Goal: Task Accomplishment & Management: Manage account settings

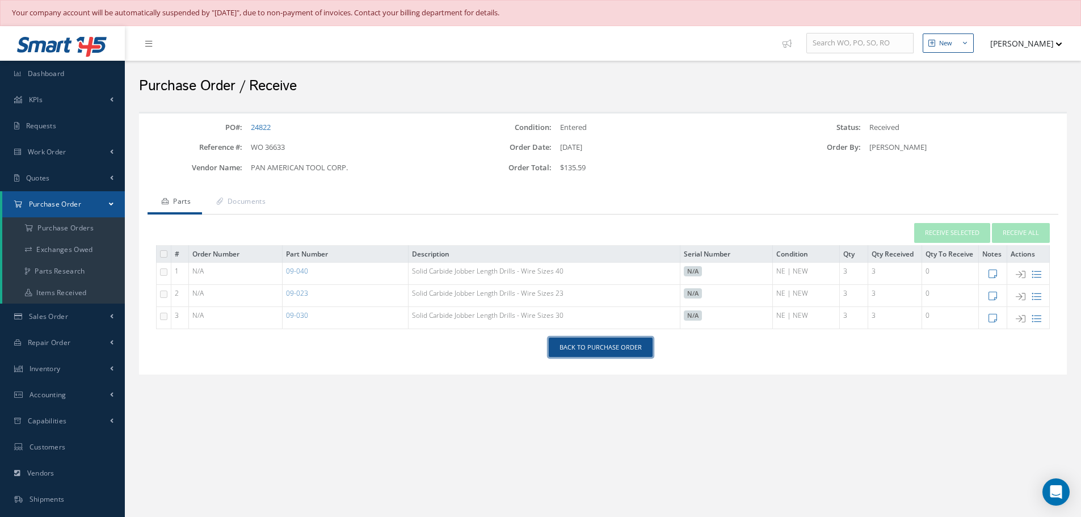
click at [616, 348] on link "Back to Purchase Order" at bounding box center [601, 348] width 104 height 20
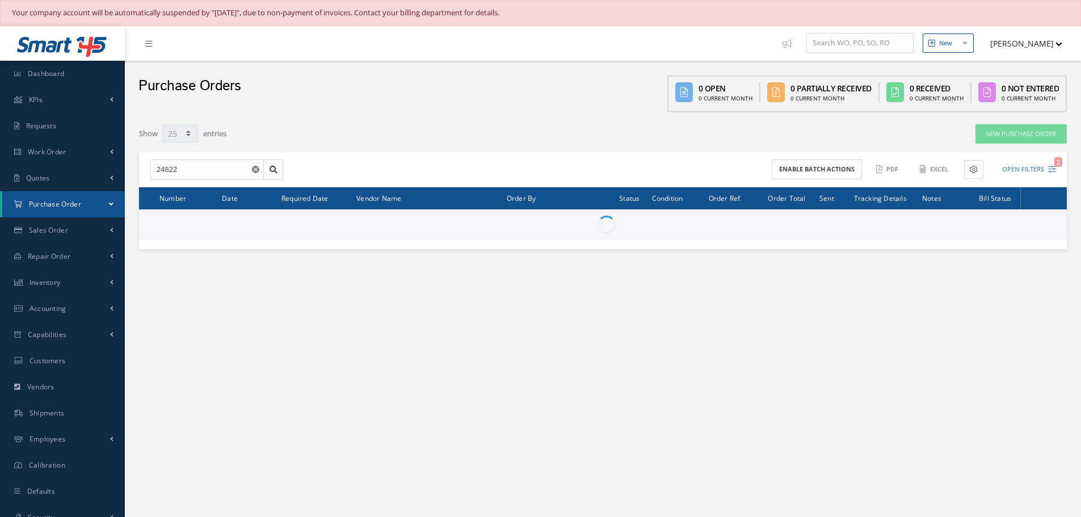
select select "25"
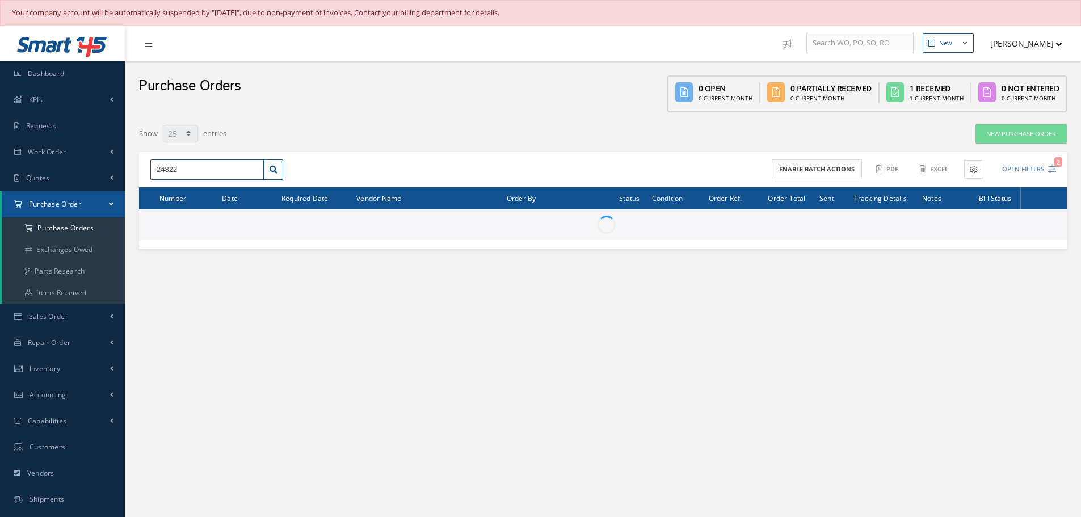
click at [193, 167] on input "24822" at bounding box center [207, 170] width 114 height 20
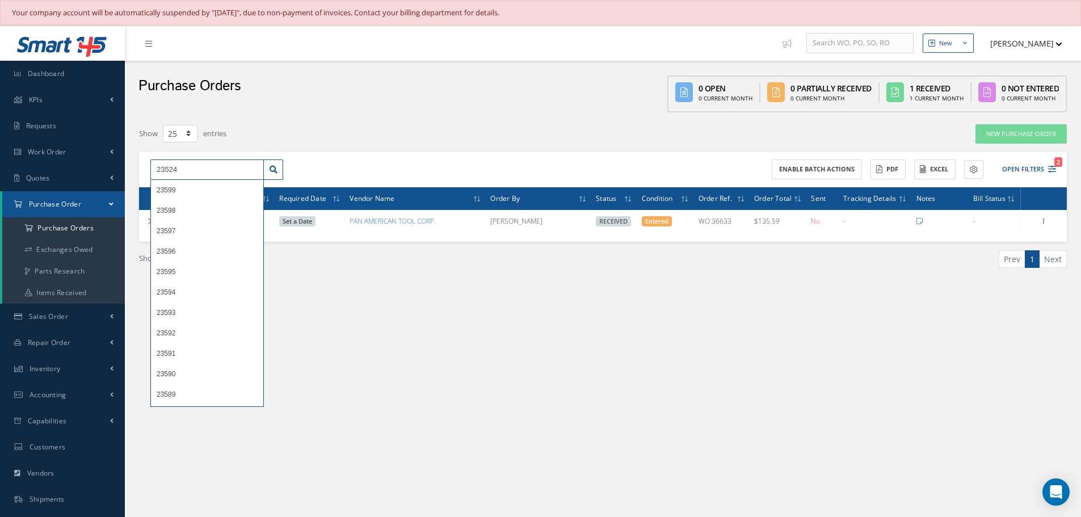
type input "23524"
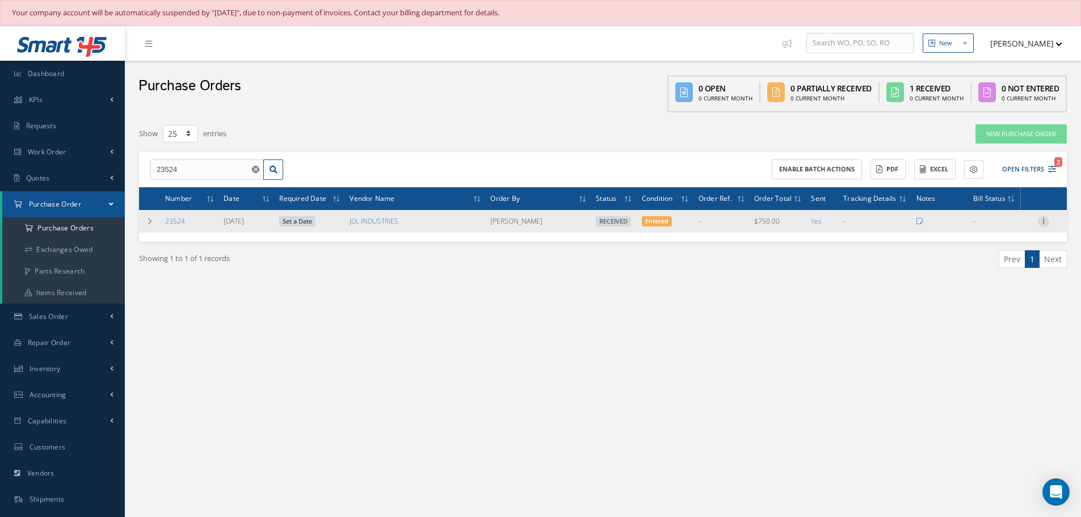
click at [1047, 223] on icon at bounding box center [1043, 220] width 11 height 9
click at [1009, 228] on link "Receiving Details" at bounding box center [992, 228] width 90 height 15
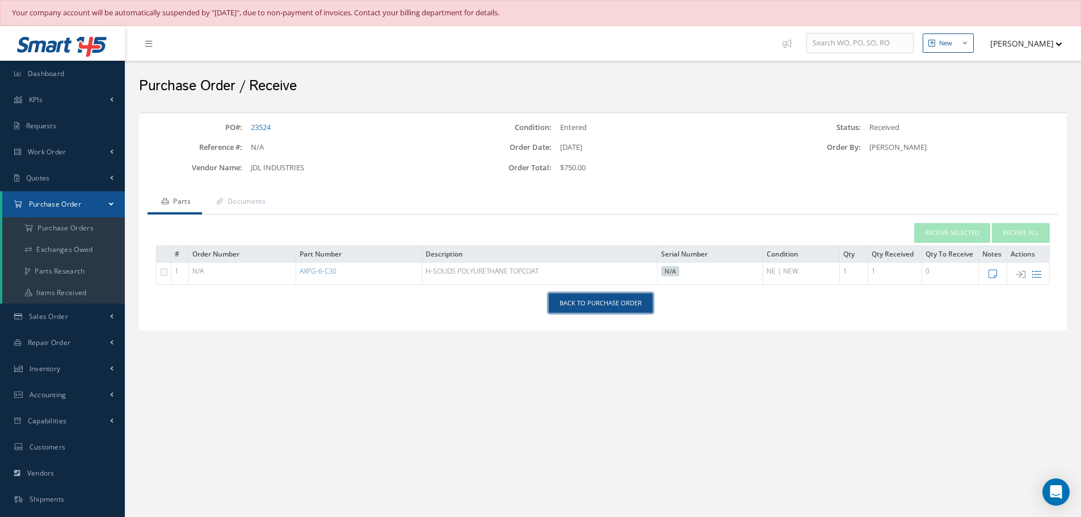
click at [584, 299] on link "Back to Purchase Order" at bounding box center [601, 303] width 104 height 20
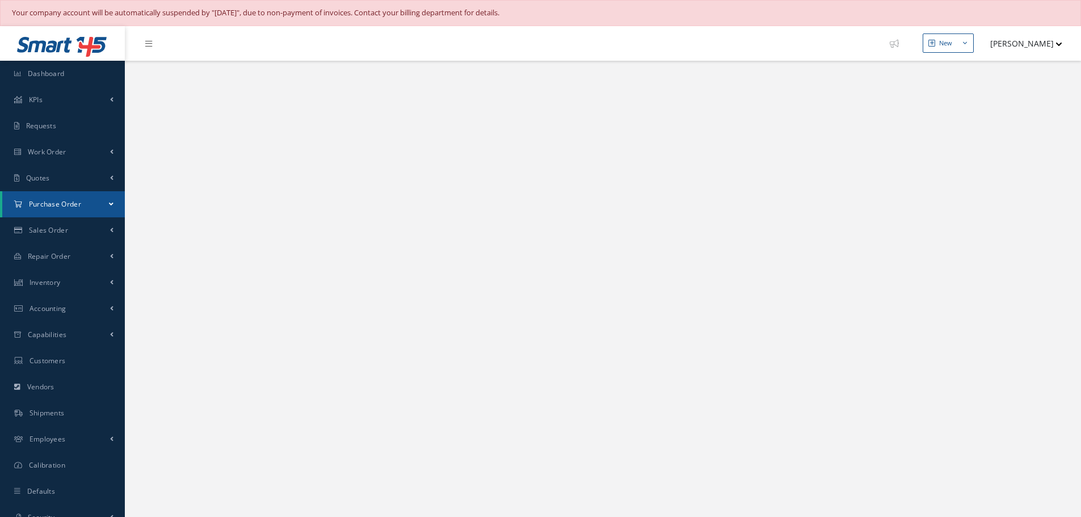
select select "25"
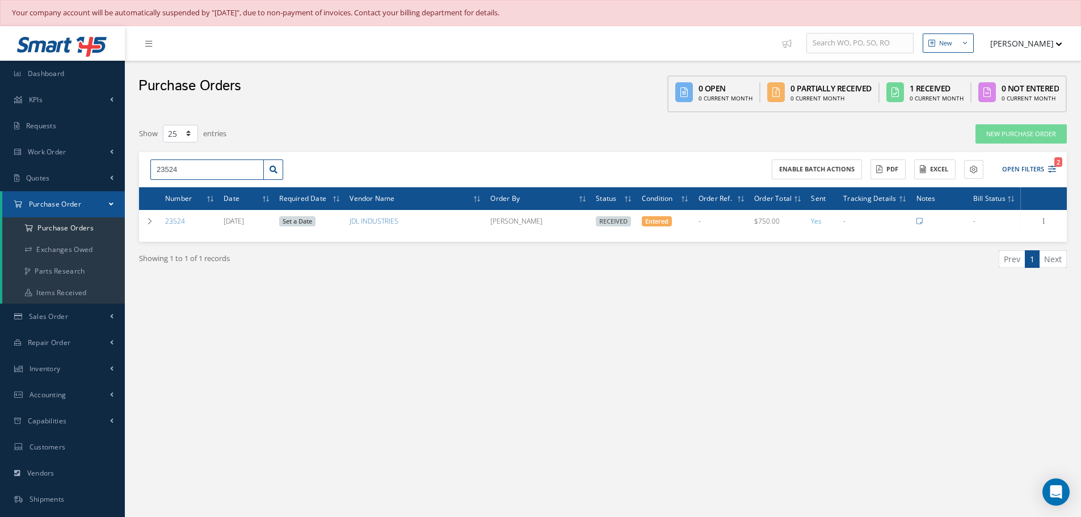
click at [191, 178] on input "23524" at bounding box center [207, 170] width 114 height 20
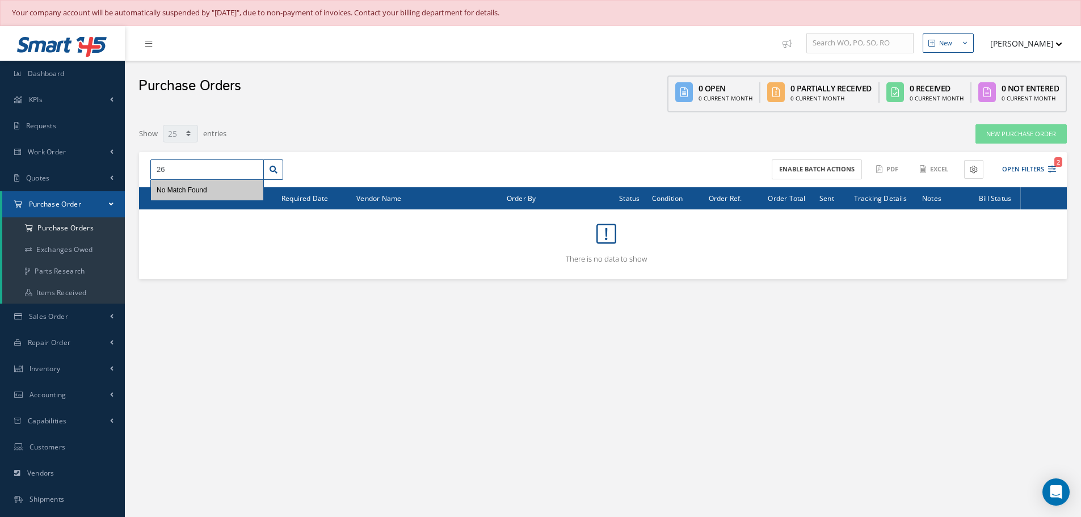
type input "2"
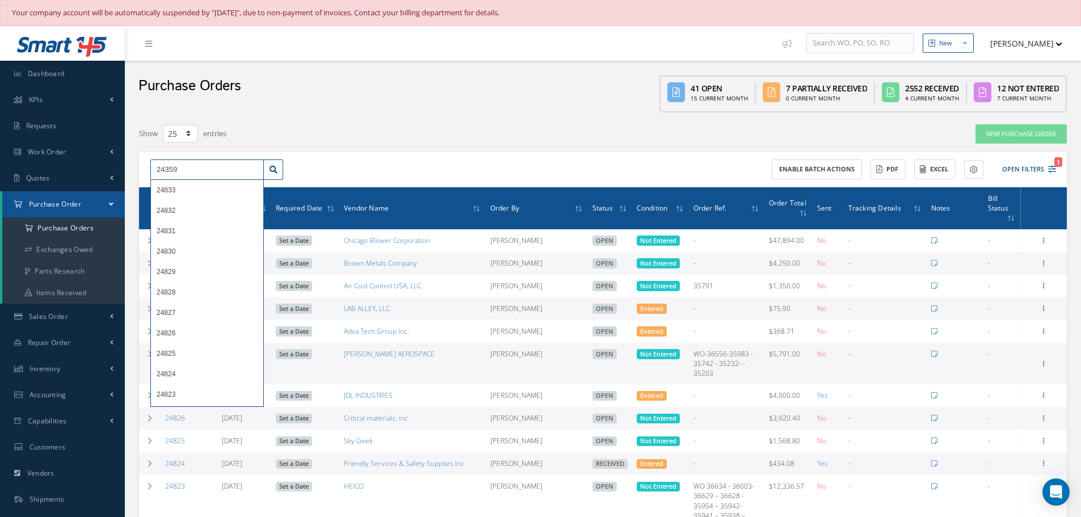
type input "24359"
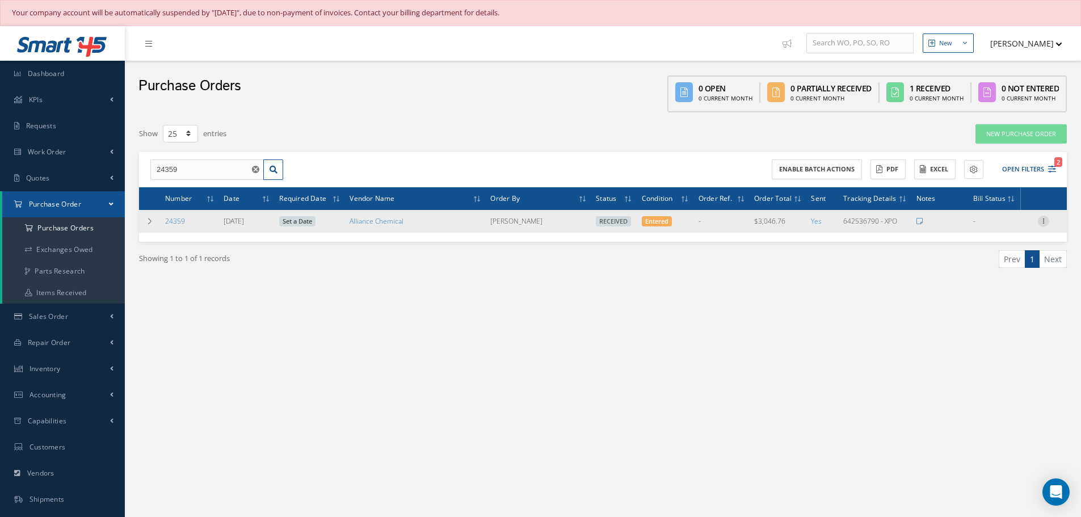
click at [1047, 224] on icon at bounding box center [1043, 220] width 11 height 9
click at [993, 226] on link "Receiving Details" at bounding box center [992, 228] width 90 height 15
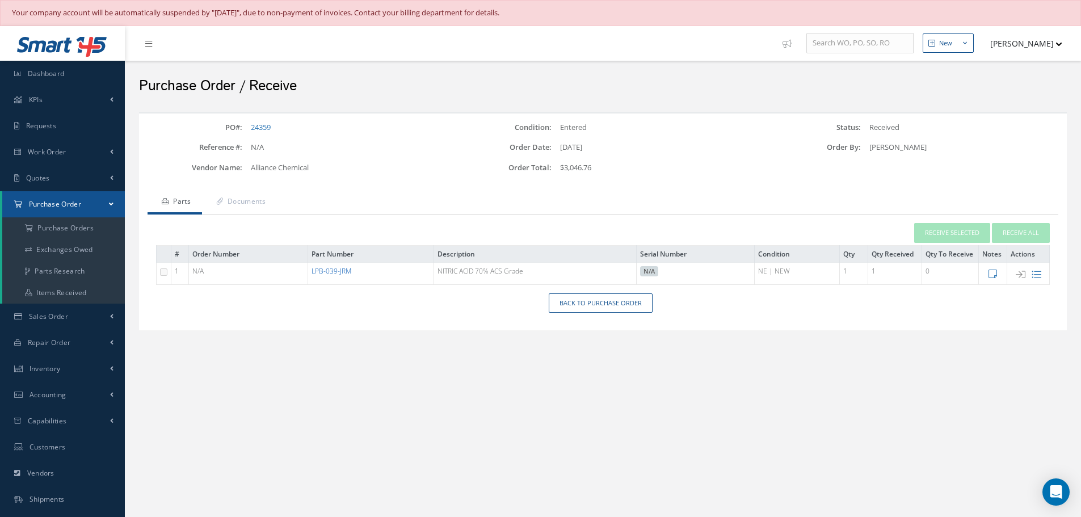
click at [332, 275] on link "LPB-039-JRM" at bounding box center [332, 271] width 40 height 10
click at [247, 200] on link "Documents" at bounding box center [239, 203] width 75 height 24
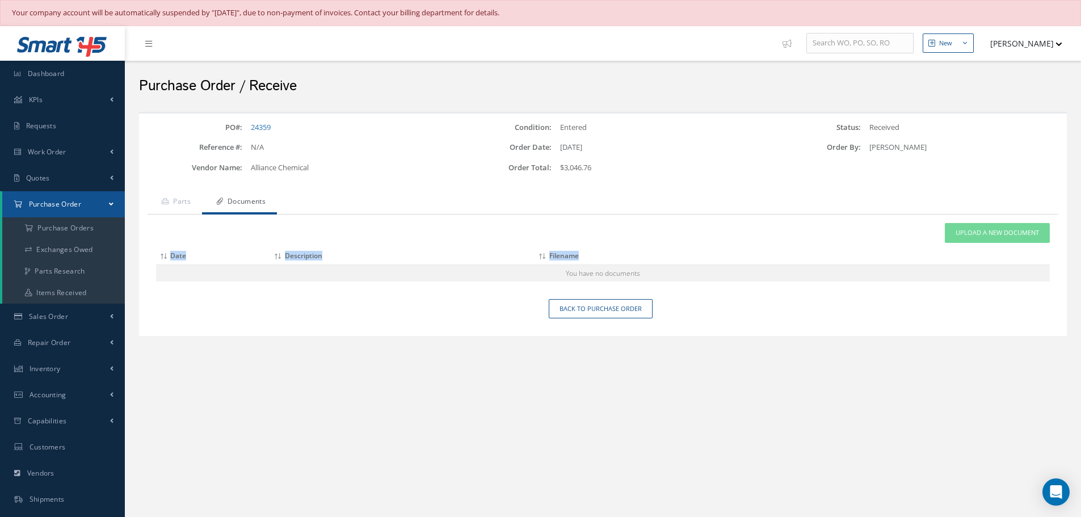
drag, startPoint x: 565, startPoint y: 272, endPoint x: 647, endPoint y: 286, distance: 83.4
click at [647, 286] on div "Attach File(s) Click inside this area or drag and drop to select file to upload…" at bounding box center [603, 257] width 911 height 85
click at [634, 357] on div "PO#: 24359 Condition: Entered Status: Received Reference #: N/A Order Date: 04/…" at bounding box center [603, 239] width 940 height 267
click at [602, 307] on link "Back to Purchase Order" at bounding box center [601, 309] width 104 height 20
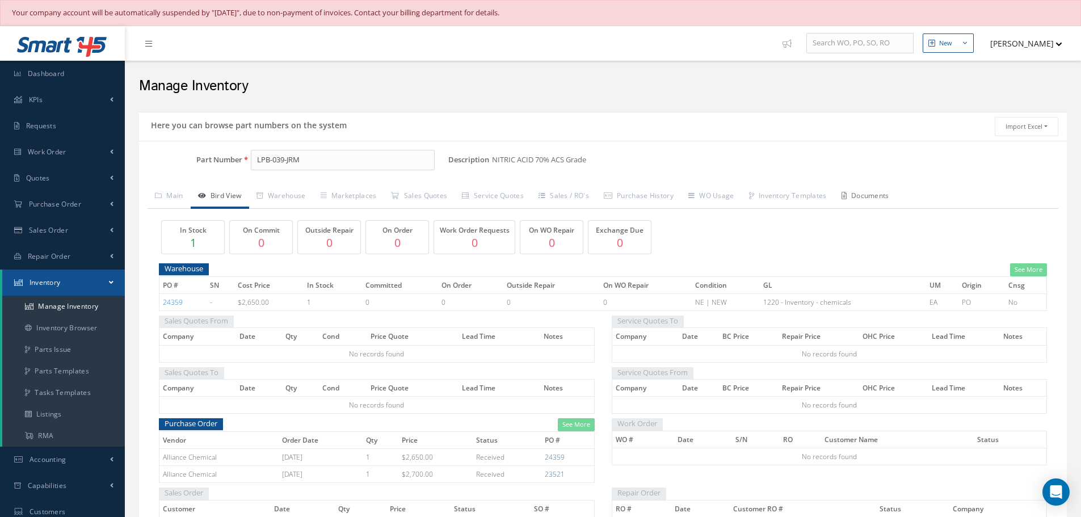
click at [887, 199] on link "Documents" at bounding box center [865, 197] width 62 height 24
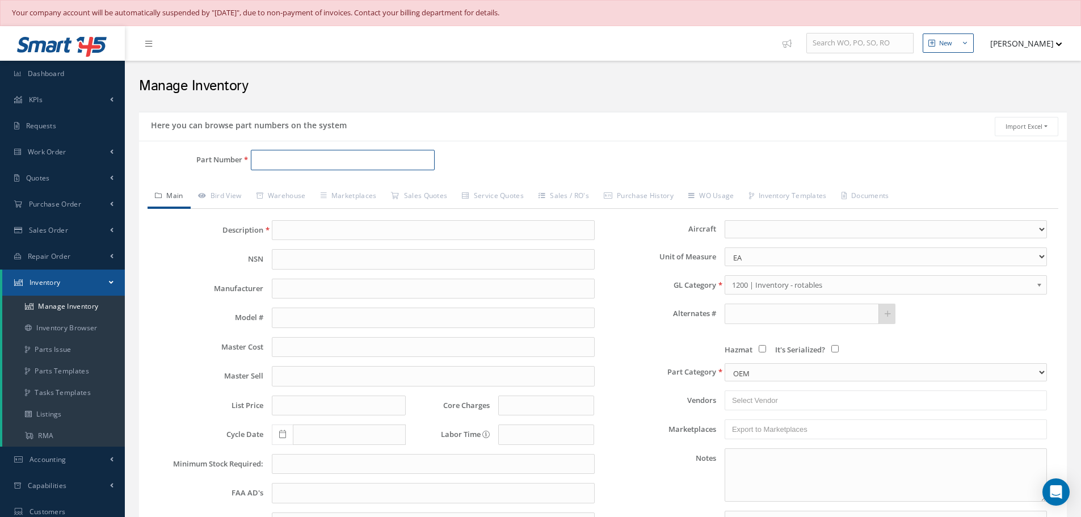
click at [272, 162] on input "Part Number" at bounding box center [343, 160] width 184 height 20
click at [300, 234] on input "text" at bounding box center [433, 230] width 322 height 20
click at [275, 162] on input "Part Number" at bounding box center [343, 160] width 184 height 20
click at [309, 232] on input "text" at bounding box center [433, 230] width 322 height 20
click at [261, 163] on input "Part Number" at bounding box center [343, 160] width 184 height 20
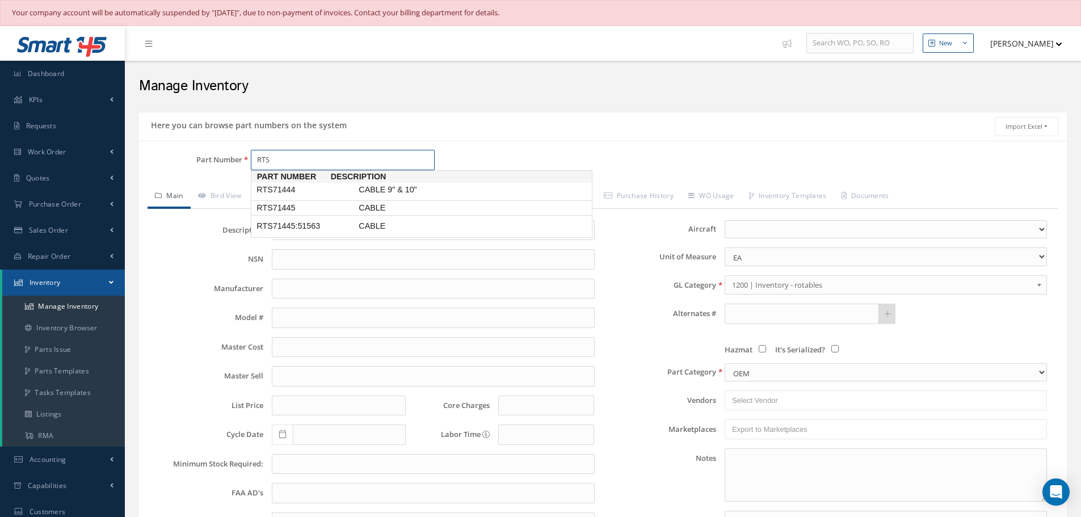
click at [280, 210] on span "RTS71445" at bounding box center [305, 208] width 102 height 12
type input "RTS71445"
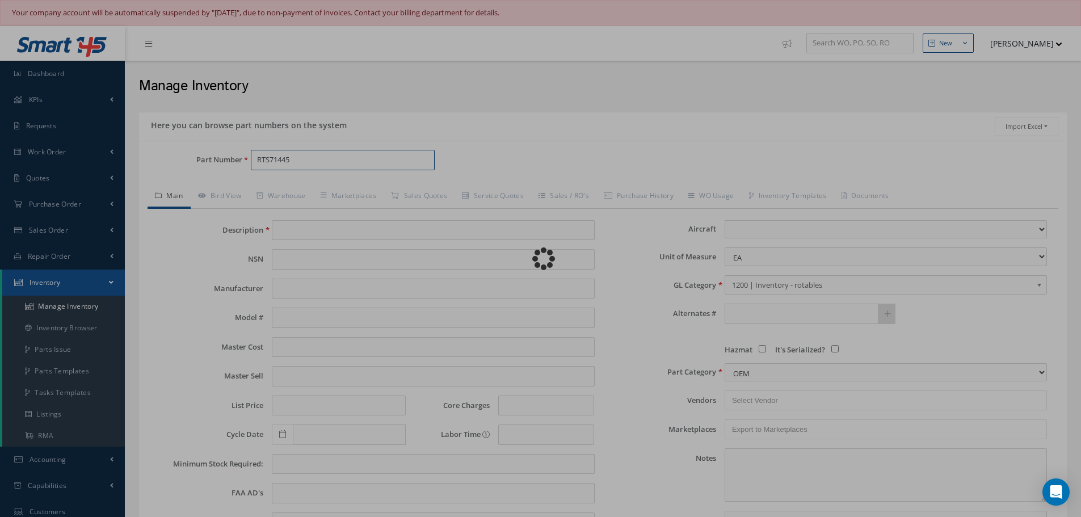
type input "CABLE"
type input "32.50"
type input "0.00"
select select
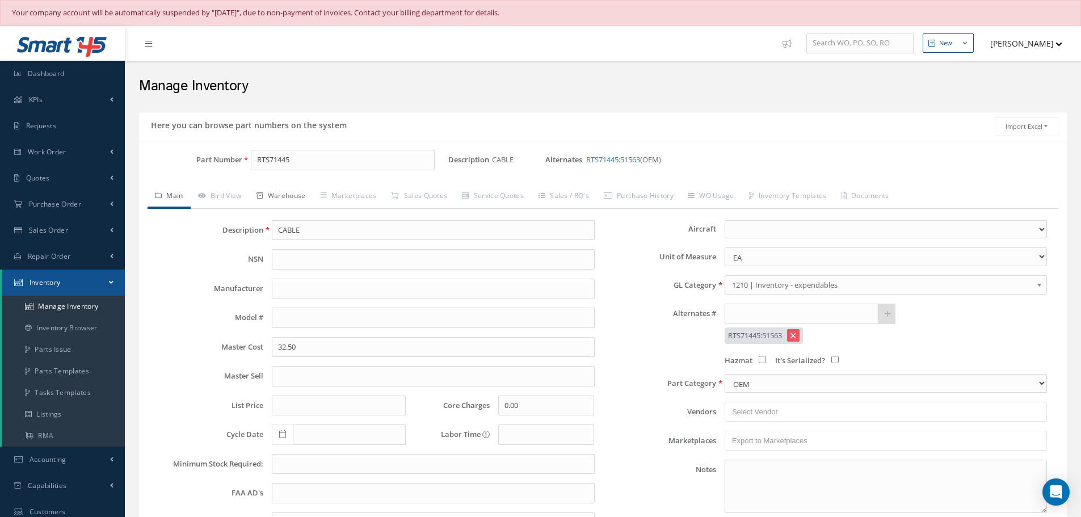
click at [288, 196] on link "Warehouse" at bounding box center [281, 197] width 64 height 24
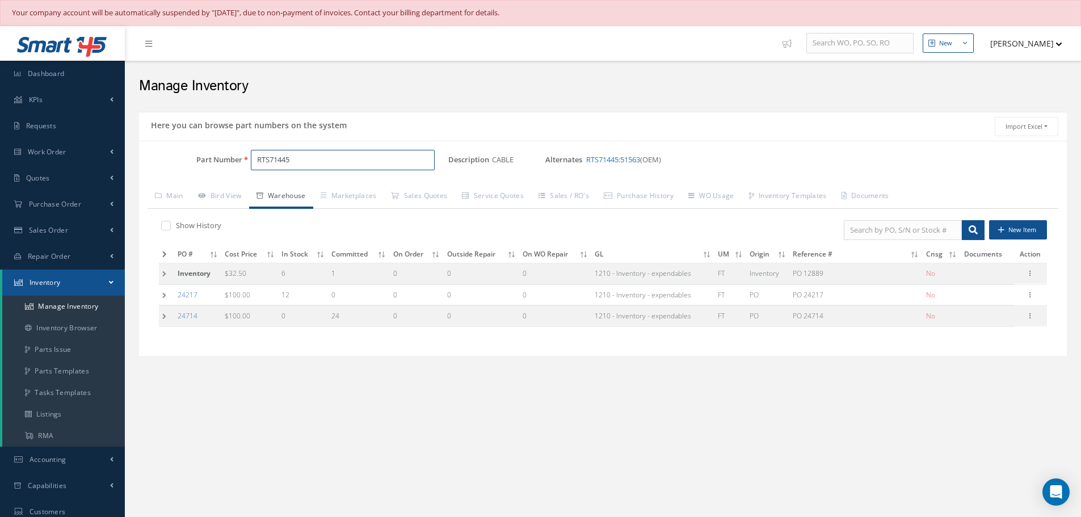
click at [322, 163] on input "RTS71445" at bounding box center [343, 160] width 184 height 20
type input "R"
click at [301, 184] on span "EJS26012-1" at bounding box center [305, 190] width 102 height 12
click at [319, 166] on input "EJS26012-1" at bounding box center [343, 160] width 184 height 20
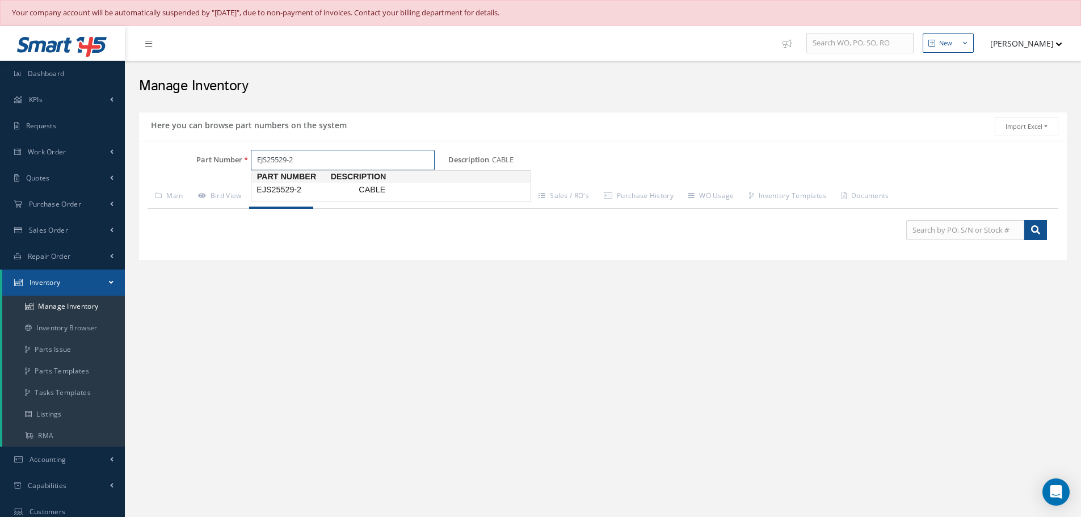
type input "EJS25529-2"
click at [293, 192] on span "EJS25529-2" at bounding box center [305, 190] width 102 height 12
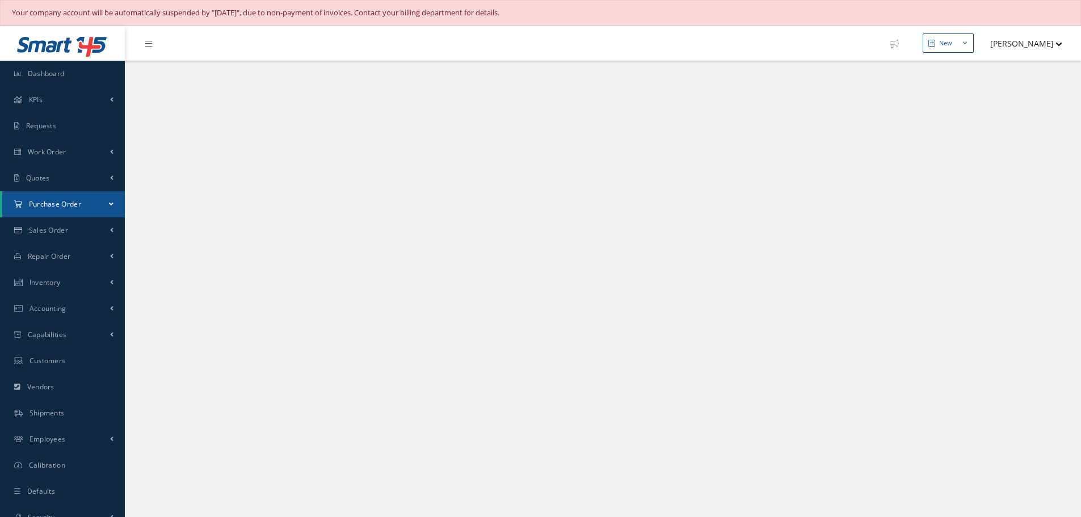
select select "25"
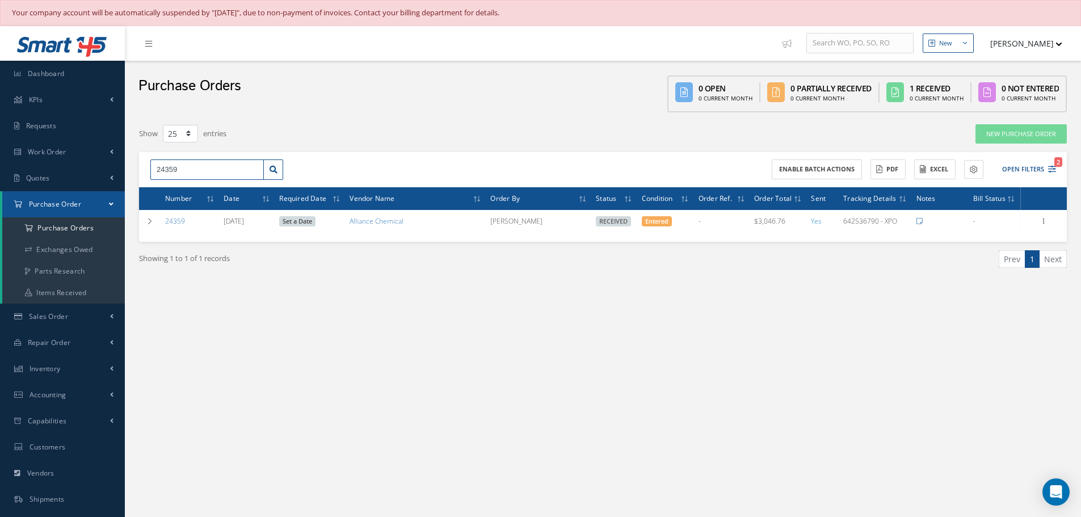
click at [199, 174] on input "24359" at bounding box center [207, 170] width 114 height 20
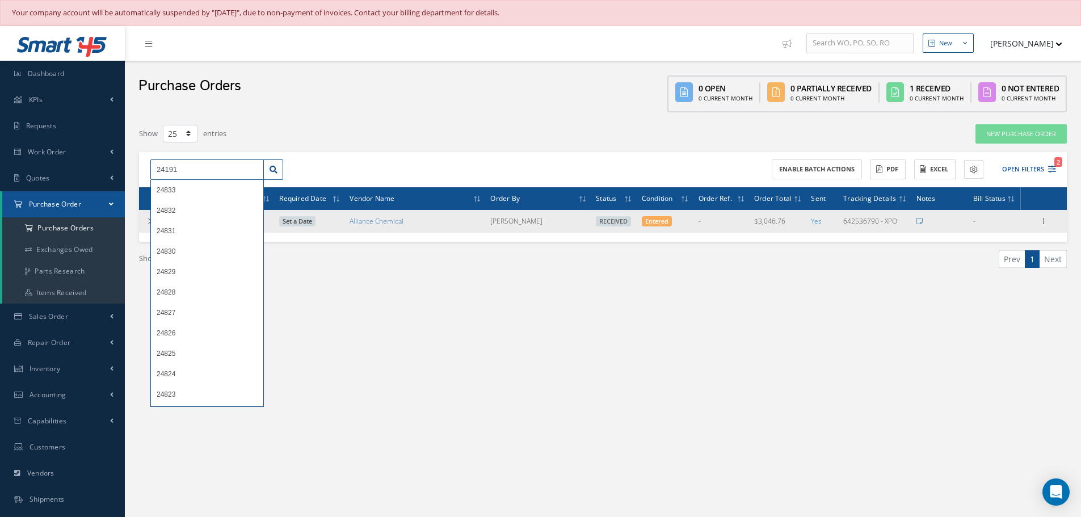
type input "24191"
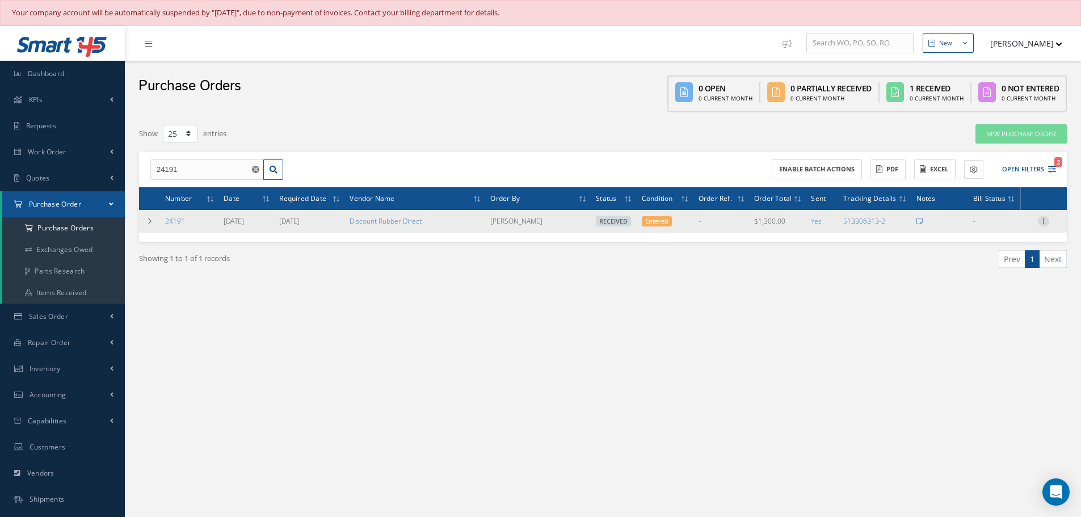
click at [1047, 223] on icon at bounding box center [1043, 220] width 11 height 9
click at [1006, 228] on link "Receiving Details" at bounding box center [992, 228] width 90 height 15
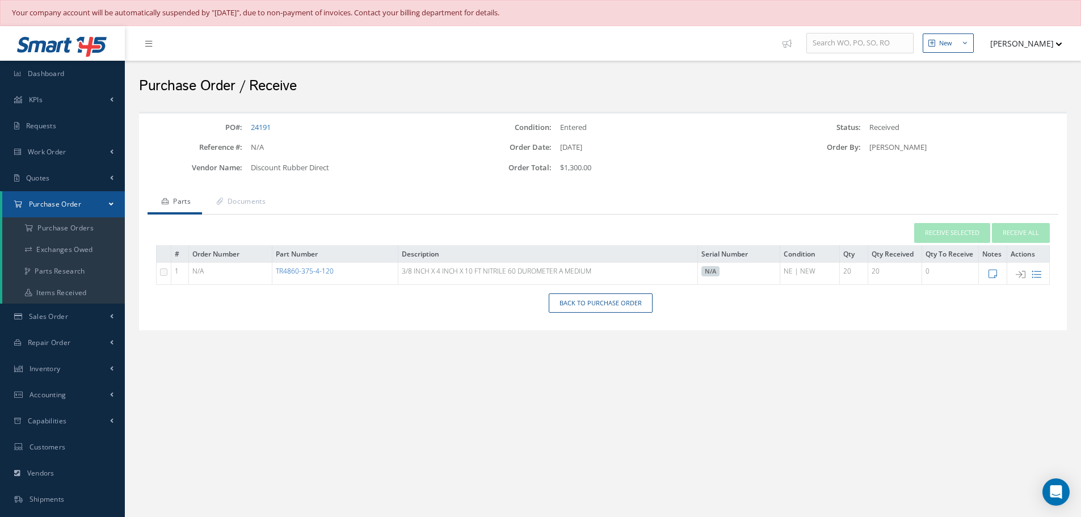
click at [305, 274] on link "TR4860-375-4-120" at bounding box center [305, 271] width 58 height 10
click at [299, 270] on link "TR4860-375-4-120" at bounding box center [305, 271] width 58 height 10
click at [603, 303] on link "Back to Purchase Order" at bounding box center [601, 303] width 104 height 20
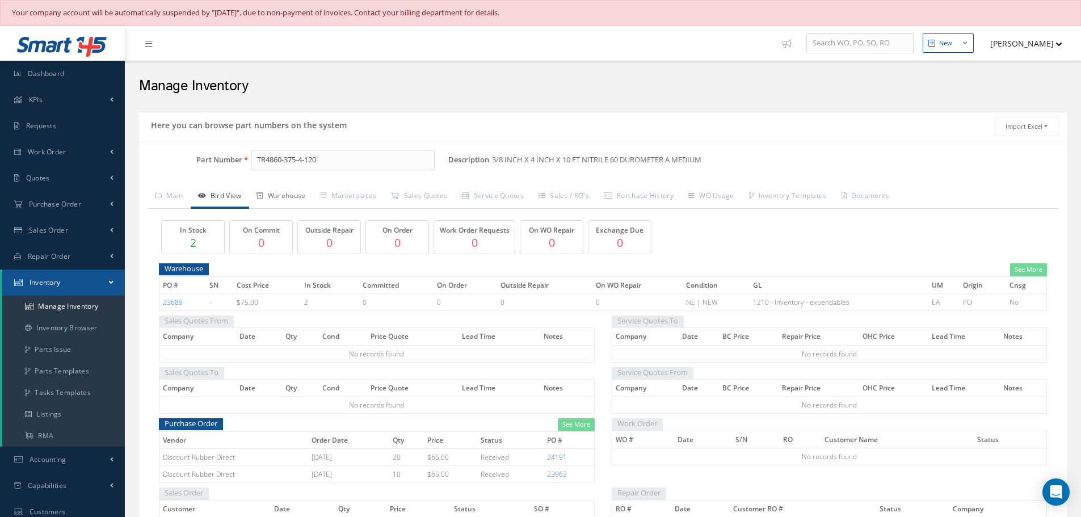
click at [294, 194] on link "Warehouse" at bounding box center [281, 197] width 64 height 24
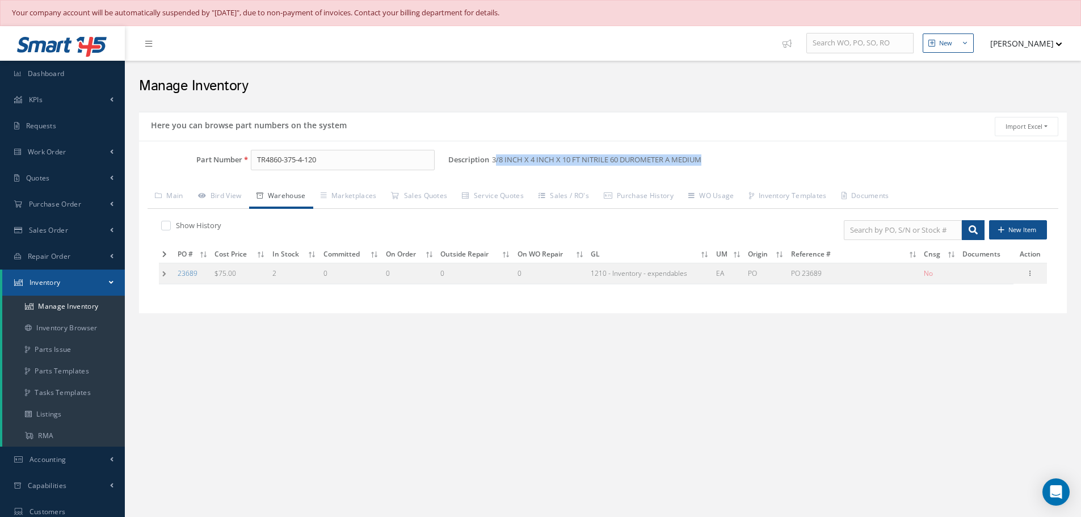
drag, startPoint x: 494, startPoint y: 161, endPoint x: 766, endPoint y: 152, distance: 272.1
click at [766, 152] on div "Description 3/8 INCH X 4 INCH X 10 FT NITRILE 60 DUROMETER A MEDIUM Alternates" at bounding box center [757, 160] width 619 height 20
click at [523, 322] on div "Here you can browse part numbers on the system Import Excel to undefined Column…" at bounding box center [603, 220] width 945 height 216
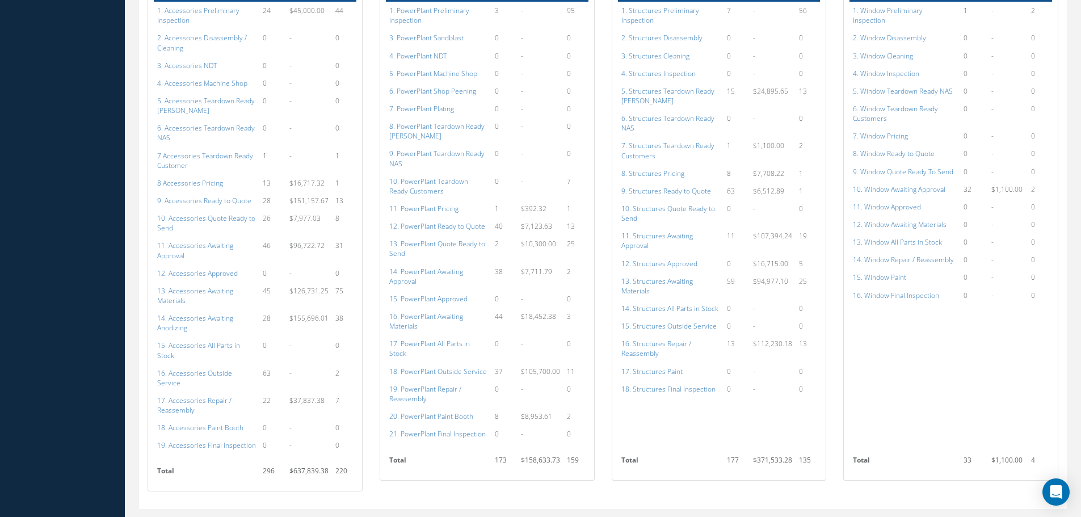
scroll to position [685, 0]
click at [666, 259] on a=152&excludeInternalCustomer=false&excludeInvoicedOrClosed=true&shop_id=3&filtersHidded"] "12. Structures Approved" at bounding box center [660, 264] width 76 height 10
click at [195, 269] on a=112&excludeInternalCustomer=false&excludeInvoicedOrClosed=true&shop_id=14&filtersHidded"] "12. Accessories Approved" at bounding box center [197, 274] width 81 height 10
click at [899, 202] on a=169&excludeInternalCustomer=false&excludeInvoicedOrClosed=true&shop_id=16&filtersHidded"] "11. Window Approved" at bounding box center [887, 207] width 68 height 10
click at [888, 237] on a=171&excludeInternalCustomer=false&excludeInvoicedOrClosed=true&shop_id=16&filtersHidded"] "13. Window All Parts in Stock" at bounding box center [897, 242] width 89 height 10
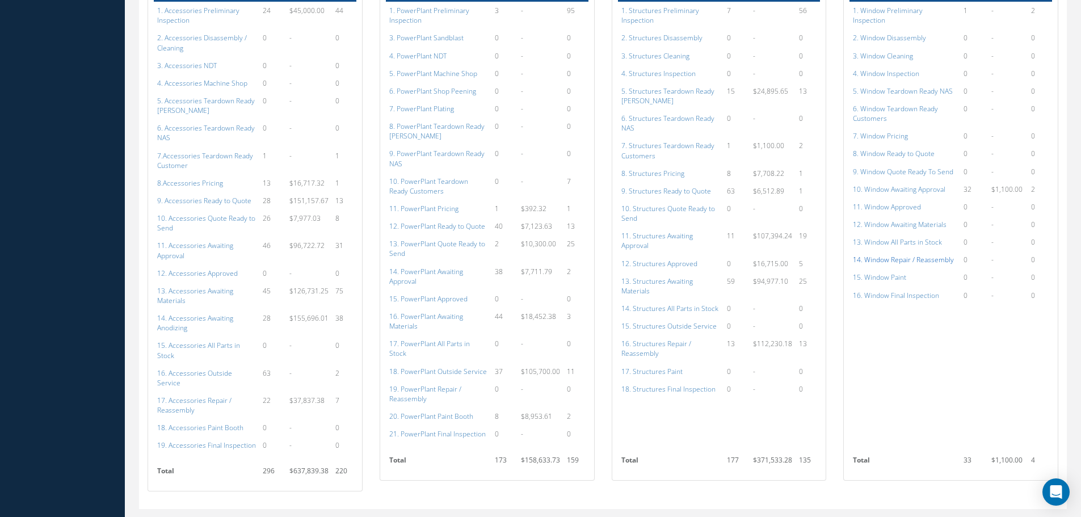
click at [907, 255] on a=172&excludeInternalCustomer=false&excludeInvoicedOrClosed=true&shop_id=16&filtersHidded"] "14. Window Repair / Reassembly" at bounding box center [903, 260] width 101 height 10
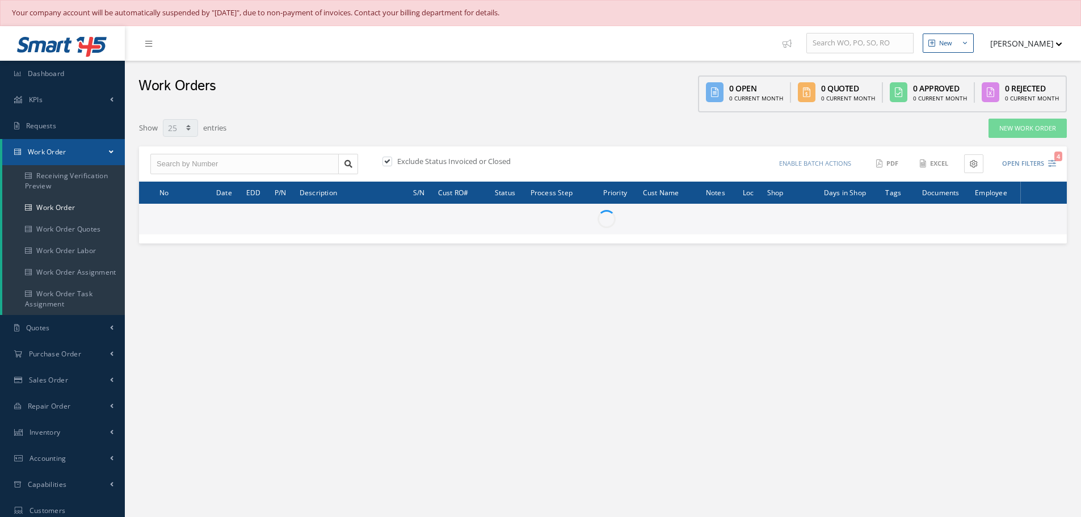
select select "25"
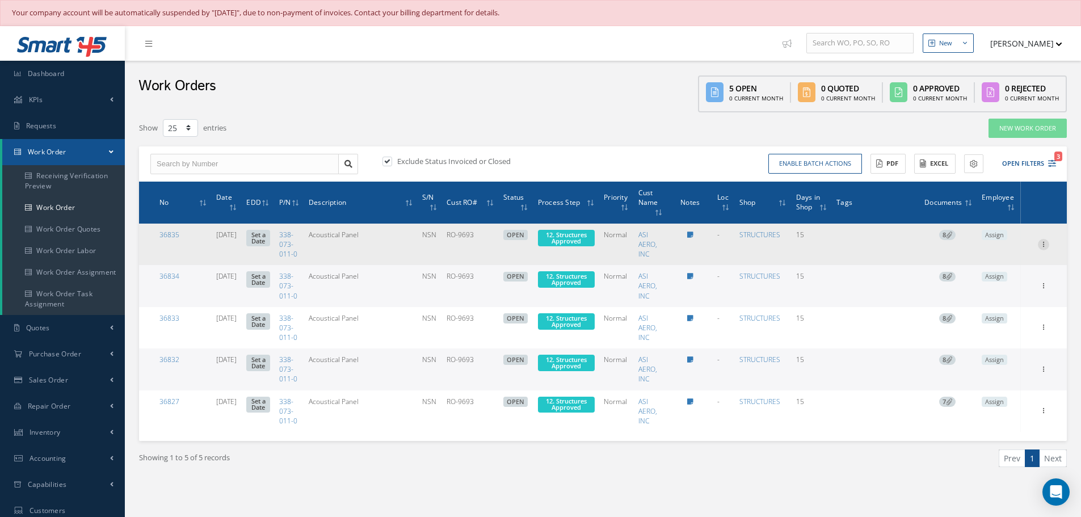
click at [1042, 247] on icon at bounding box center [1043, 243] width 11 height 9
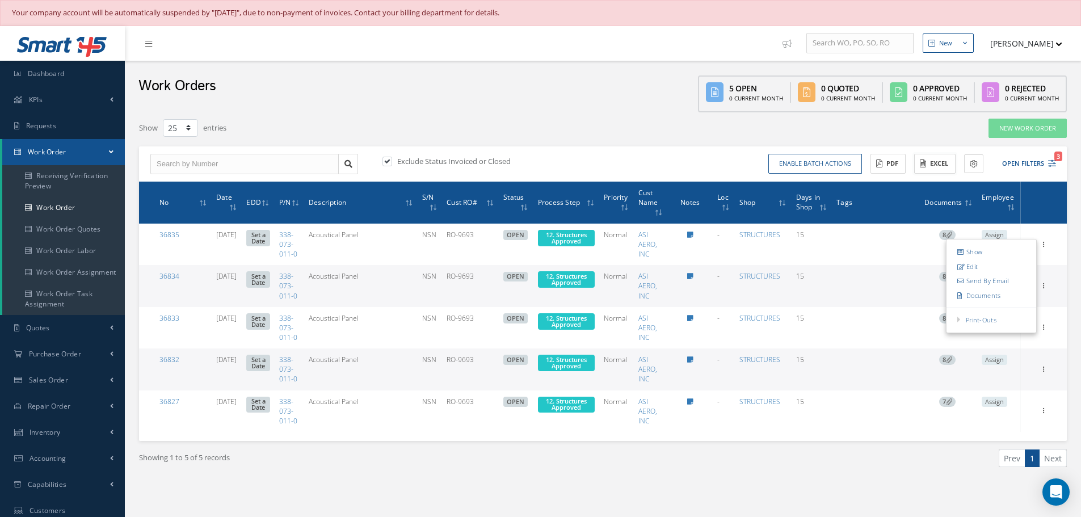
click at [942, 160] on button "Excel" at bounding box center [935, 164] width 41 height 20
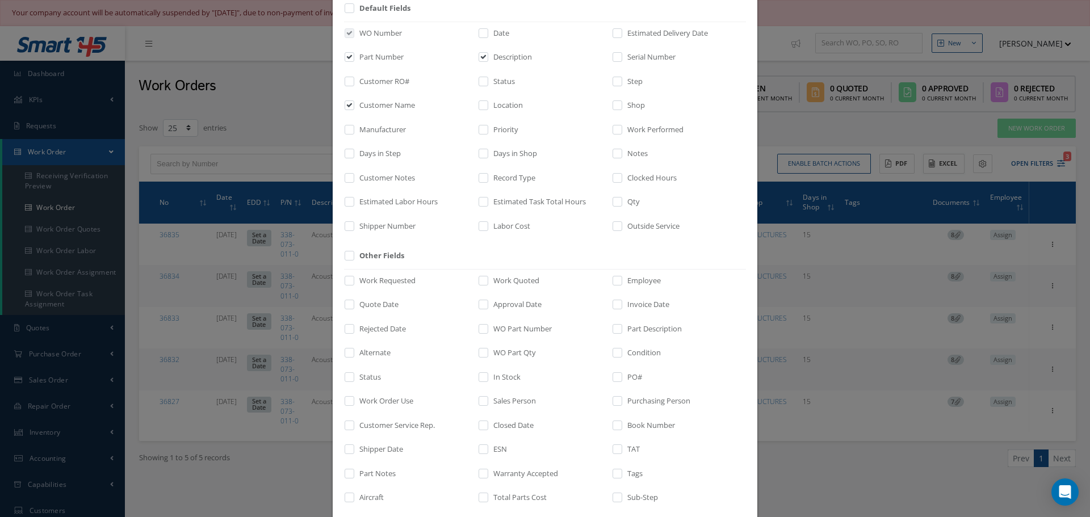
scroll to position [117, 0]
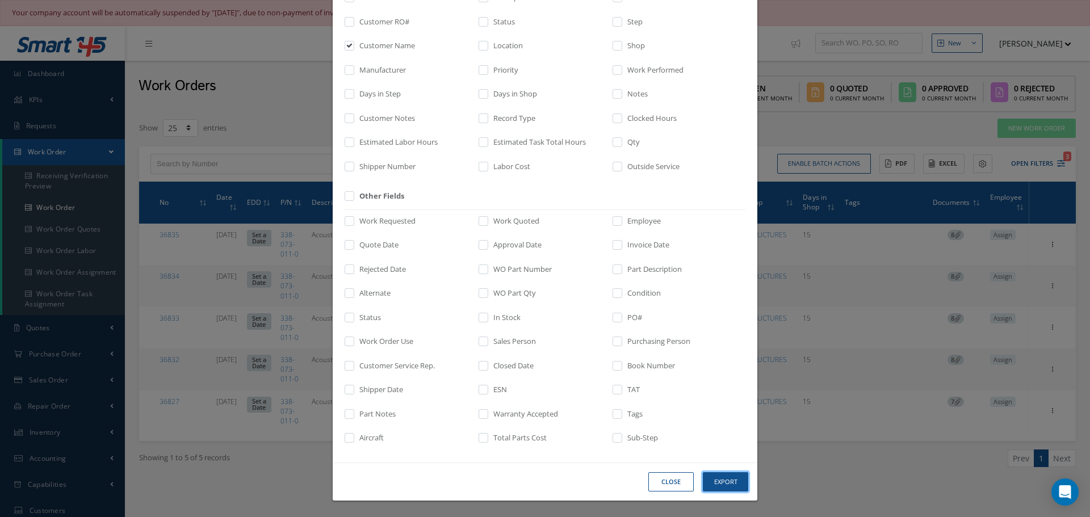
click at [732, 480] on button "Export" at bounding box center [725, 482] width 45 height 20
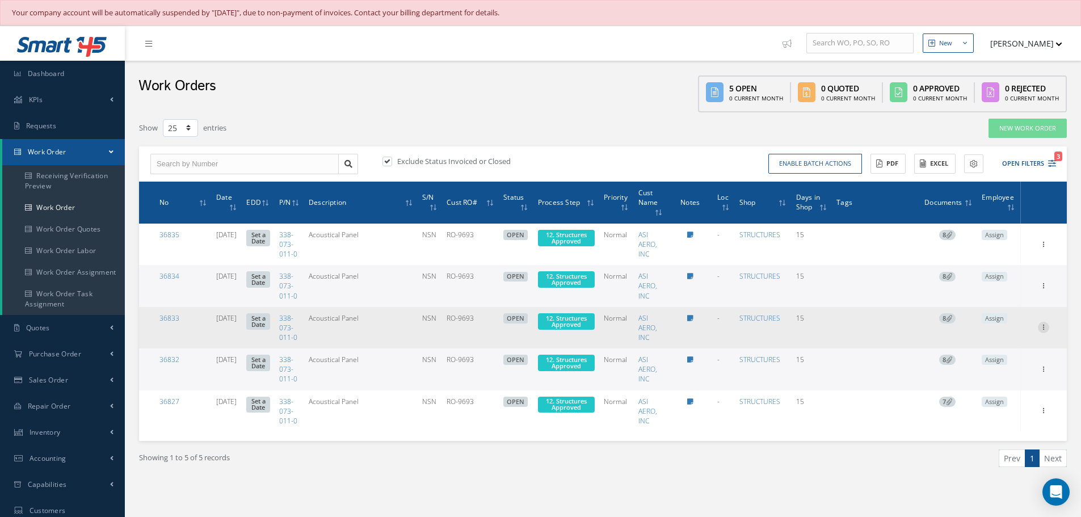
click at [1042, 331] on icon at bounding box center [1043, 326] width 11 height 9
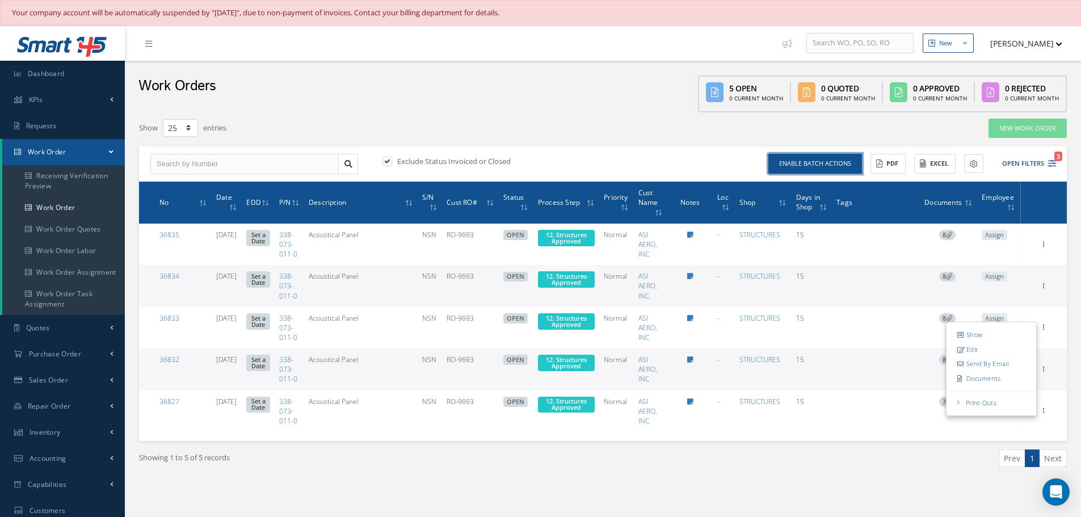
click at [798, 167] on button "Enable batch actions" at bounding box center [816, 164] width 94 height 20
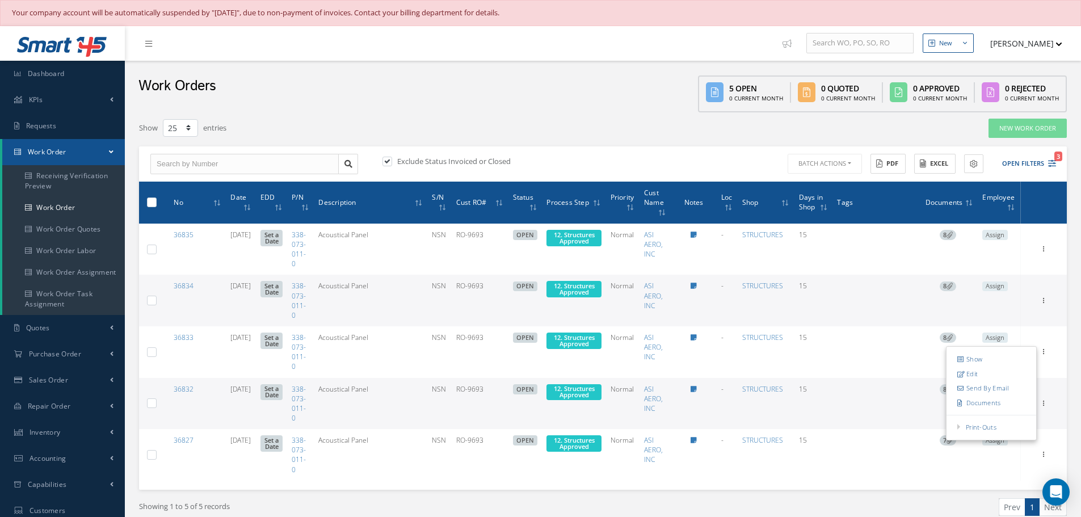
click at [146, 200] on th at bounding box center [149, 203] width 21 height 42
click at [156, 202] on label at bounding box center [156, 202] width 0 height 10
click at [152, 202] on input "checkbox" at bounding box center [152, 203] width 7 height 7
checkbox input "true"
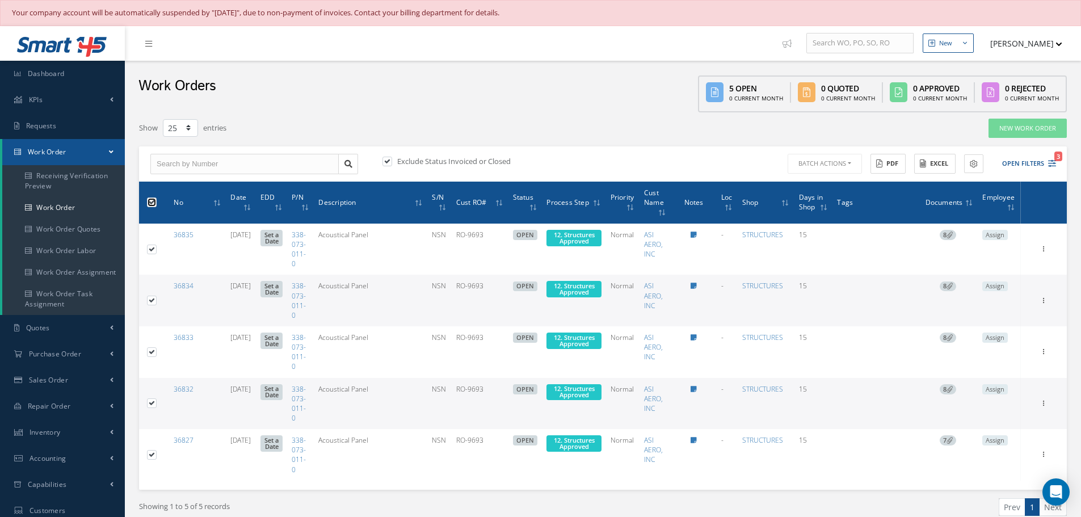
checkbox input "true"
click at [852, 165] on button "Batch Actions" at bounding box center [824, 164] width 77 height 20
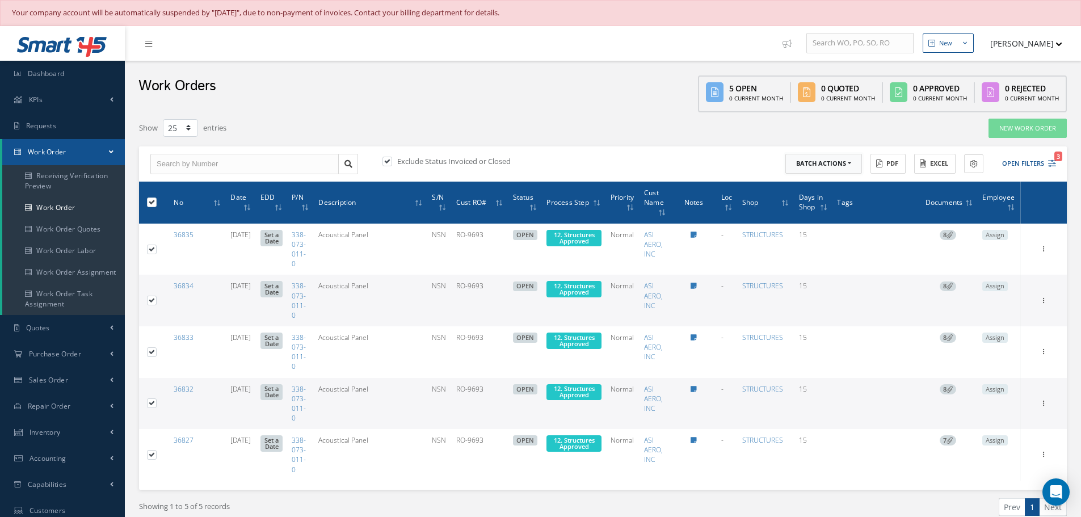
click at [852, 165] on button "Batch Actions" at bounding box center [824, 164] width 77 height 20
click at [849, 161] on button "Batch Actions" at bounding box center [824, 164] width 77 height 20
click at [833, 182] on link "Update Work Orders" at bounding box center [831, 182] width 91 height 15
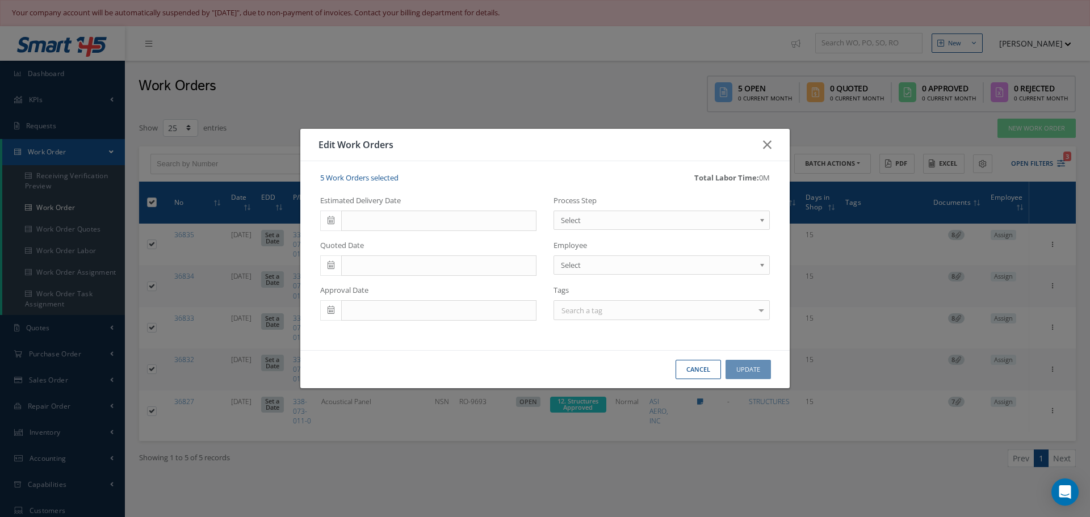
click at [763, 222] on b at bounding box center [764, 223] width 10 height 18
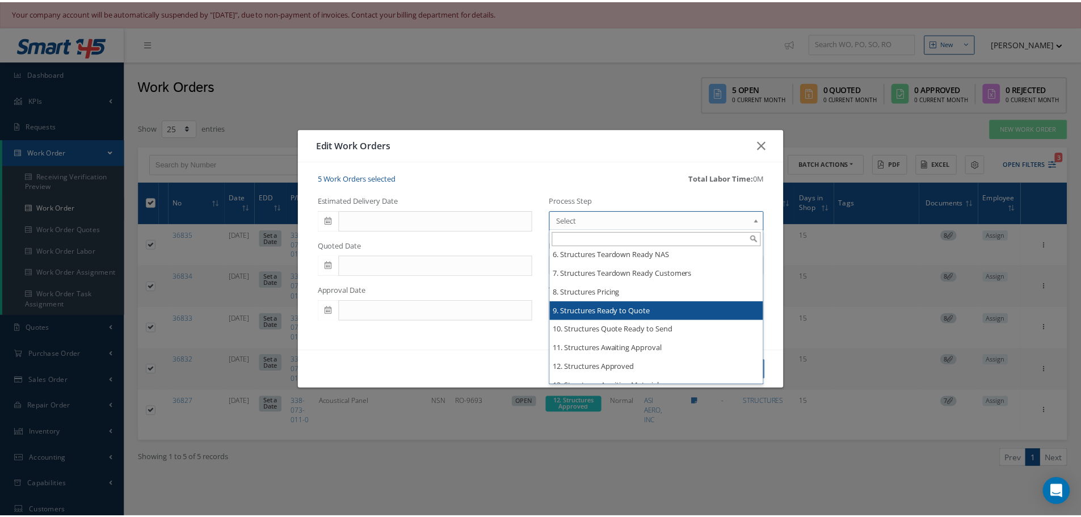
scroll to position [2214, 0]
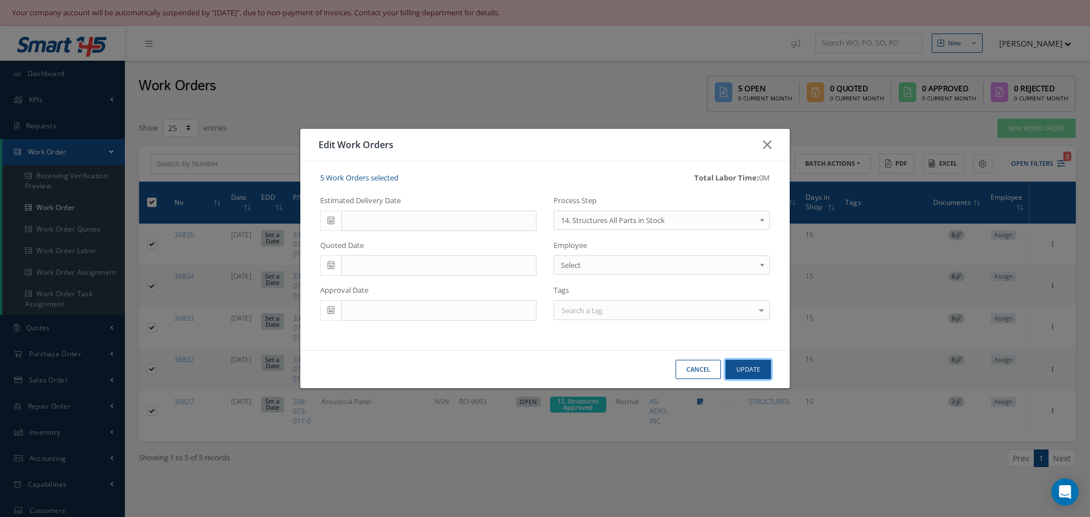
click at [746, 371] on button "Update" at bounding box center [748, 370] width 45 height 20
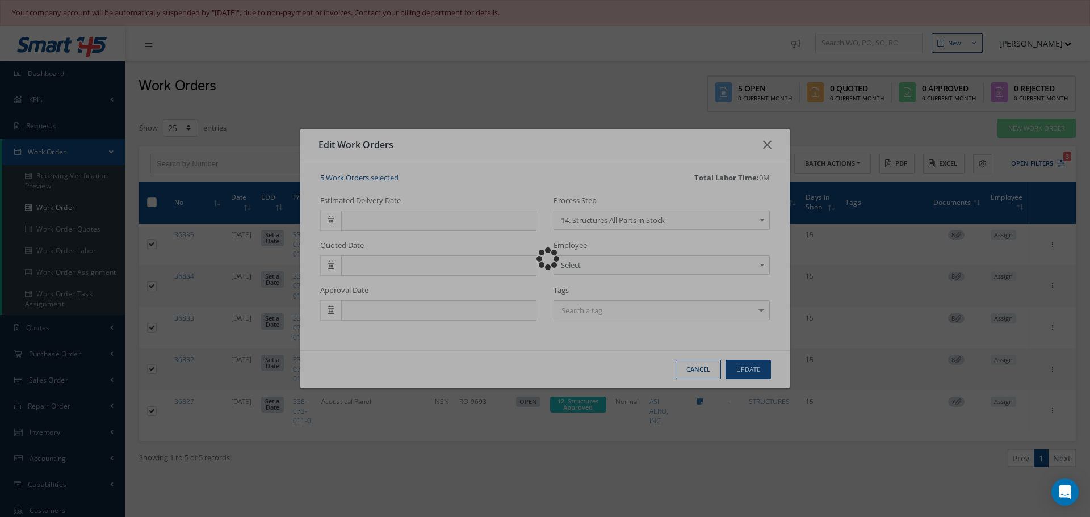
checkbox input "false"
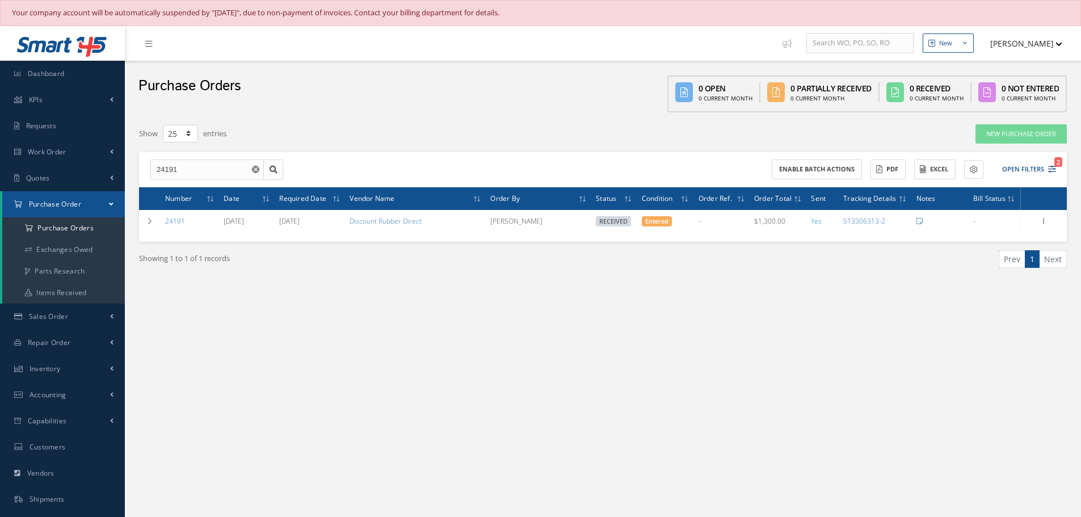
select select "25"
click at [258, 167] on use "Reset" at bounding box center [255, 169] width 7 height 7
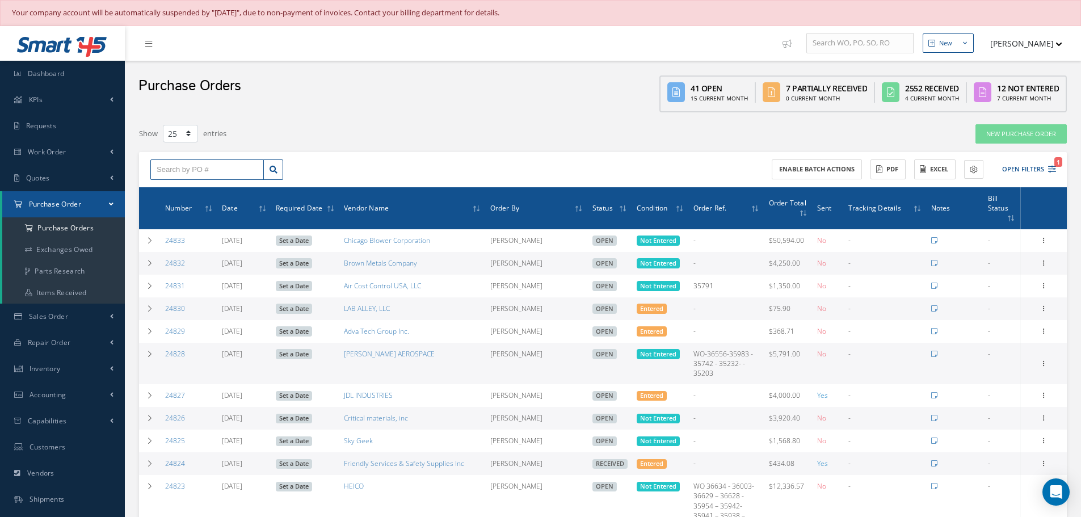
click at [173, 174] on input "text" at bounding box center [207, 170] width 114 height 20
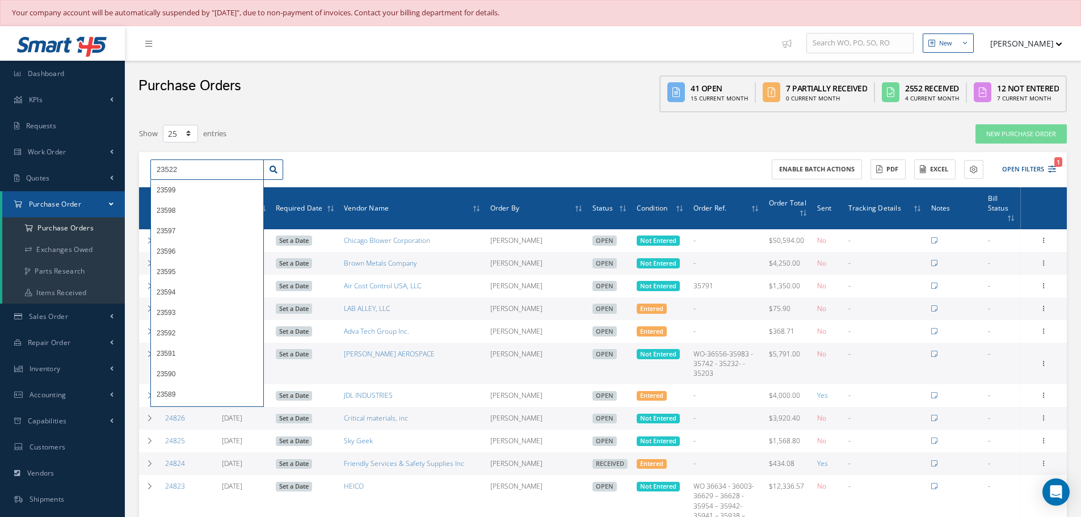
type input "23522"
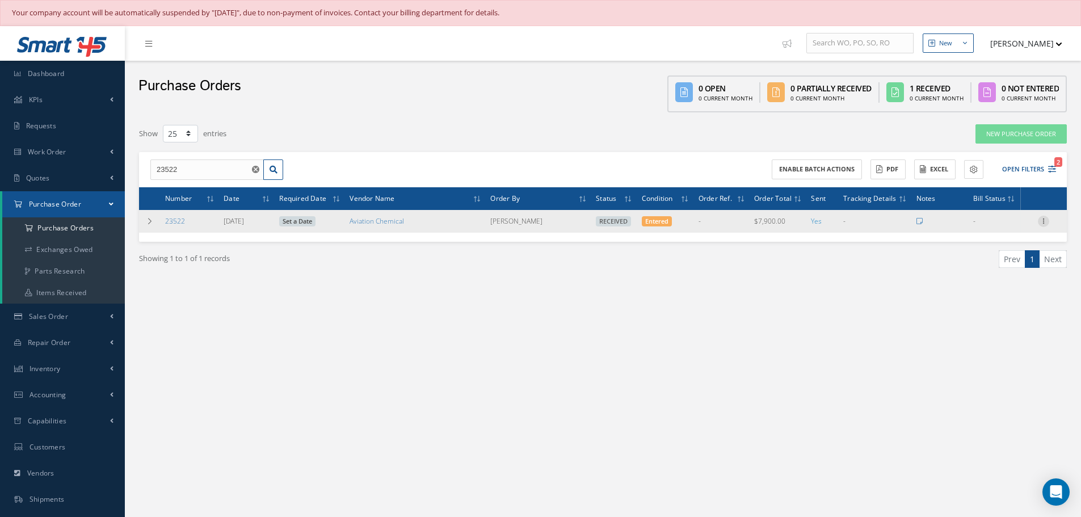
click at [1045, 219] on icon at bounding box center [1043, 220] width 11 height 9
click at [1007, 226] on link "Receiving Details" at bounding box center [992, 228] width 90 height 15
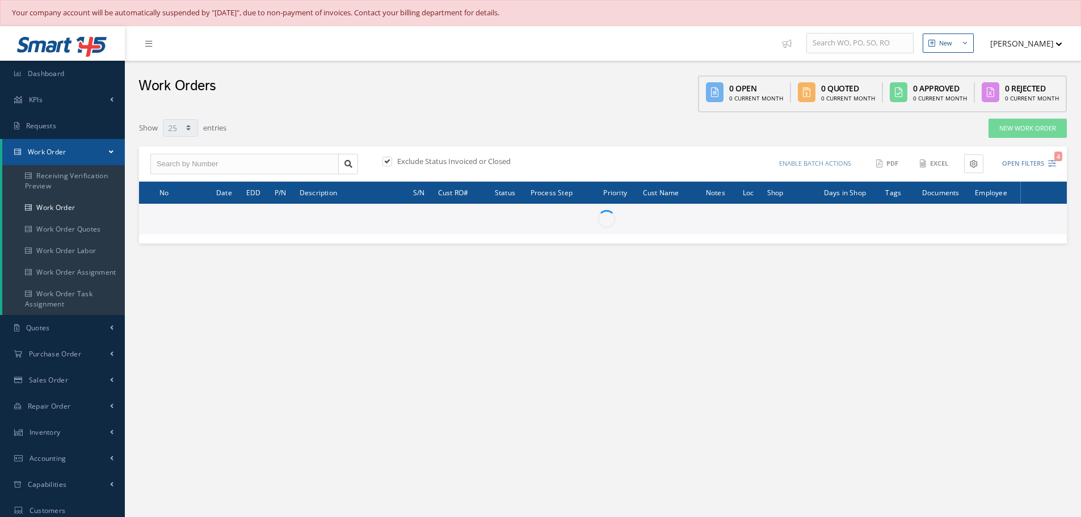
select select "25"
type input "All Work Request"
type input "All Work Performed"
type input "All Status"
type input "WO Part Status"
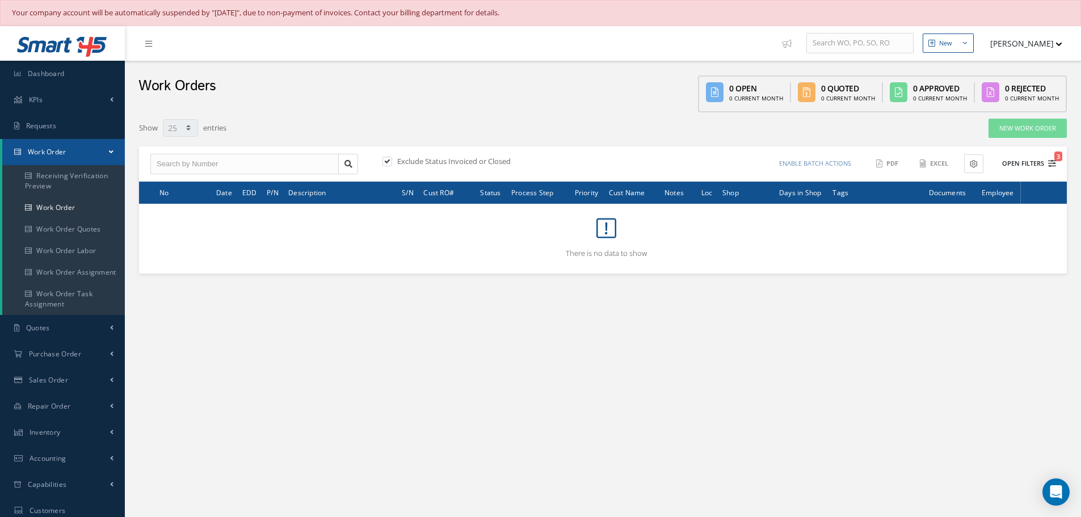
click at [1025, 161] on button "Open Filters 3" at bounding box center [1024, 163] width 64 height 19
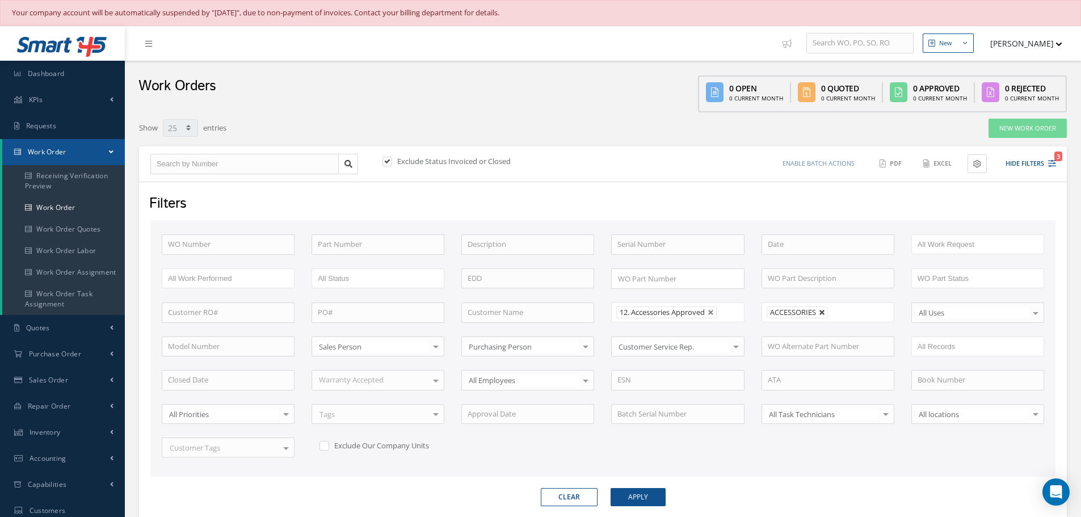
click at [824, 313] on link at bounding box center [822, 312] width 7 height 7
type input "All Shops"
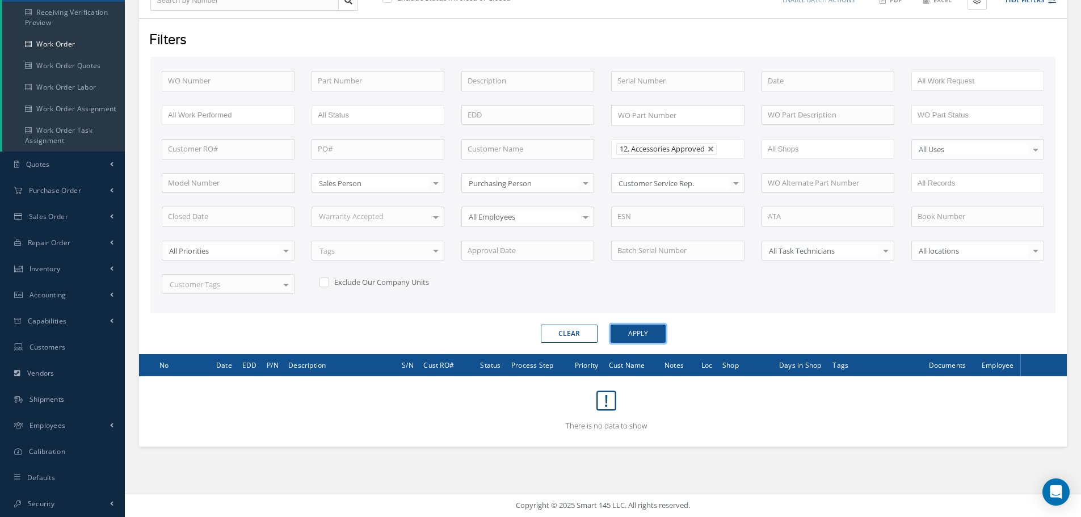
click at [639, 334] on button "Apply" at bounding box center [638, 334] width 55 height 18
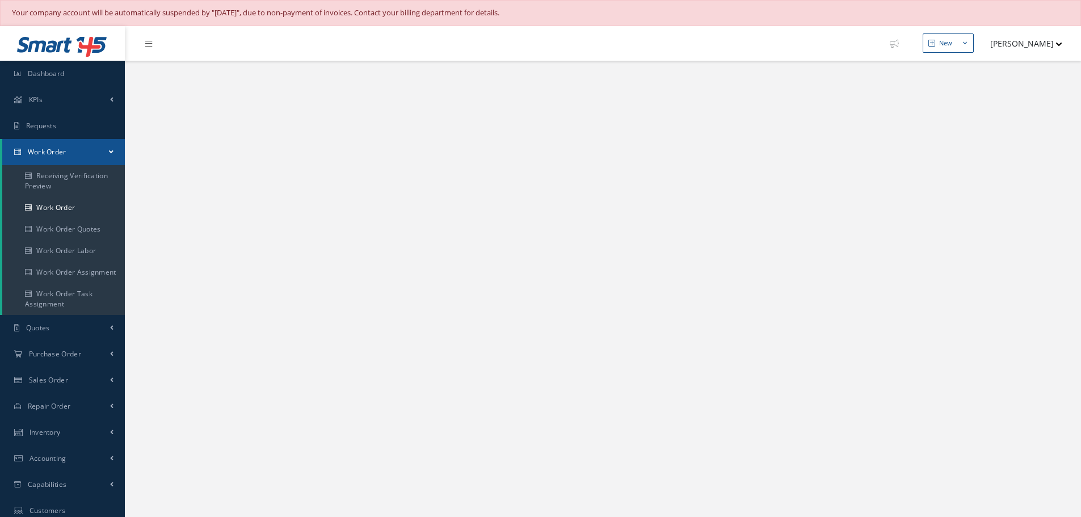
select select "25"
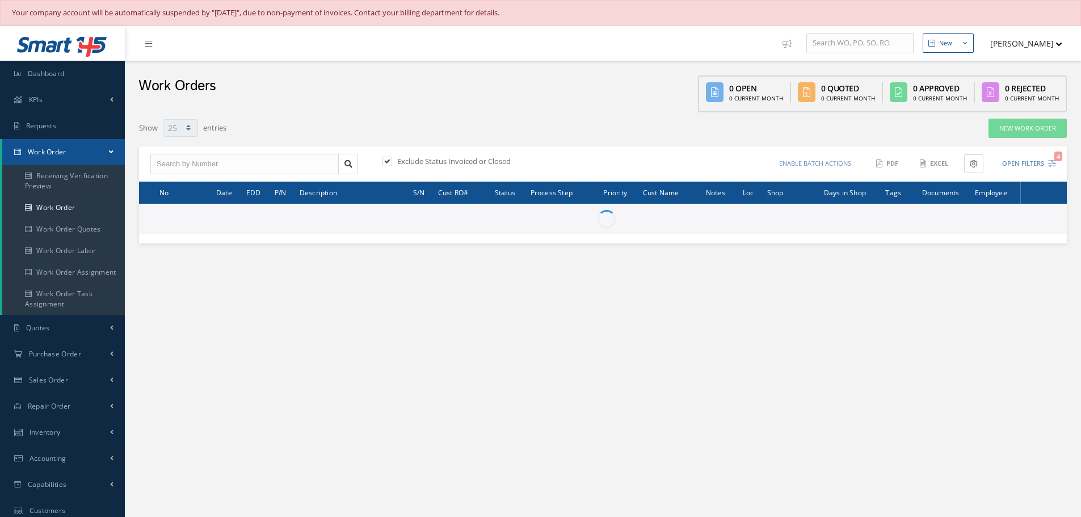
select select "25"
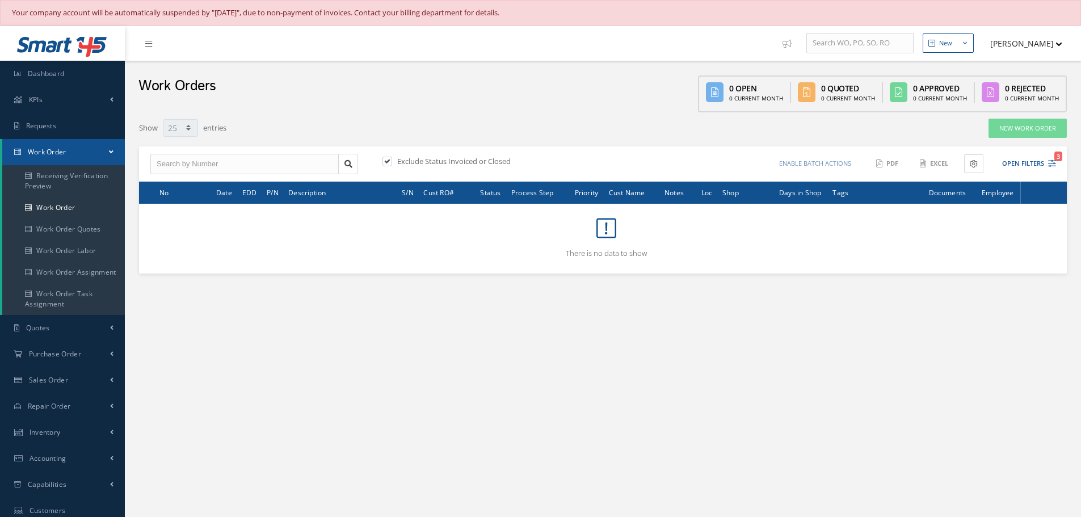
type input "All Work Request"
type input "All Work Performed"
type input "All Status"
type input "WO Part Status"
click at [1018, 161] on button "Open Filters 3" at bounding box center [1024, 163] width 64 height 19
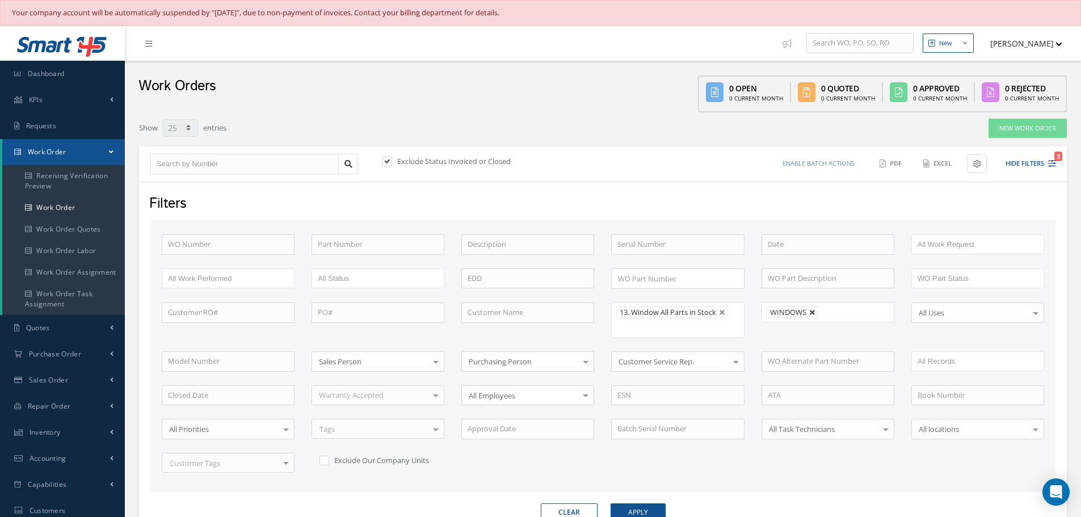
click at [813, 312] on link at bounding box center [813, 312] width 7 height 7
type input "All Shops"
click at [642, 507] on button "Apply" at bounding box center [638, 513] width 55 height 18
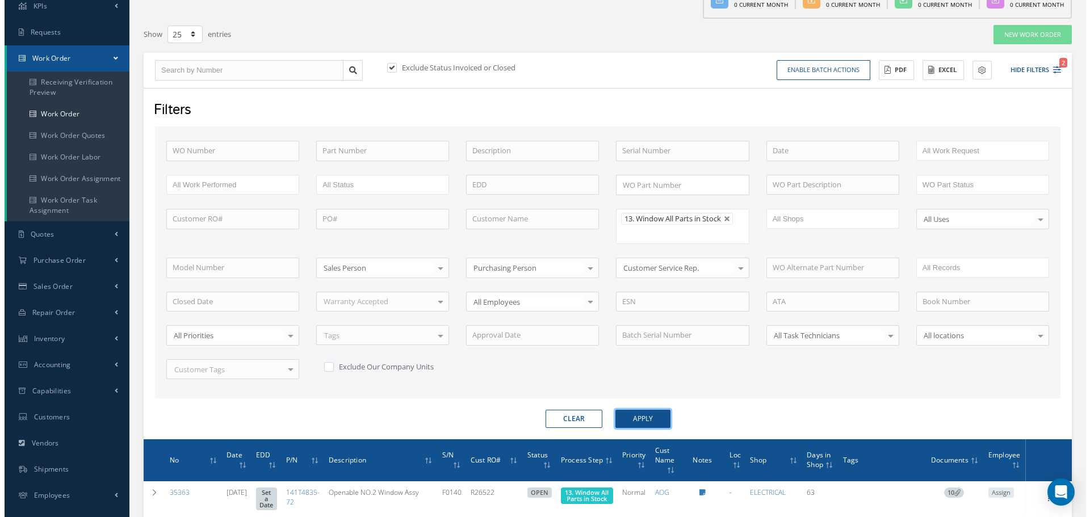
scroll to position [180, 0]
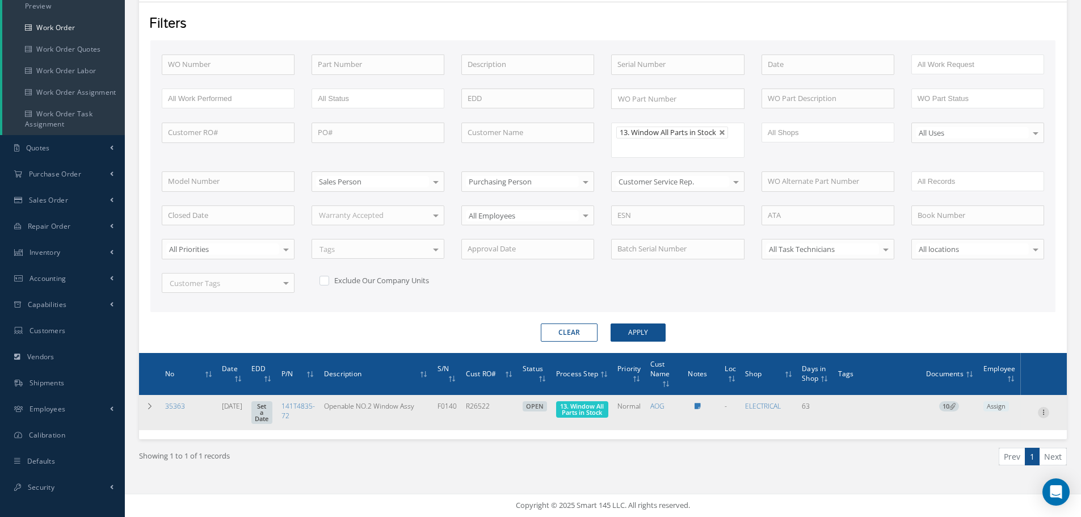
click at [1045, 416] on div at bounding box center [1043, 412] width 11 height 11
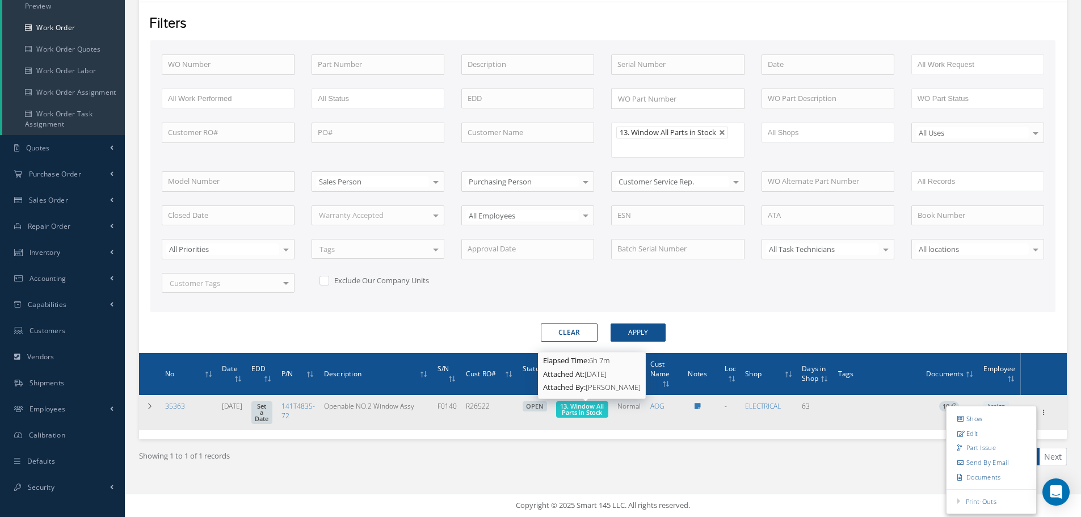
click at [600, 406] on span "13. Window All Parts in Stock" at bounding box center [582, 409] width 44 height 15
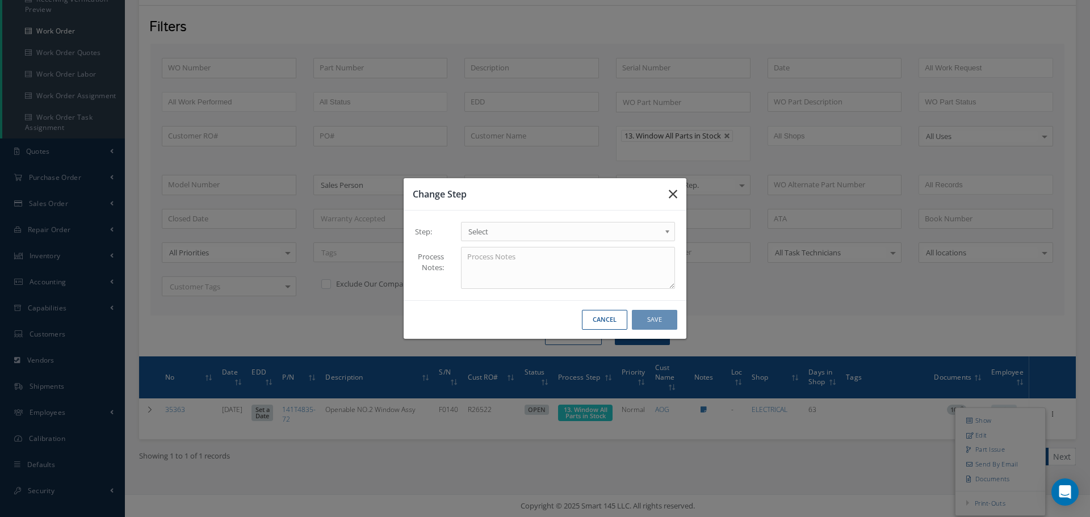
click at [674, 194] on icon "button" at bounding box center [673, 194] width 9 height 14
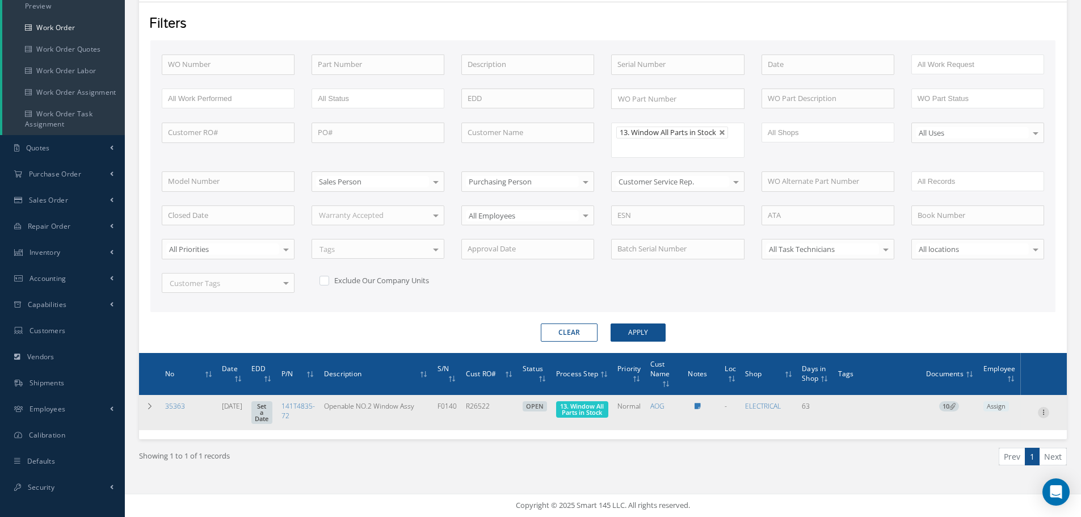
click at [1046, 412] on icon at bounding box center [1043, 411] width 11 height 9
click at [989, 447] on link "Part Issue" at bounding box center [992, 448] width 90 height 15
click at [771, 402] on link "ELECTRICAL" at bounding box center [763, 406] width 36 height 10
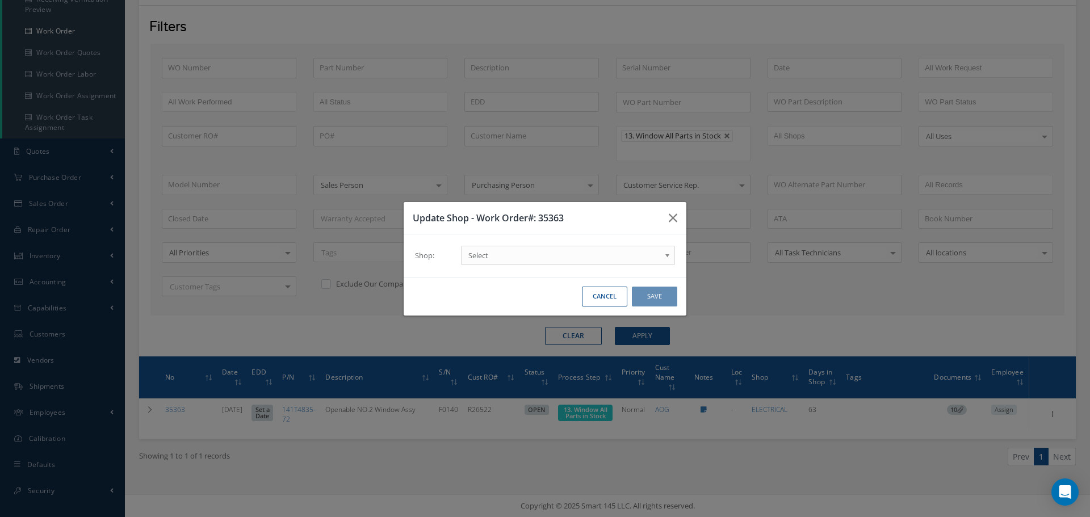
click at [667, 257] on b at bounding box center [669, 258] width 10 height 18
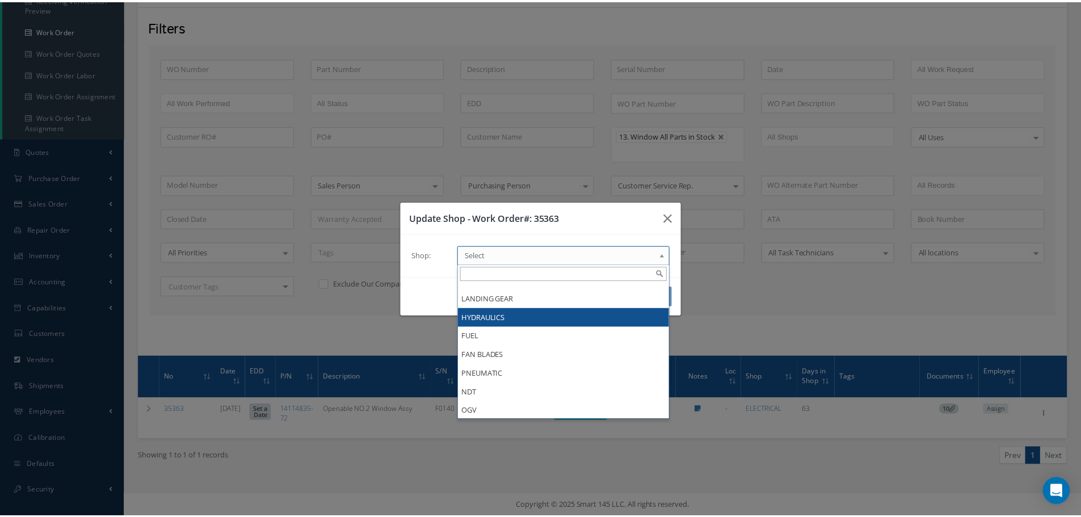
scroll to position [0, 0]
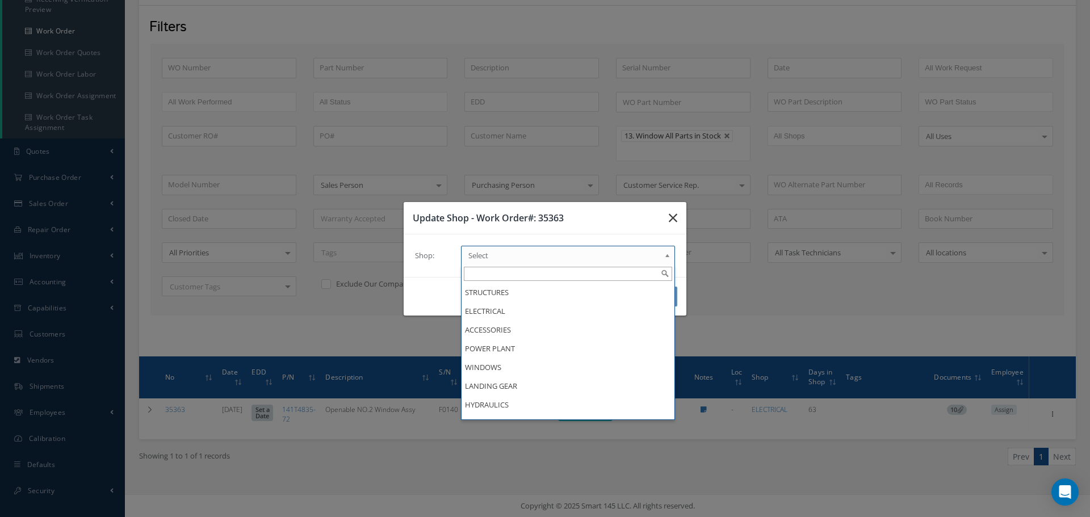
click at [672, 218] on icon "button" at bounding box center [673, 218] width 9 height 14
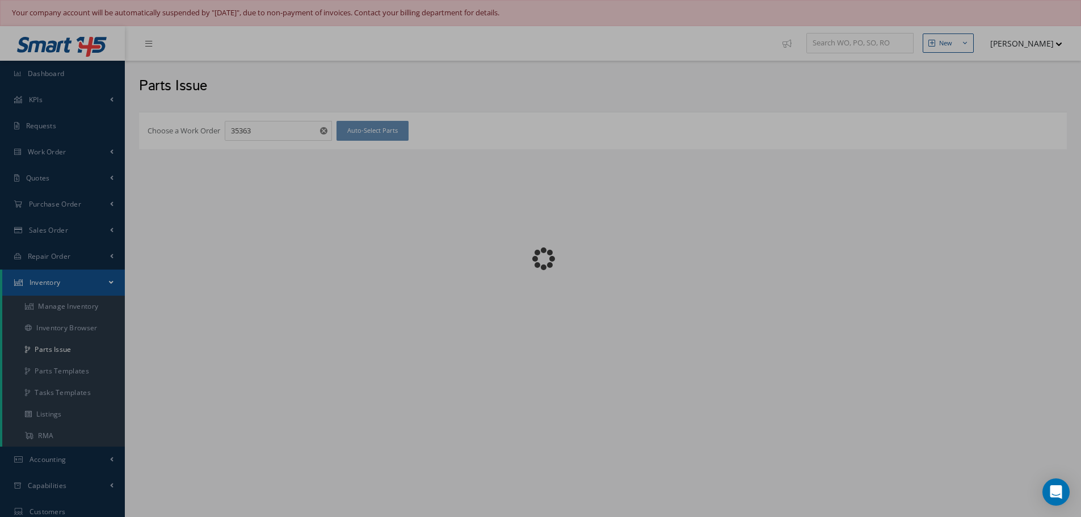
checkbox input "false"
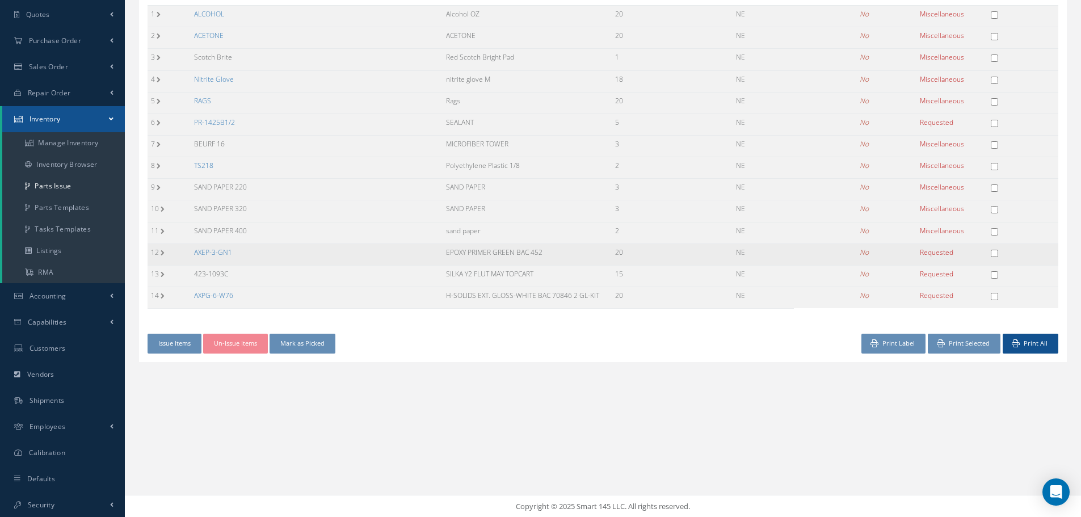
scroll to position [165, 0]
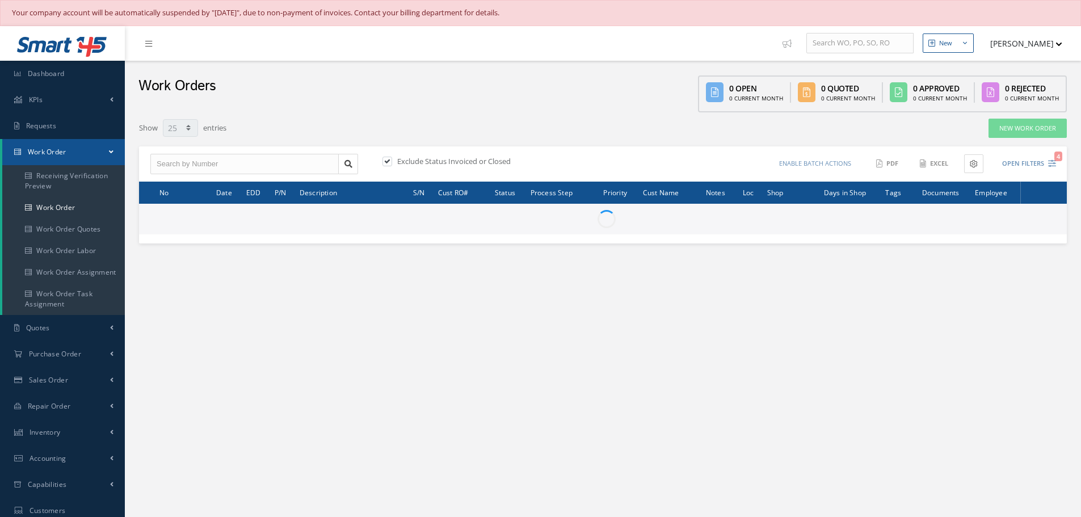
select select "25"
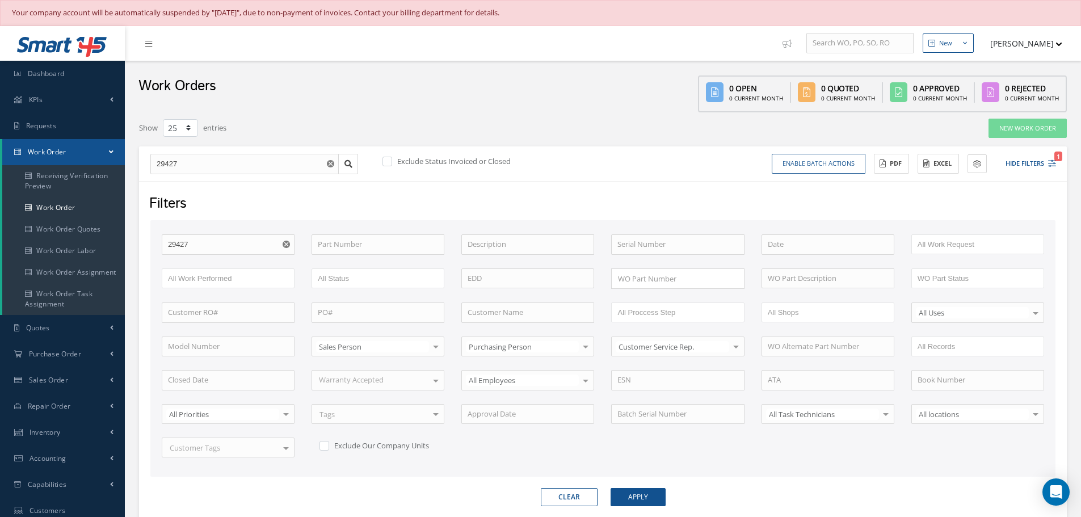
select select "25"
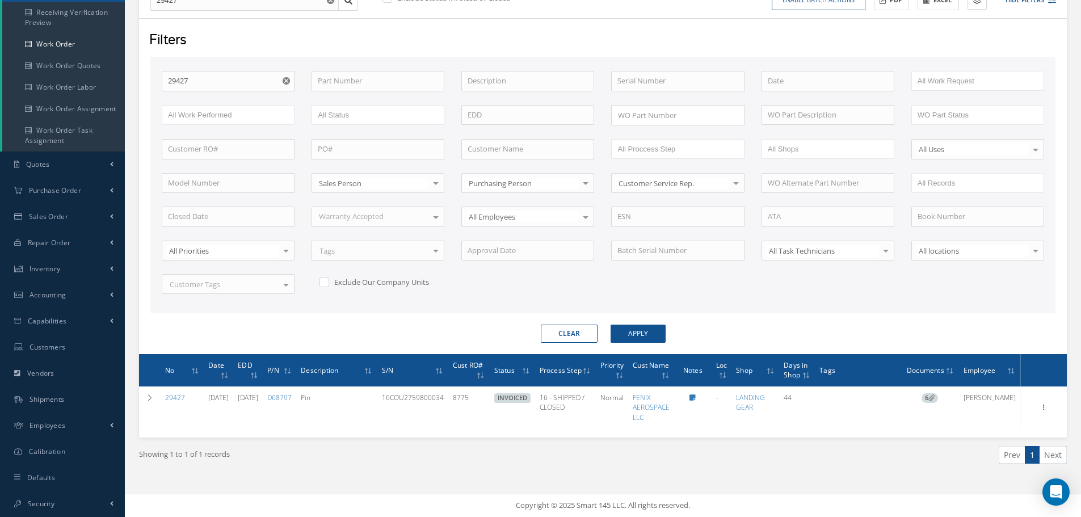
scroll to position [163, 0]
click at [203, 82] on input "29427" at bounding box center [228, 81] width 133 height 20
type input "2942"
type input "294"
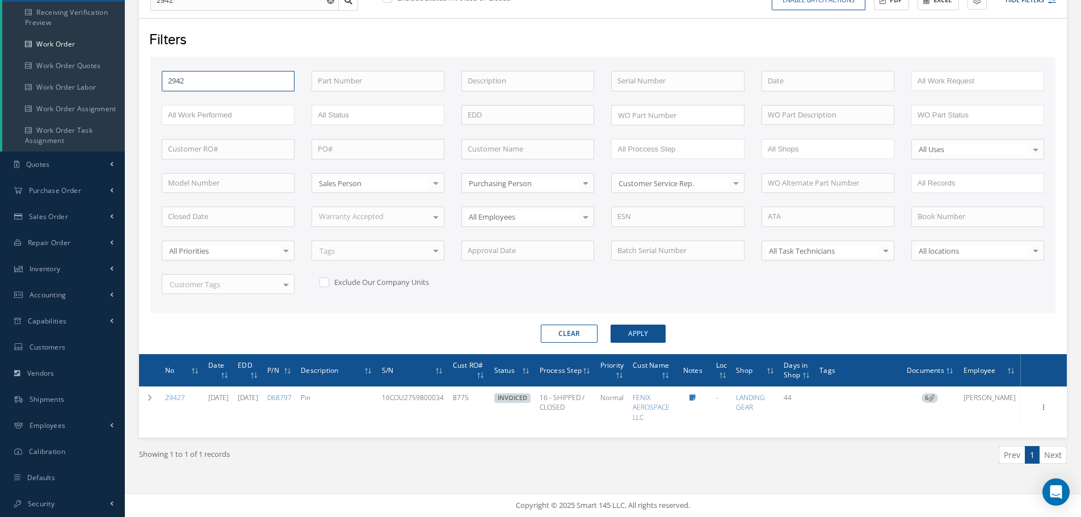
type input "294"
type input "29"
type input "2"
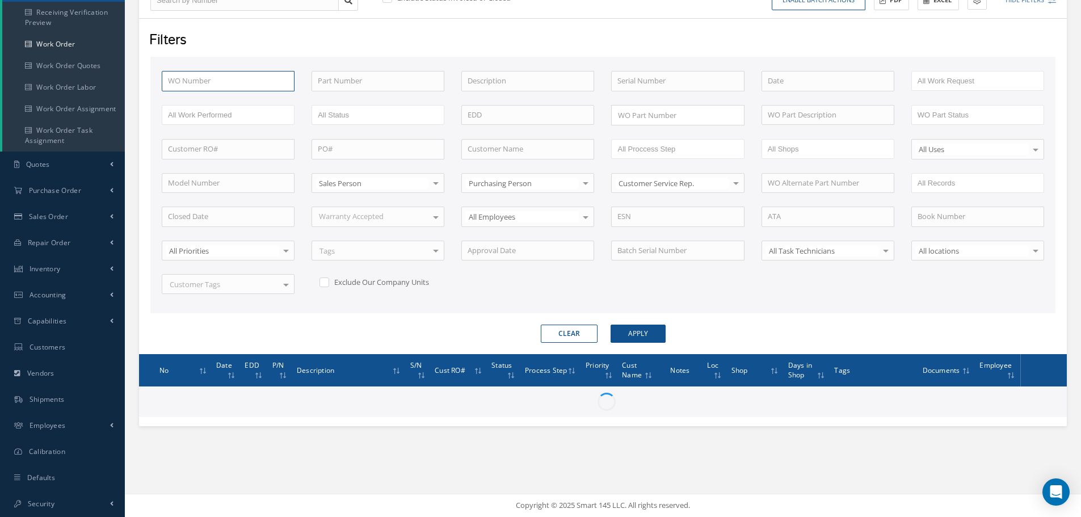
type input "3"
type input "35"
type input "357"
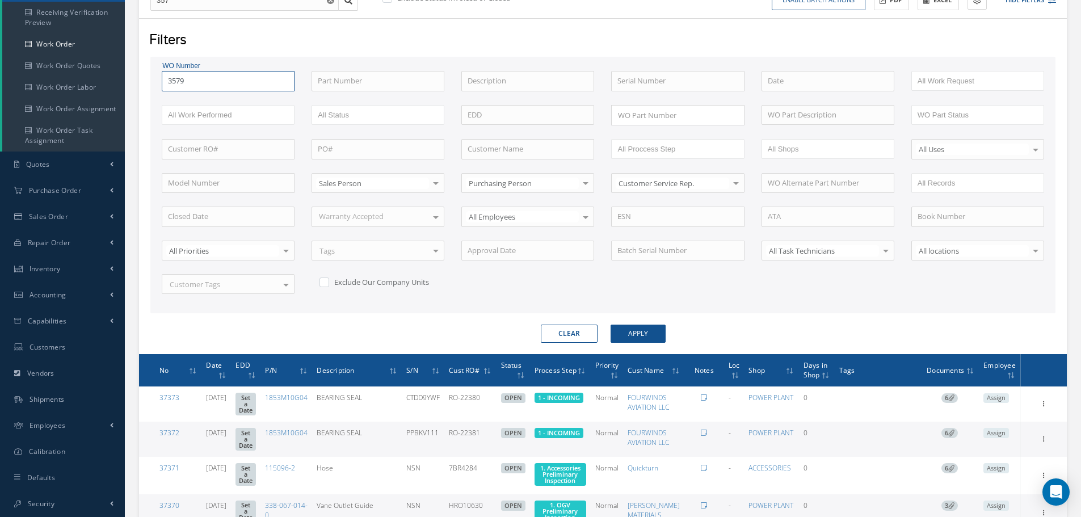
type input "35791"
click at [611, 325] on button "Apply" at bounding box center [638, 334] width 55 height 18
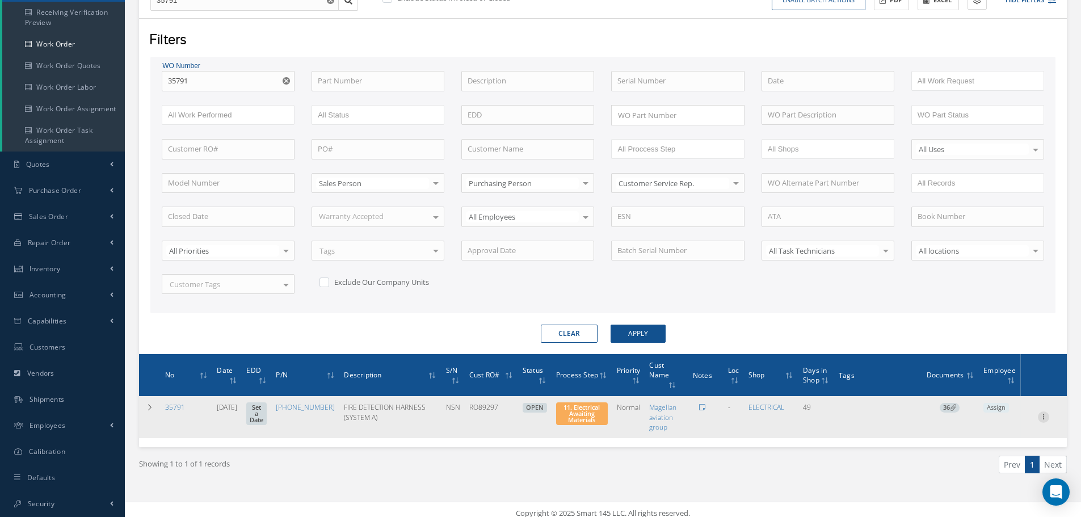
click at [1046, 417] on icon at bounding box center [1043, 416] width 11 height 9
click at [989, 450] on link "Part Issue" at bounding box center [992, 454] width 90 height 15
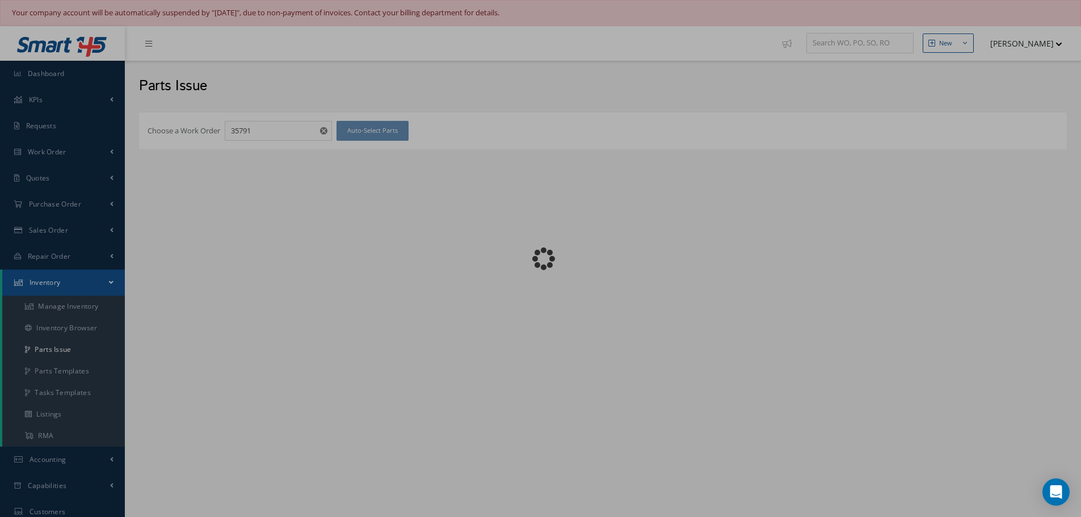
checkbox input "false"
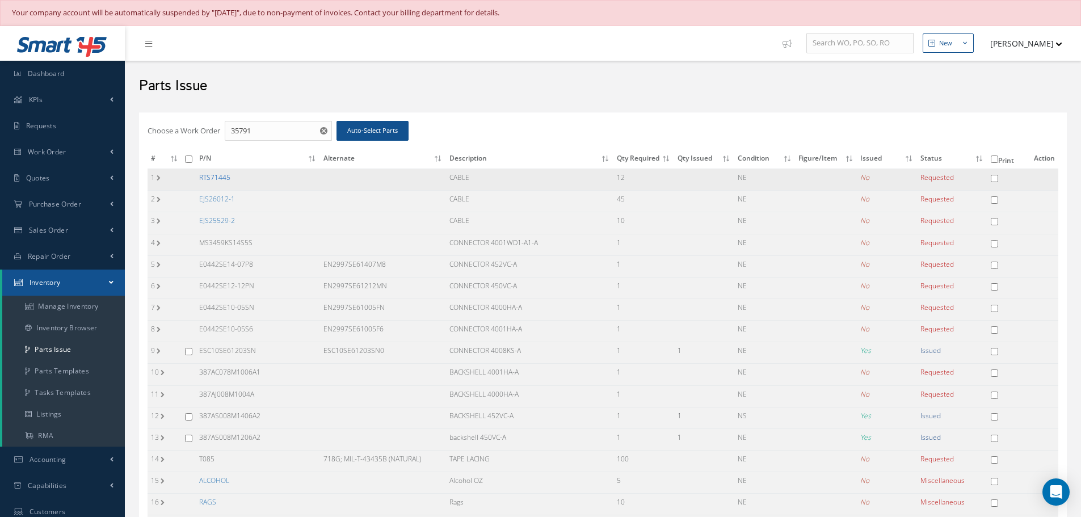
click at [219, 179] on link "RTS71445" at bounding box center [214, 178] width 31 height 10
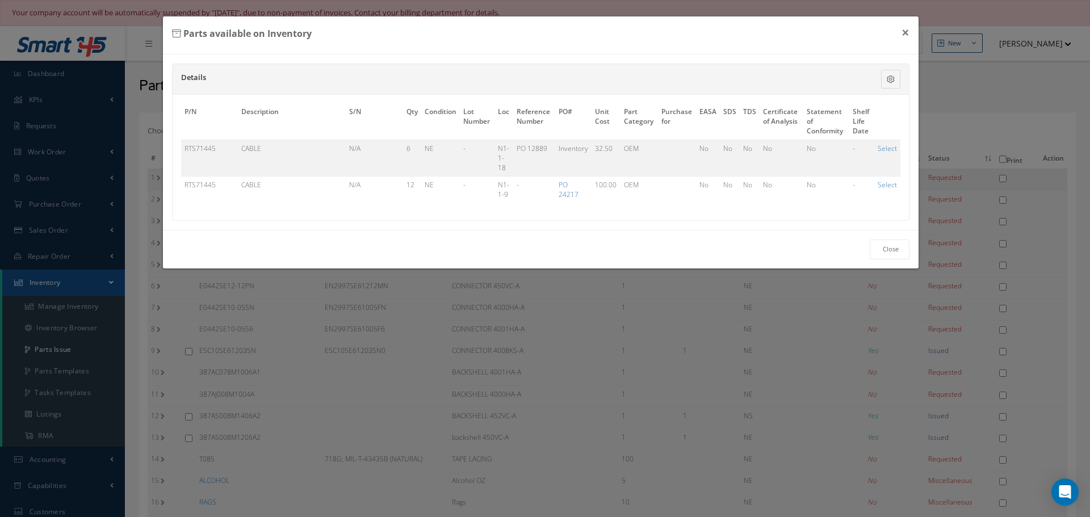
click at [886, 185] on link "Select" at bounding box center [887, 185] width 19 height 10
checkbox input "true"
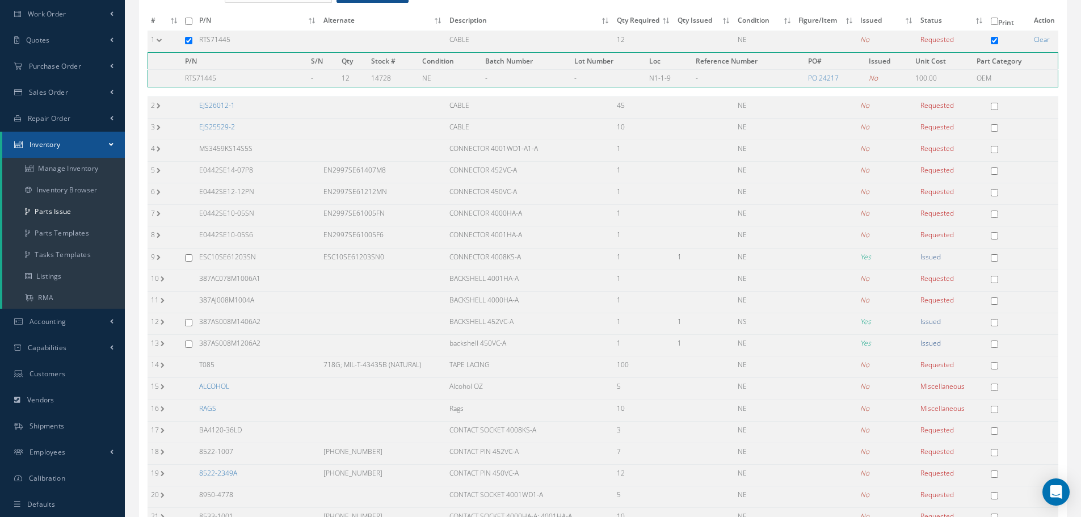
scroll to position [284, 0]
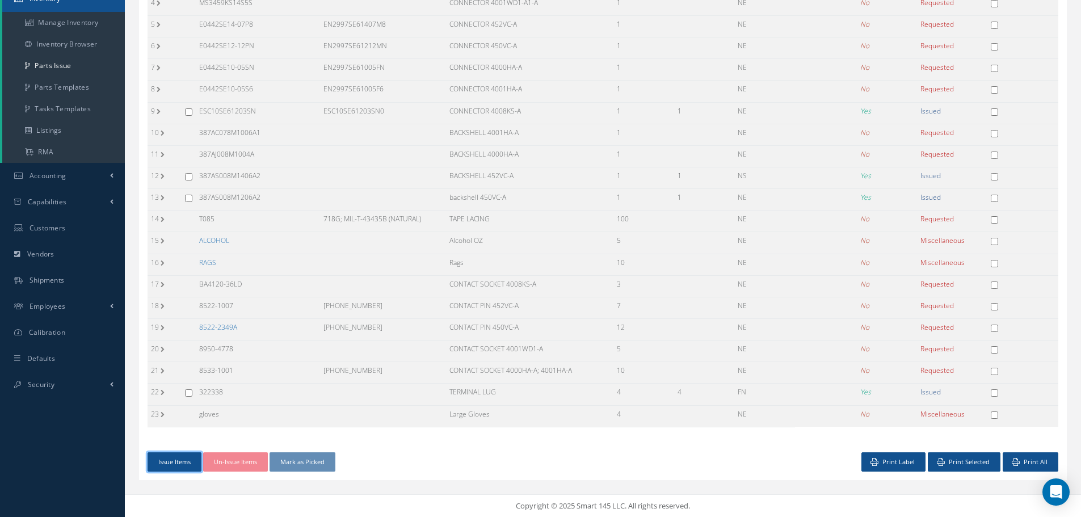
click at [177, 462] on button "Issue Items" at bounding box center [175, 462] width 54 height 20
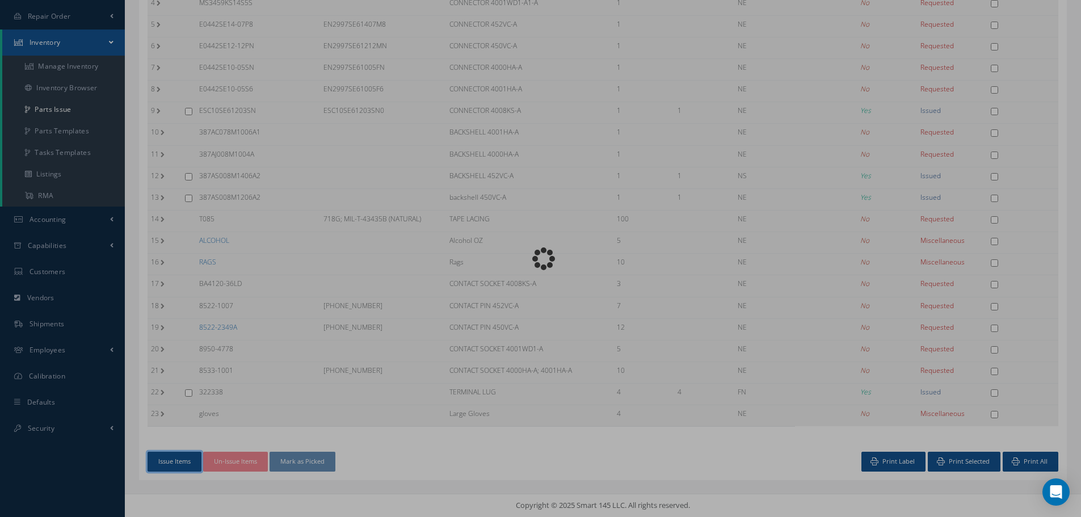
scroll to position [240, 0]
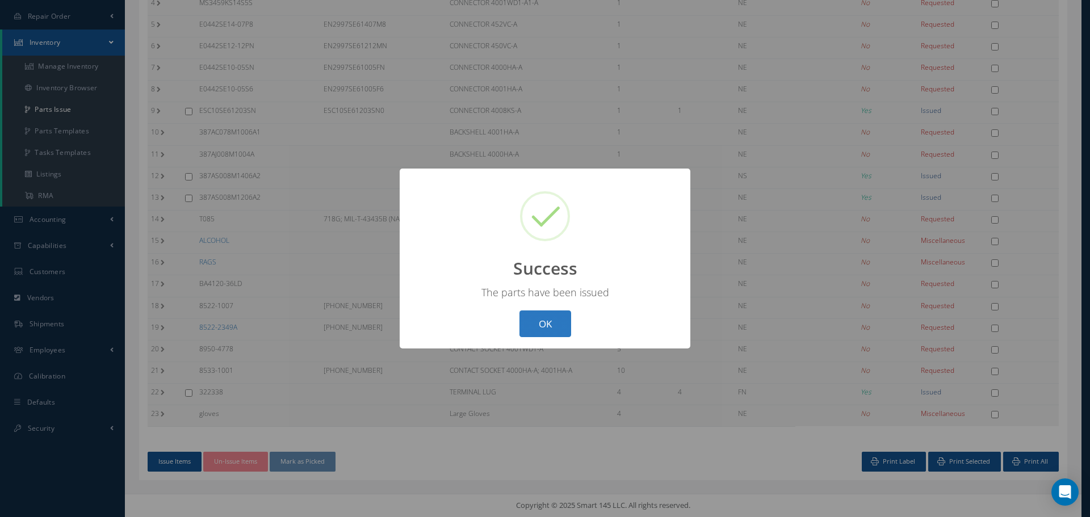
click at [543, 322] on button "OK" at bounding box center [545, 324] width 52 height 27
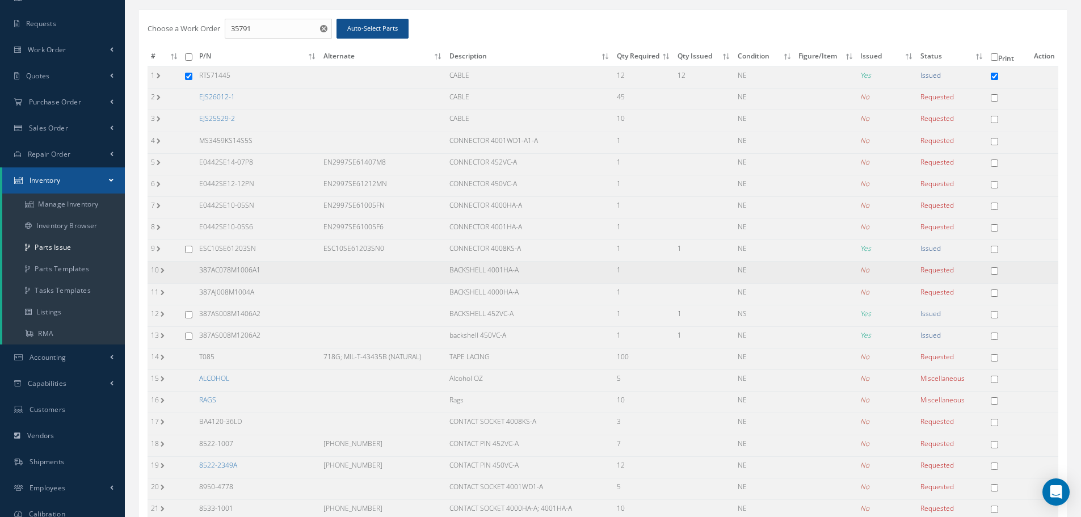
scroll to position [0, 0]
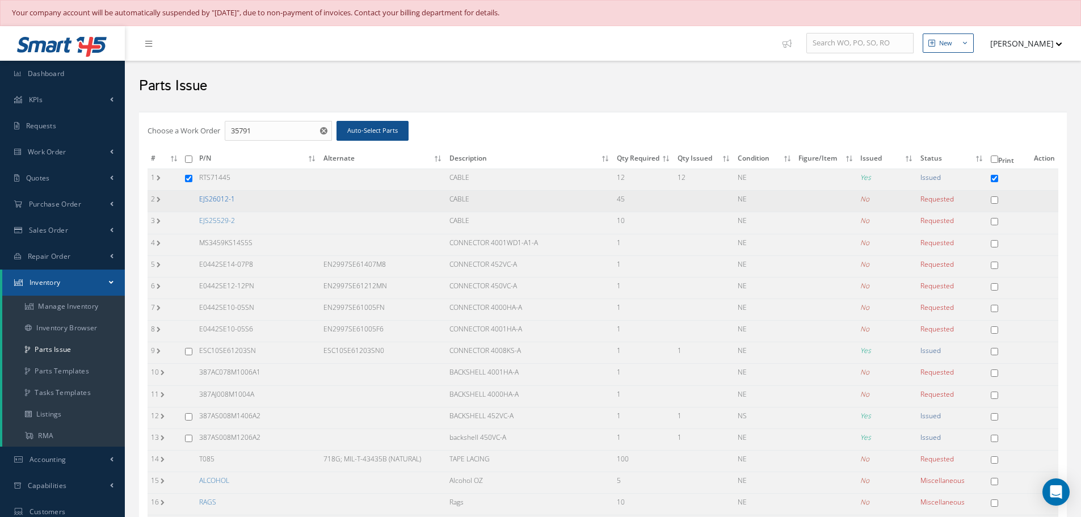
click at [214, 199] on link "EJS26012-1" at bounding box center [217, 199] width 36 height 10
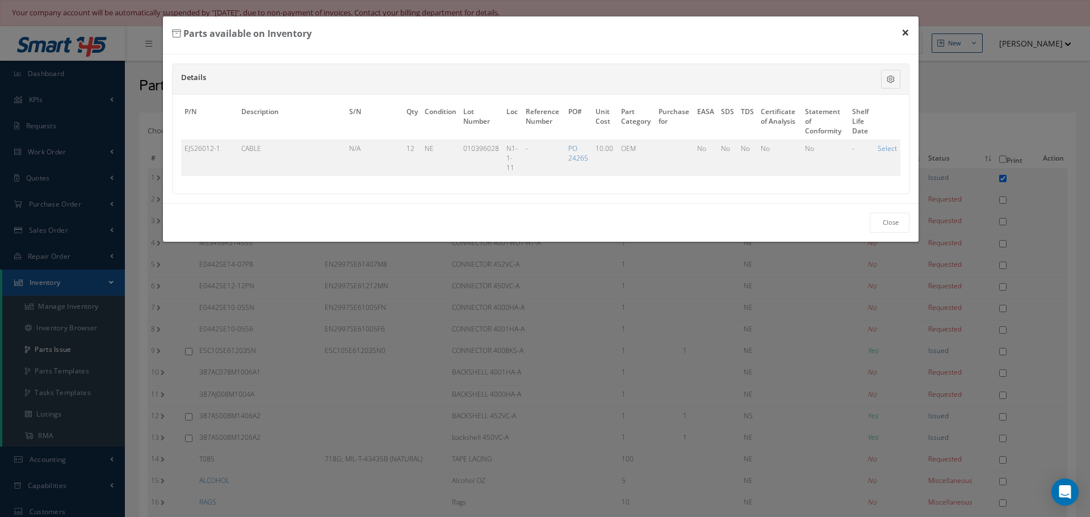
click at [908, 31] on button "×" at bounding box center [905, 32] width 26 height 32
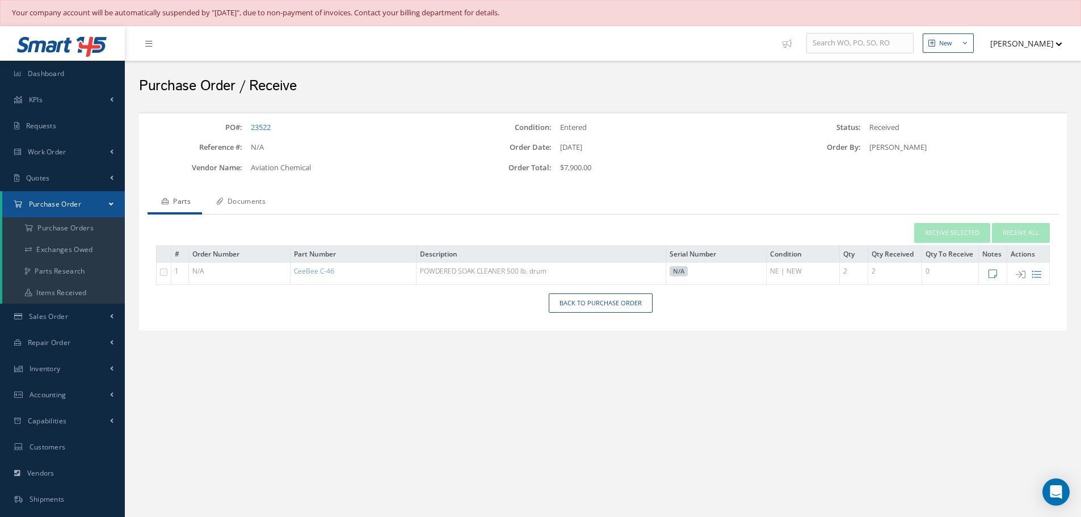
click at [262, 200] on link "Documents" at bounding box center [239, 203] width 75 height 24
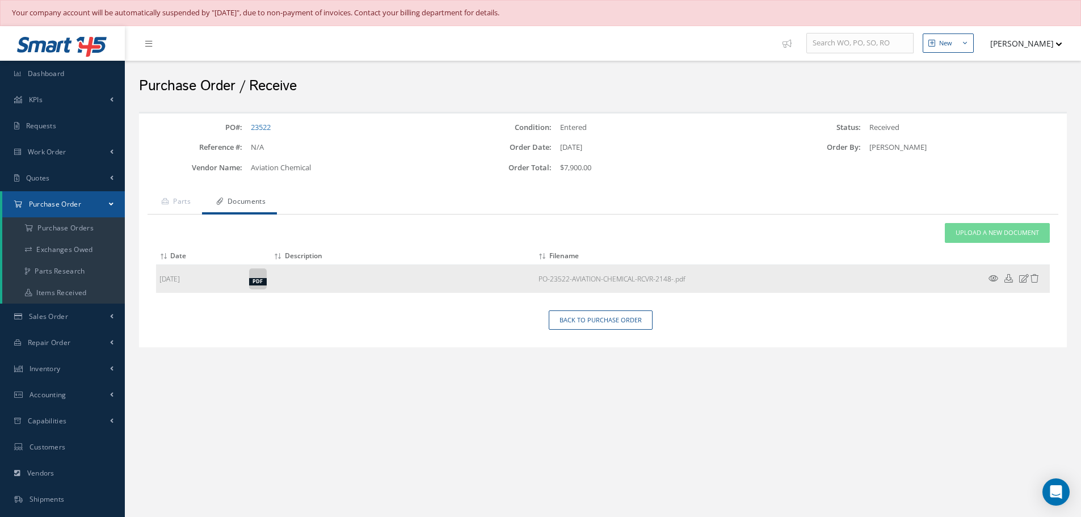
click at [992, 280] on icon at bounding box center [994, 278] width 10 height 9
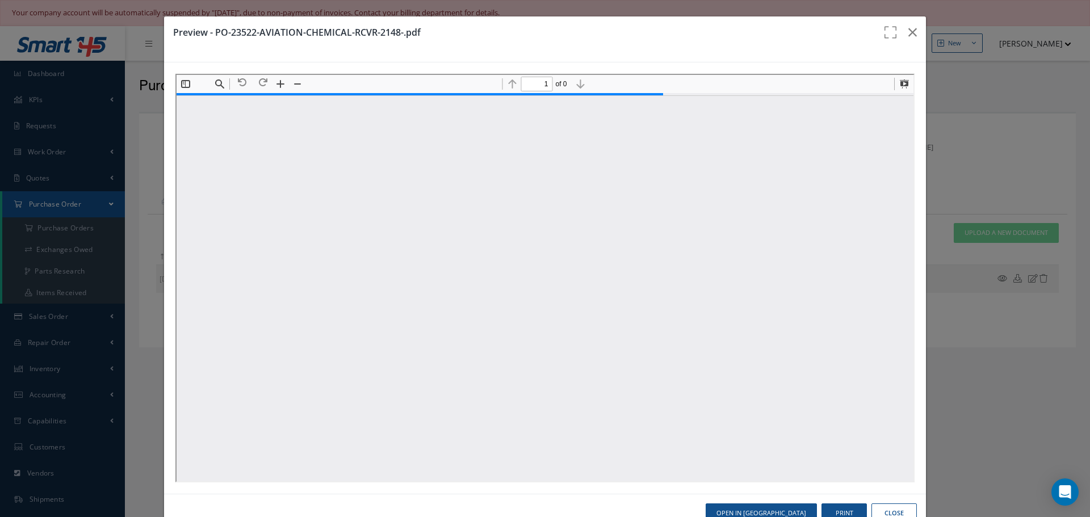
scroll to position [6, 0]
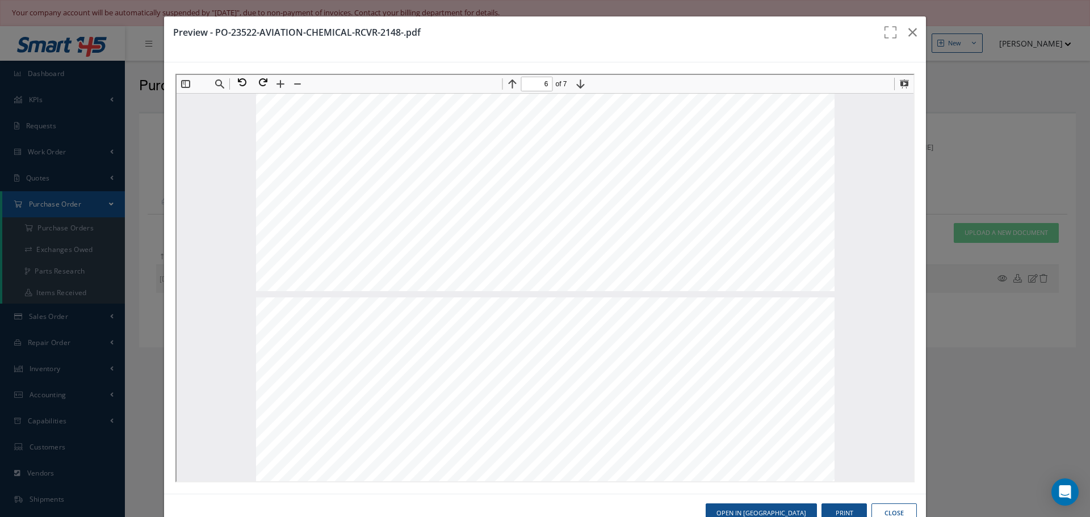
type input "7"
click at [840, 509] on button "Print" at bounding box center [843, 514] width 45 height 20
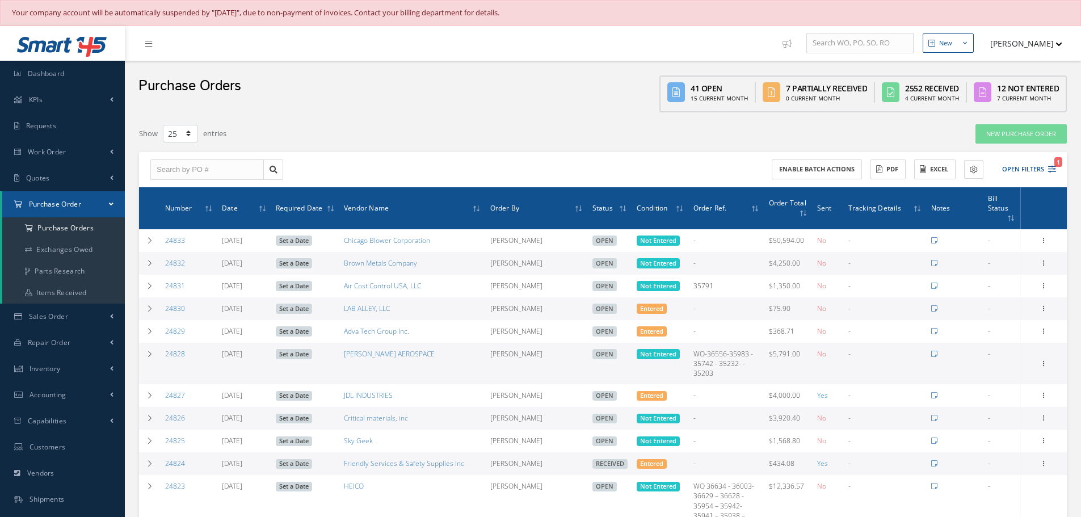
select select "25"
click at [211, 168] on input "text" at bounding box center [207, 170] width 114 height 20
click at [175, 166] on input "text" at bounding box center [207, 170] width 114 height 20
type input "24359"
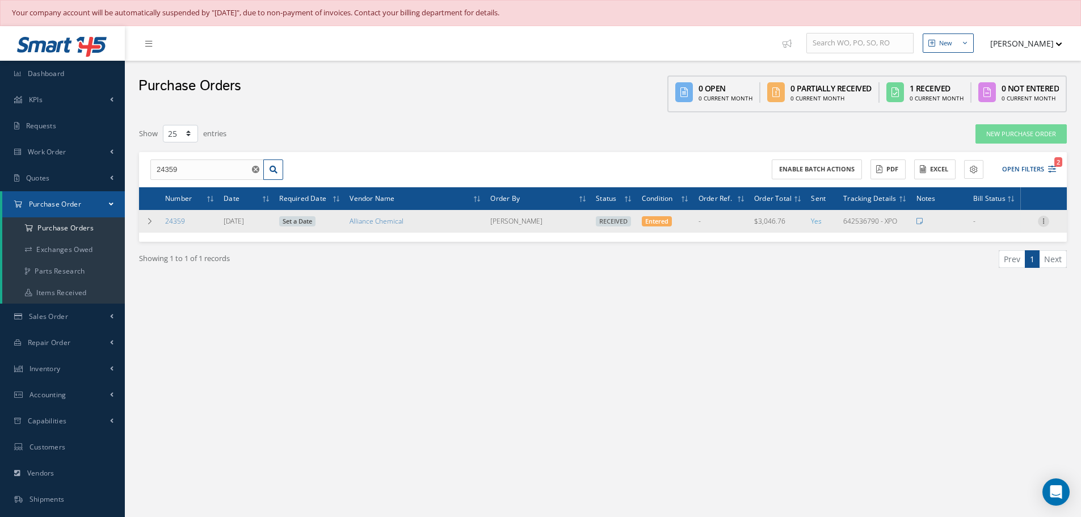
click at [1043, 223] on icon at bounding box center [1043, 220] width 11 height 9
click at [996, 232] on link "Receiving Details" at bounding box center [992, 228] width 90 height 15
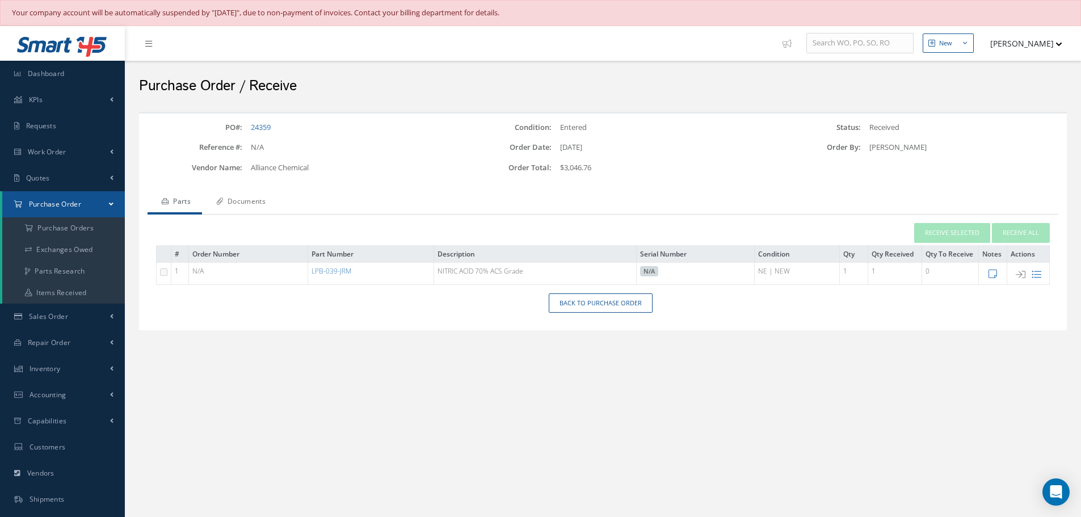
click at [251, 198] on link "Documents" at bounding box center [239, 203] width 75 height 24
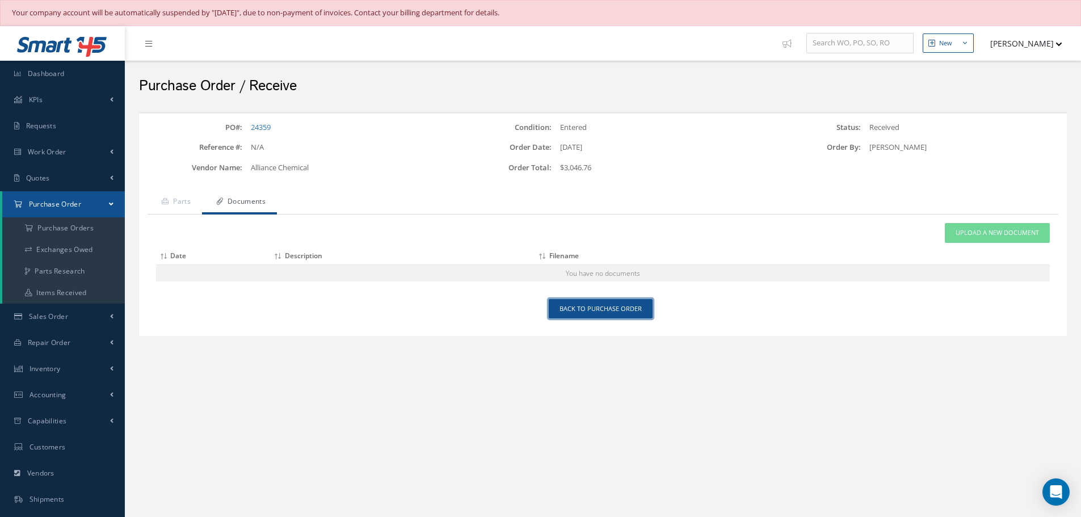
click at [622, 303] on link "Back to Purchase Order" at bounding box center [601, 309] width 104 height 20
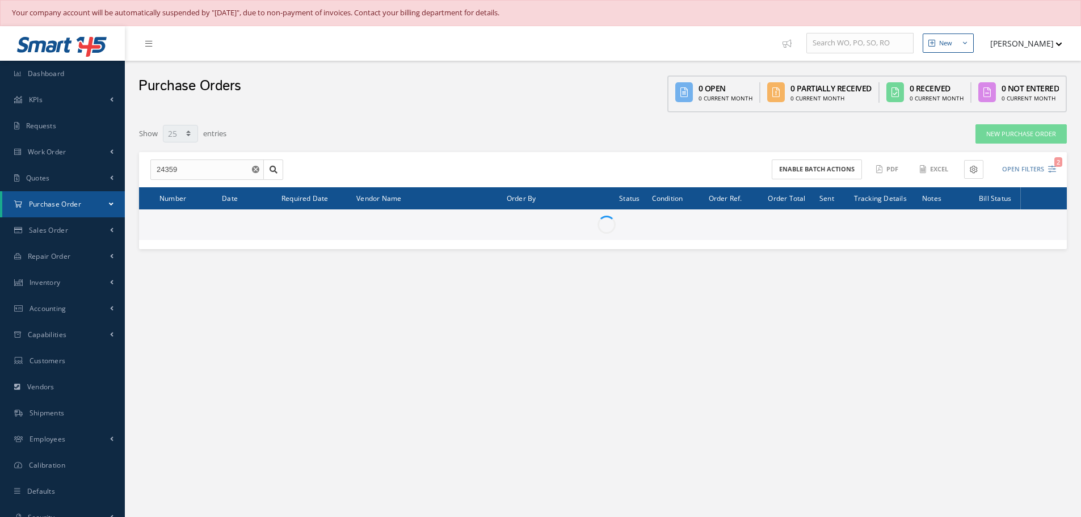
select select "25"
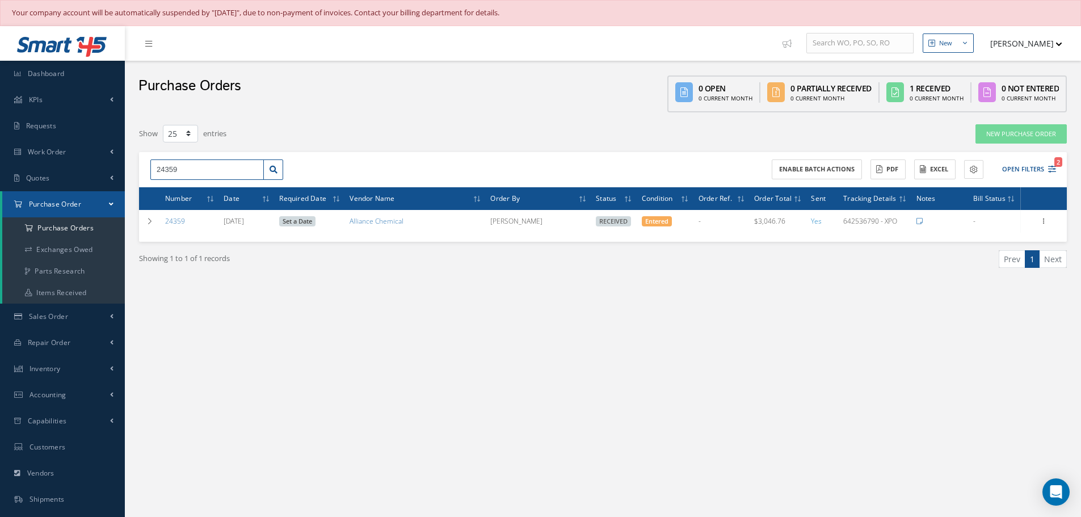
click at [203, 172] on input "24359" at bounding box center [207, 170] width 114 height 20
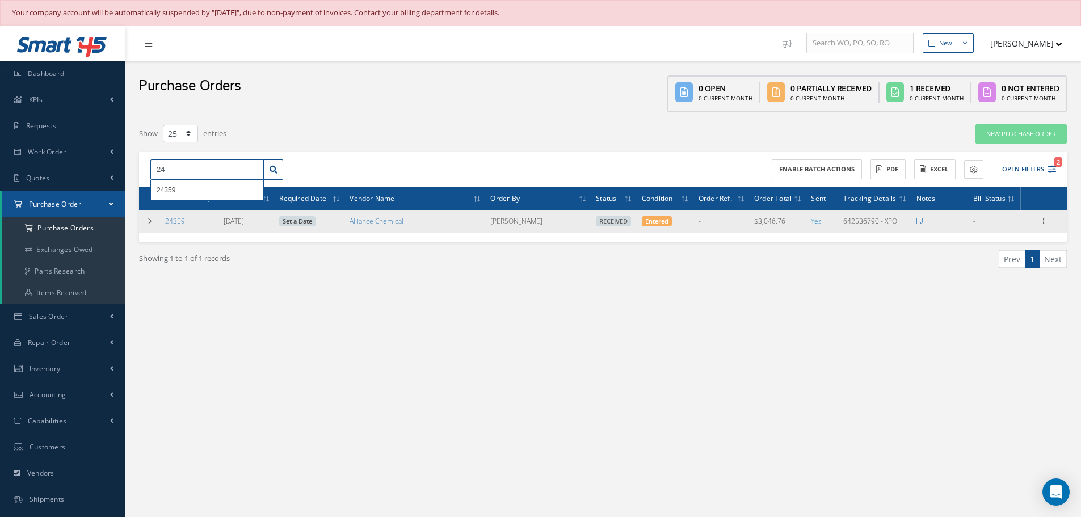
type input "2"
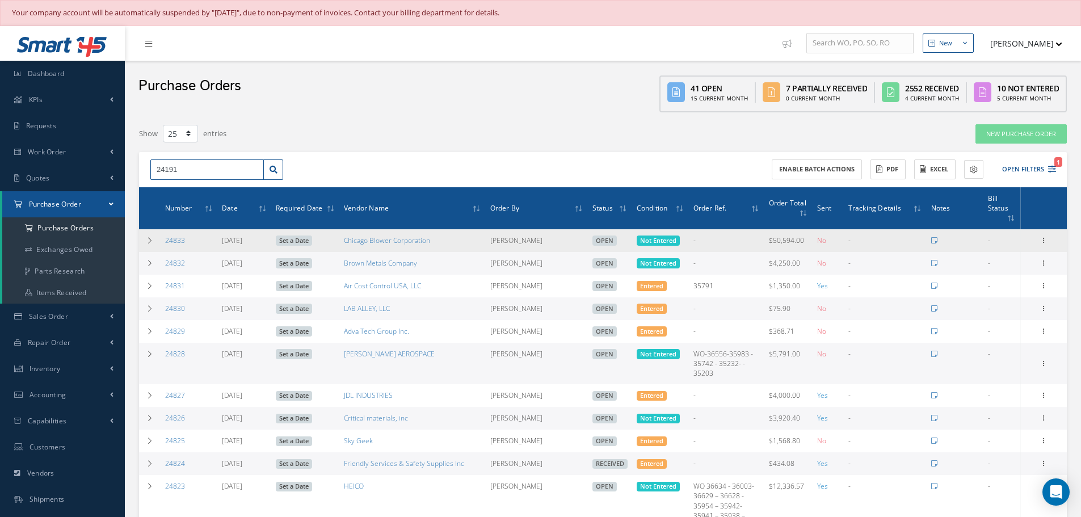
type input "24191"
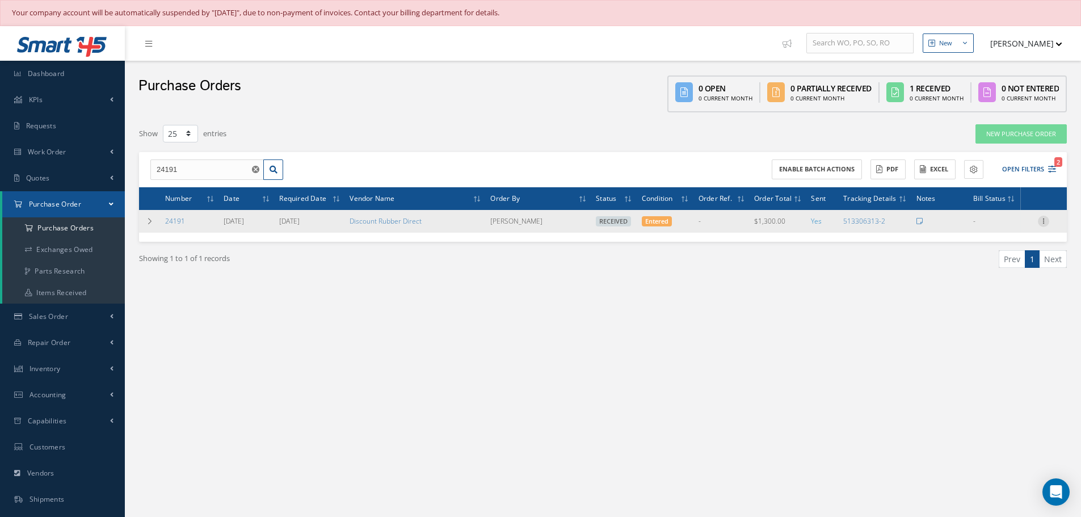
click at [1046, 223] on icon at bounding box center [1043, 220] width 11 height 9
click at [1017, 228] on link "Receiving Details" at bounding box center [992, 228] width 90 height 15
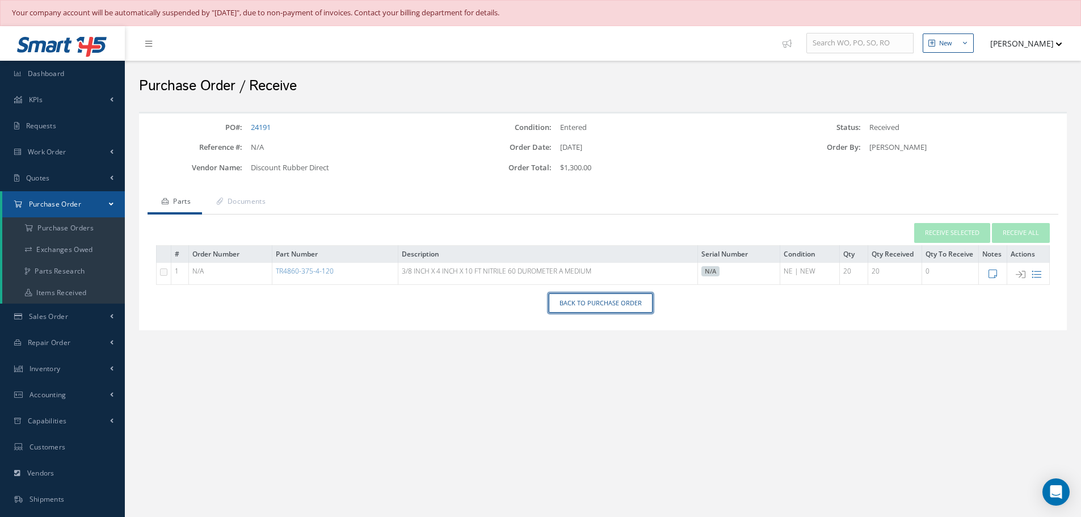
click at [609, 306] on link "Back to Purchase Order" at bounding box center [601, 303] width 104 height 20
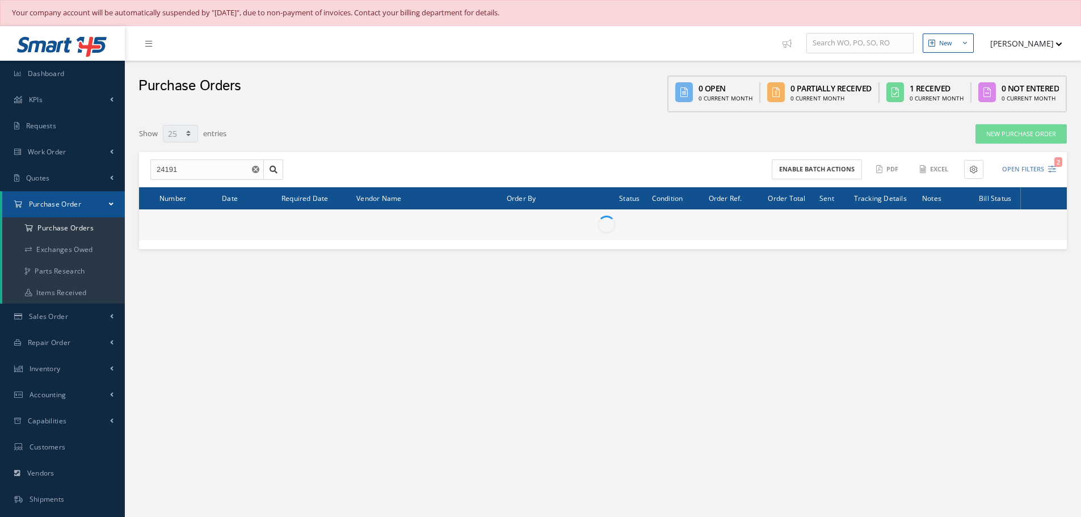
select select "25"
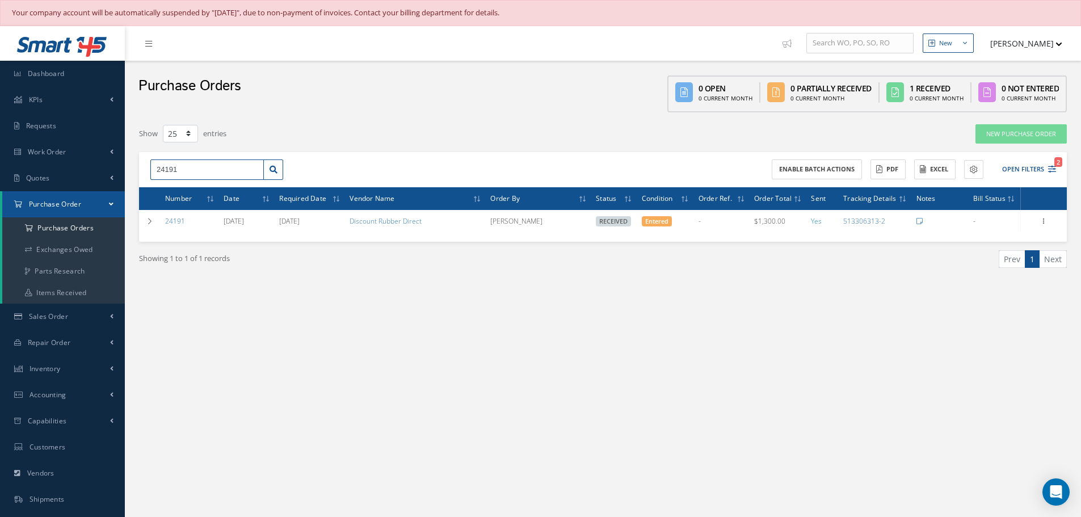
click at [217, 177] on input "24191" at bounding box center [207, 170] width 114 height 20
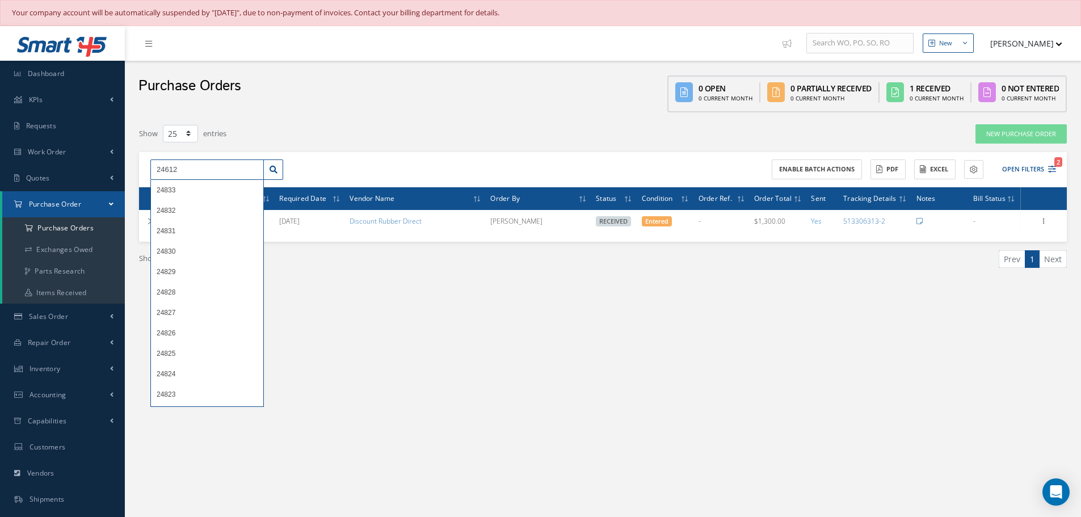
type input "24612"
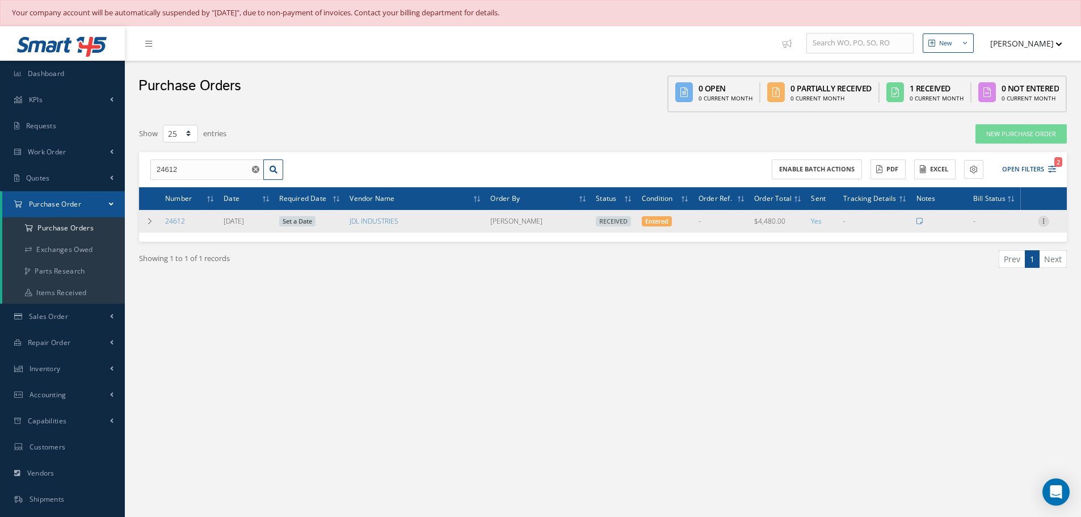
click at [1043, 221] on icon at bounding box center [1043, 220] width 11 height 9
click at [1016, 226] on link "Receiving Details" at bounding box center [992, 228] width 90 height 15
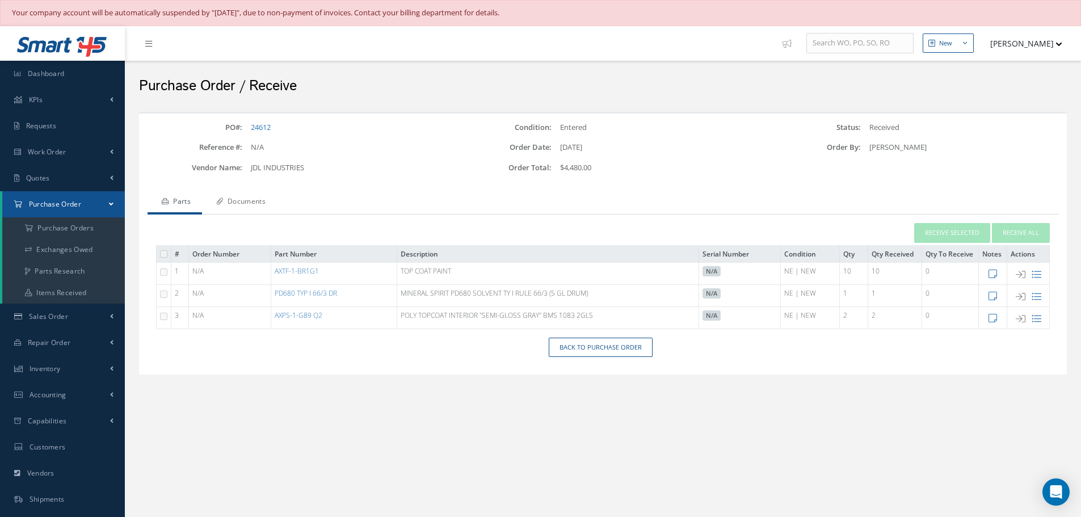
click at [250, 199] on link "Documents" at bounding box center [239, 203] width 75 height 24
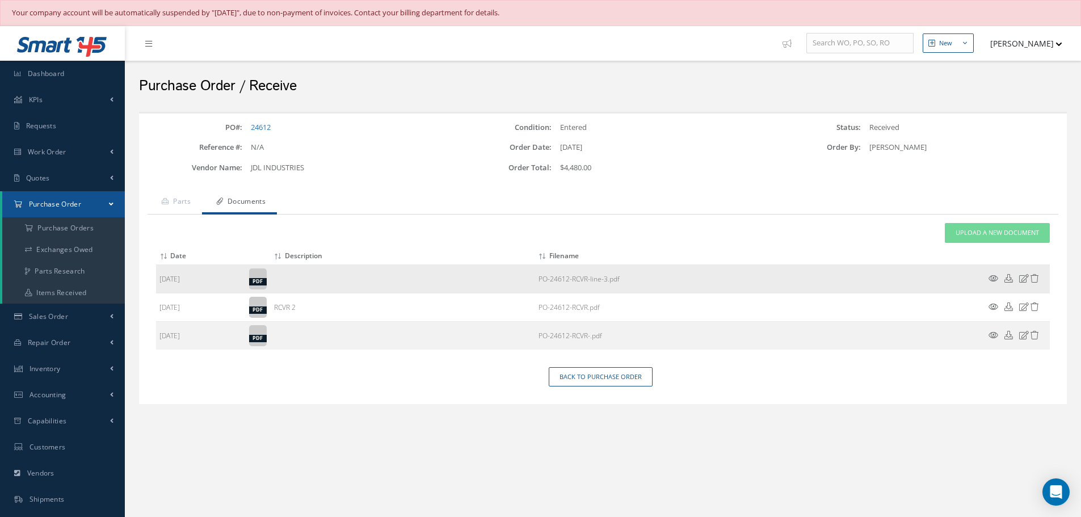
click at [993, 280] on icon at bounding box center [994, 278] width 10 height 9
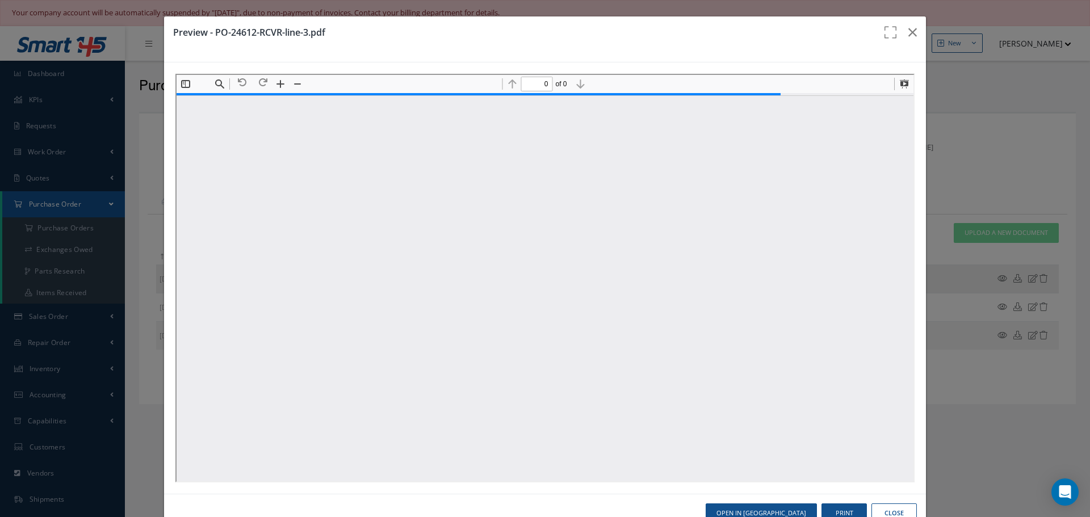
type input "1"
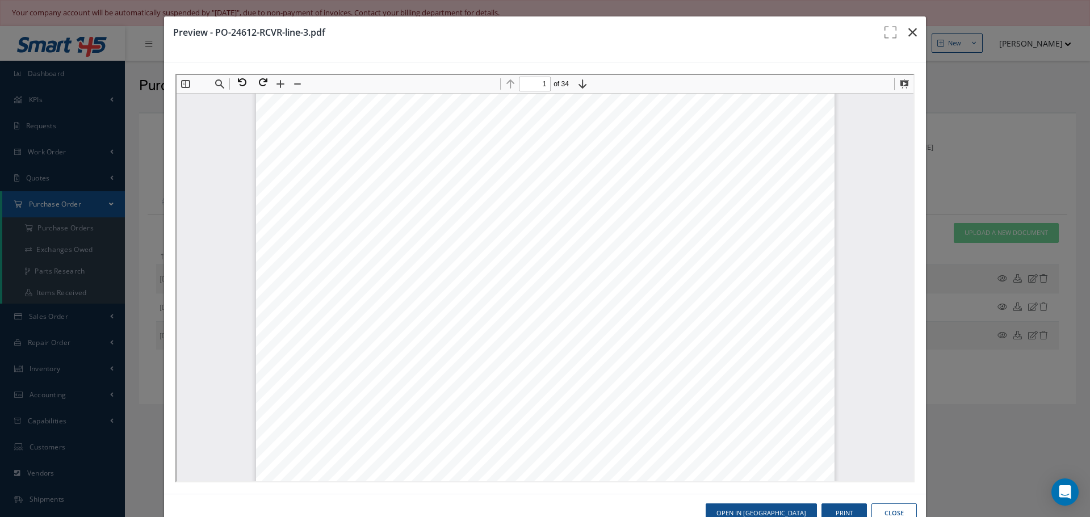
drag, startPoint x: 900, startPoint y: 30, endPoint x: 899, endPoint y: 43, distance: 13.1
click at [900, 32] on button "button" at bounding box center [912, 32] width 27 height 32
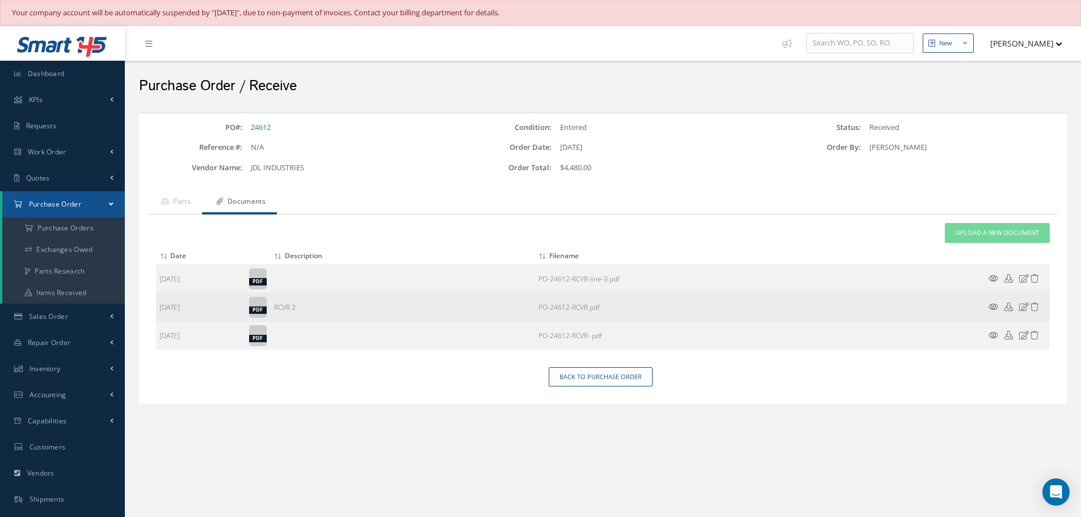
click at [993, 309] on icon at bounding box center [994, 307] width 10 height 9
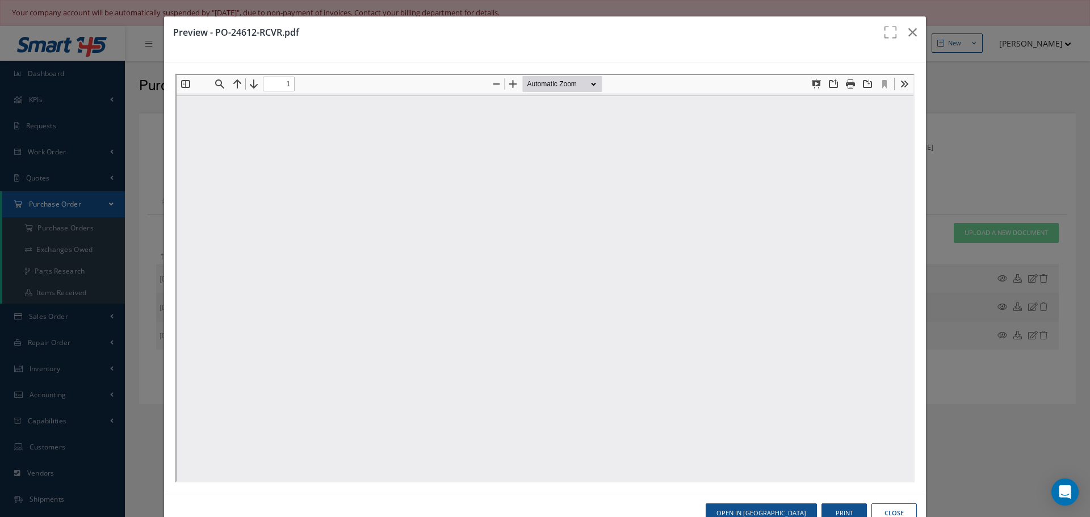
scroll to position [0, 0]
type input "0"
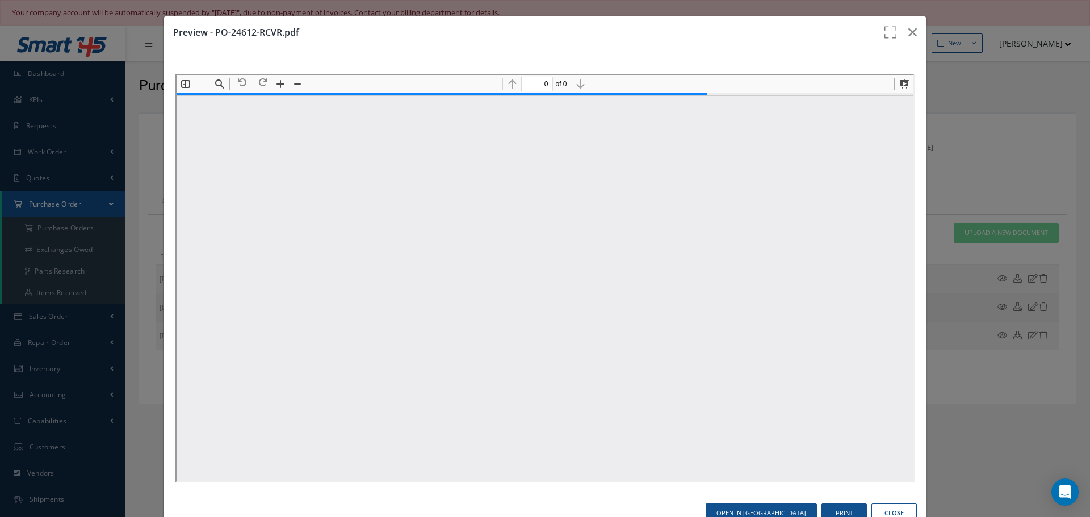
type input "1"
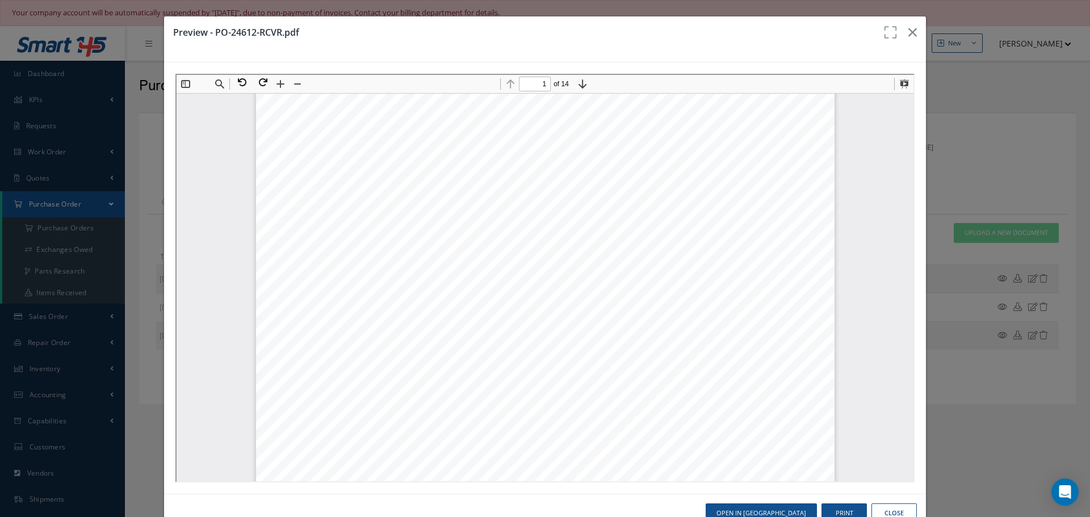
scroll to position [62, 0]
click at [900, 30] on button "button" at bounding box center [912, 32] width 27 height 32
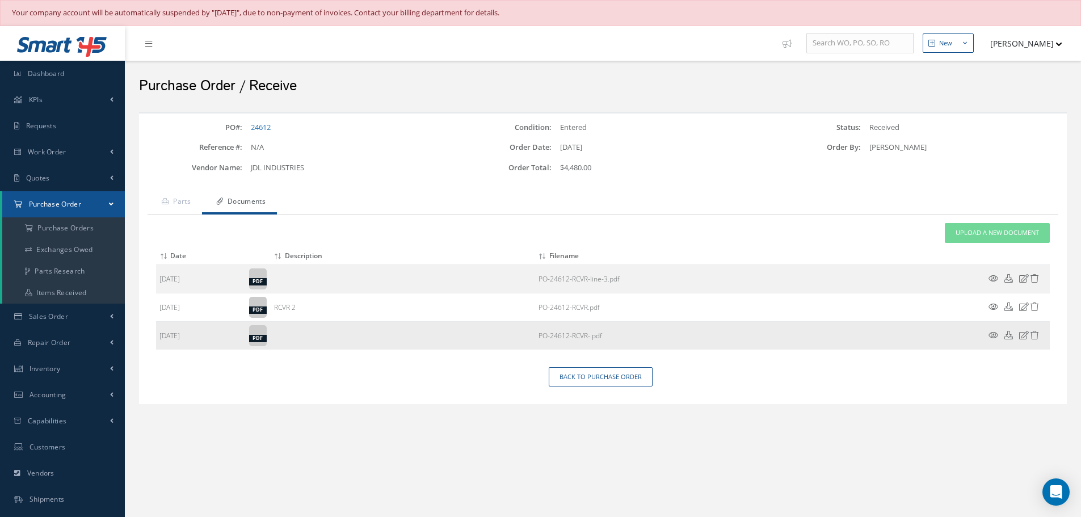
click at [991, 336] on icon at bounding box center [994, 335] width 10 height 9
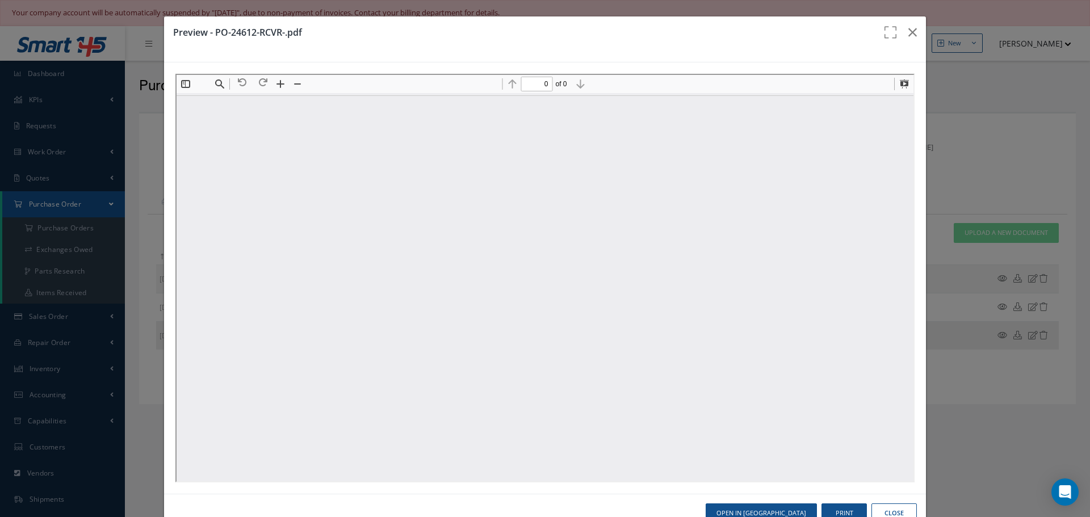
scroll to position [0, 0]
type input "1"
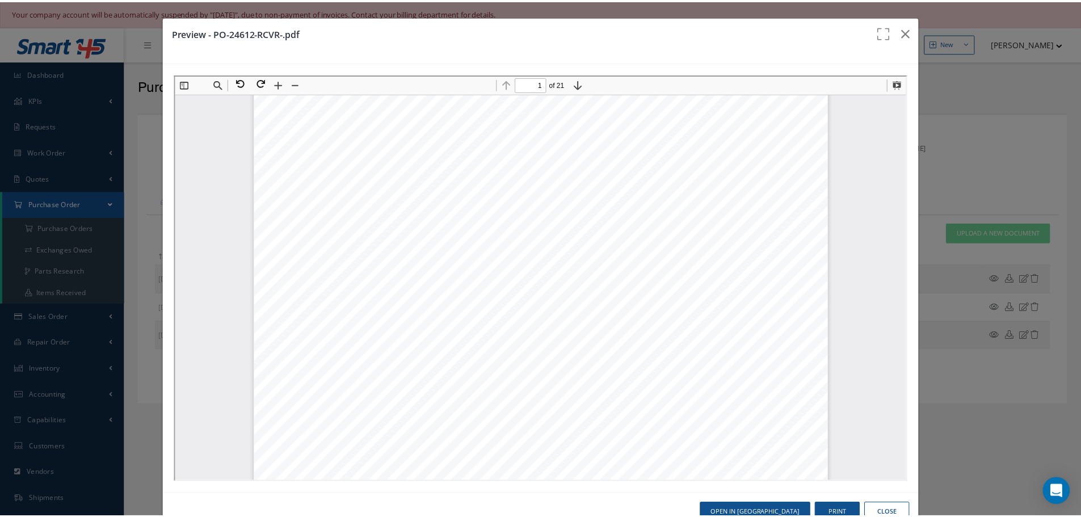
scroll to position [57, 0]
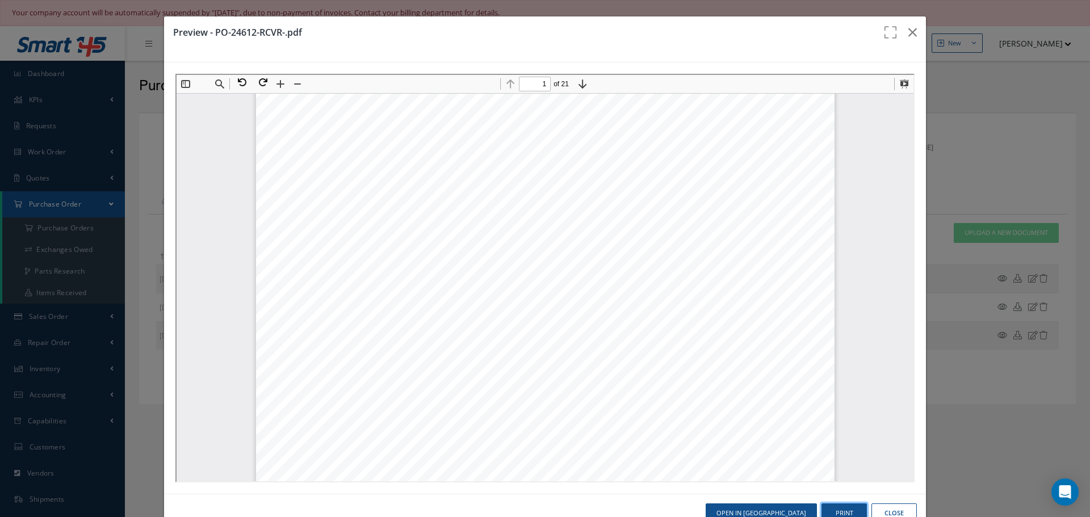
click at [834, 509] on button "Print" at bounding box center [843, 514] width 45 height 20
click at [908, 28] on icon "button" at bounding box center [912, 33] width 9 height 14
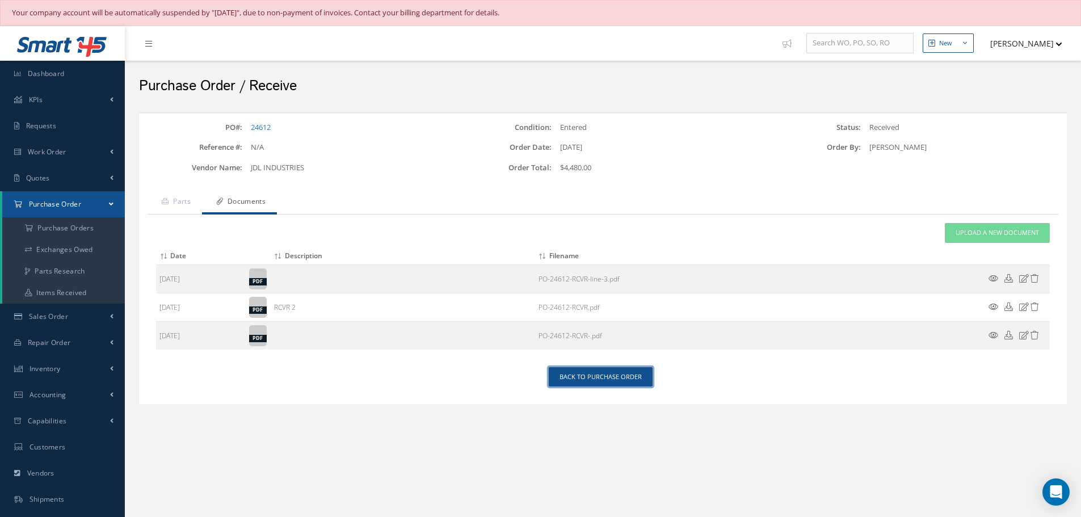
click at [620, 378] on link "Back to Purchase Order" at bounding box center [601, 377] width 104 height 20
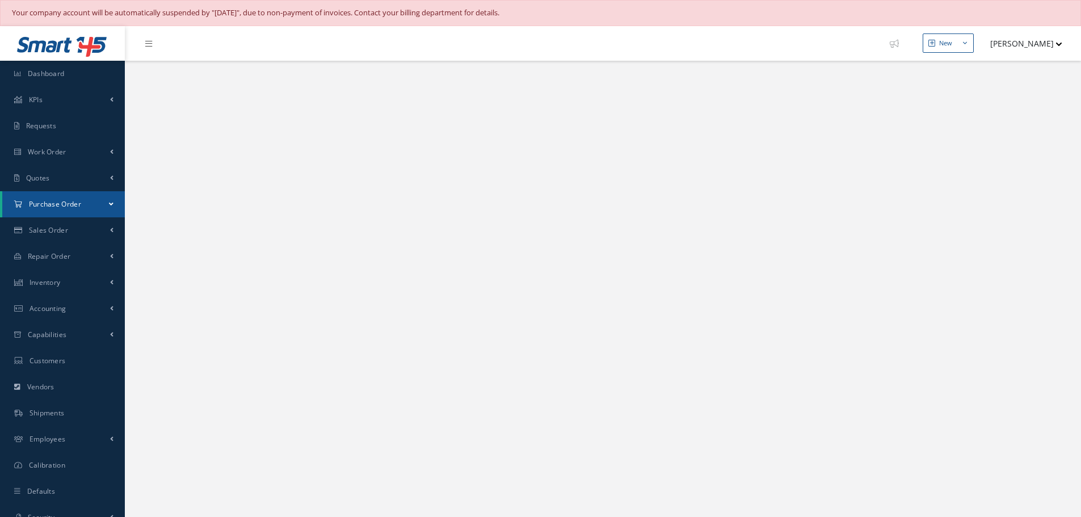
select select "25"
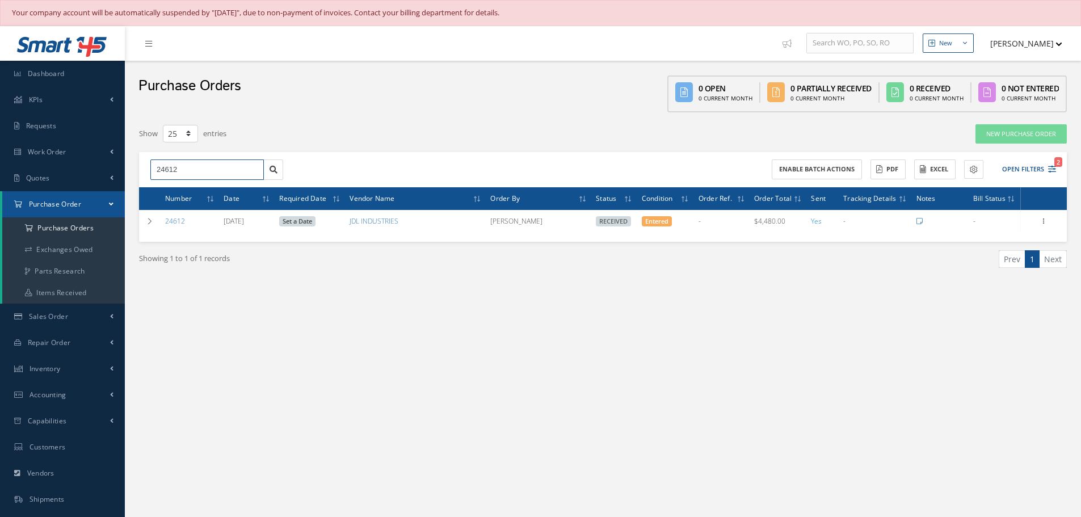
click at [207, 169] on input "24612" at bounding box center [207, 170] width 114 height 20
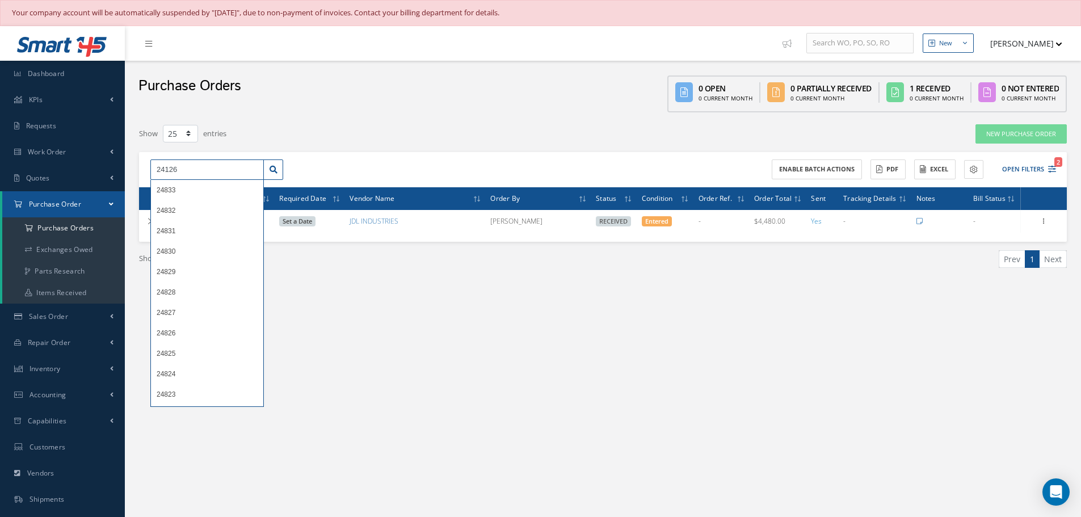
type input "24126"
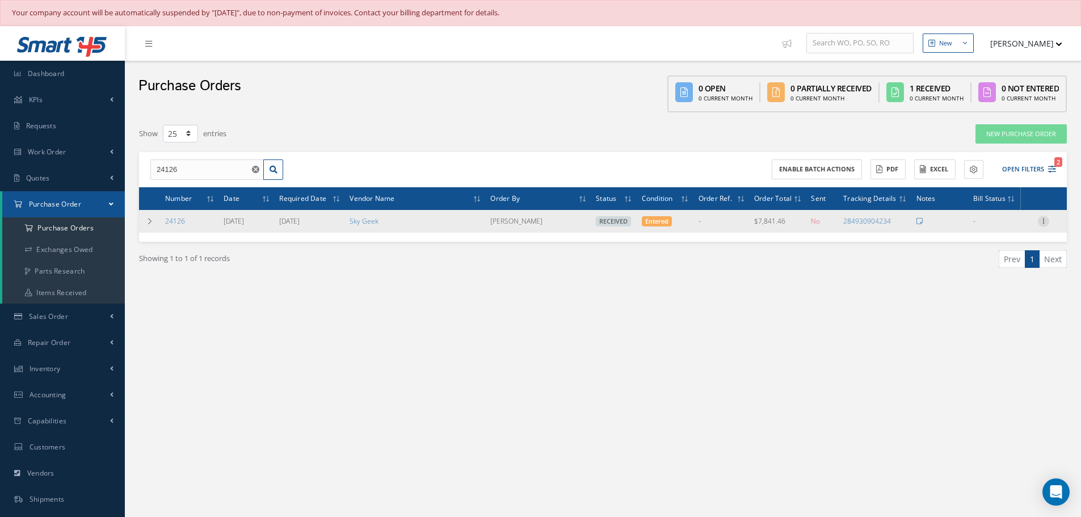
click at [1043, 221] on icon at bounding box center [1043, 220] width 11 height 9
click at [1004, 227] on link "Receiving Details" at bounding box center [992, 228] width 90 height 15
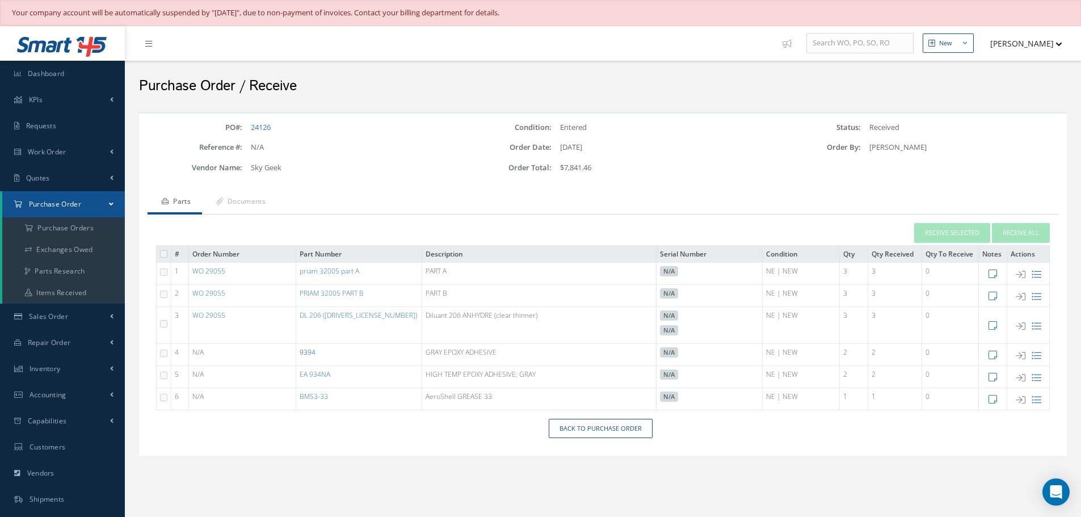
click at [310, 351] on link "9394" at bounding box center [308, 352] width 16 height 10
click at [251, 202] on link "Documents" at bounding box center [239, 203] width 75 height 24
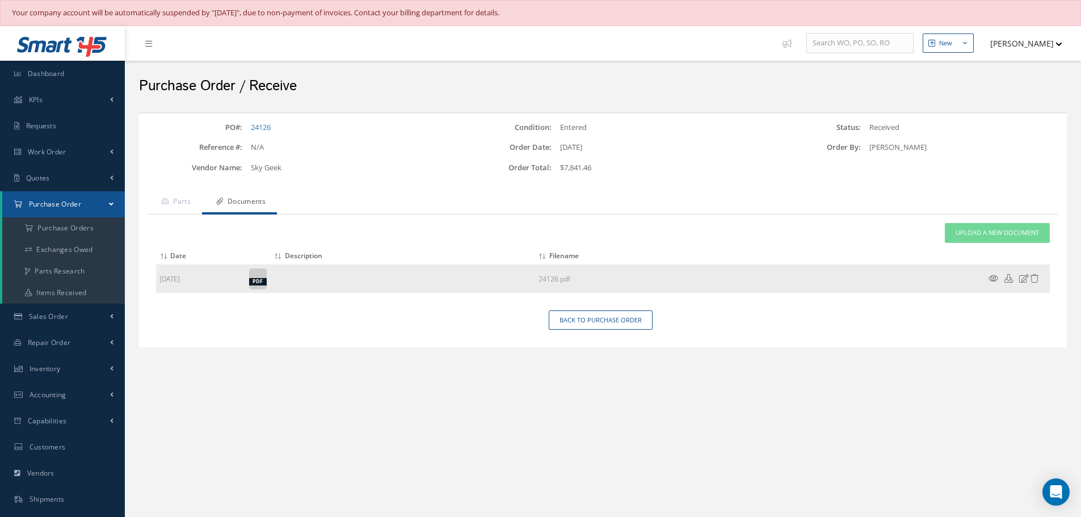
click at [994, 279] on icon at bounding box center [994, 278] width 10 height 9
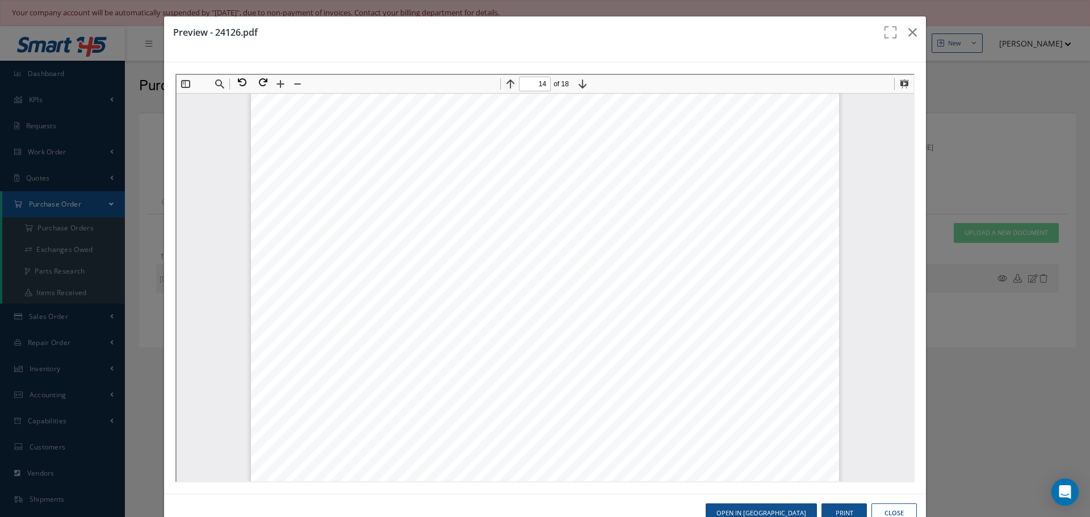
scroll to position [10792, 0]
type input "9"
click at [838, 509] on button "Print" at bounding box center [843, 514] width 45 height 20
click at [908, 33] on icon "button" at bounding box center [912, 33] width 9 height 14
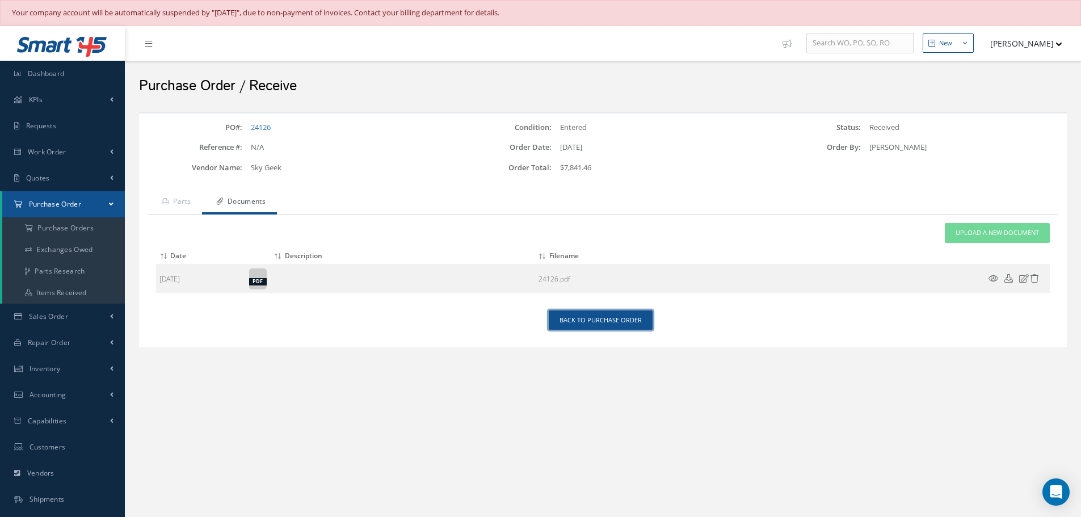
click at [592, 320] on link "Back to Purchase Order" at bounding box center [601, 321] width 104 height 20
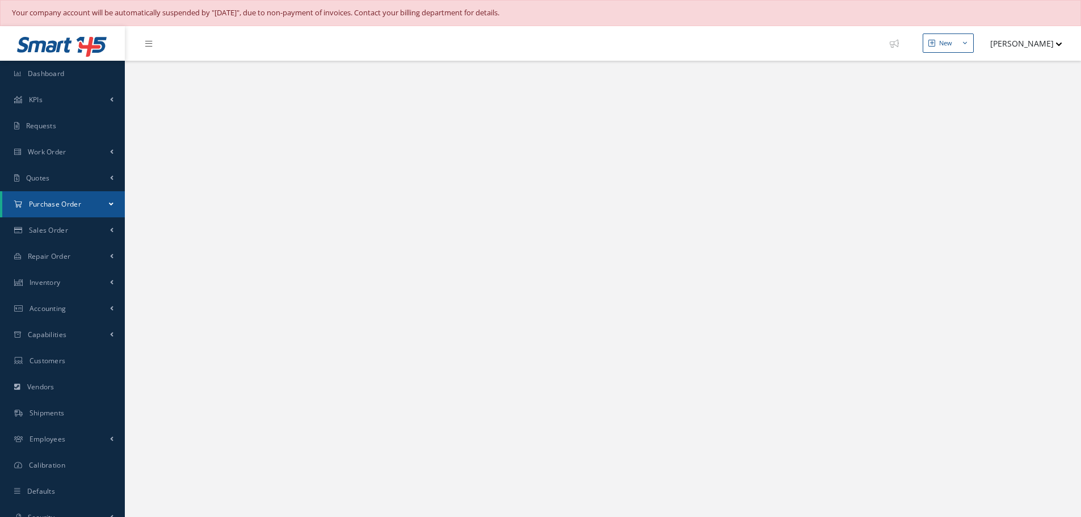
select select "25"
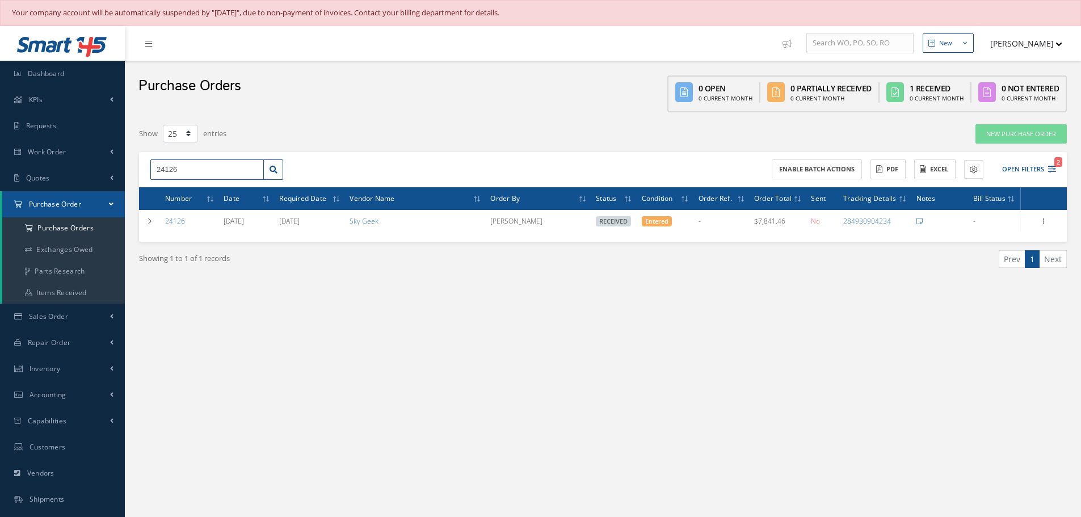
click at [188, 165] on input "24126" at bounding box center [207, 170] width 114 height 20
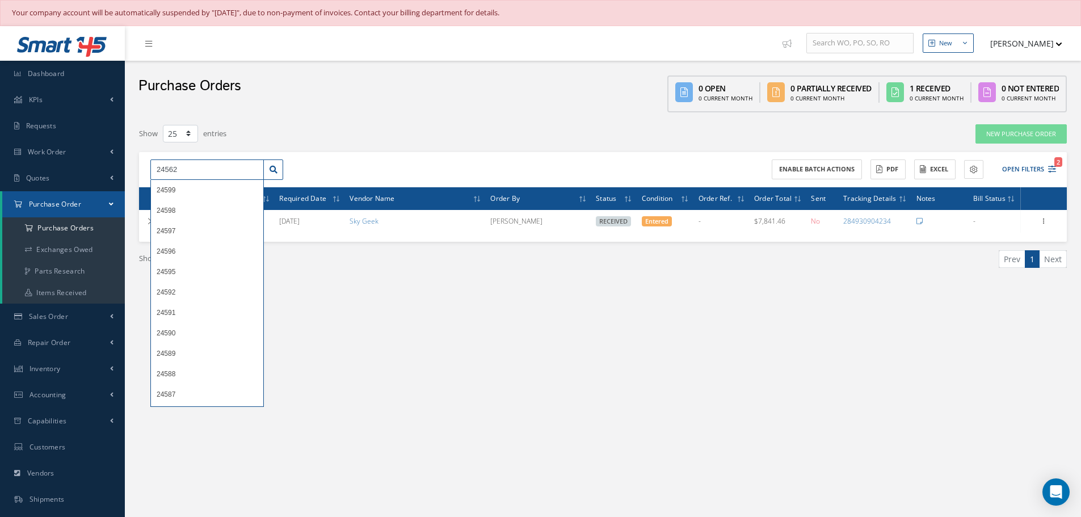
type input "24562"
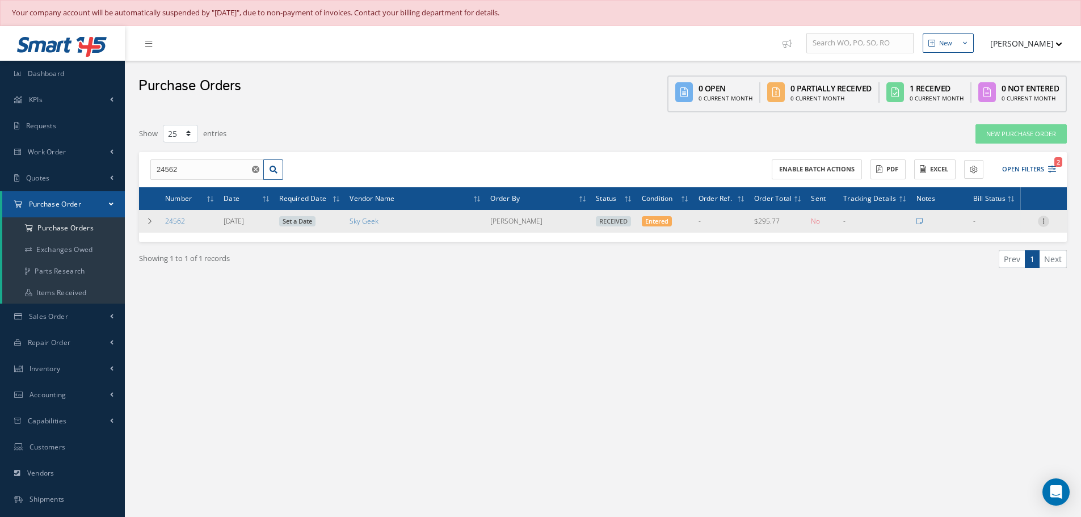
click at [1045, 222] on icon at bounding box center [1043, 220] width 11 height 9
click at [1005, 232] on link "Receiving Details" at bounding box center [992, 228] width 90 height 15
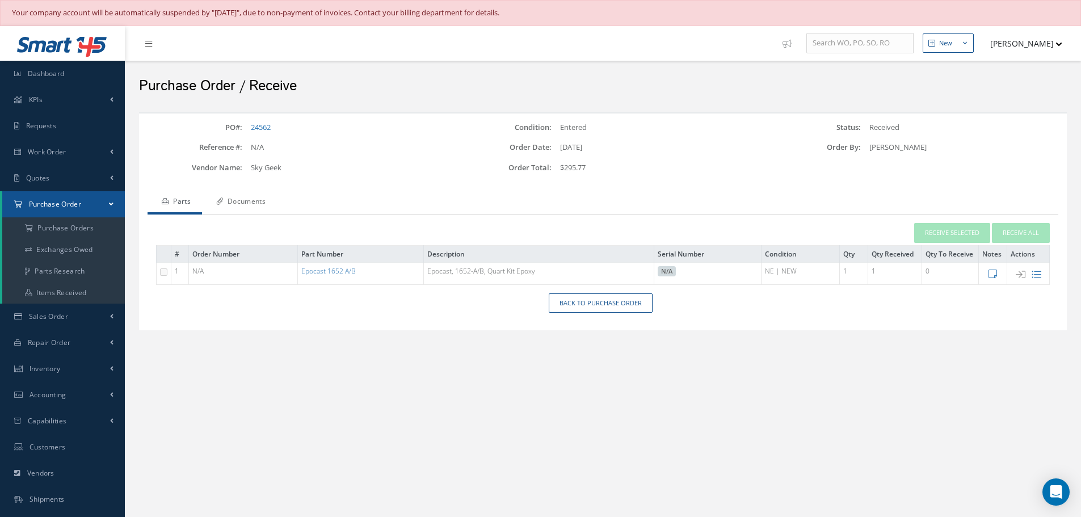
click at [254, 197] on link "Documents" at bounding box center [239, 203] width 75 height 24
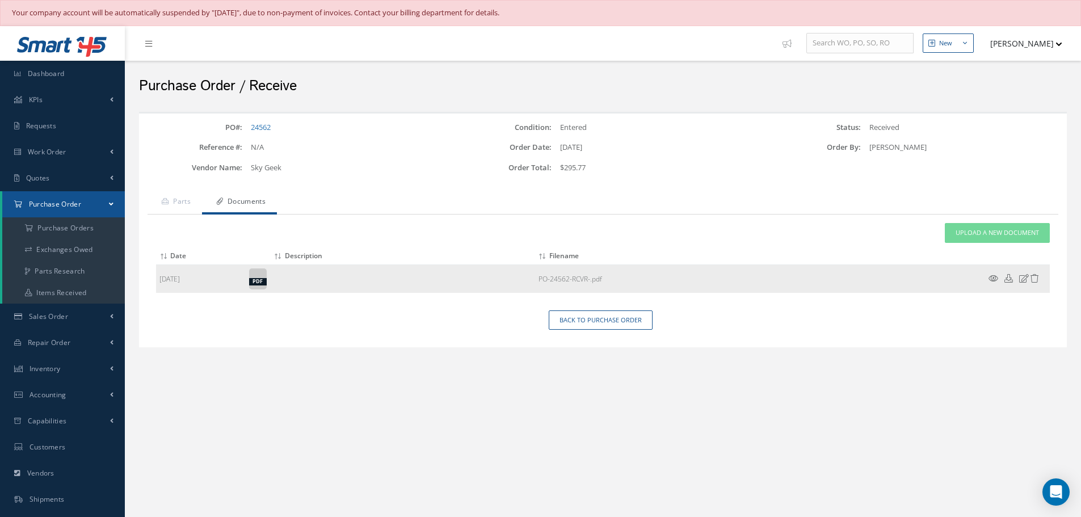
click at [992, 279] on icon at bounding box center [994, 278] width 10 height 9
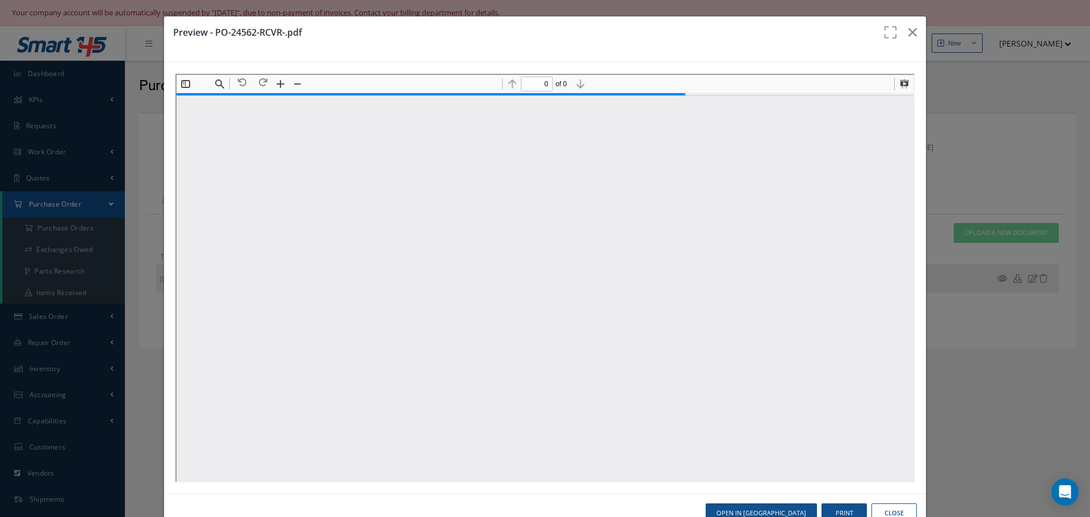
type input "1"
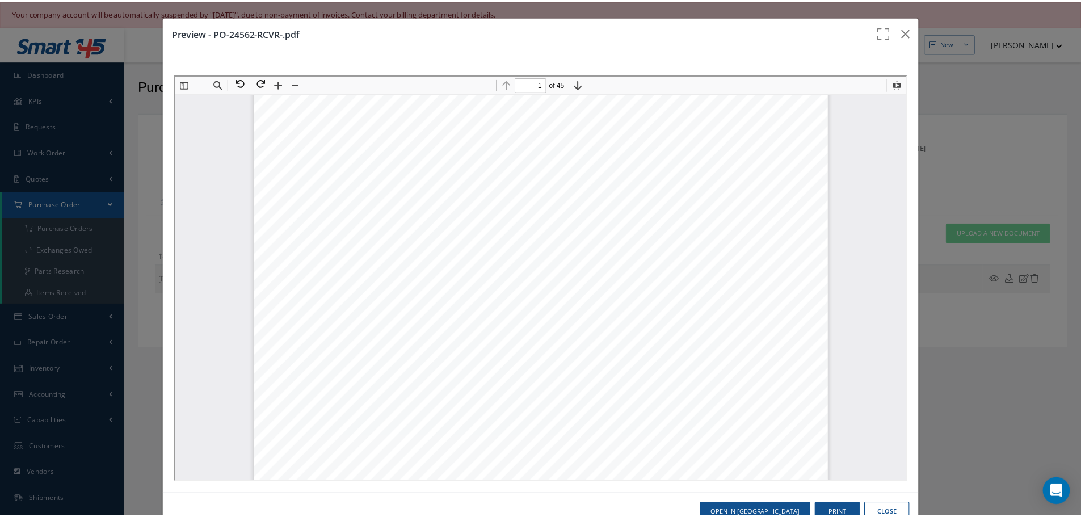
scroll to position [176, 0]
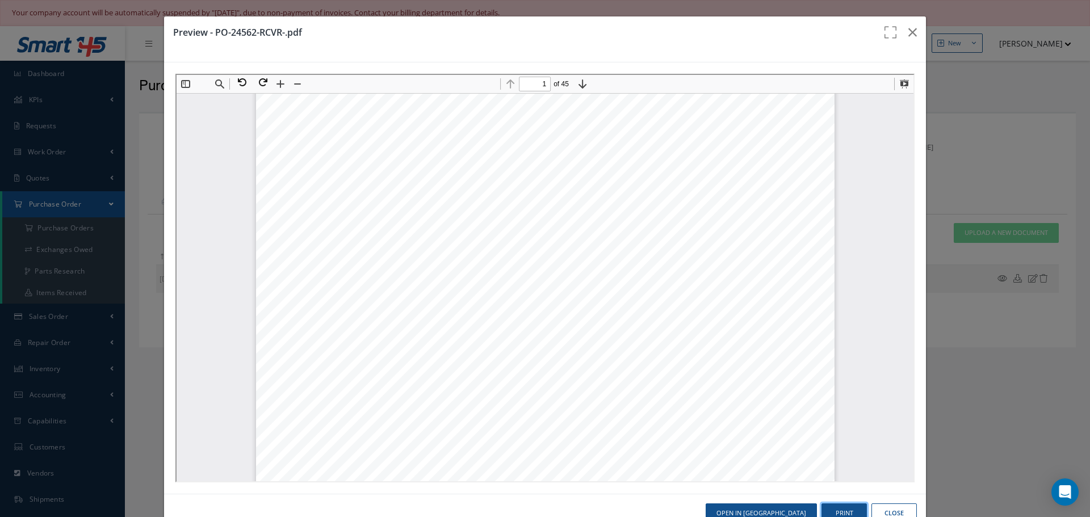
click at [831, 508] on button "Print" at bounding box center [843, 514] width 45 height 20
click at [908, 26] on icon "button" at bounding box center [912, 33] width 9 height 14
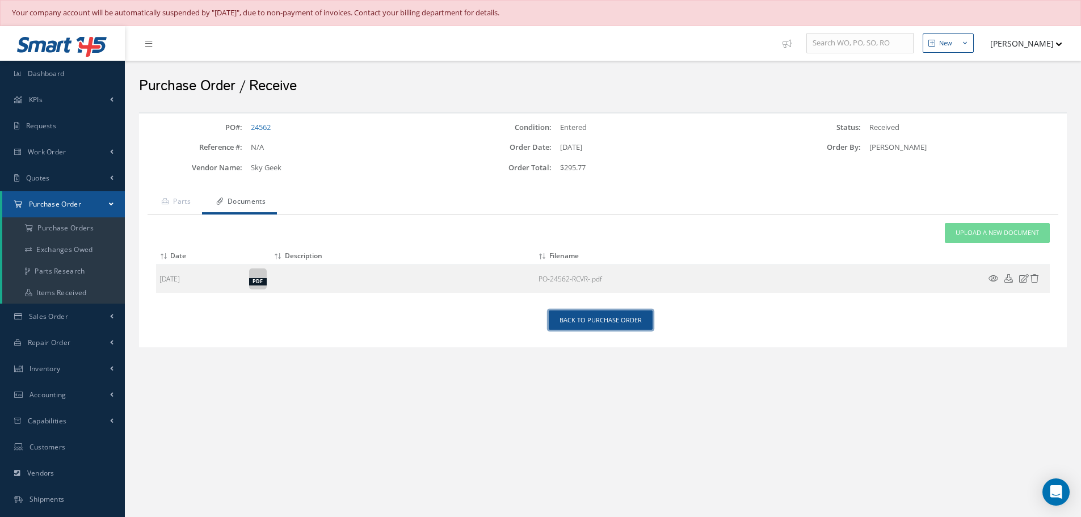
click at [578, 318] on link "Back to Purchase Order" at bounding box center [601, 321] width 104 height 20
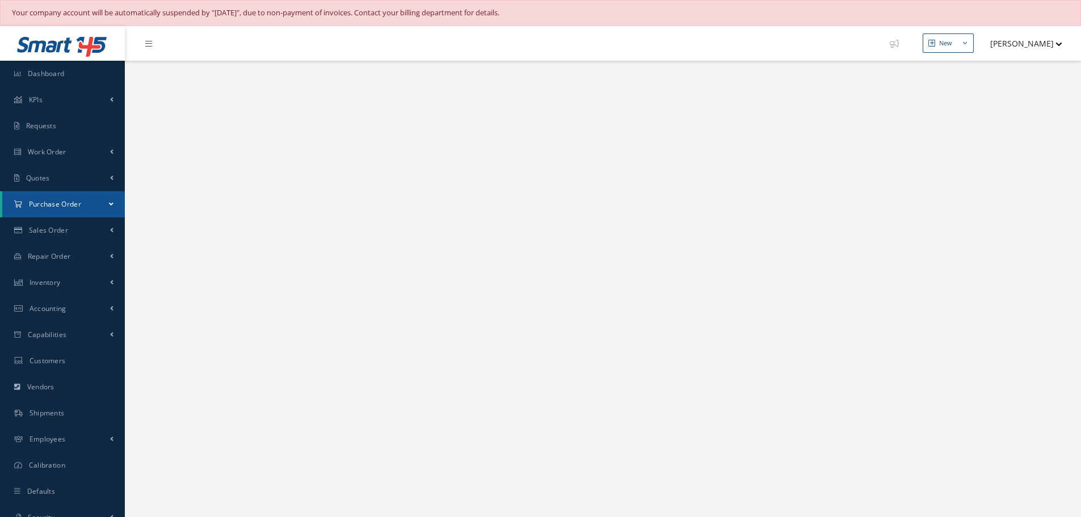
select select "25"
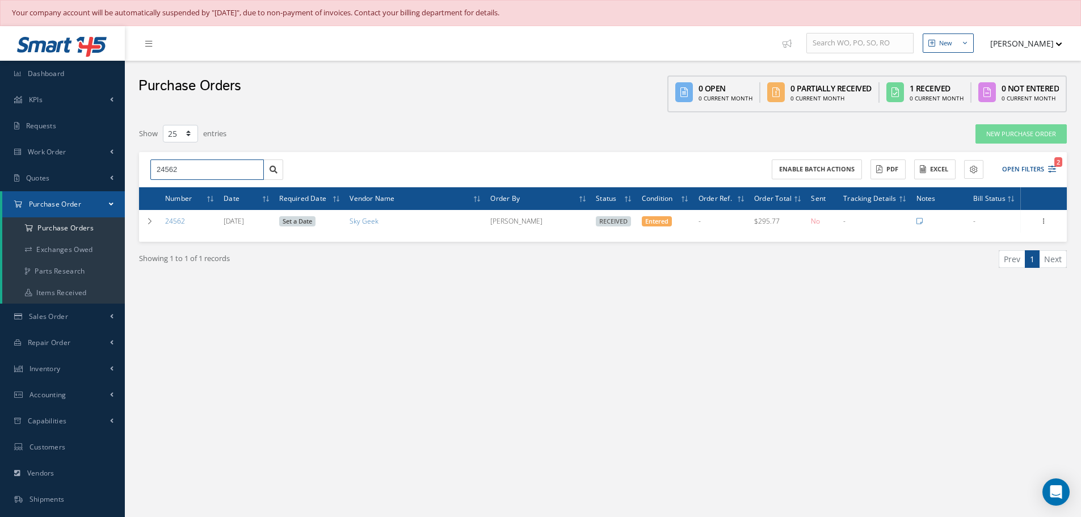
click at [182, 169] on input "24562" at bounding box center [207, 170] width 114 height 20
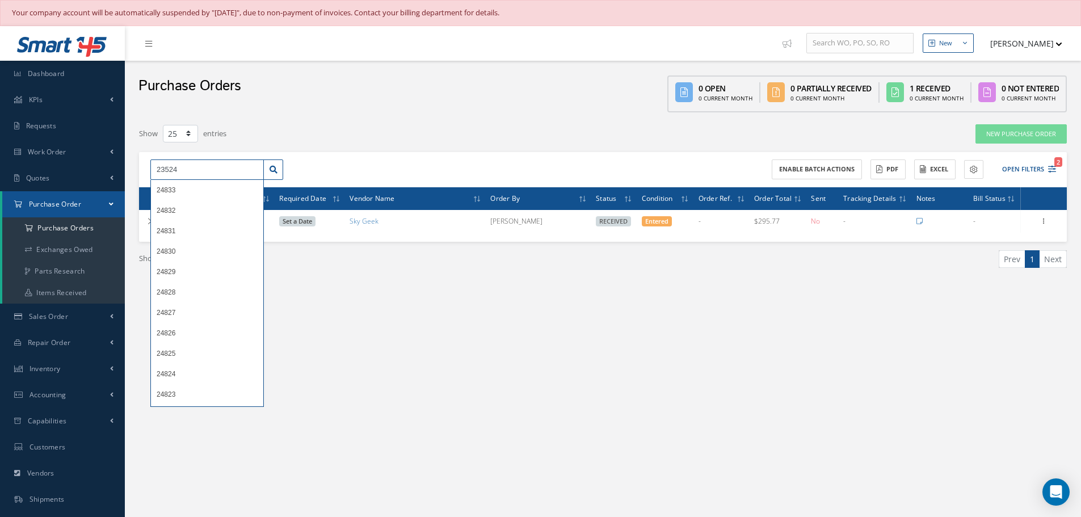
type input "23524"
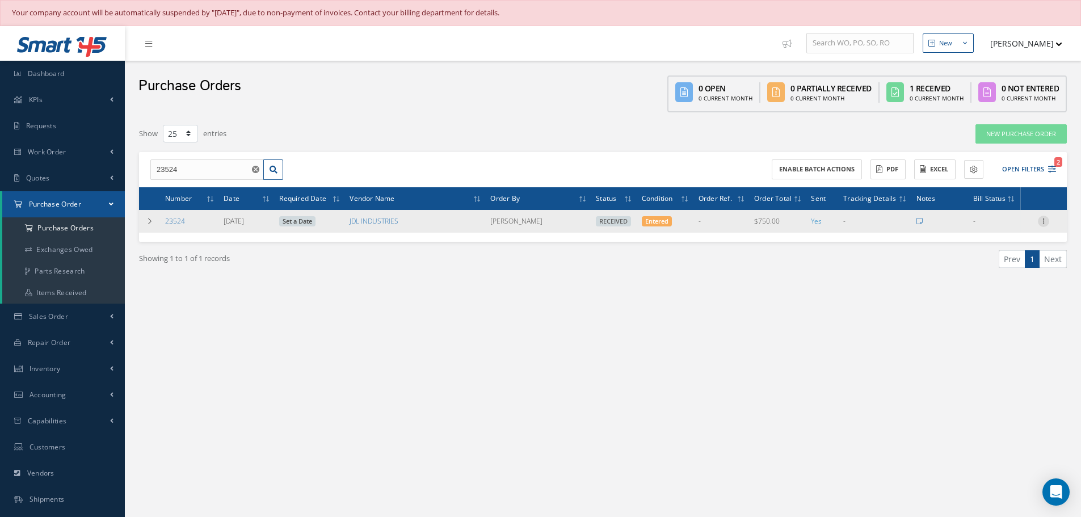
click at [1043, 222] on icon at bounding box center [1043, 220] width 11 height 9
click at [1012, 230] on link "Receiving Details" at bounding box center [992, 228] width 90 height 15
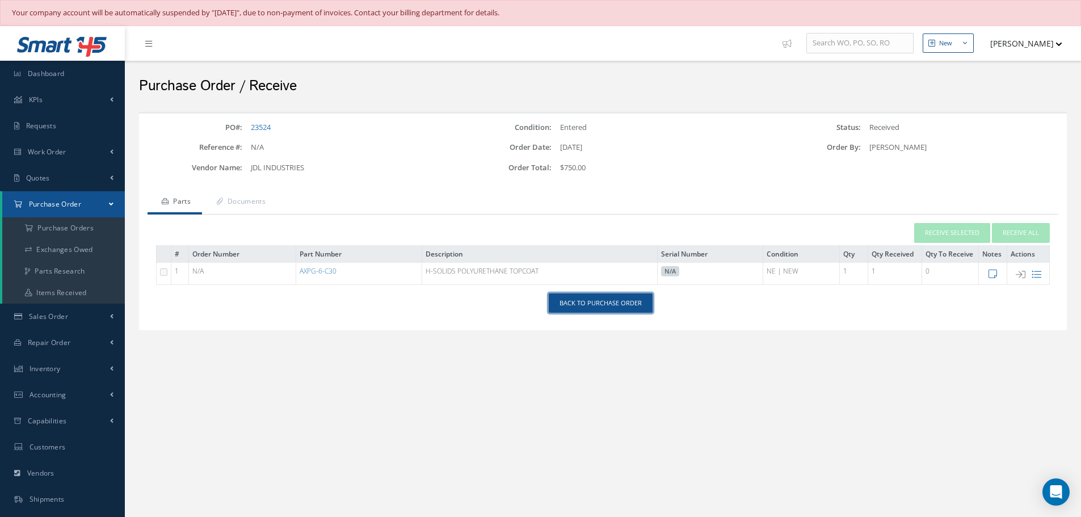
click at [605, 302] on link "Back to Purchase Order" at bounding box center [601, 303] width 104 height 20
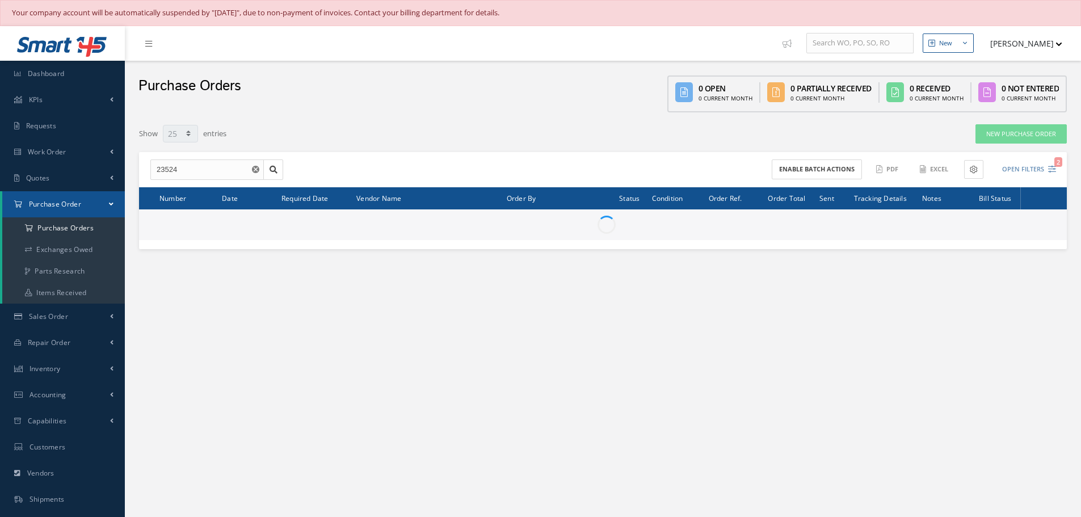
select select "25"
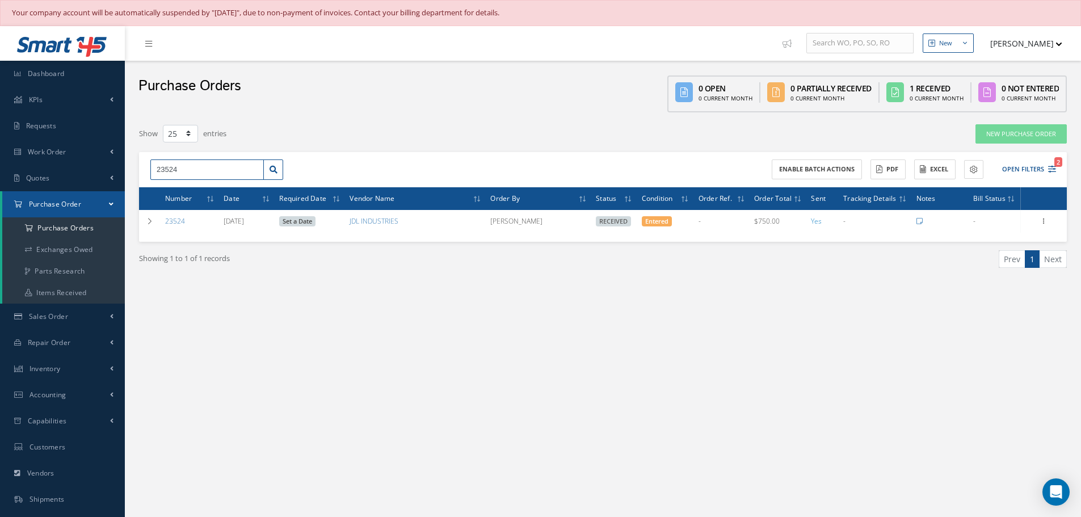
click at [181, 171] on input "23524" at bounding box center [207, 170] width 114 height 20
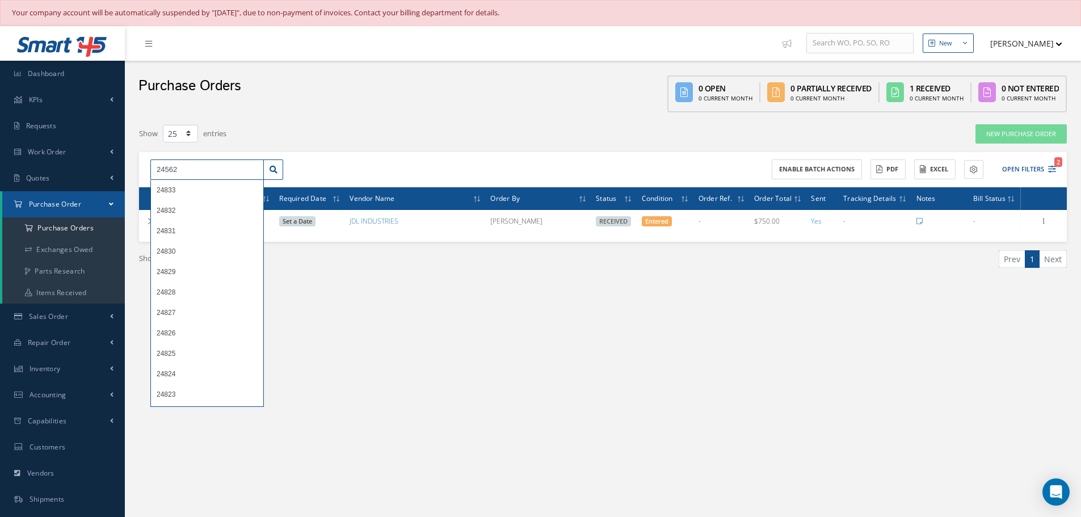
type input "24562"
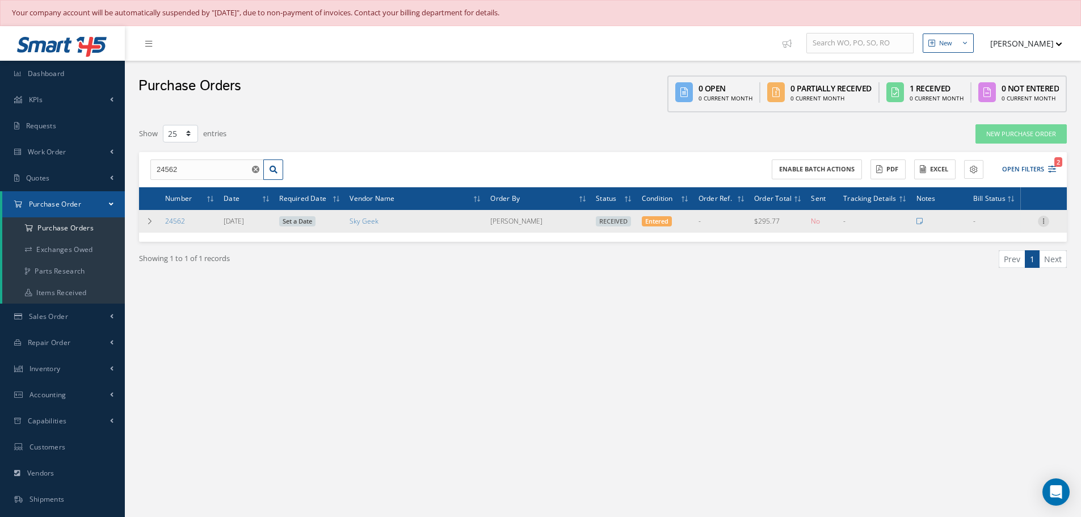
click at [1047, 221] on icon at bounding box center [1043, 220] width 11 height 9
click at [986, 230] on link "Receiving Details" at bounding box center [992, 228] width 90 height 15
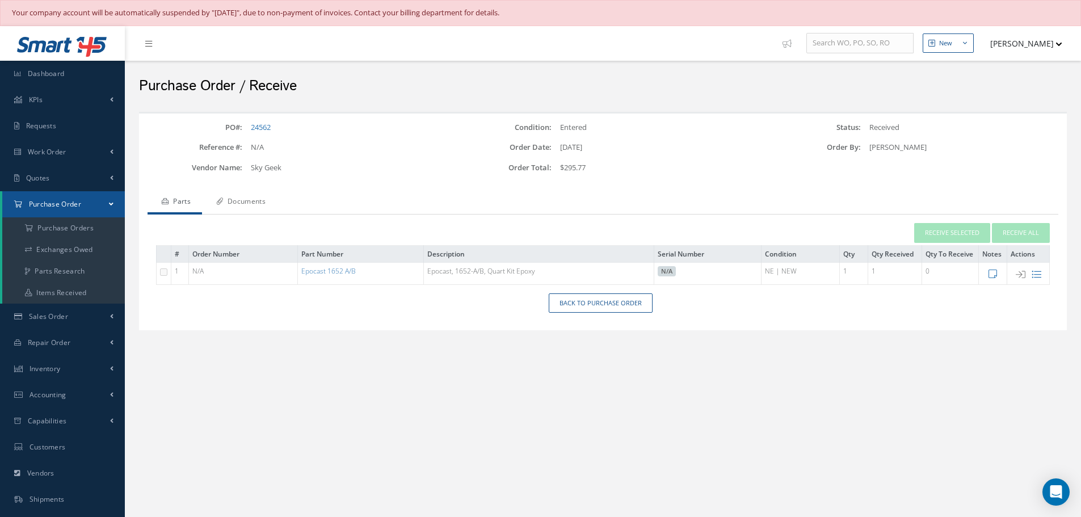
click at [256, 200] on link "Documents" at bounding box center [239, 203] width 75 height 24
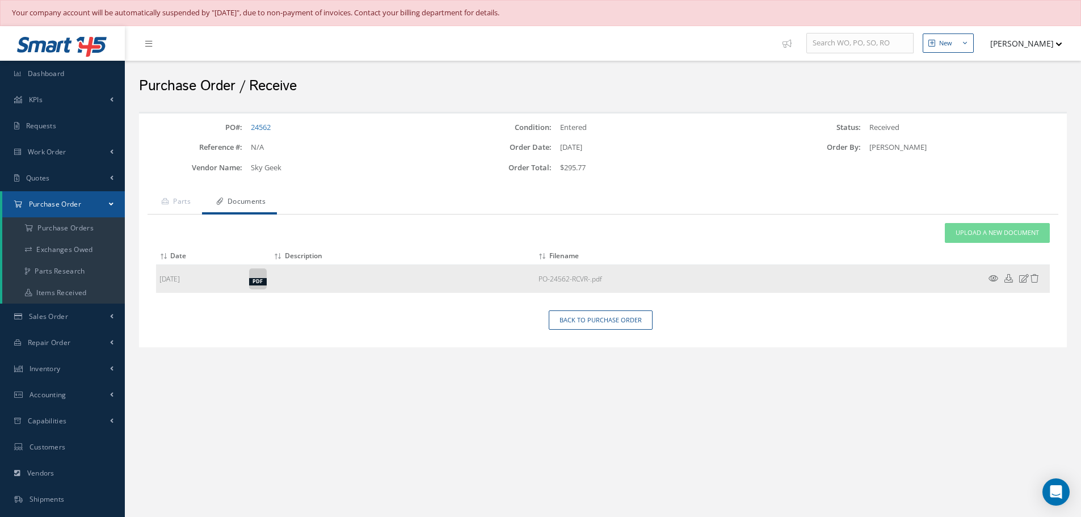
click at [998, 276] on icon at bounding box center [994, 278] width 10 height 9
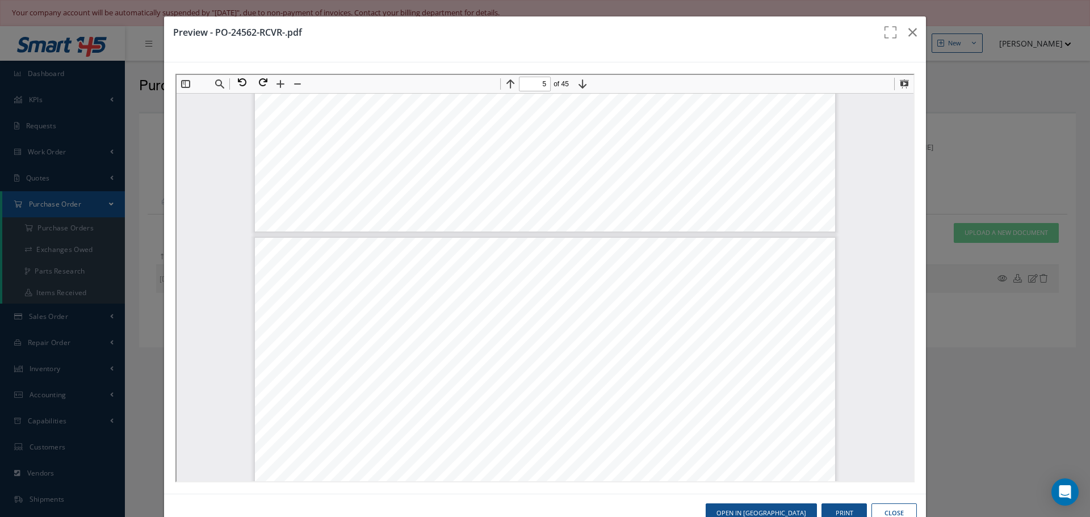
scroll to position [2874, 0]
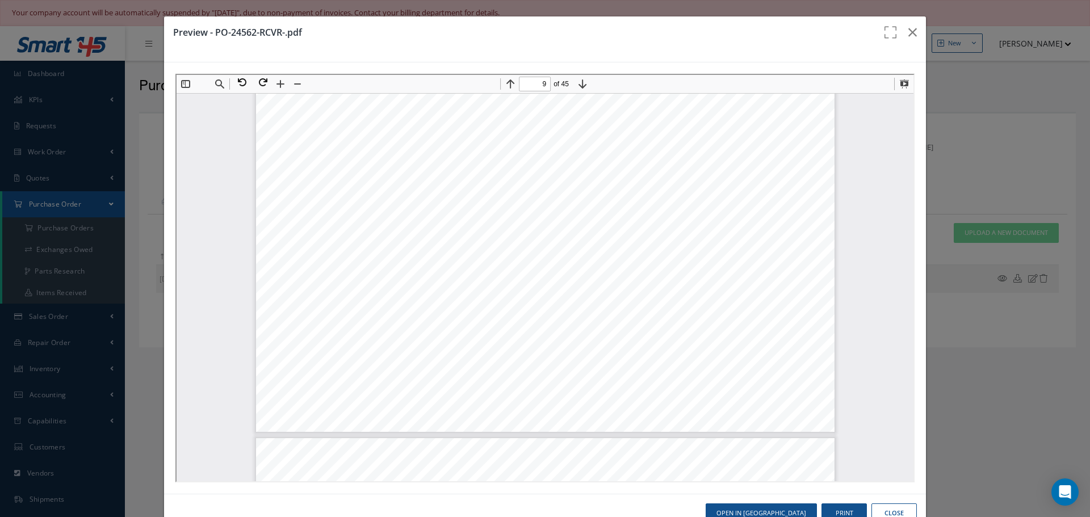
type input "10"
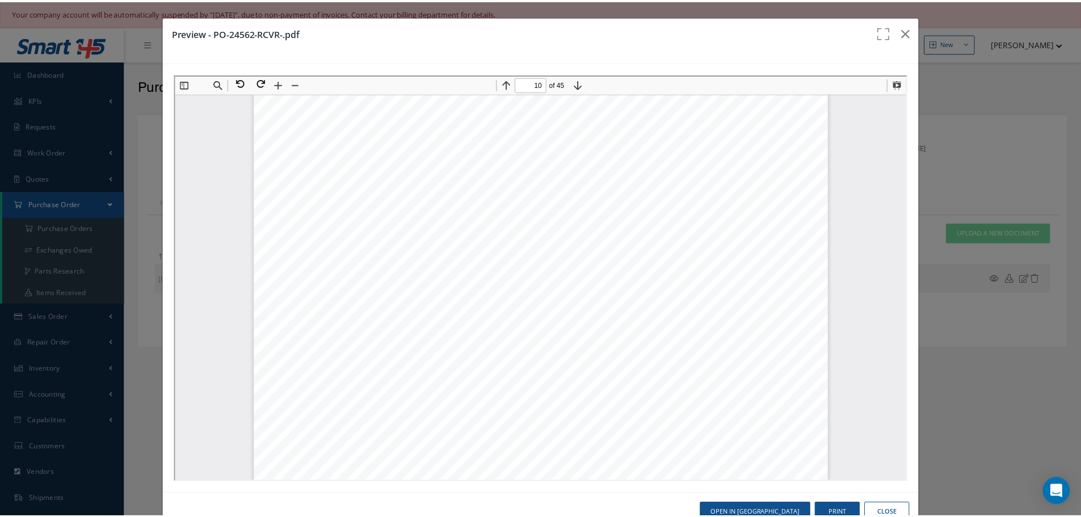
scroll to position [7074, 0]
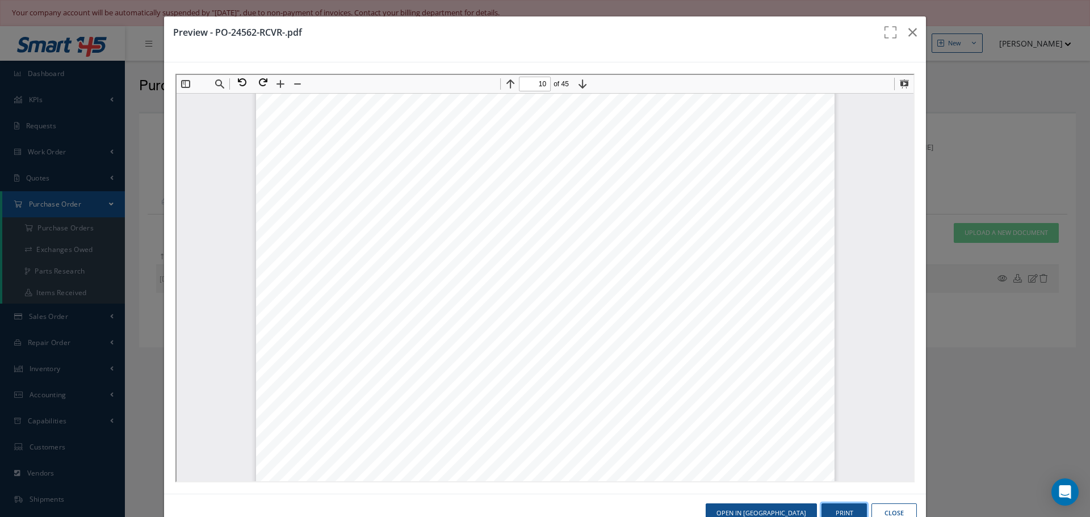
click at [844, 513] on button "Print" at bounding box center [843, 514] width 45 height 20
click at [908, 28] on icon "button" at bounding box center [912, 33] width 9 height 14
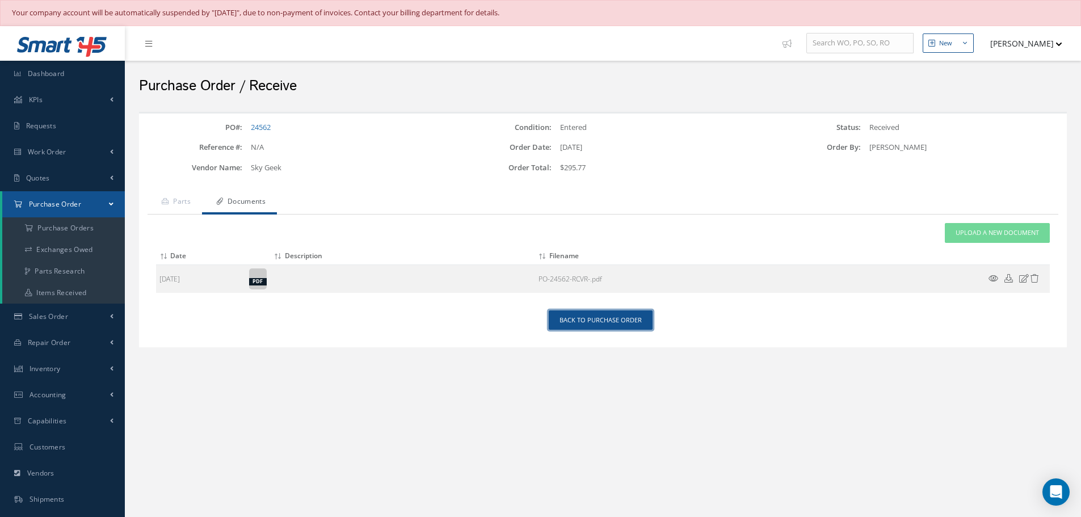
click at [598, 317] on link "Back to Purchase Order" at bounding box center [601, 321] width 104 height 20
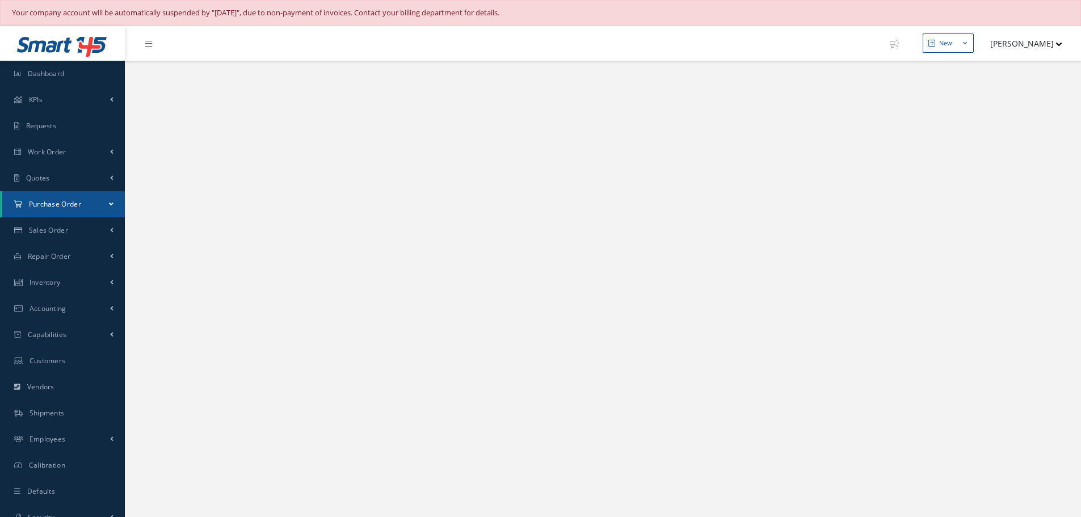
select select "25"
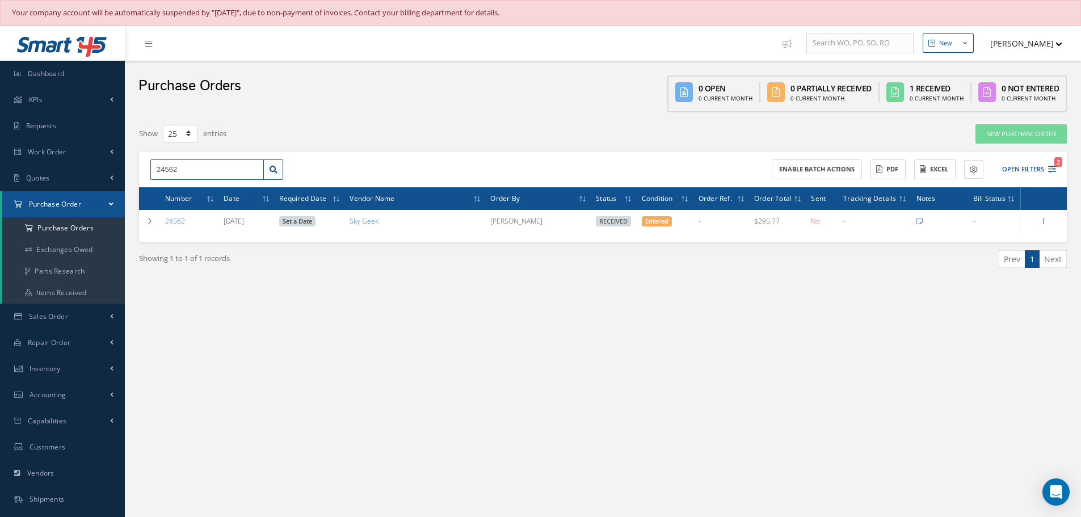
click at [240, 174] on input "24562" at bounding box center [207, 170] width 114 height 20
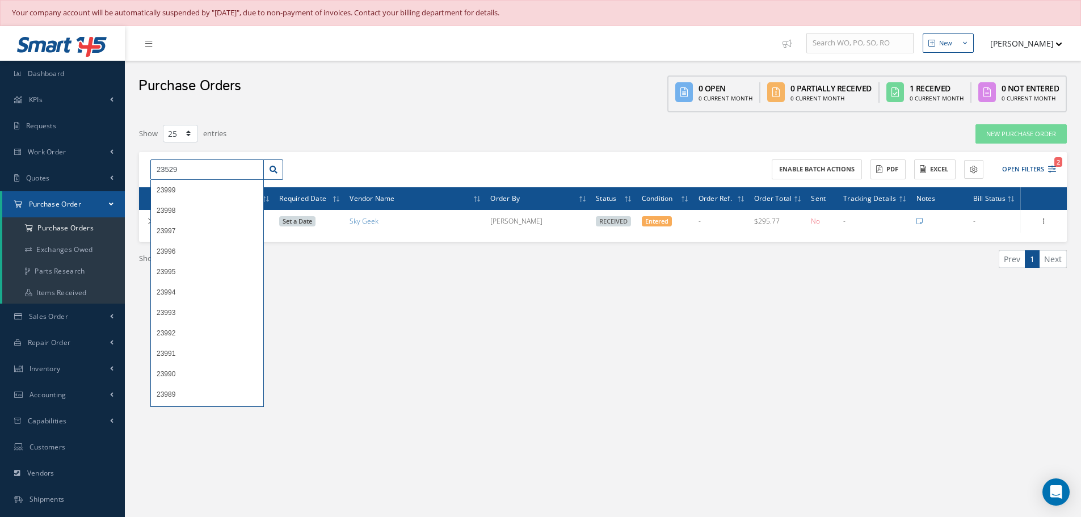
type input "23529"
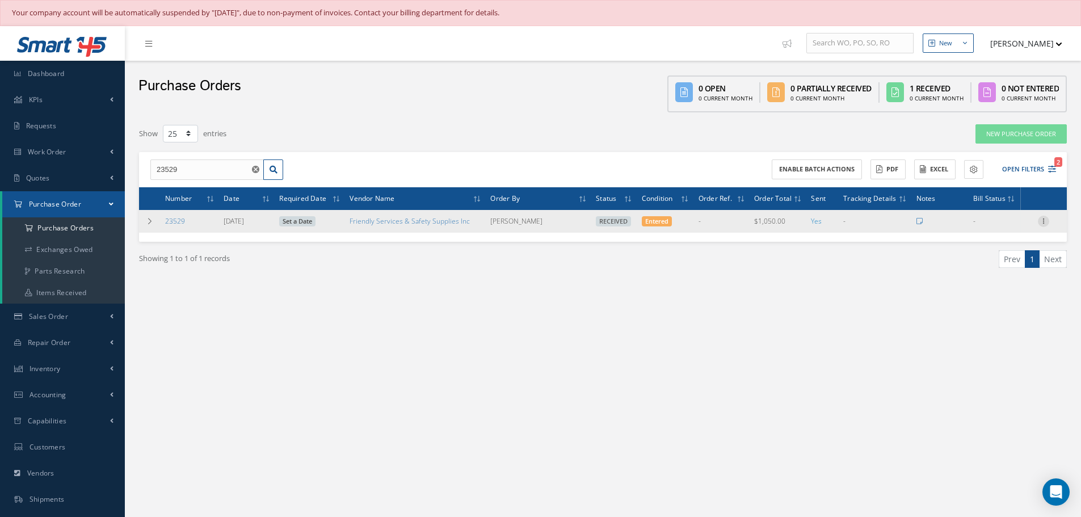
click at [1043, 220] on icon at bounding box center [1043, 220] width 11 height 9
click at [1004, 227] on link "Receiving Details" at bounding box center [992, 228] width 90 height 15
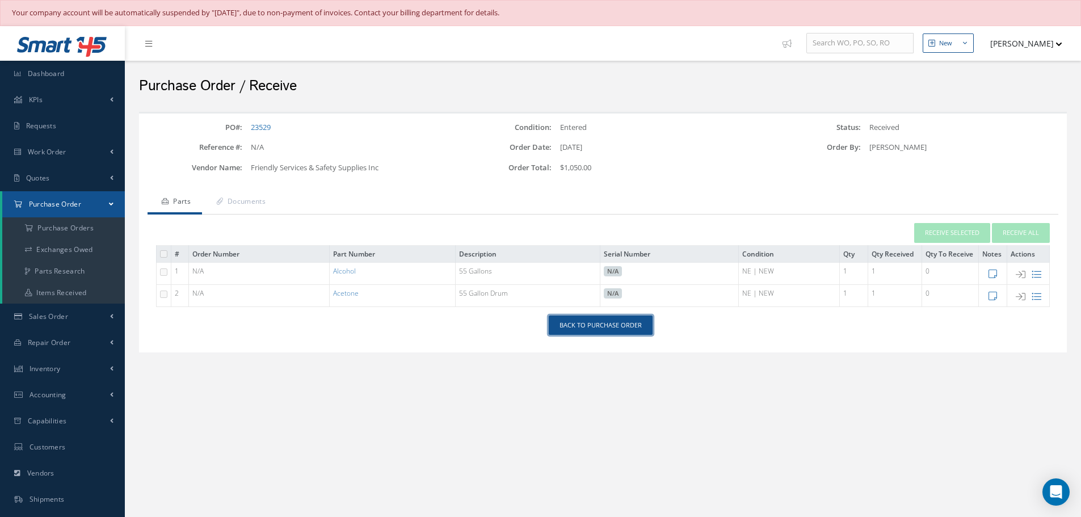
click at [603, 327] on link "Back to Purchase Order" at bounding box center [601, 326] width 104 height 20
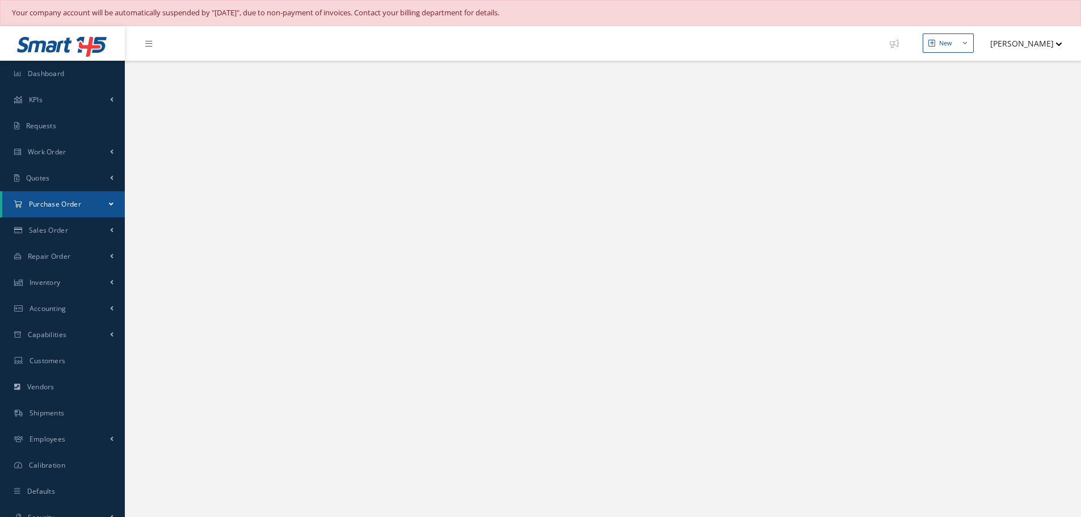
select select "25"
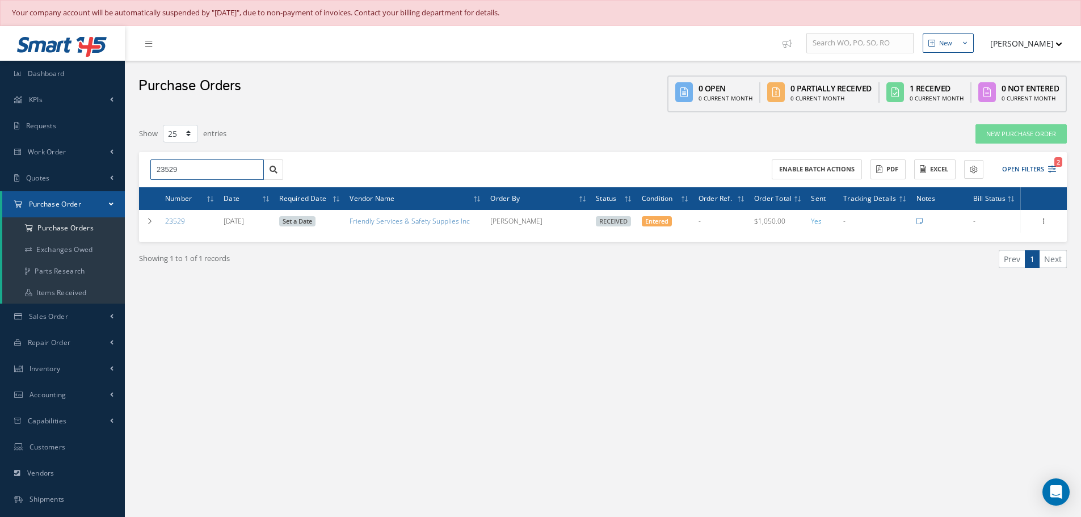
click at [187, 171] on input "23529" at bounding box center [207, 170] width 114 height 20
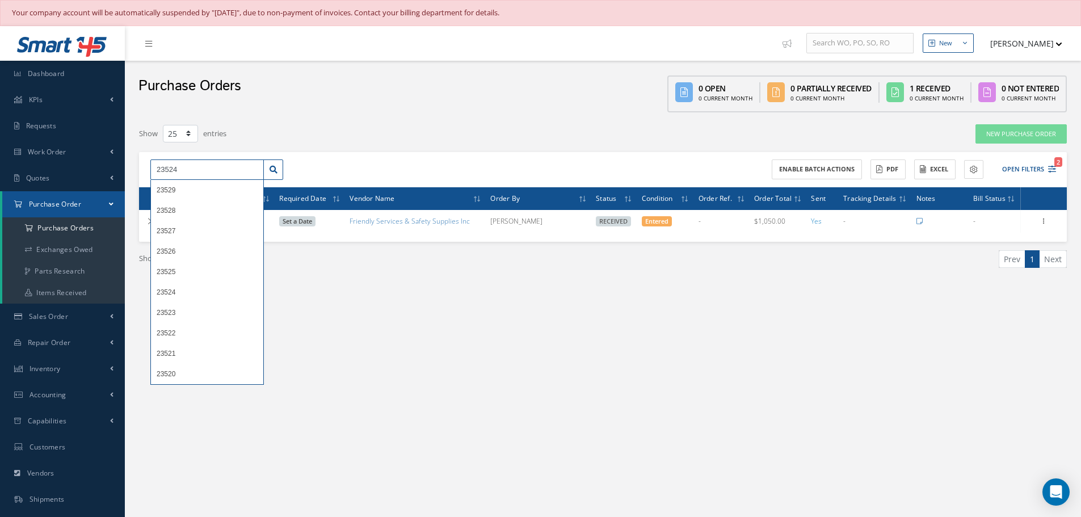
type input "23524"
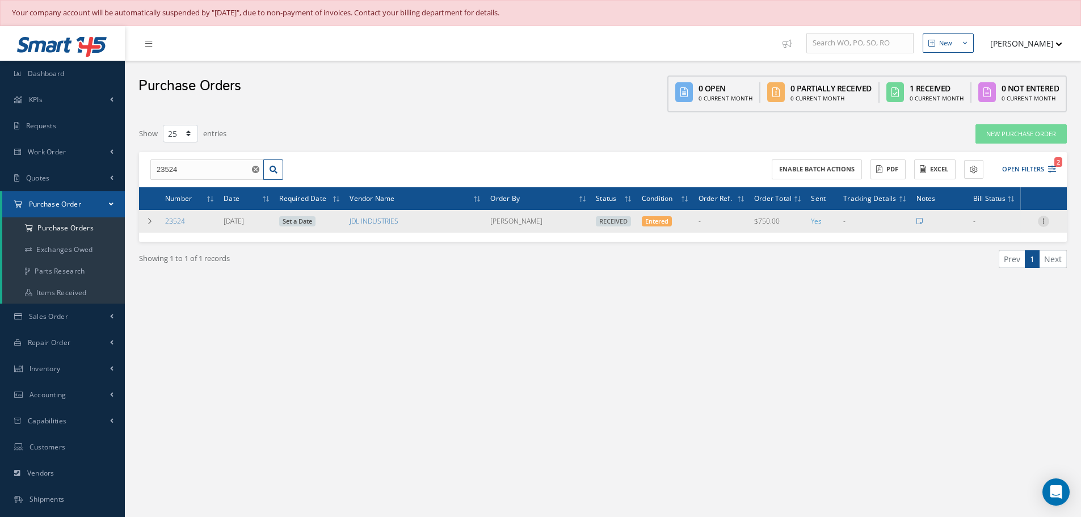
click at [1044, 223] on icon at bounding box center [1043, 220] width 11 height 9
click at [1001, 228] on link "Receiving Details" at bounding box center [992, 228] width 90 height 15
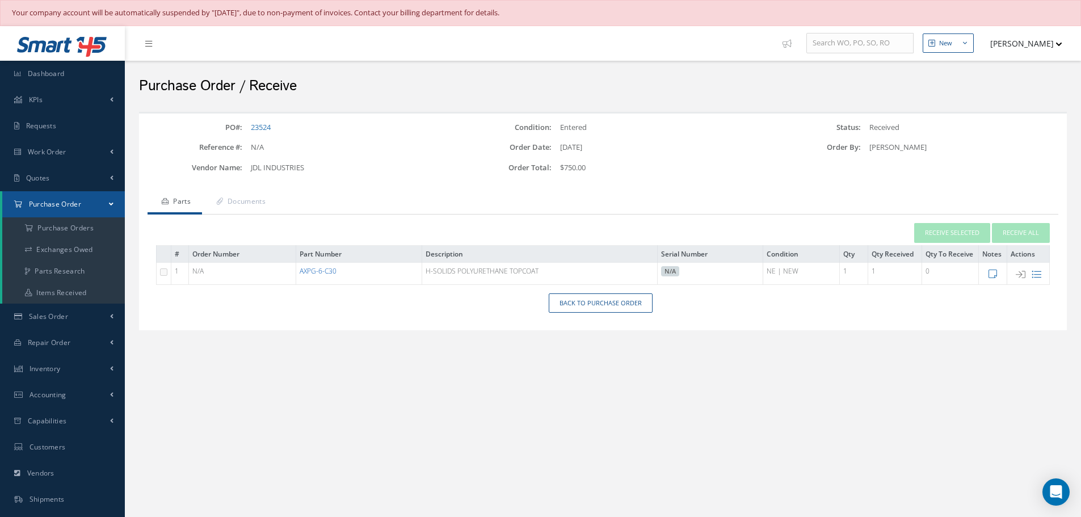
click at [322, 271] on link "AXPG-6-C30" at bounding box center [318, 271] width 37 height 10
click at [246, 200] on link "Documents" at bounding box center [239, 203] width 75 height 24
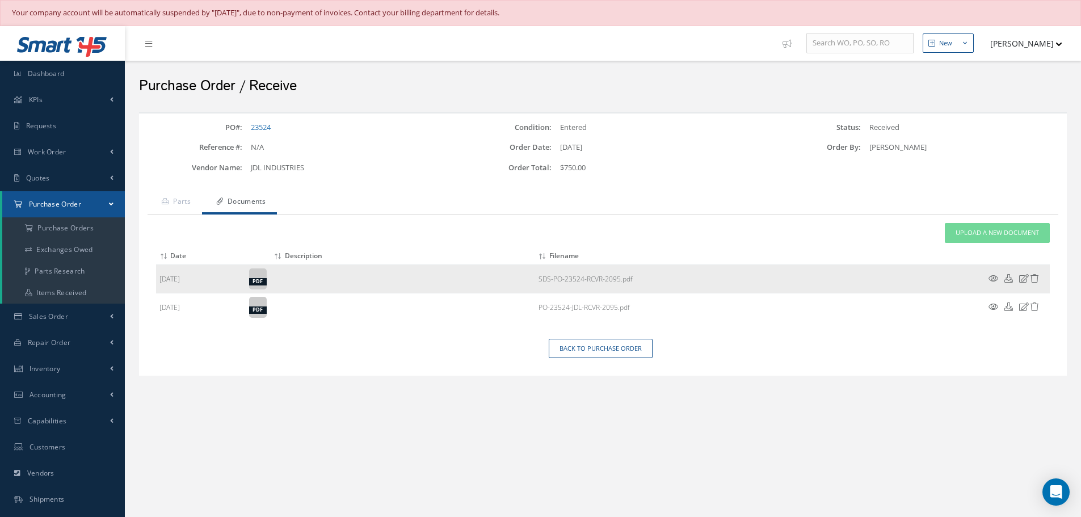
click at [993, 279] on icon at bounding box center [994, 278] width 10 height 9
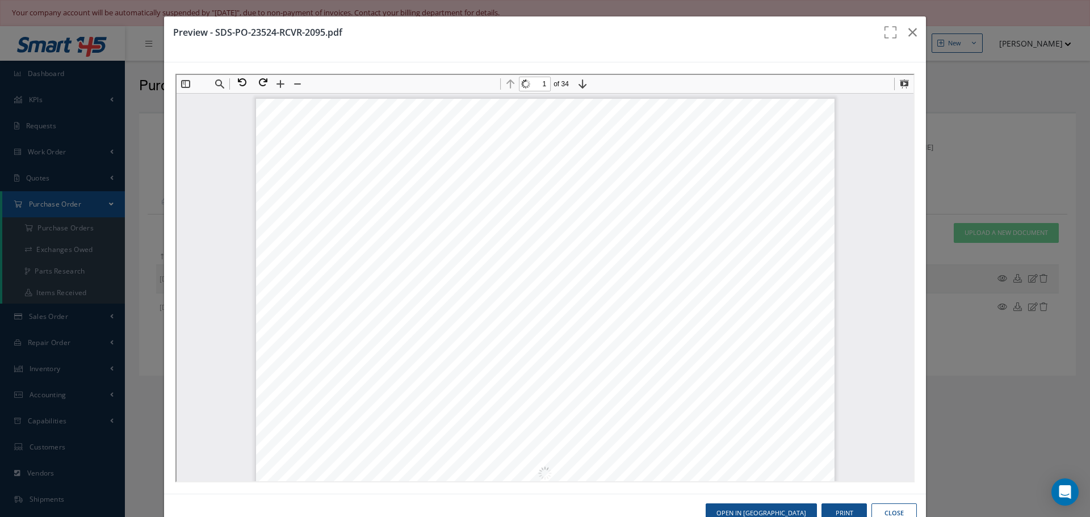
scroll to position [6, 0]
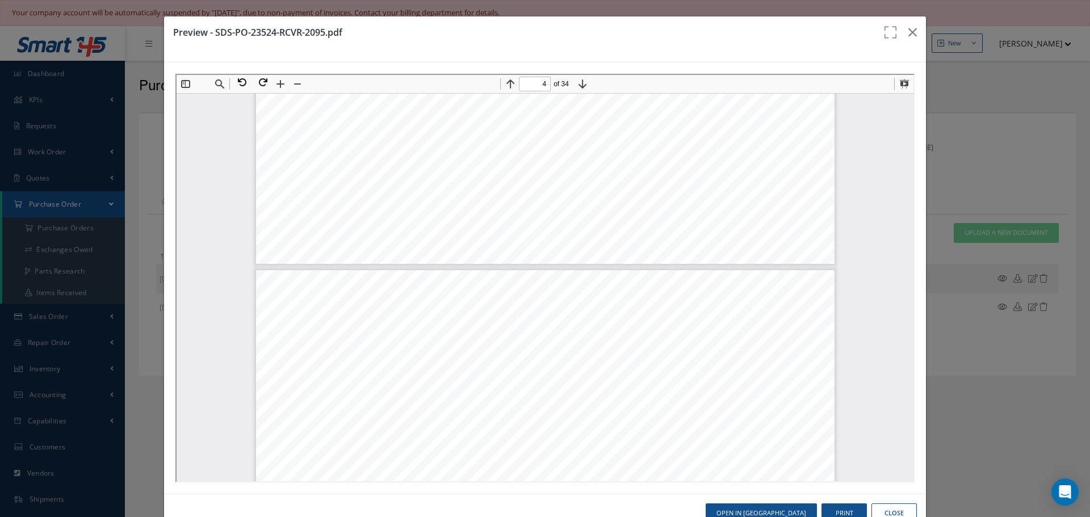
type input "3"
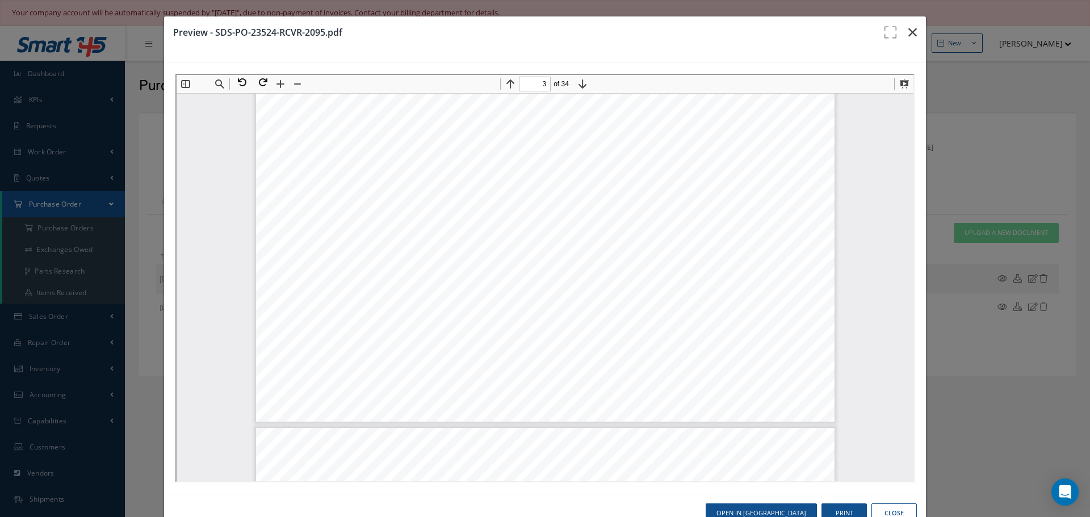
click at [908, 32] on icon "button" at bounding box center [912, 33] width 9 height 14
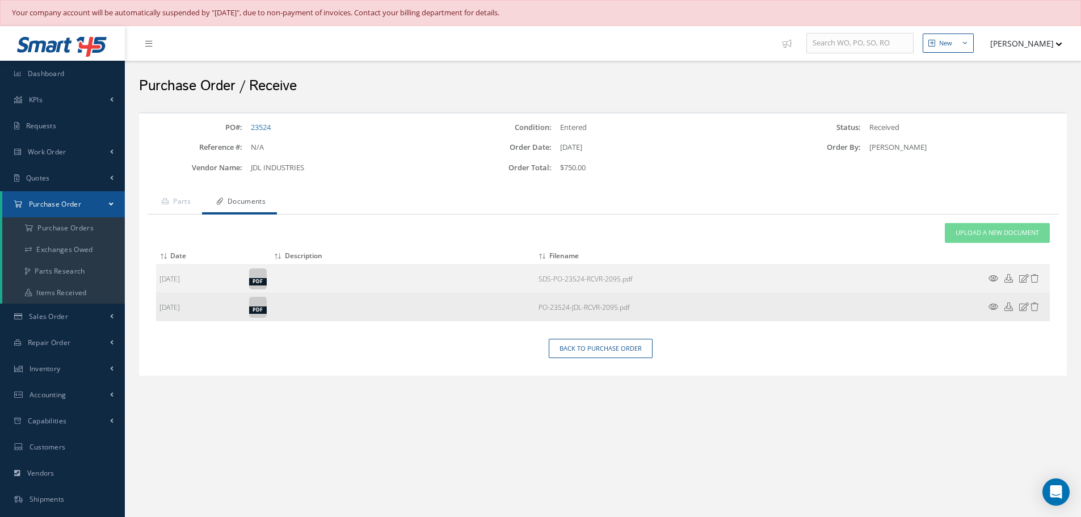
click at [991, 303] on icon at bounding box center [994, 307] width 10 height 9
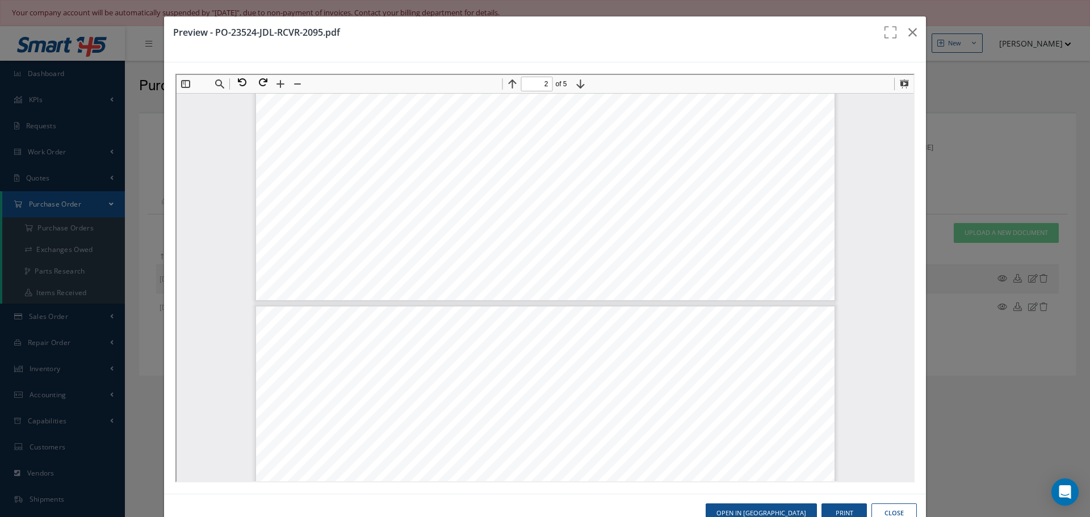
scroll to position [0, 0]
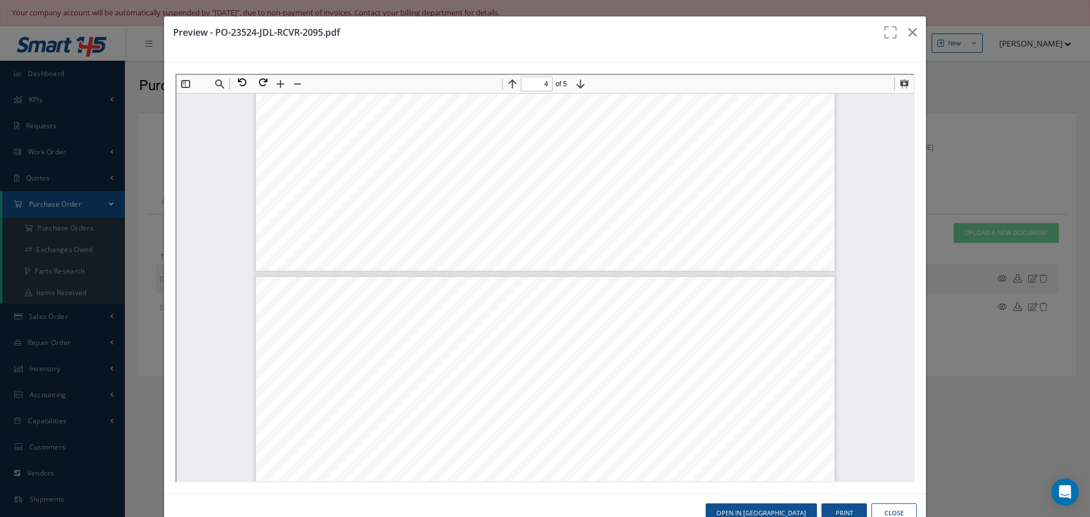
type input "5"
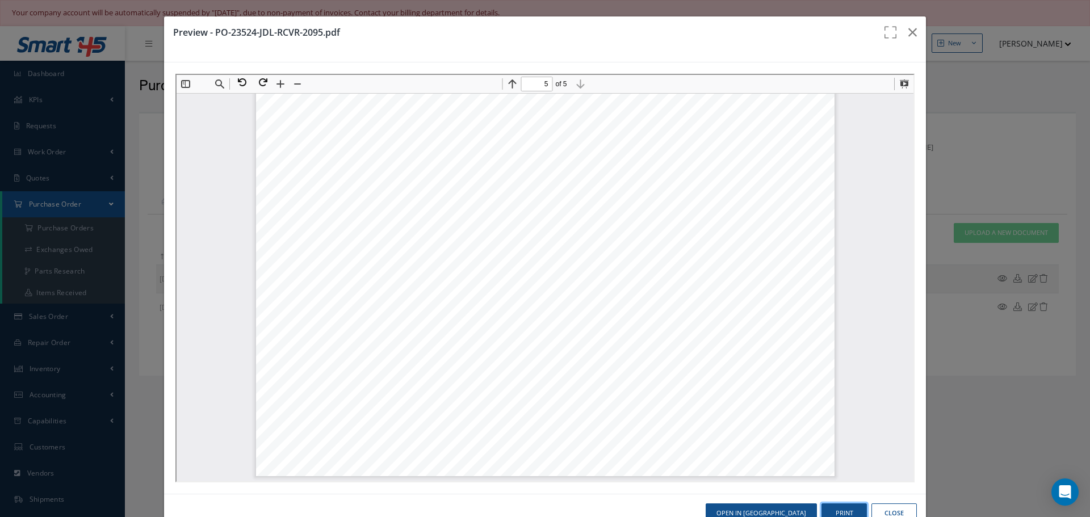
click at [846, 511] on button "Print" at bounding box center [843, 514] width 45 height 20
click at [908, 33] on icon "button" at bounding box center [912, 33] width 9 height 14
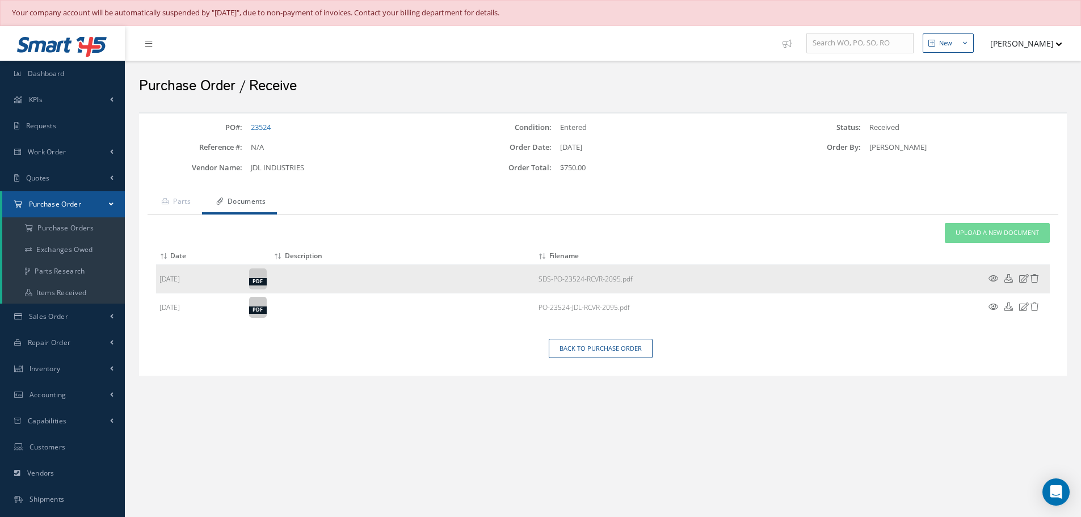
click at [996, 277] on icon at bounding box center [994, 278] width 10 height 9
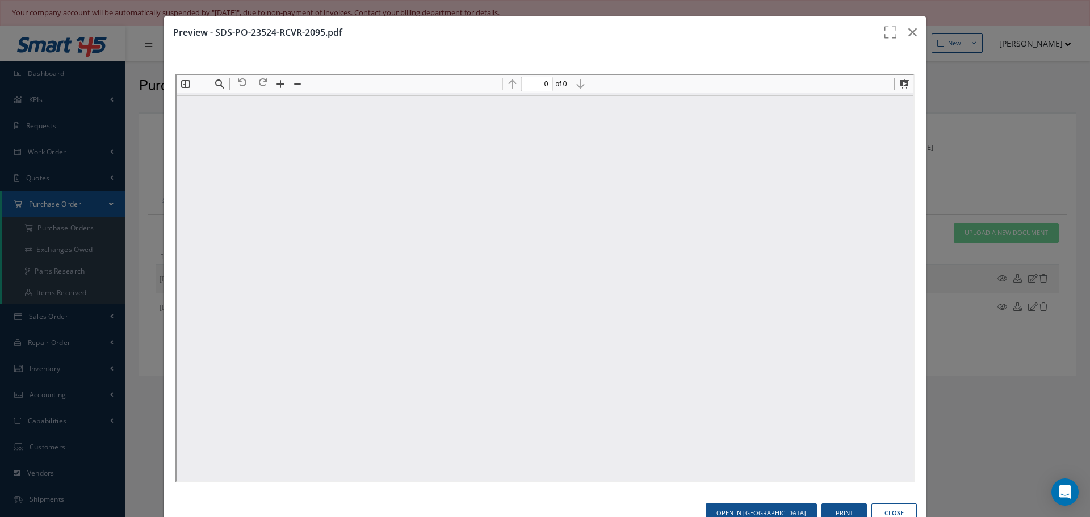
scroll to position [0, 0]
type input "3"
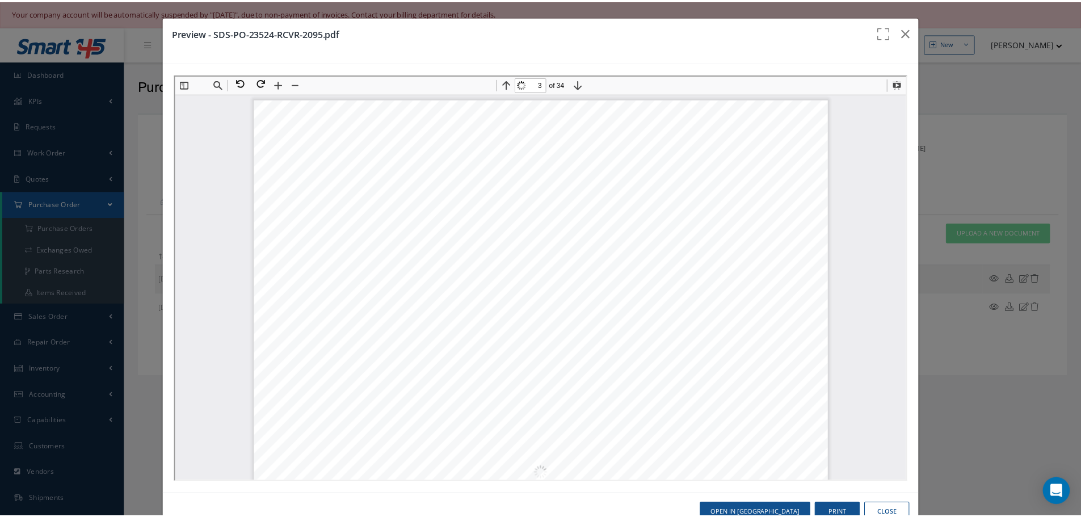
scroll to position [1936, 0]
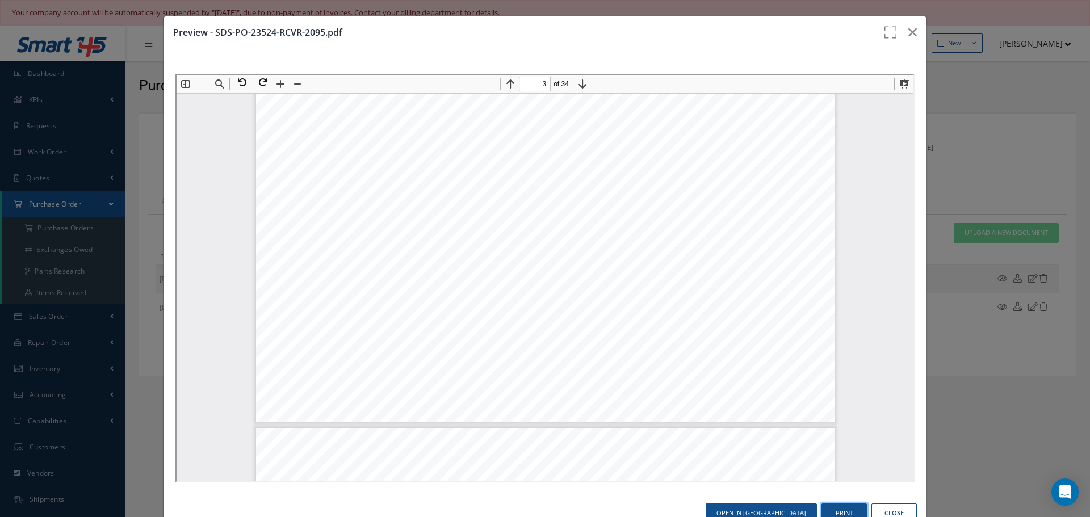
click at [842, 511] on button "Print" at bounding box center [843, 514] width 45 height 20
click at [908, 28] on icon "button" at bounding box center [912, 33] width 9 height 14
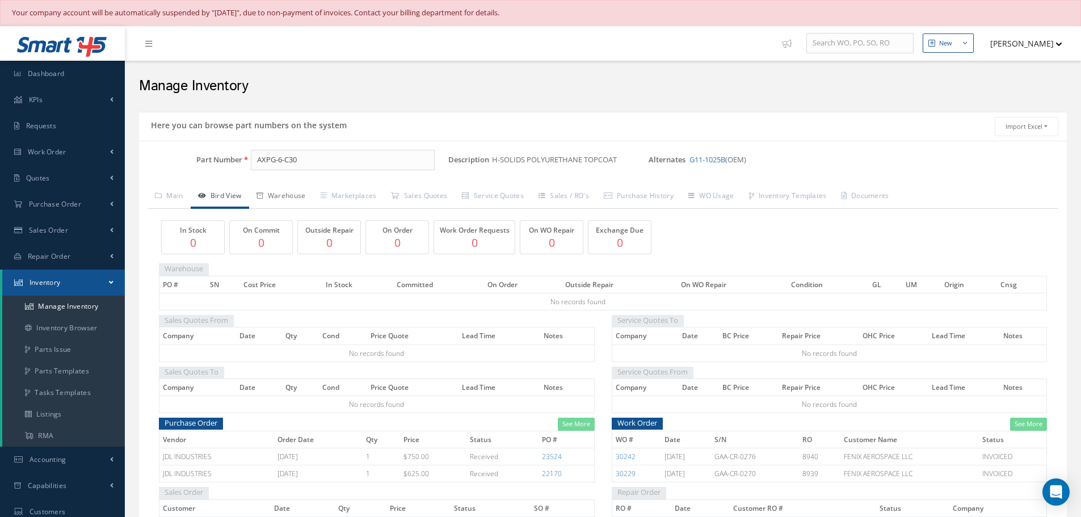
click at [279, 194] on link "Warehouse" at bounding box center [281, 197] width 64 height 24
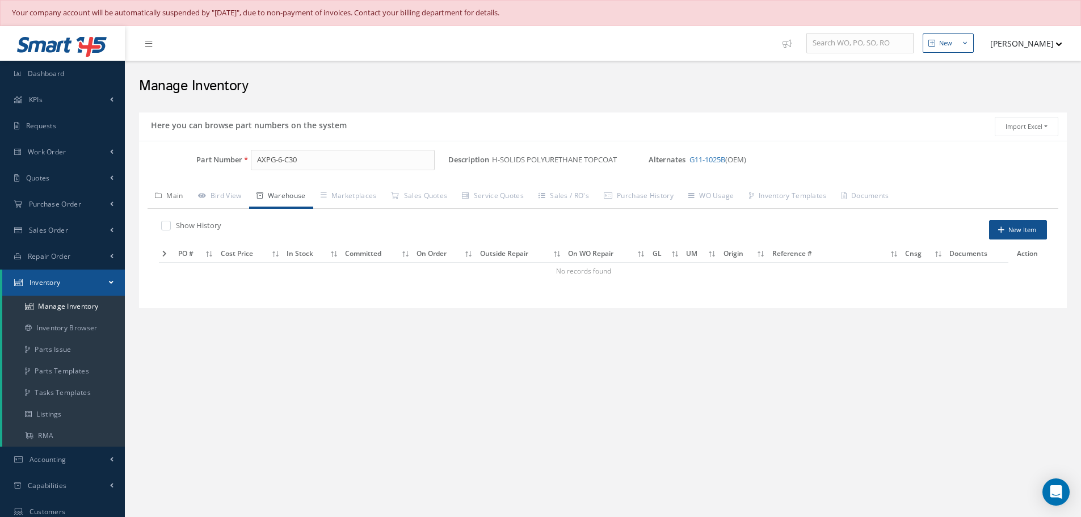
click at [176, 200] on link "Main" at bounding box center [169, 197] width 43 height 24
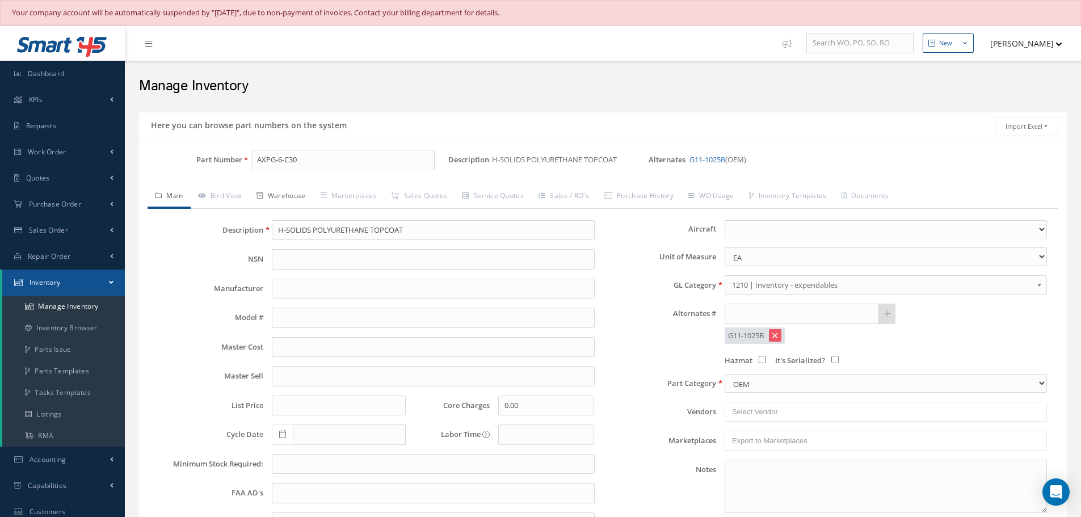
click at [278, 197] on link "Warehouse" at bounding box center [281, 197] width 64 height 24
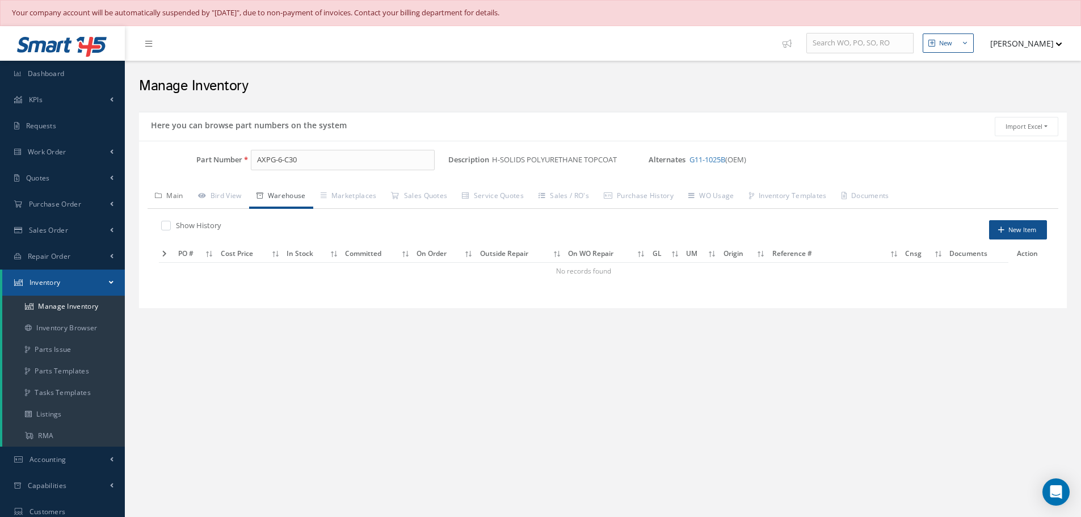
click at [180, 198] on link "Main" at bounding box center [169, 197] width 43 height 24
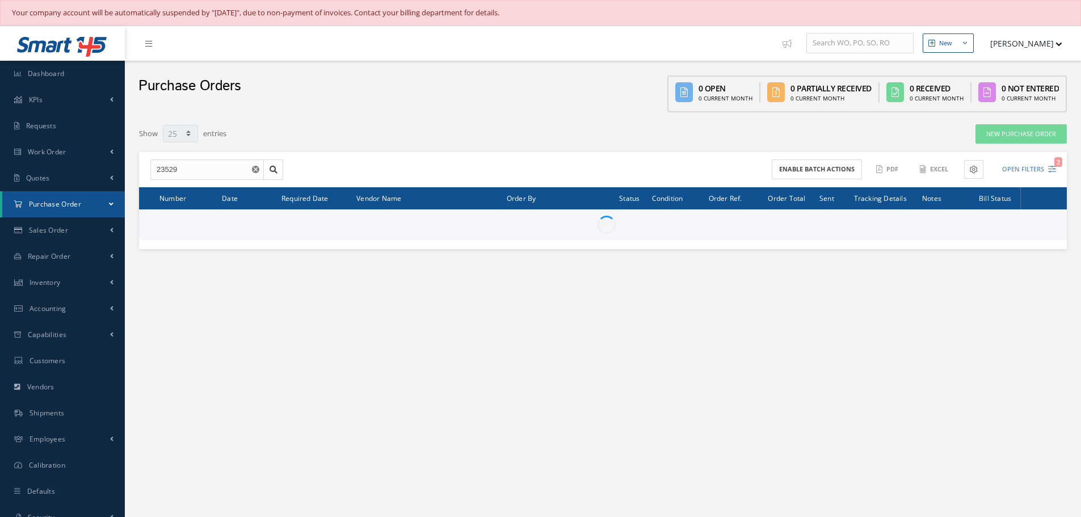
select select "25"
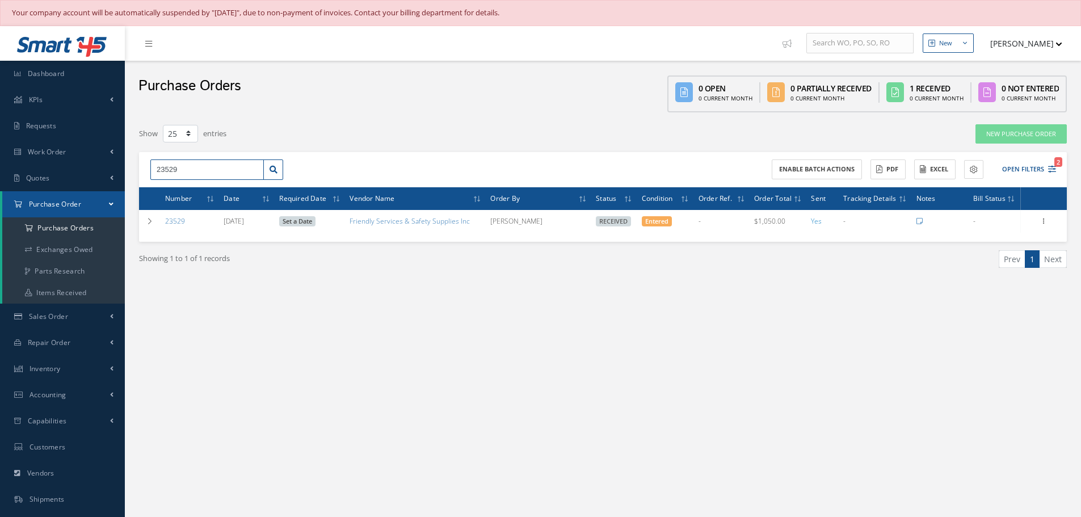
click at [192, 172] on input "23529" at bounding box center [207, 170] width 114 height 20
type input "23529"
click at [171, 191] on span "23529" at bounding box center [166, 190] width 19 height 8
click at [184, 158] on div "23529 Enable batch actions ACTIONS Receive Payments Select Customer NAS MRO SER…" at bounding box center [603, 169] width 928 height 35
click at [183, 168] on input "23529" at bounding box center [207, 170] width 114 height 20
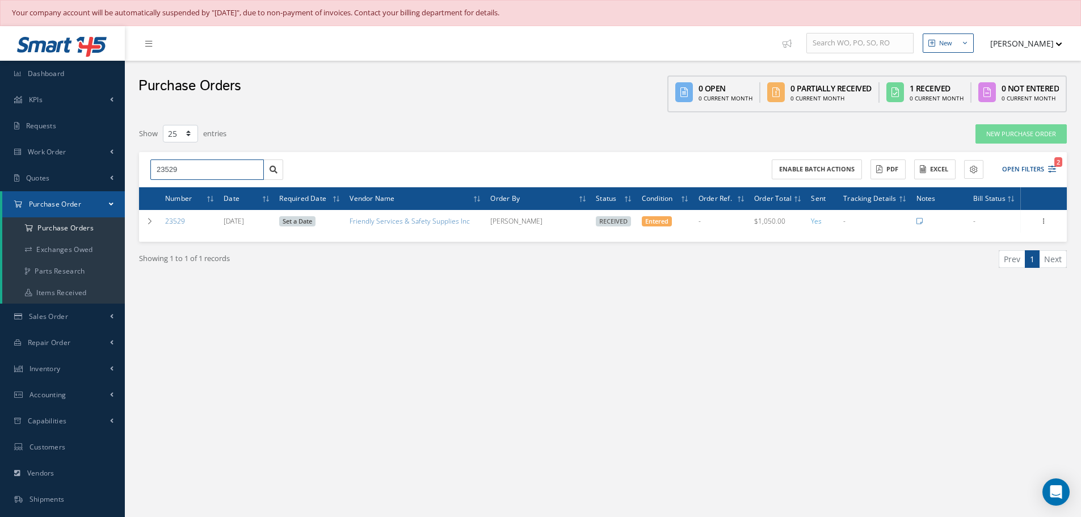
click at [183, 168] on input "23529" at bounding box center [207, 170] width 114 height 20
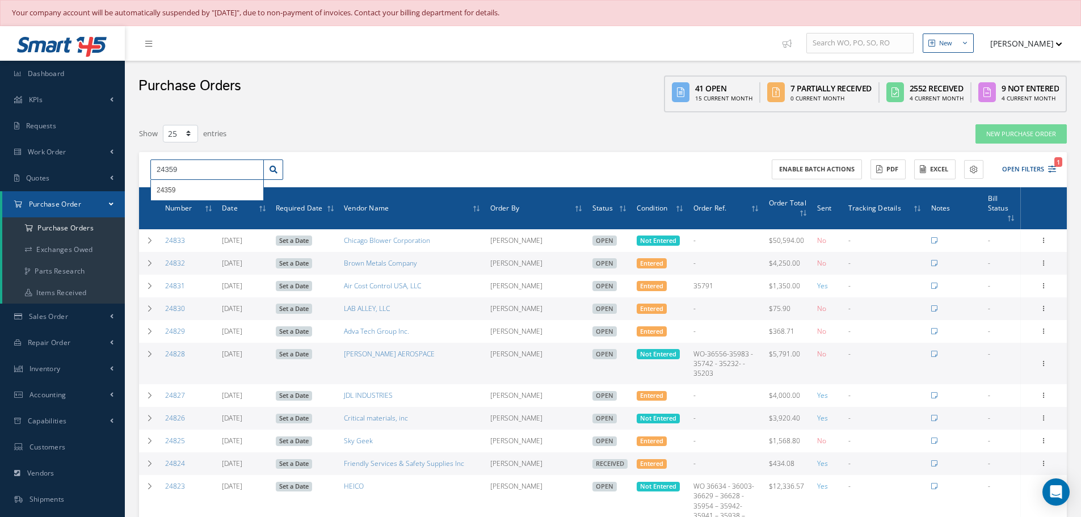
type input "24359"
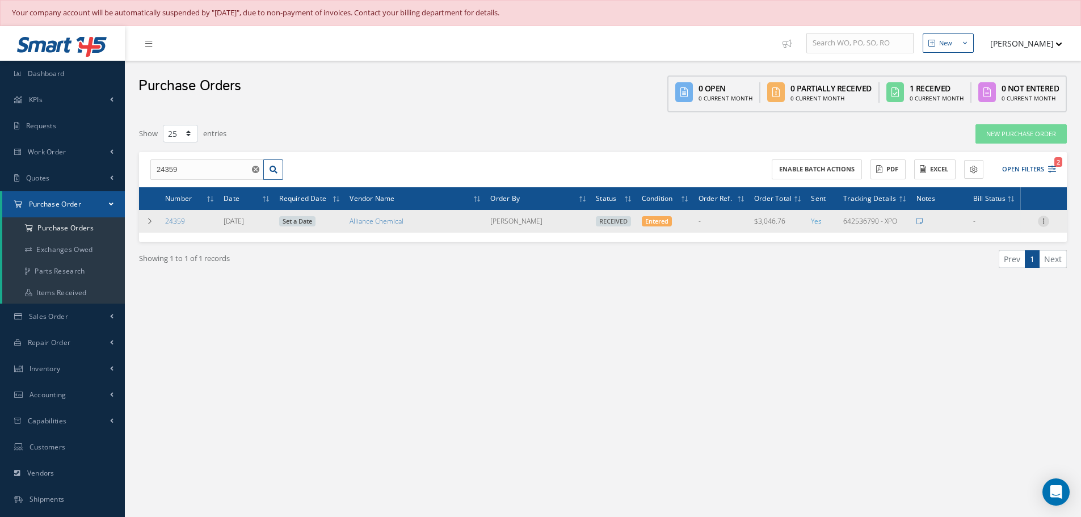
click at [1043, 217] on icon at bounding box center [1043, 220] width 11 height 9
click at [994, 232] on link "Receiving Details" at bounding box center [992, 228] width 90 height 15
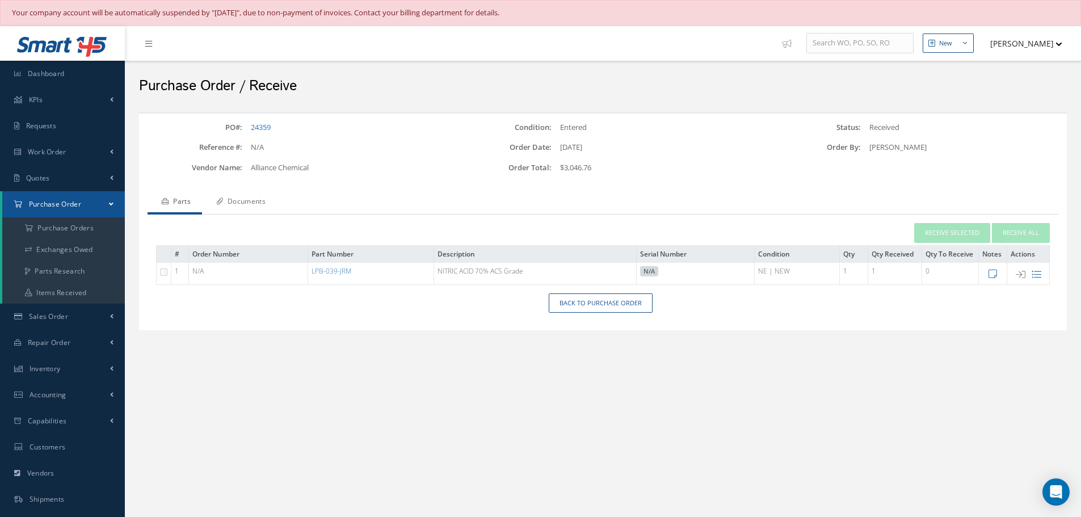
click at [263, 199] on link "Documents" at bounding box center [239, 203] width 75 height 24
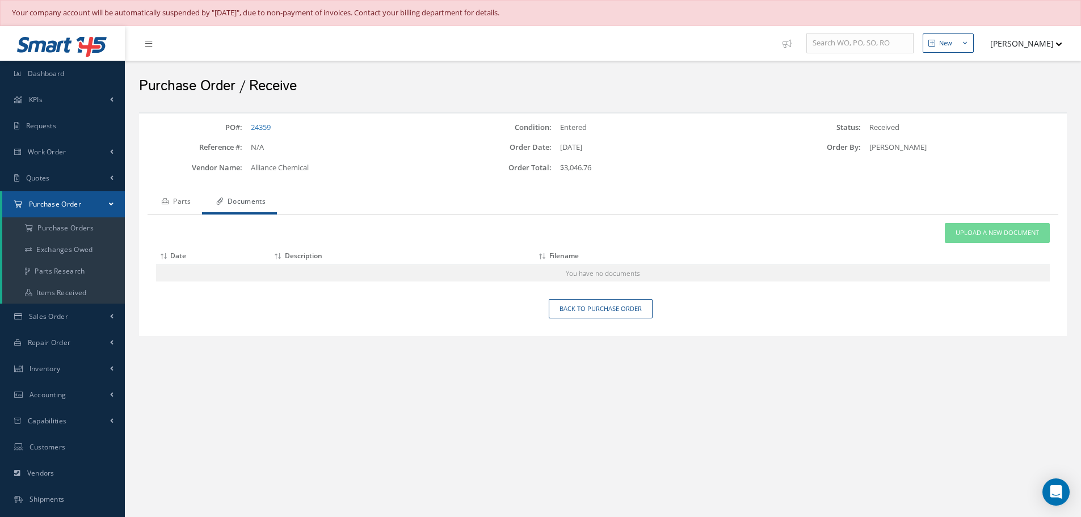
click at [183, 199] on link "Parts" at bounding box center [175, 203] width 54 height 24
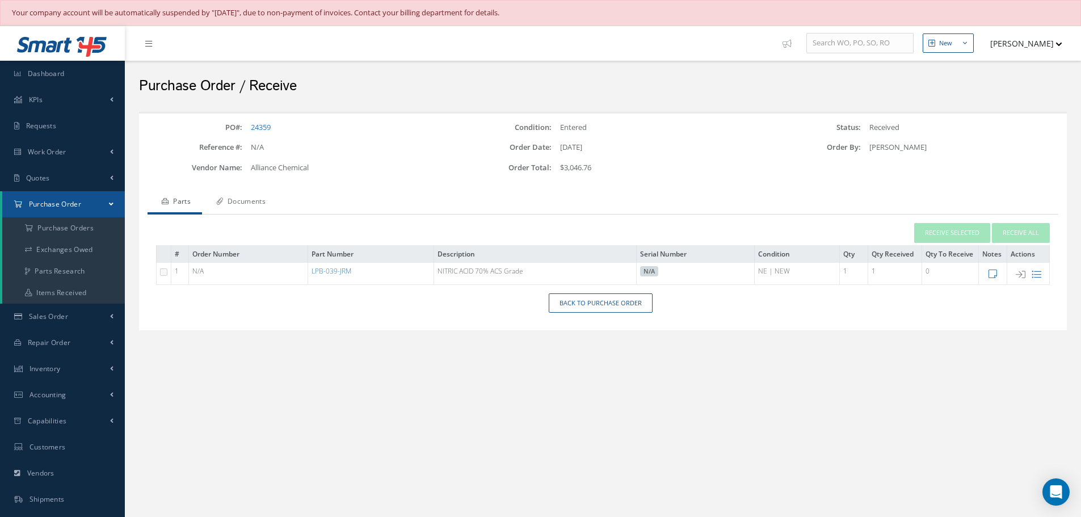
click at [249, 203] on link "Documents" at bounding box center [239, 203] width 75 height 24
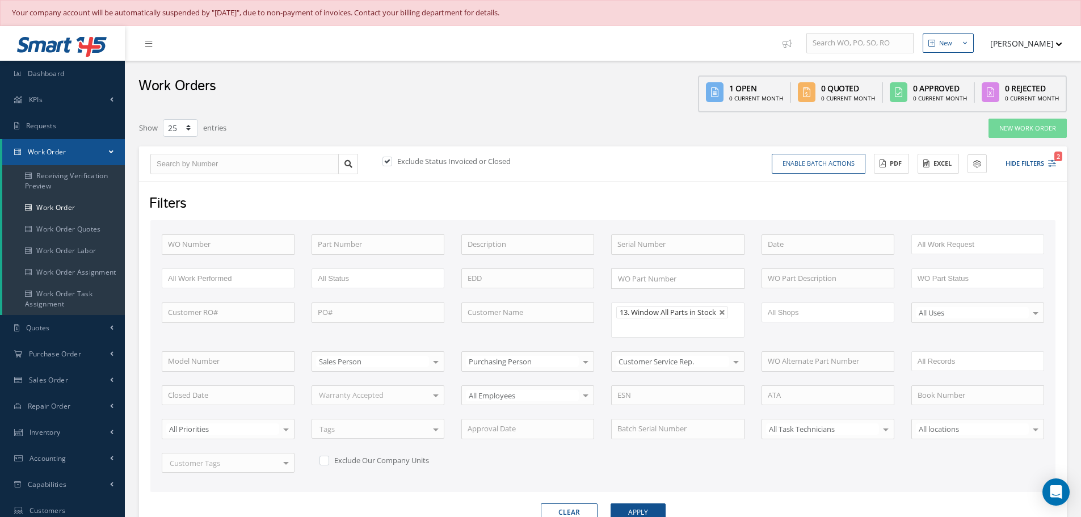
select select "25"
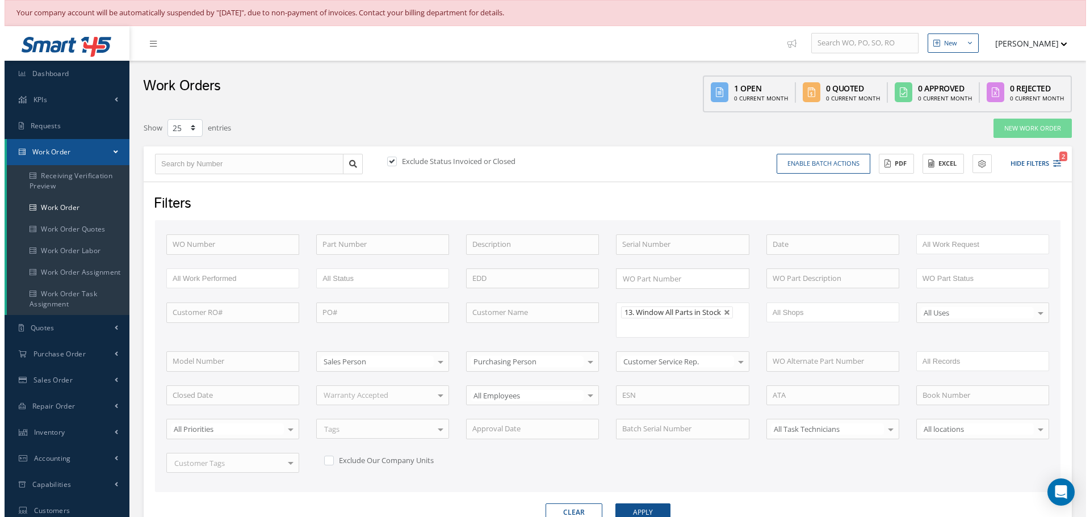
scroll to position [180, 0]
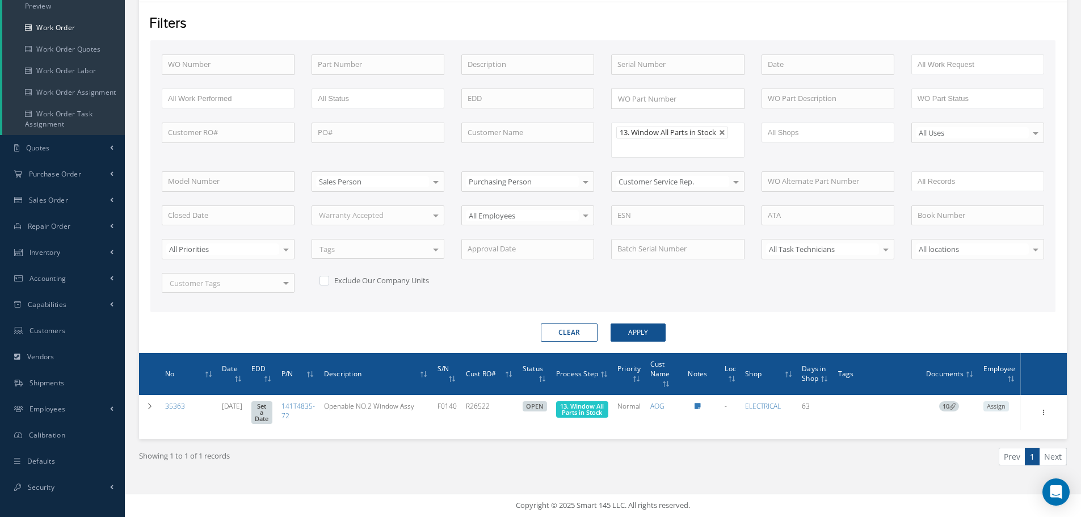
click at [760, 402] on link "ELECTRICAL" at bounding box center [763, 406] width 36 height 10
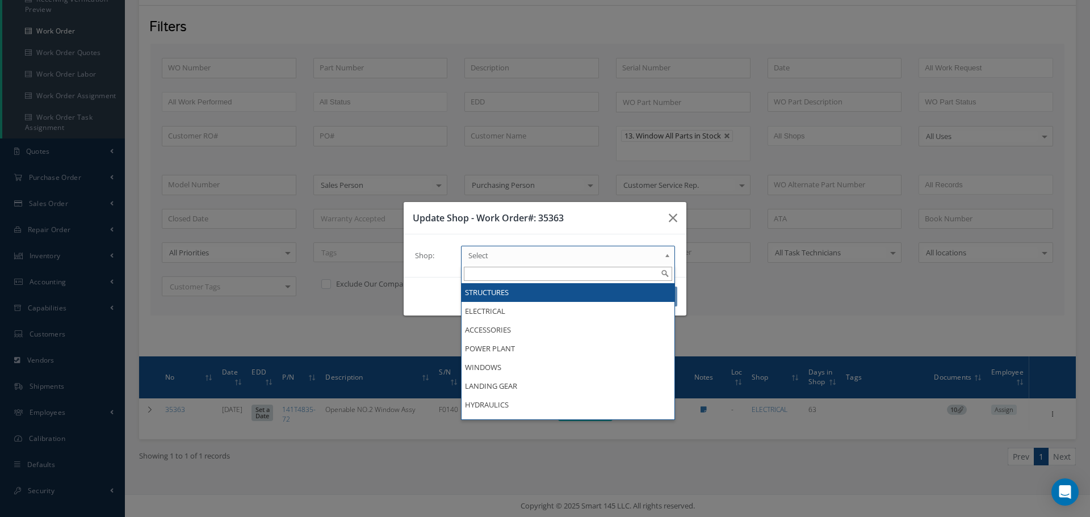
click at [666, 255] on b at bounding box center [669, 258] width 10 height 18
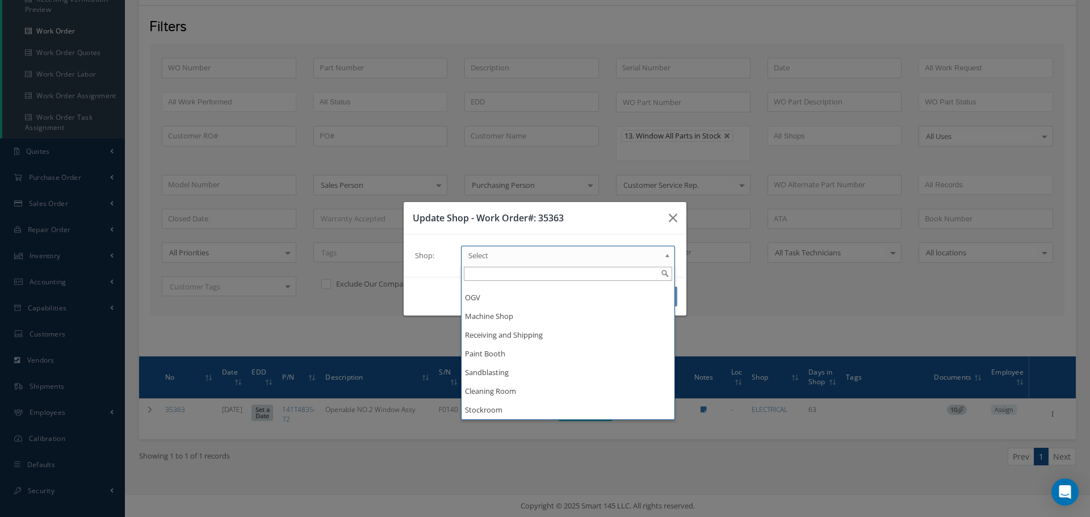
scroll to position [0, 0]
click at [672, 218] on icon "button" at bounding box center [673, 218] width 9 height 14
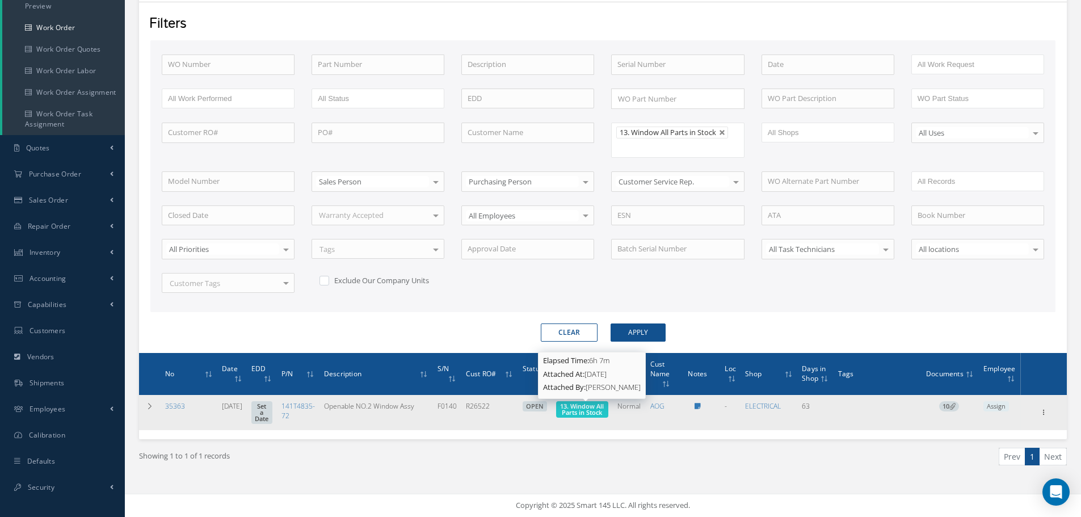
click at [587, 406] on span "13. Window All Parts in Stock" at bounding box center [582, 409] width 44 height 15
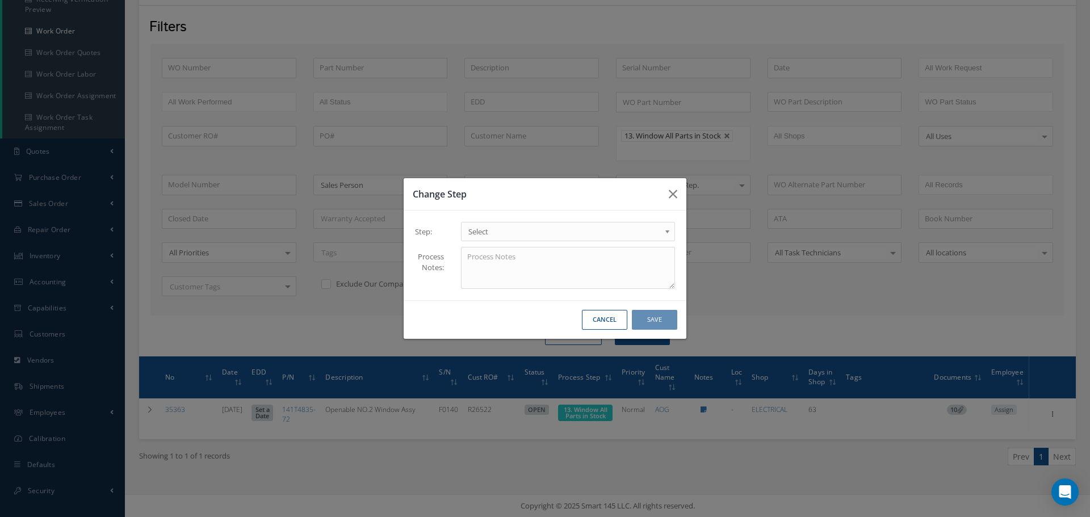
click at [668, 235] on b at bounding box center [669, 234] width 10 height 18
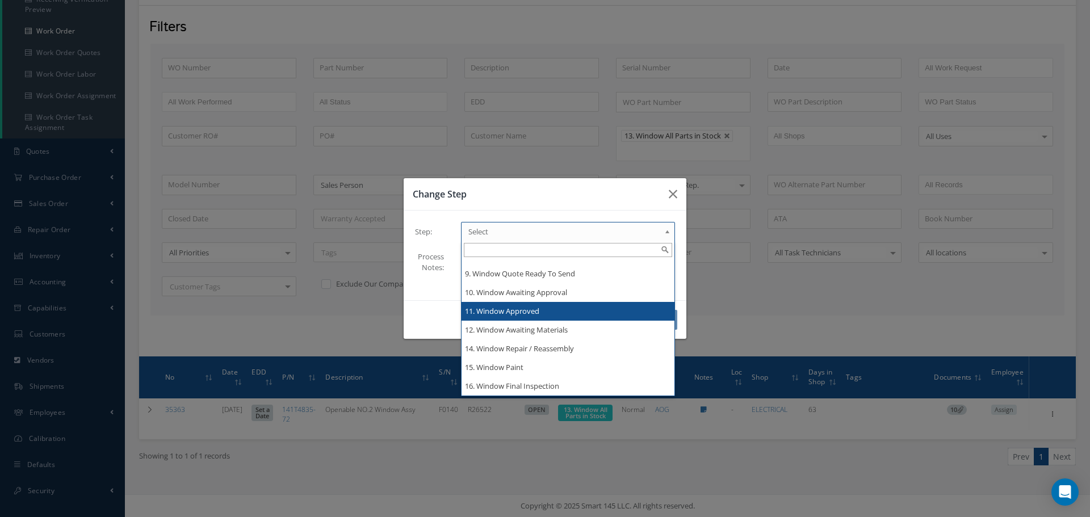
scroll to position [2529, 0]
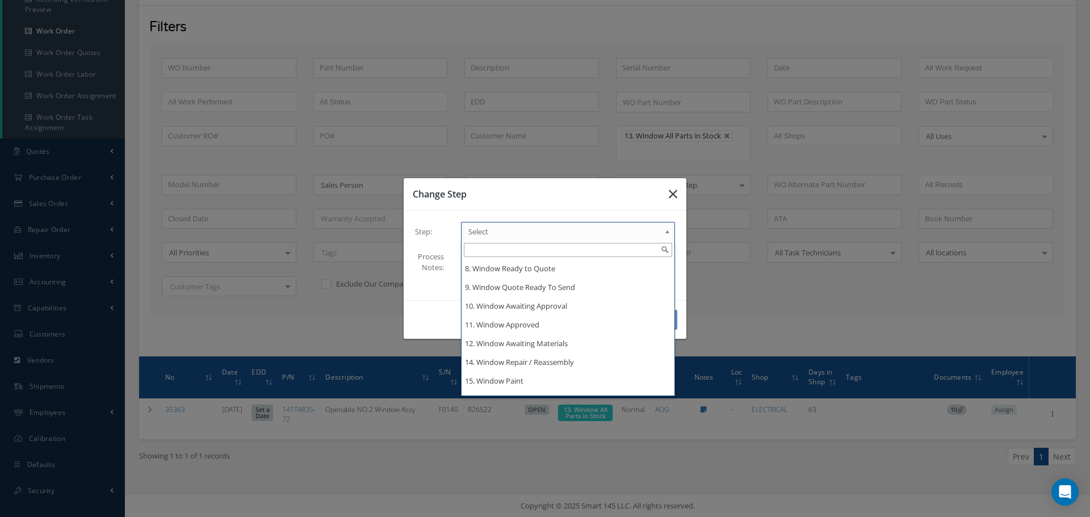
click at [668, 194] on button "button" at bounding box center [673, 194] width 27 height 32
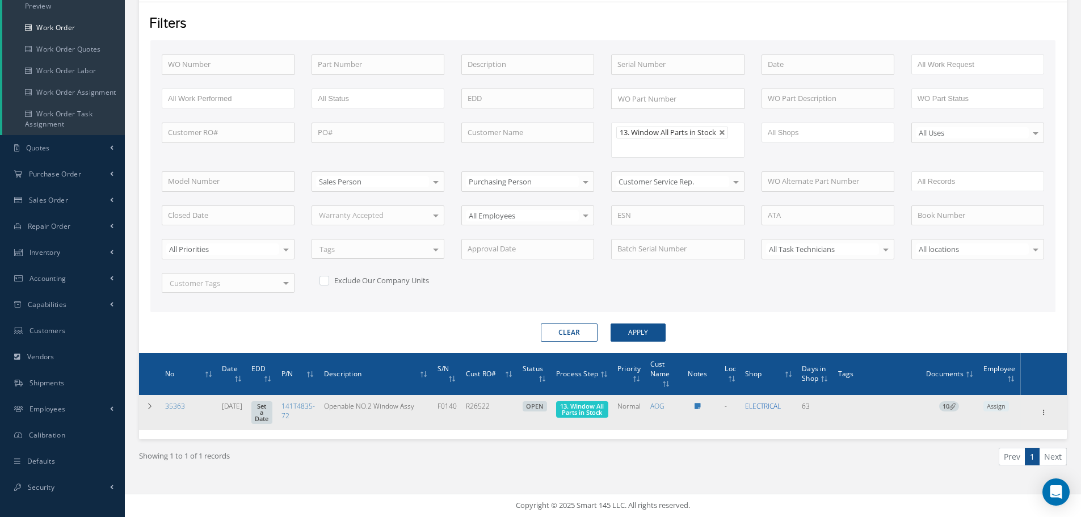
click at [768, 404] on link "ELECTRICAL" at bounding box center [763, 406] width 36 height 10
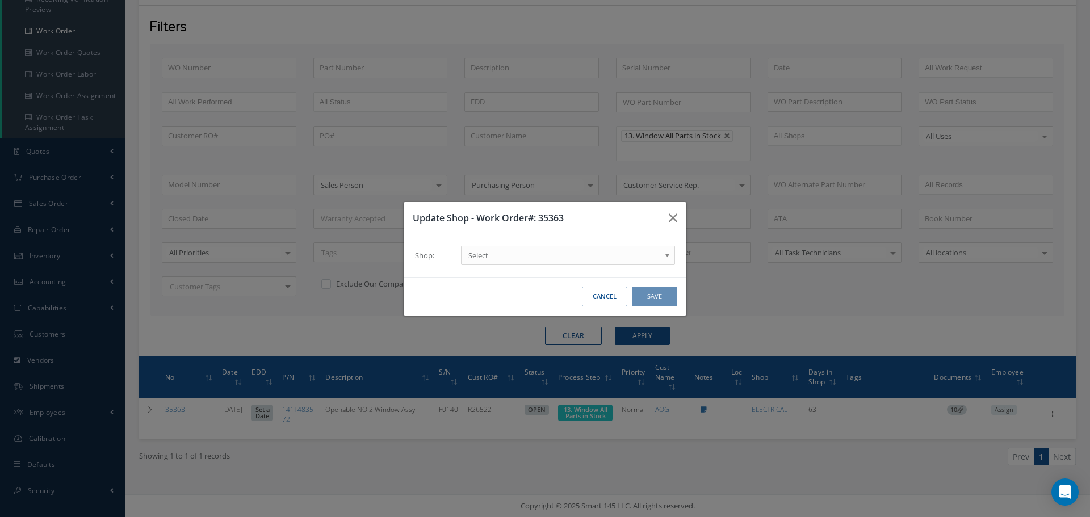
click at [669, 255] on b at bounding box center [669, 258] width 10 height 18
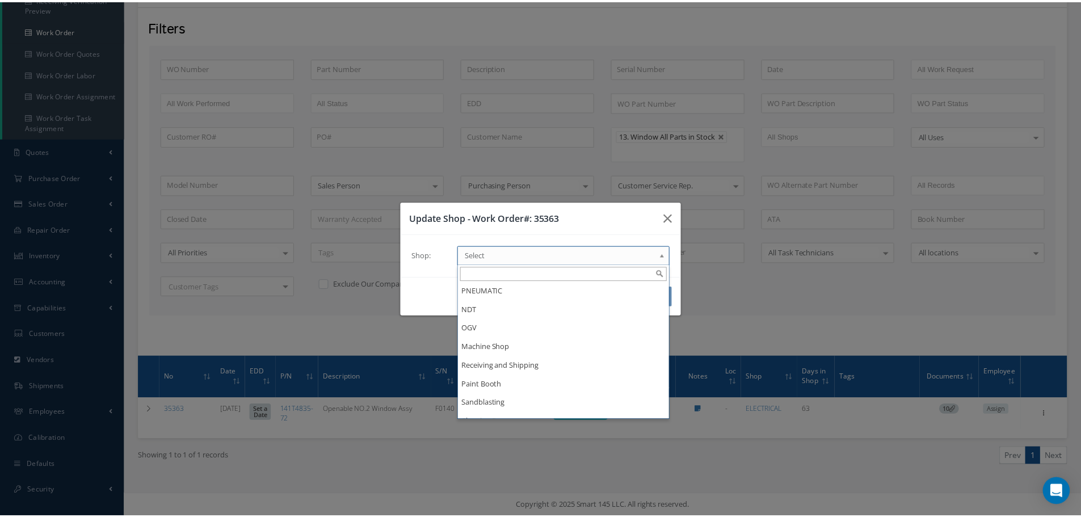
scroll to position [0, 0]
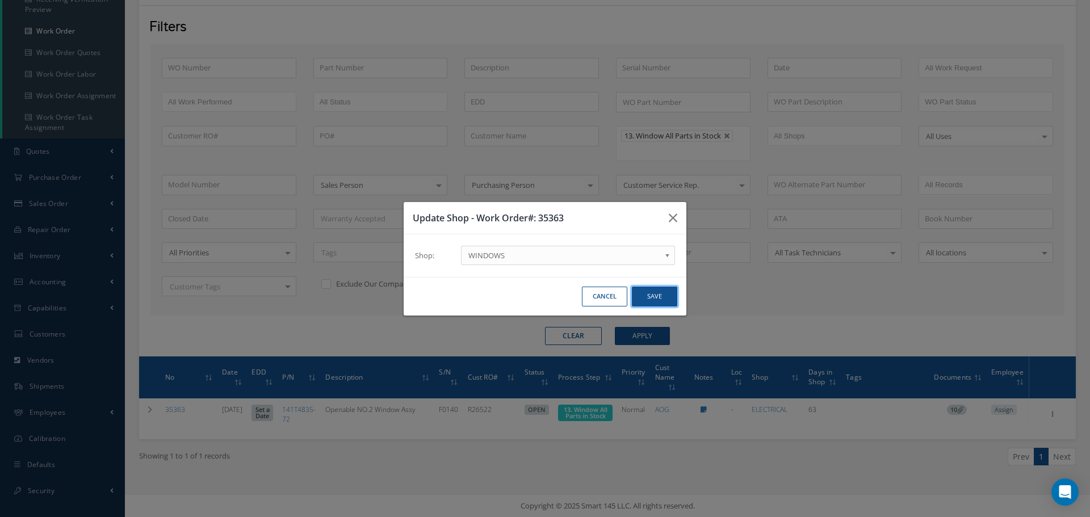
click at [657, 297] on button "Save" at bounding box center [654, 297] width 45 height 20
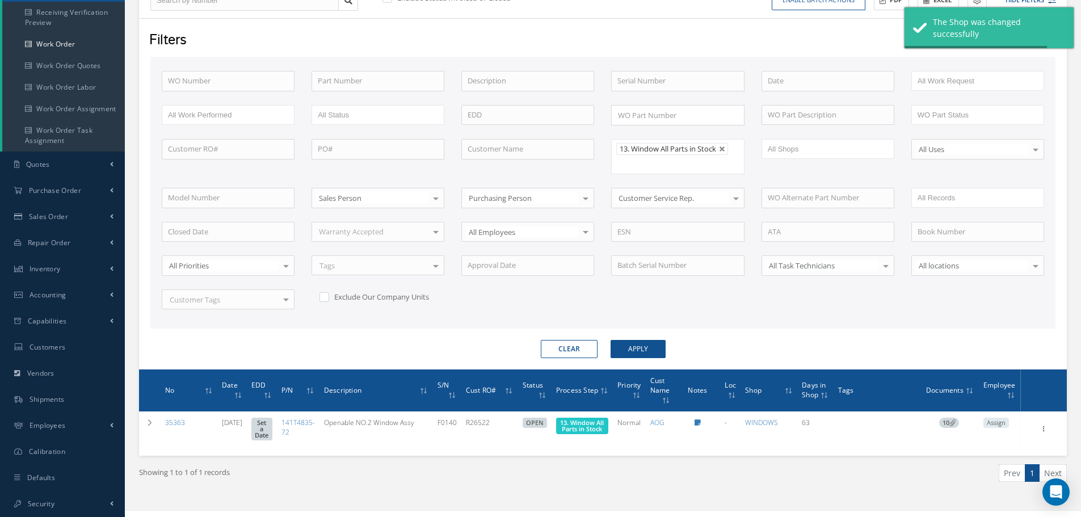
scroll to position [180, 0]
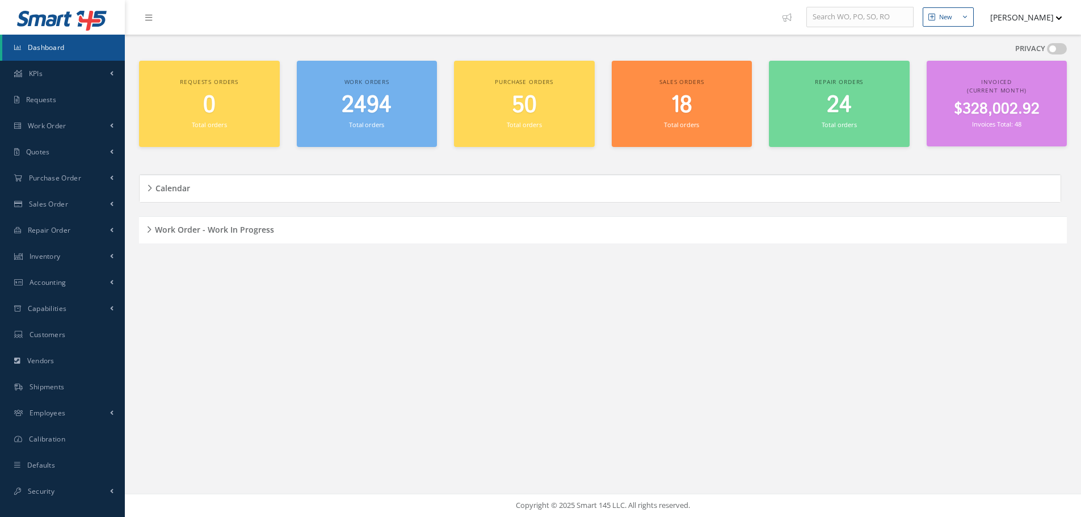
scroll to position [26, 0]
click at [150, 227] on div "Work Order - Work In Progress" at bounding box center [603, 230] width 928 height 18
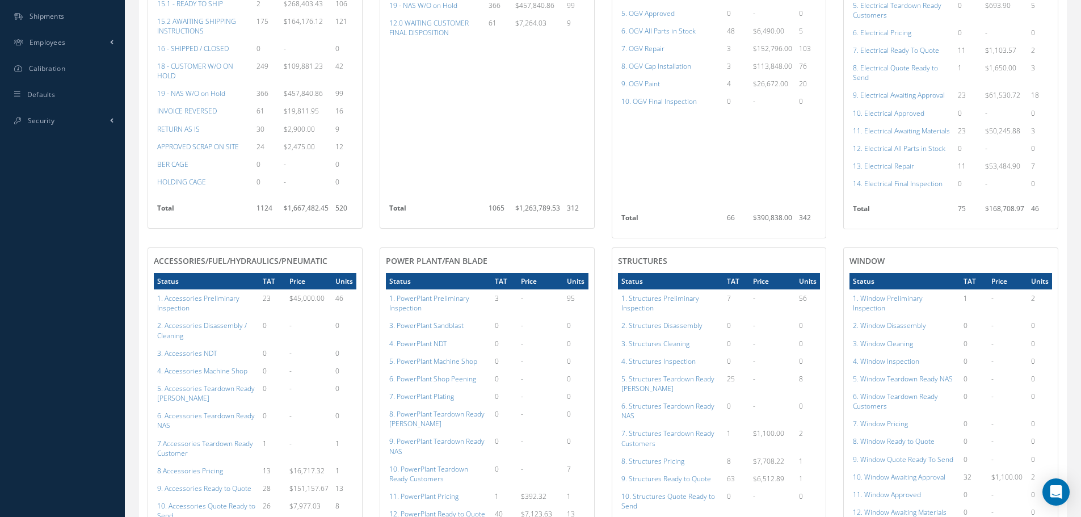
scroll to position [537, 0]
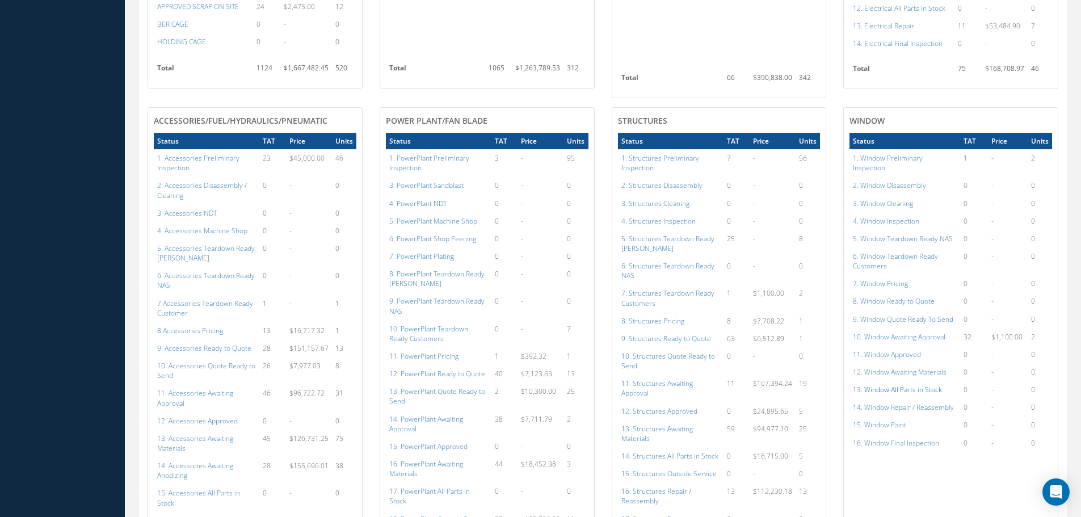
click at [911, 385] on a=171&excludeInternalCustomer=false&excludeInvoicedOrClosed=true&shop_id=16&filtersHidded"] "13. Window All Parts in Stock" at bounding box center [897, 390] width 89 height 10
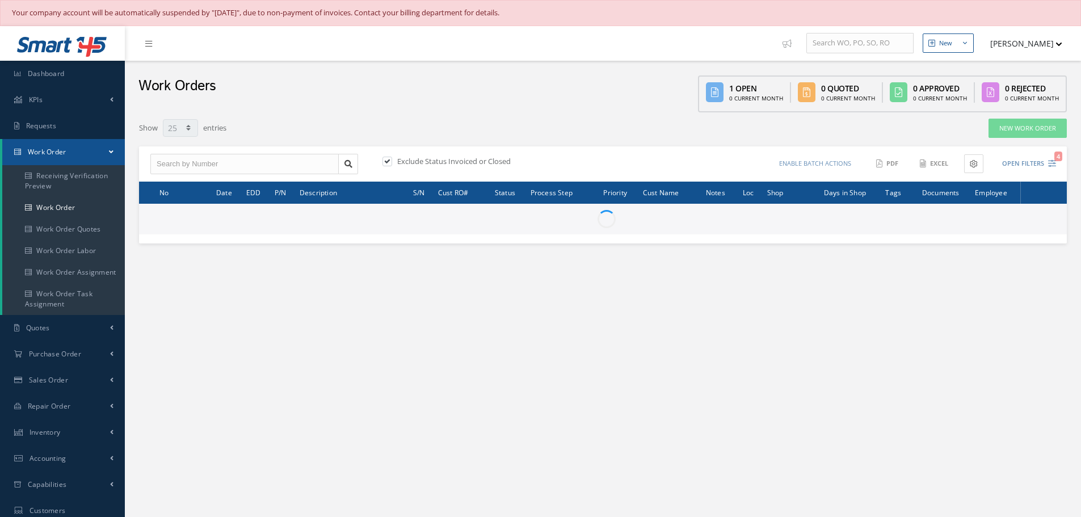
select select "25"
type input "All Work Request"
type input "All Work Performed"
type input "All Status"
type input "WO Part Status"
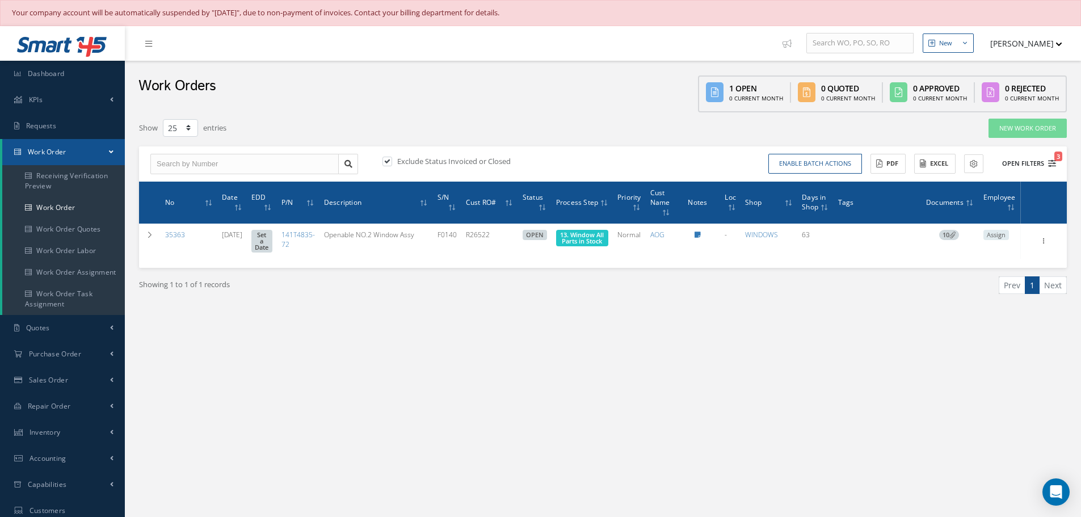
click at [1024, 161] on button "Open Filters 3" at bounding box center [1024, 163] width 64 height 19
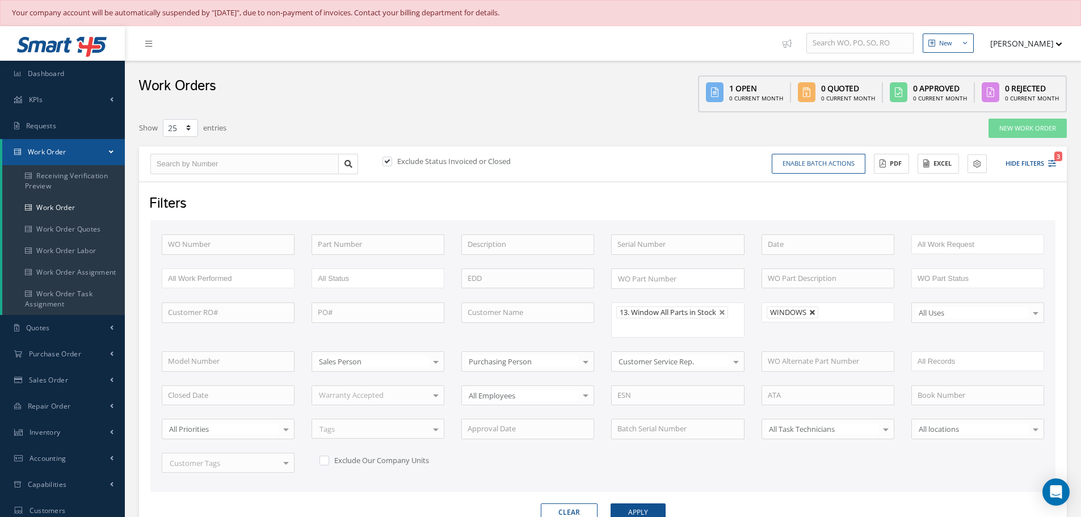
click at [814, 311] on link at bounding box center [813, 312] width 7 height 7
type input "All Shops"
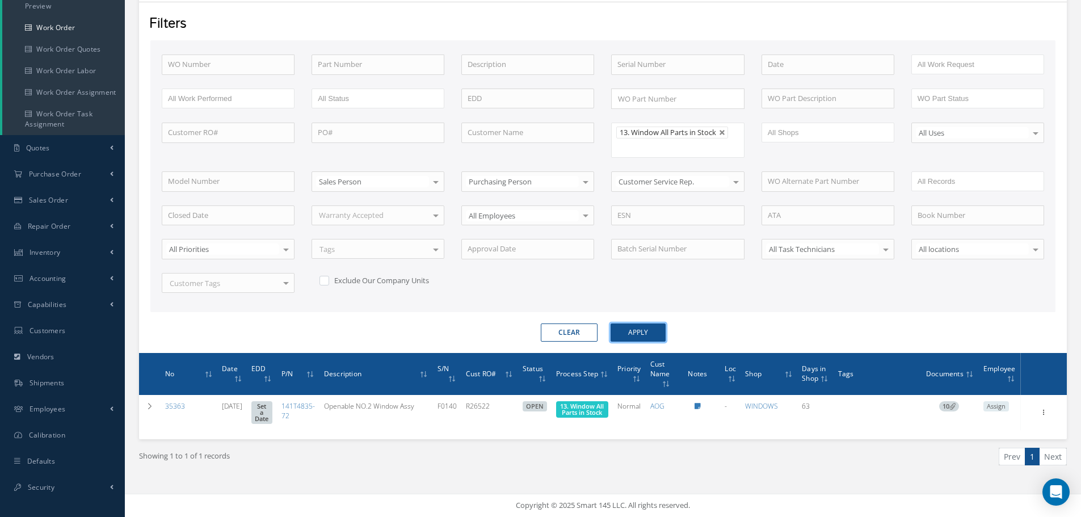
click at [638, 327] on button "Apply" at bounding box center [638, 333] width 55 height 18
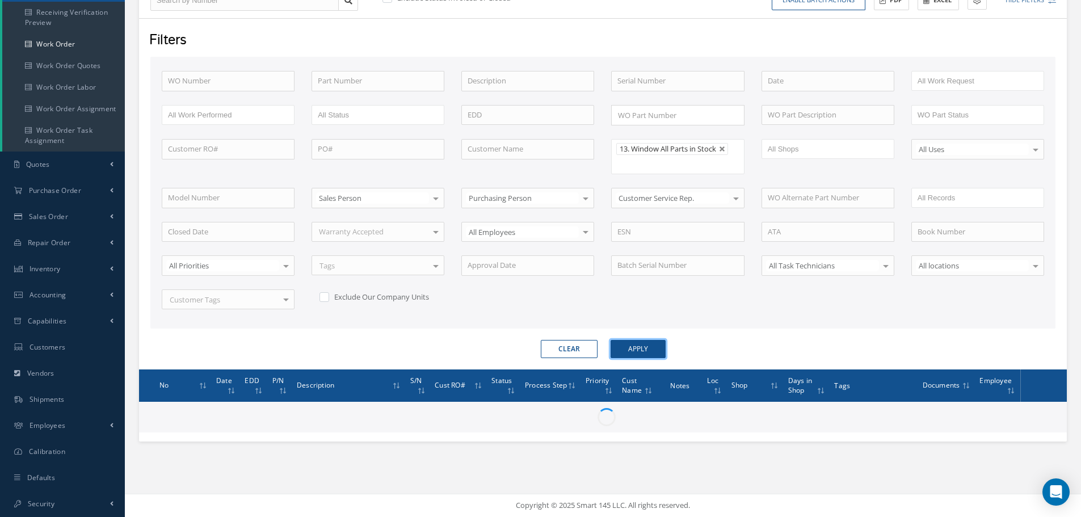
scroll to position [180, 0]
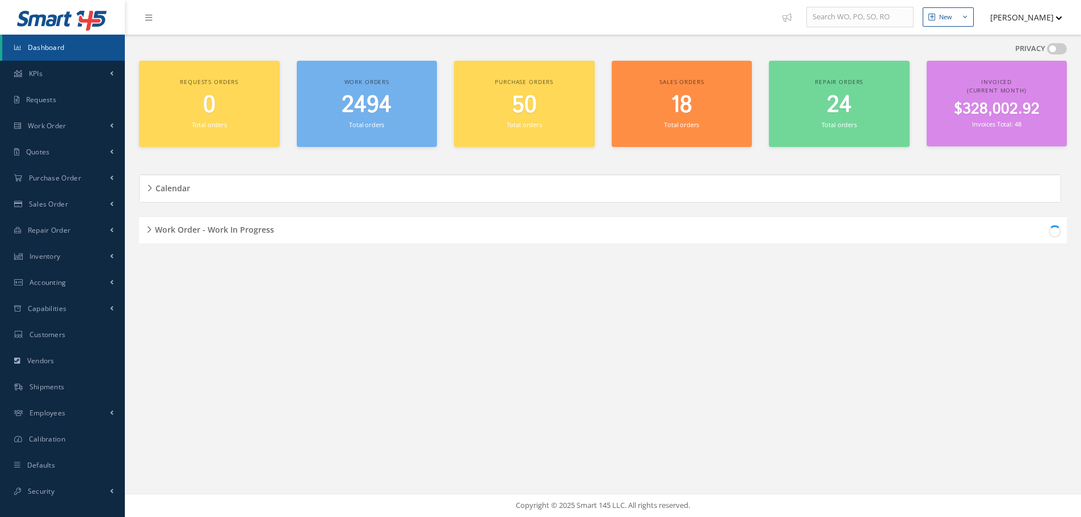
scroll to position [26, 0]
click at [149, 227] on div "Work Order - Work In Progress" at bounding box center [603, 230] width 928 height 18
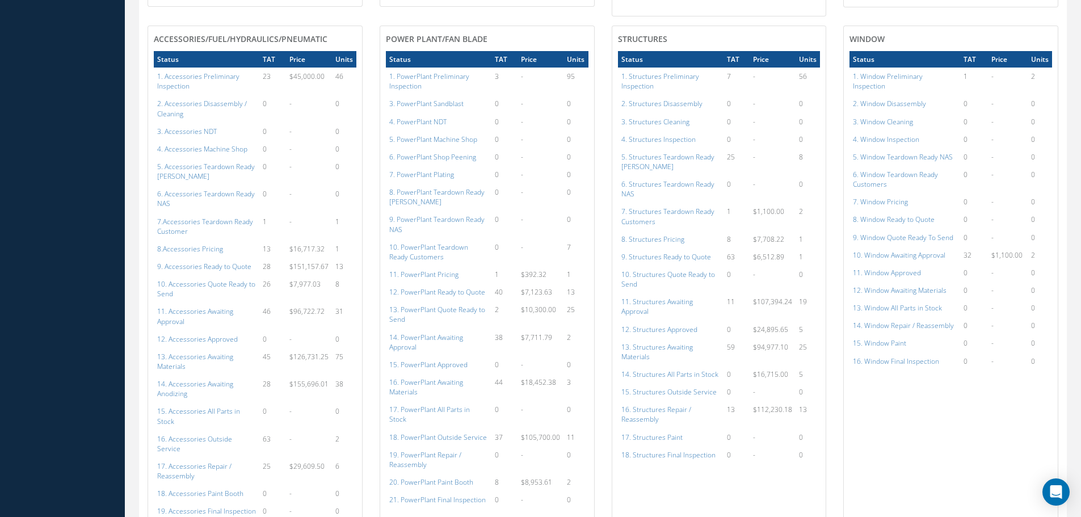
scroll to position [458, 0]
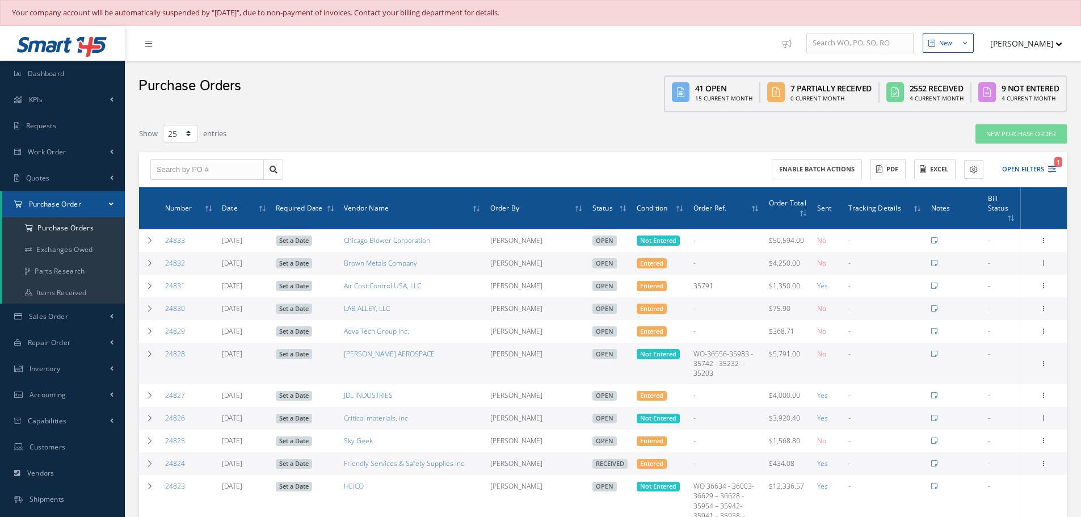
select select "25"
click at [172, 173] on input "text" at bounding box center [207, 170] width 114 height 20
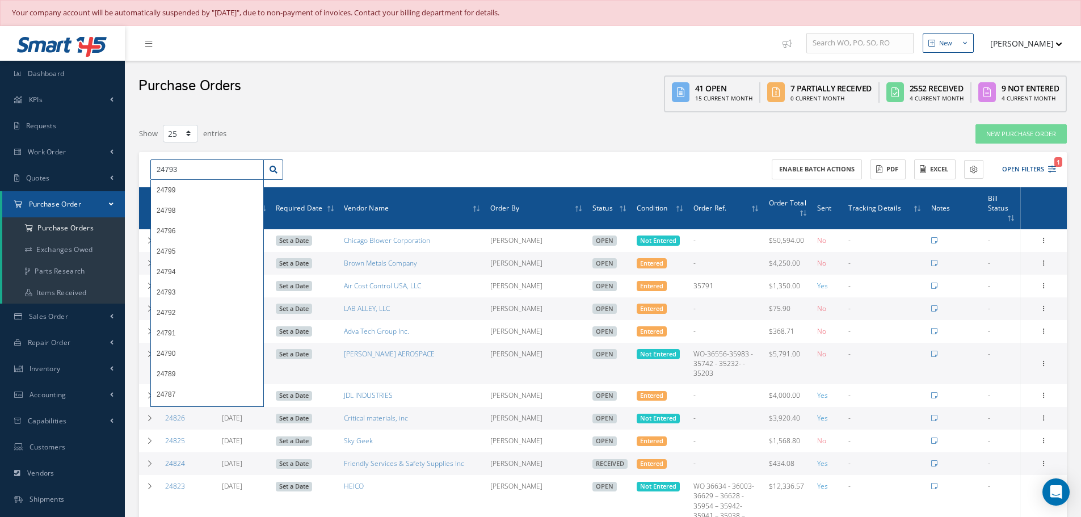
type input "24793"
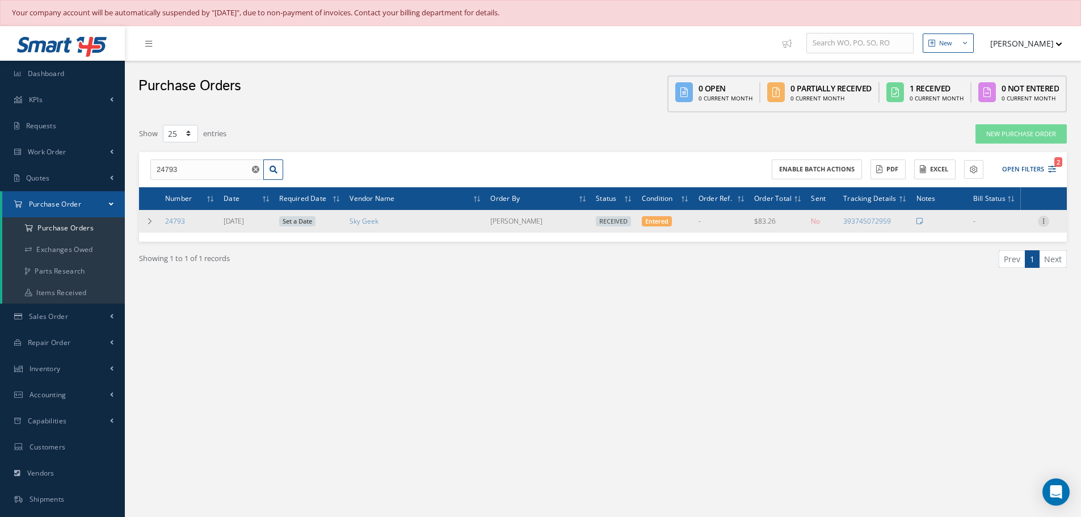
click at [1043, 223] on icon at bounding box center [1043, 220] width 11 height 9
click at [992, 229] on link "Receiving Details" at bounding box center [992, 228] width 90 height 15
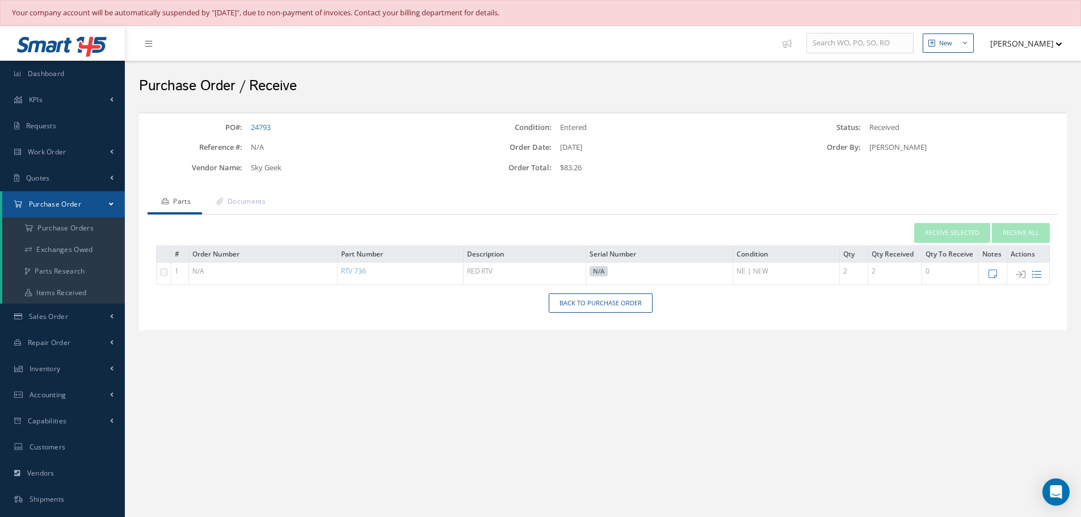
click at [355, 265] on td "RTV 736" at bounding box center [401, 273] width 126 height 22
click at [355, 268] on link "RTV 736" at bounding box center [353, 271] width 25 height 10
click at [594, 301] on link "Back to Purchase Order" at bounding box center [601, 303] width 104 height 20
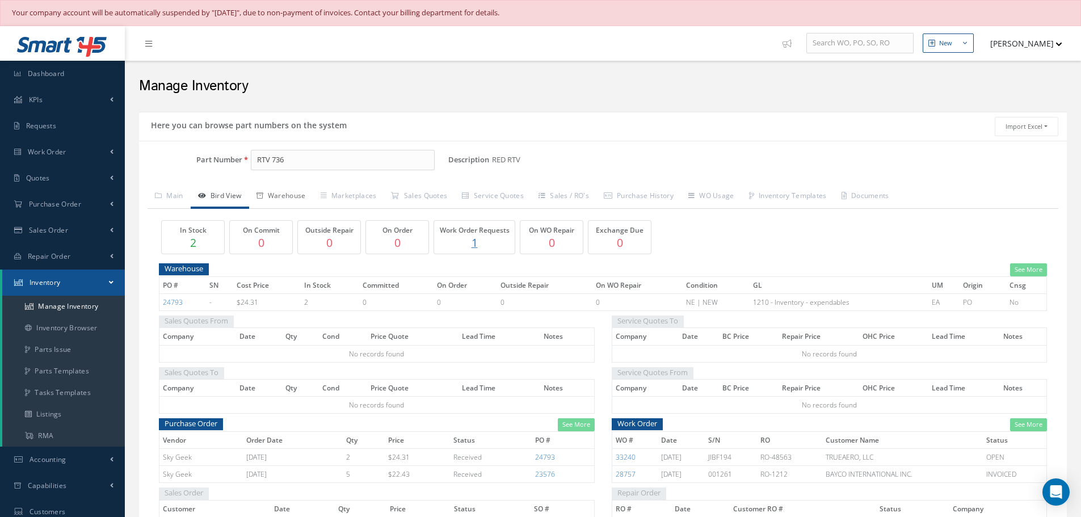
click at [291, 198] on link "Warehouse" at bounding box center [281, 197] width 64 height 24
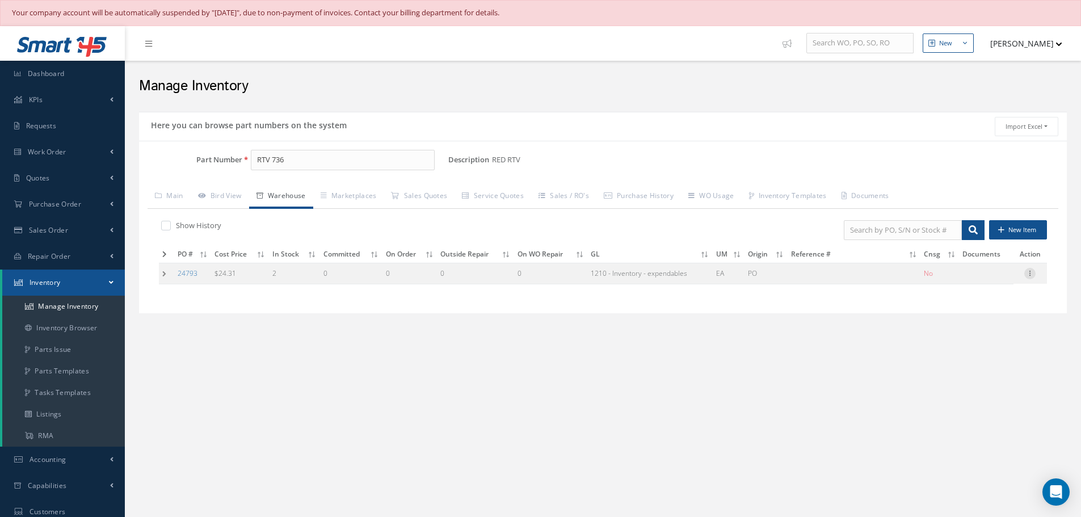
click at [1033, 275] on icon at bounding box center [1030, 272] width 11 height 9
click at [992, 277] on link "Edit" at bounding box center [978, 281] width 90 height 15
type input "24.31"
type input "[DATE]"
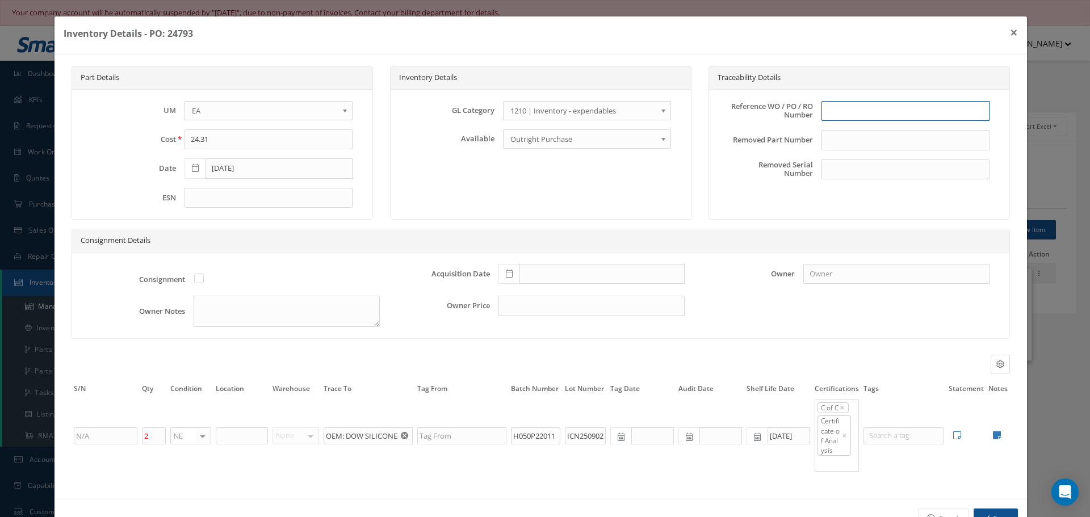
click at [857, 111] on input "text" at bounding box center [905, 111] width 168 height 20
type input "p"
type input "PO 24793"
click at [508, 275] on icon at bounding box center [509, 274] width 7 height 8
click at [535, 169] on td "7" at bounding box center [537, 171] width 17 height 17
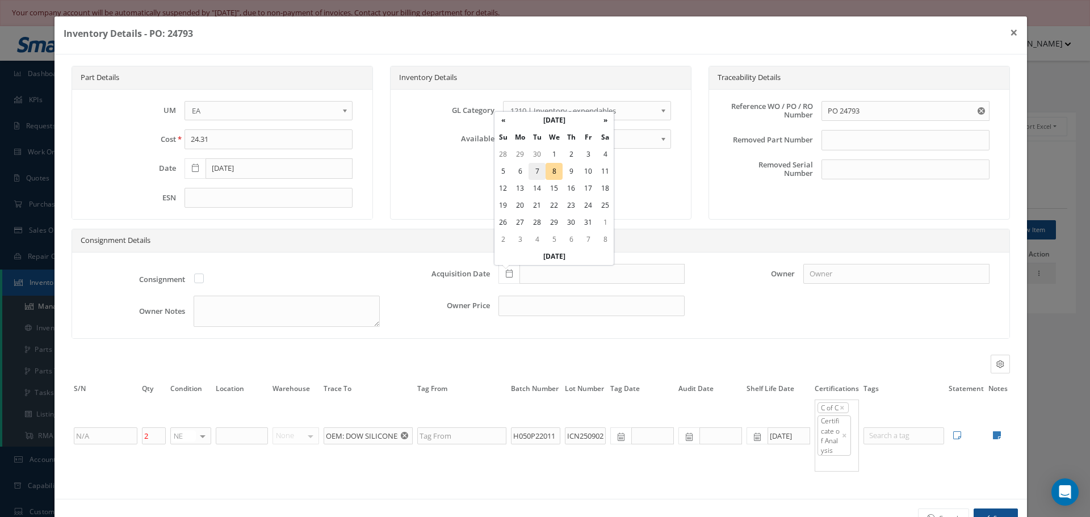
type input "[DATE]"
click at [993, 435] on icon at bounding box center [997, 435] width 8 height 9
type textarea "SKY GEEK COC ESCO COC DOW COA"
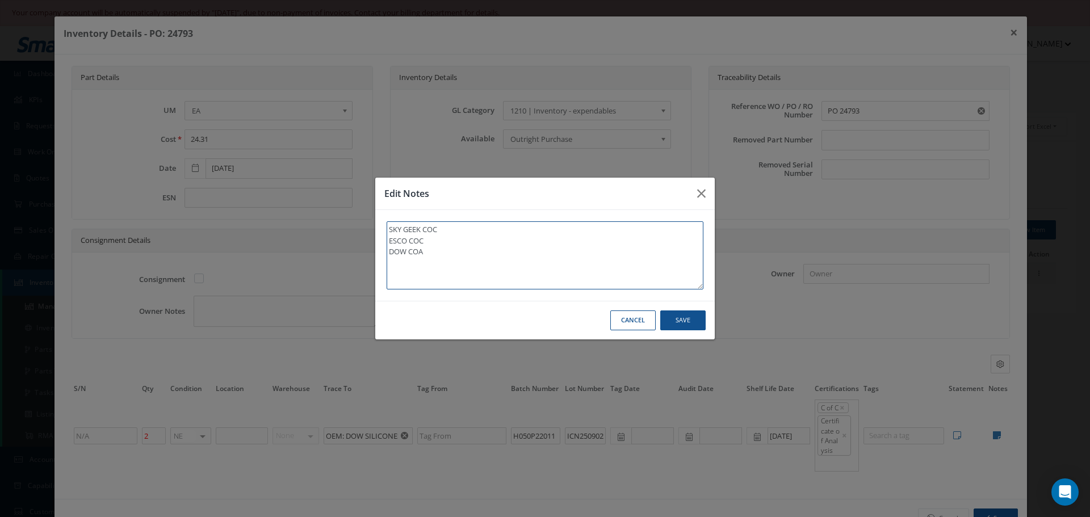
click at [469, 254] on textarea "SKY GEEK COC ESCO COC DOW COA" at bounding box center [545, 255] width 317 height 68
type textarea "SKY GEEK COC ESCO COC DOW COA"
type textarea "SKY GEEK COC ESCO COC DOW COA *"
type textarea "SKY GEEK COC ESCO COC DOW COA **"
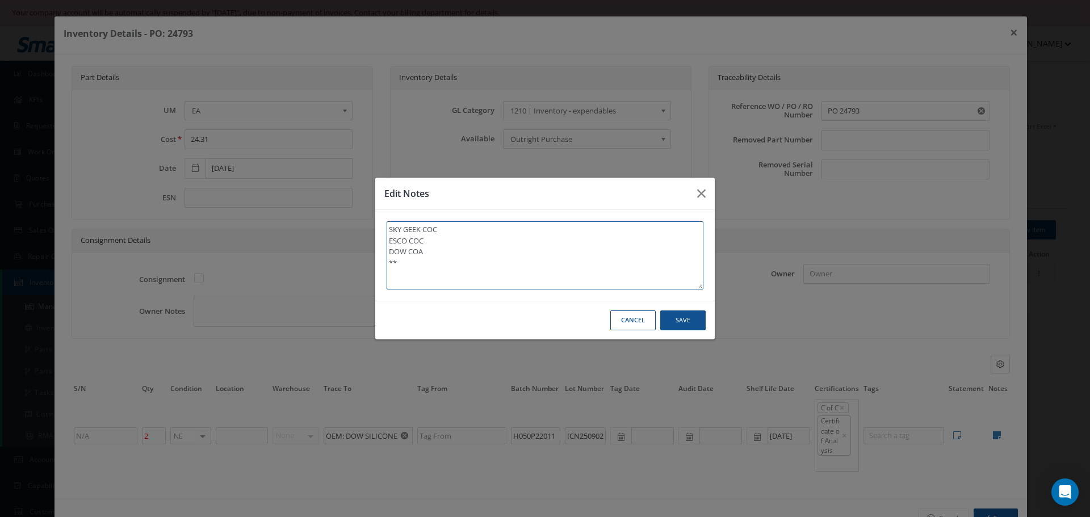
type textarea "SKY GEEK COC ESCO COC DOW COA **"
type textarea "SKY GEEK COC ESCO COC DOW COA ** R"
type textarea "SKY GEEK COC ESCO COC DOW COA ** RE"
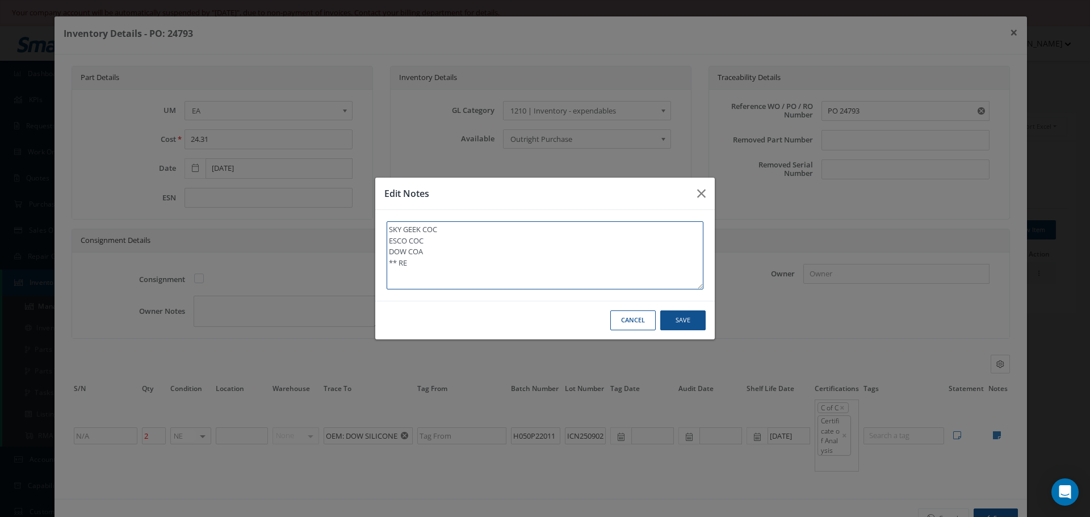
type textarea "SKY GEEK COC ESCO COC DOW COA ** REC"
type textarea "SKY GEEK COC ESCO COC DOW COA ** RECE"
type textarea "SKY GEEK COC ESCO COC DOW COA ** RECEI"
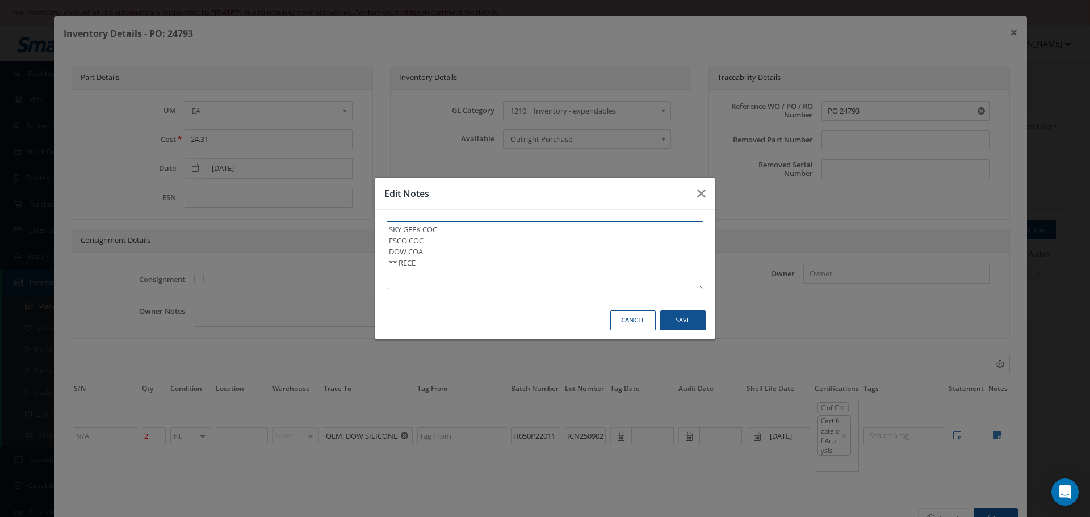
type textarea "SKY GEEK COC ESCO COC DOW COA ** RECEI"
type textarea "SKY GEEK COC ESCO COC DOW COA ** RECEIV"
type textarea "SKY GEEK COC ESCO COC DOW COA ** RECEIVE"
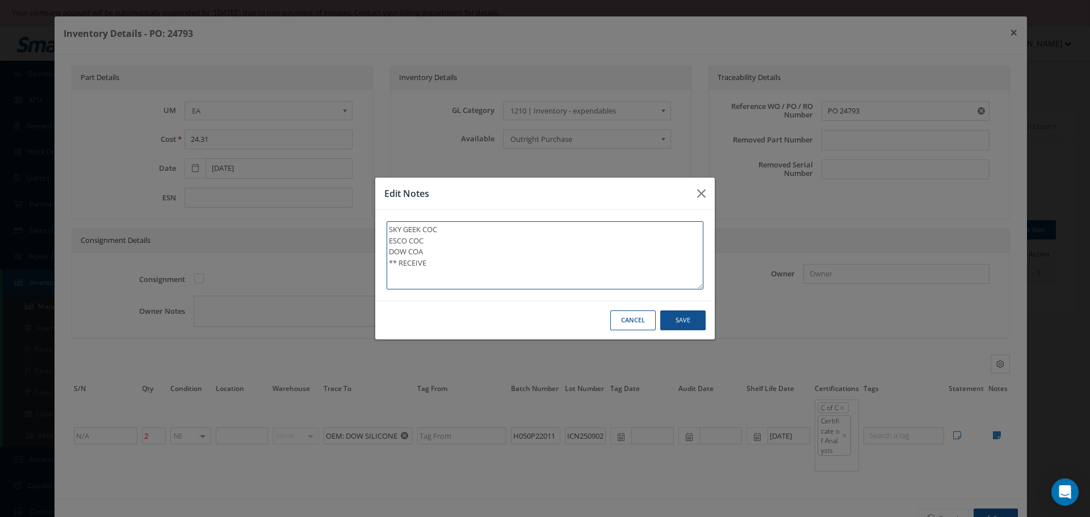
type textarea "SKY GEEK COC ESCO COC DOW COA ** RECEIVED"
type textarea "SKY GEEK COC ESCO COC DOW COA ** RECEIVED S"
type textarea "SKY GEEK COC ESCO COC DOW COA ** RECEIVED ST"
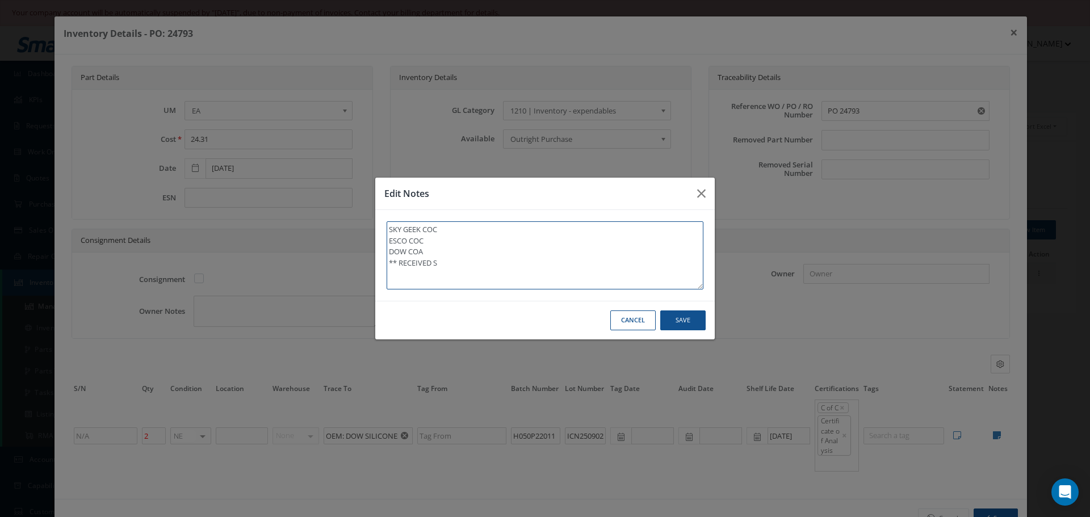
type textarea "SKY GEEK COC ESCO COC DOW COA ** RECEIVED ST"
type textarea "SKY GEEK COC ESCO COC DOW COA ** RECEIVED STO"
type textarea "SKY GEEK COC ESCO COC DOW COA ** RECEIVED STOC"
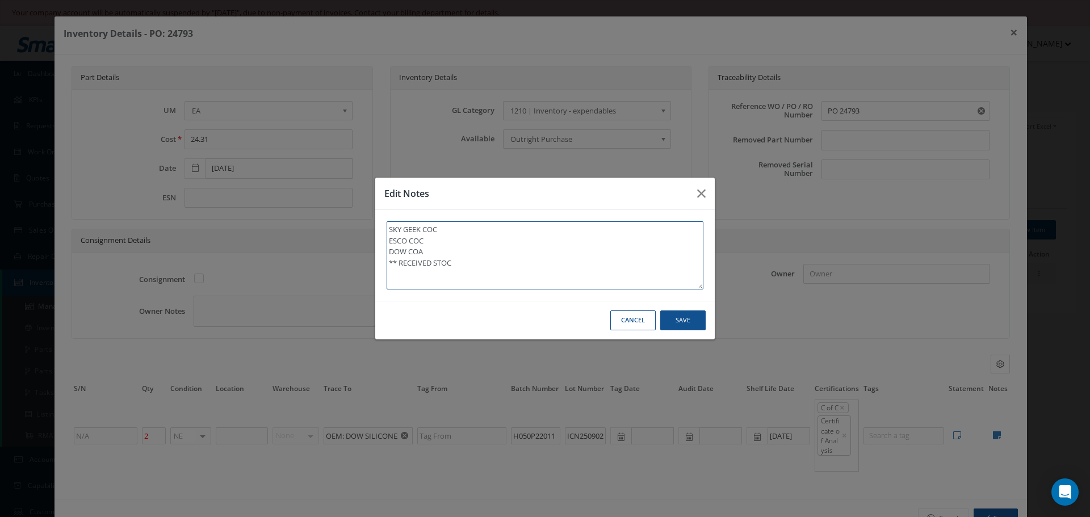
type textarea "SKY GEEK COC ESCO COC DOW COA ** RECEIVED STOCK"
type textarea "SKY GEEK COC ESCO COC DOW COA ** RECEIVED STOCK 1"
type textarea "SKY GEEK COC ESCO COC DOW COA ** RECEIVED STOCK 10"
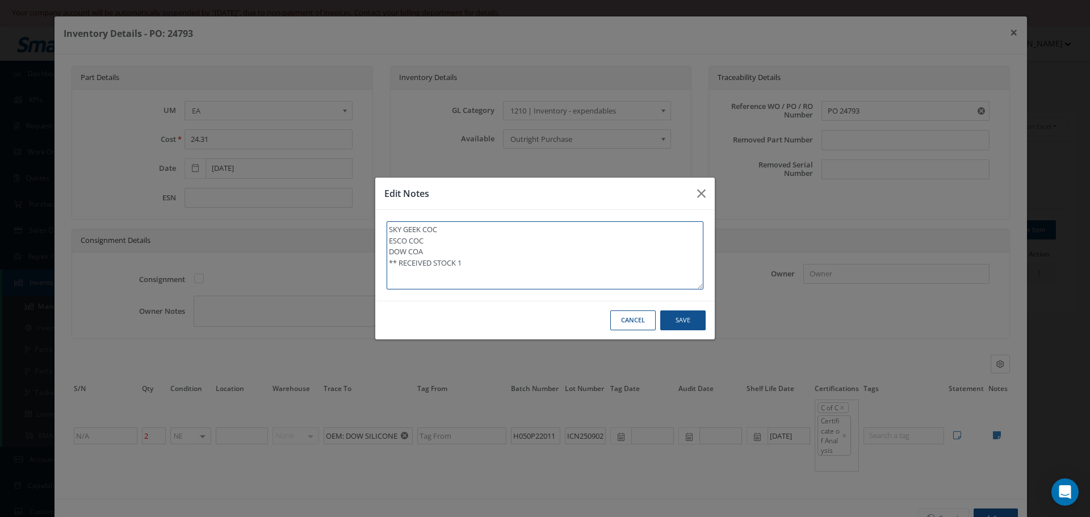
type textarea "SKY GEEK COC ESCO COC DOW COA ** RECEIVED STOCK 10"
type textarea "SKY GEEK COC ESCO COC DOW COA ** RECEIVED STOCK 10/"
type textarea "SKY GEEK COC ESCO COC DOW COA ** RECEIVED STOCK 10/0"
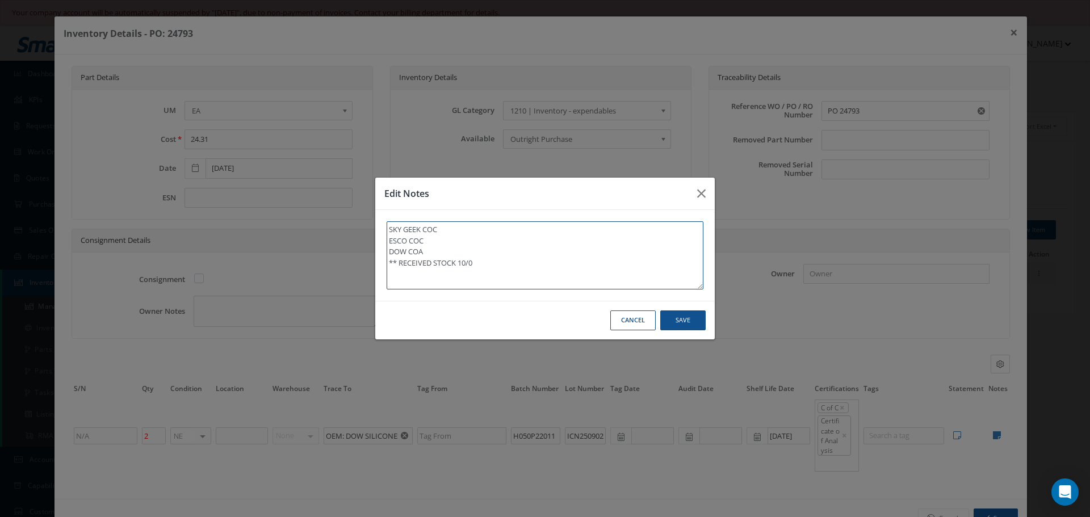
type textarea "SKY GEEK COC ESCO COC DOW COA ** RECEIVED STOCK 10/08"
type textarea "SKY GEEK COC ESCO COC DOW COA ** RECEIVED STOCK 10/08/"
type textarea "SKY GEEK COC ESCO COC DOW COA ** RECEIVED STOCK 10/08/2"
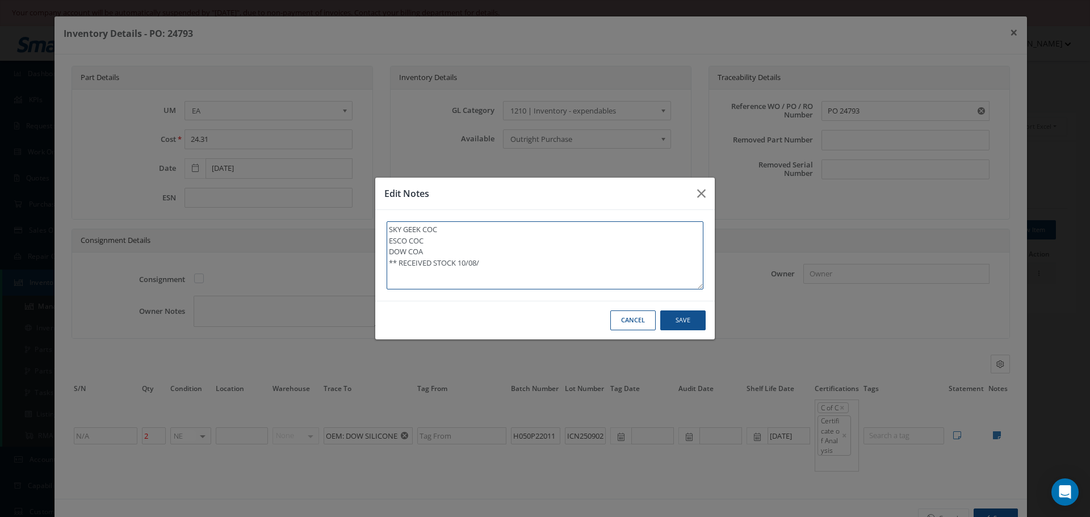
type textarea "SKY GEEK COC ESCO COC DOW COA ** RECEIVED STOCK 10/08/2"
type textarea "SKY GEEK COC ESCO COC DOW COA ** RECEIVED STOCK 10/08/20"
type textarea "SKY GEEK COC ESCO COC DOW COA ** RECEIVED STOCK 10/08/202"
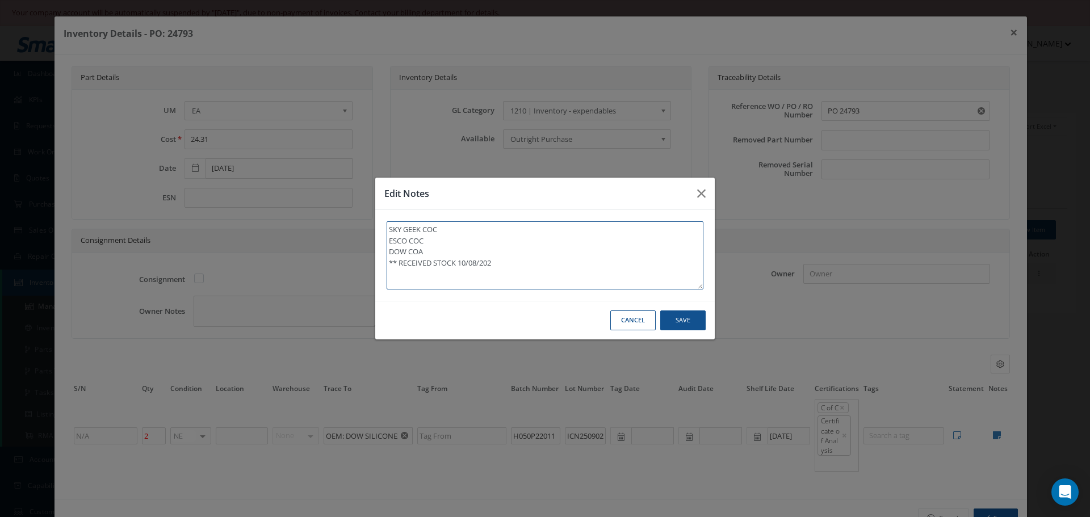
type textarea "SKY GEEK COC ESCO COC DOW COA ** RECEIVED STOCK 10/08/2025"
type textarea "SKY GEEK COC ESCO COC DOW COA ** RECEIVED STOCK 10/08/2025."
click at [689, 320] on button "Save" at bounding box center [682, 321] width 45 height 20
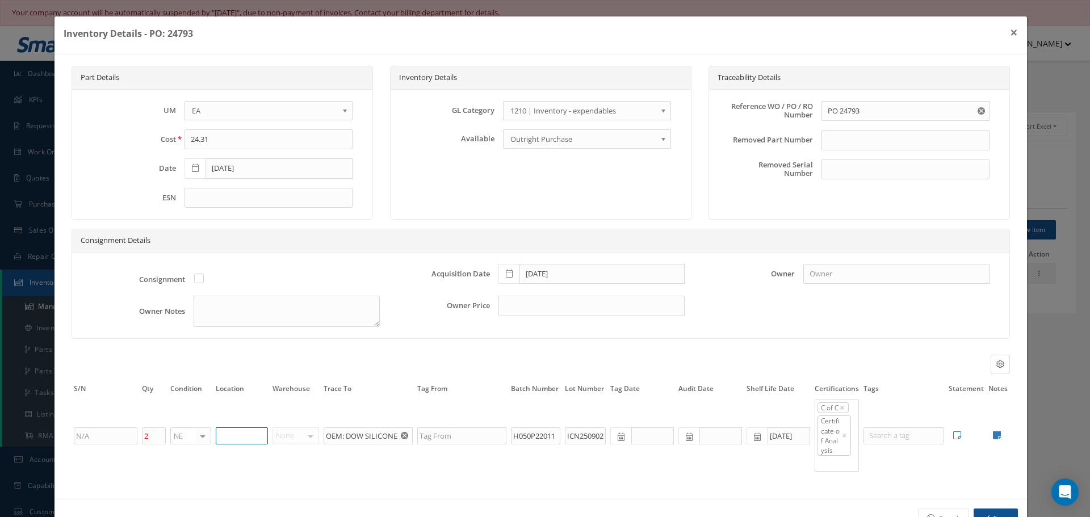
click at [219, 432] on input "text" at bounding box center [242, 435] width 52 height 17
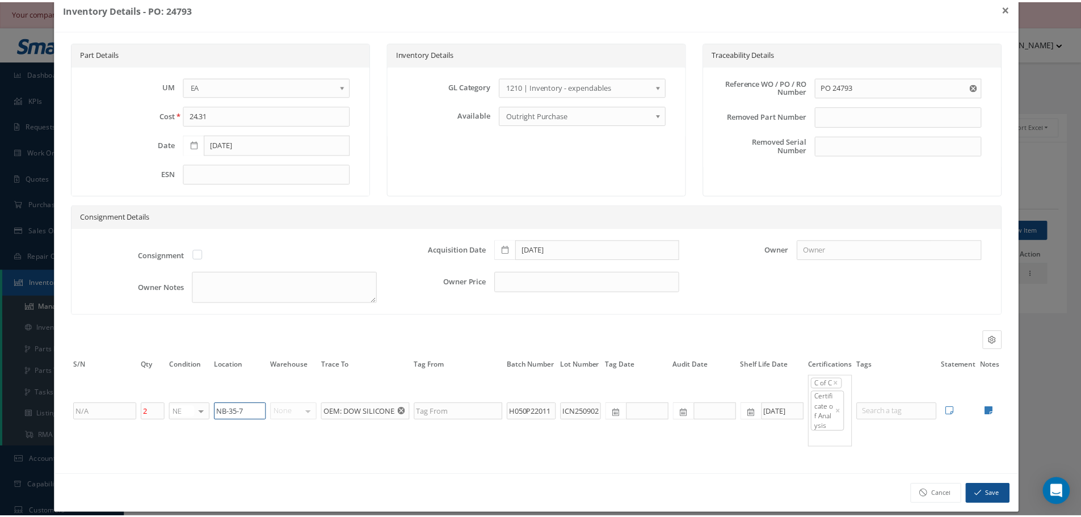
scroll to position [37, 0]
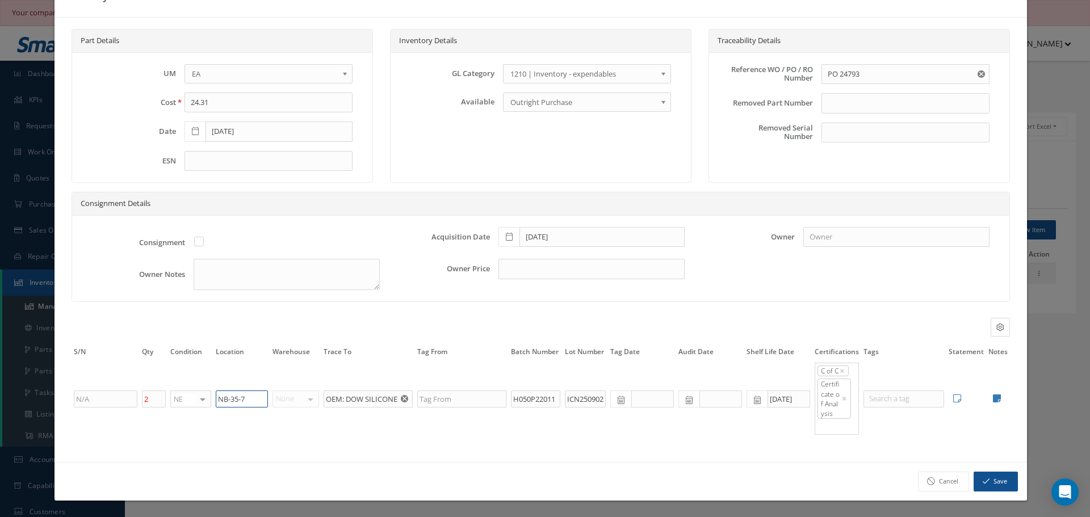
type input "NB-35-7"
click at [983, 481] on button "Save" at bounding box center [996, 482] width 44 height 20
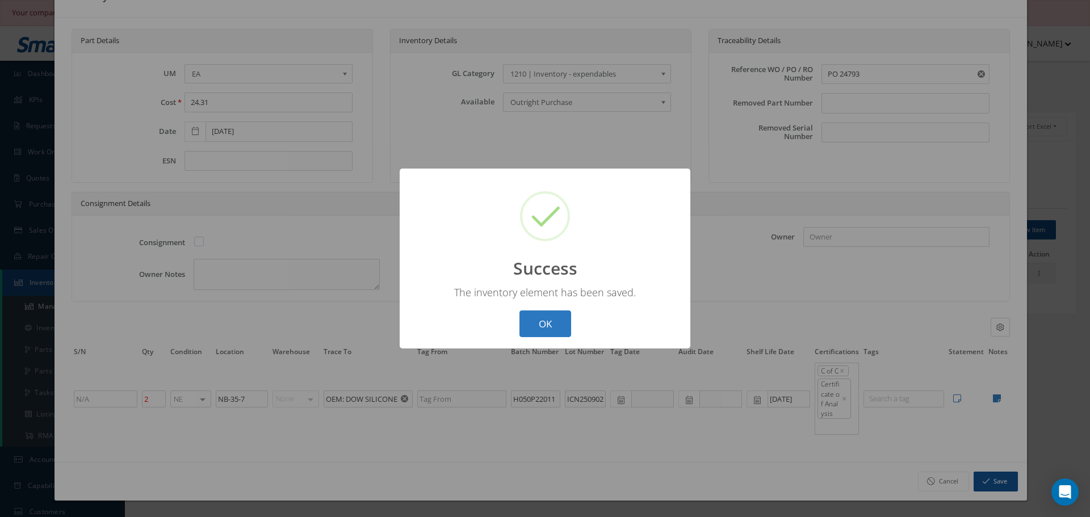
click at [535, 324] on button "OK" at bounding box center [545, 324] width 52 height 27
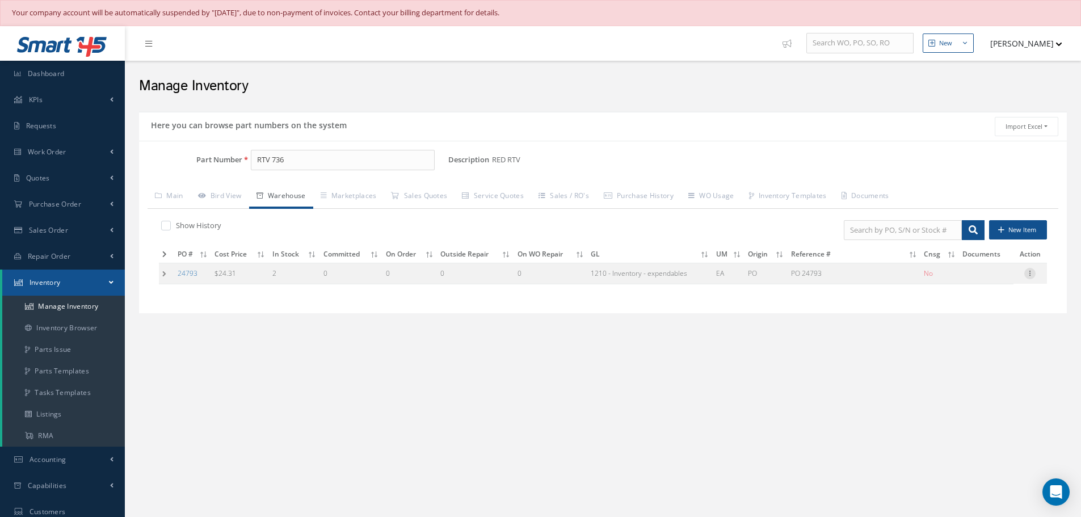
click at [1026, 277] on icon at bounding box center [1030, 272] width 11 height 9
click at [978, 318] on link "Label" at bounding box center [978, 319] width 90 height 15
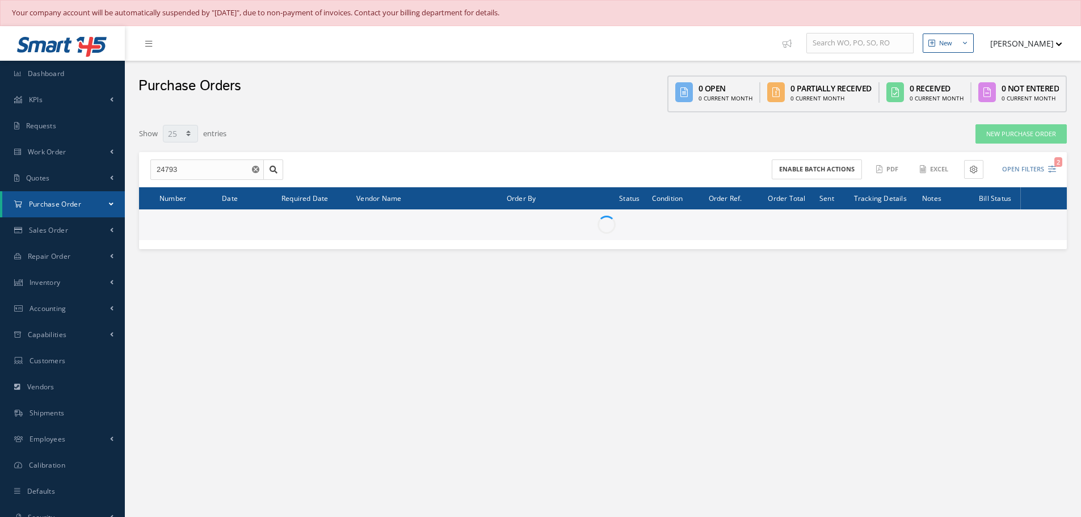
select select "25"
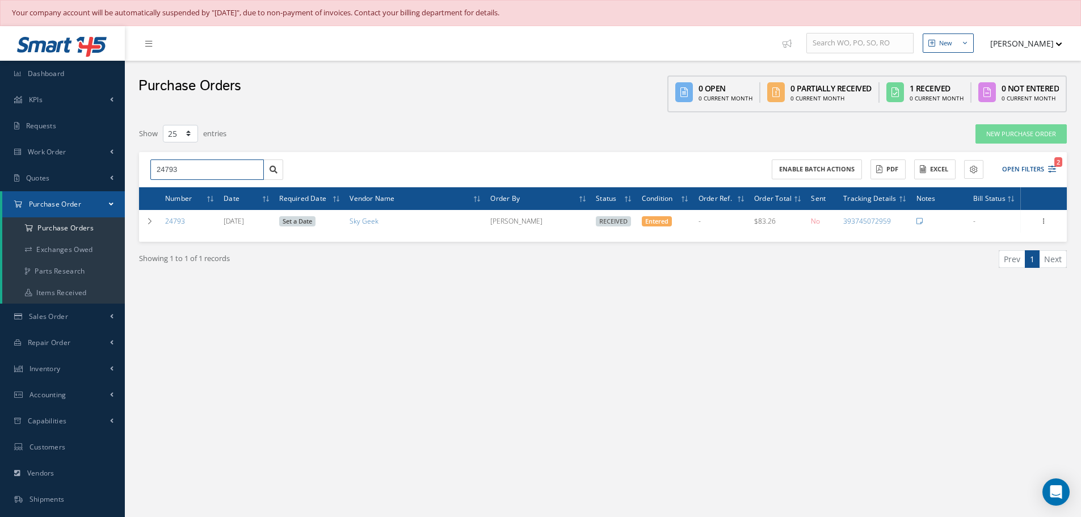
click at [186, 167] on input "24793" at bounding box center [207, 170] width 114 height 20
type input "24810"
click at [165, 191] on span "24810" at bounding box center [166, 190] width 19 height 8
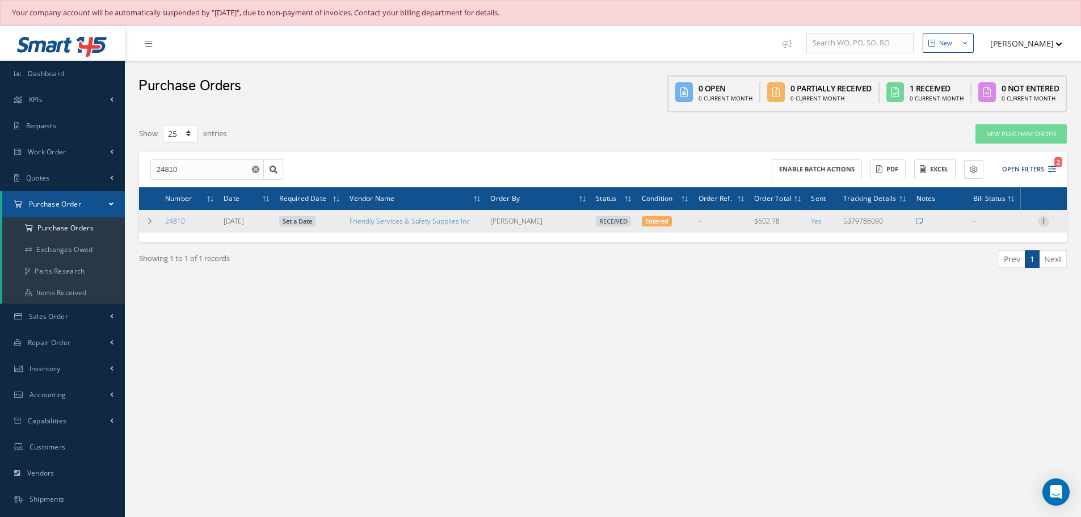
click at [1045, 221] on icon at bounding box center [1043, 220] width 11 height 9
click at [994, 230] on link "Receiving Details" at bounding box center [992, 228] width 90 height 15
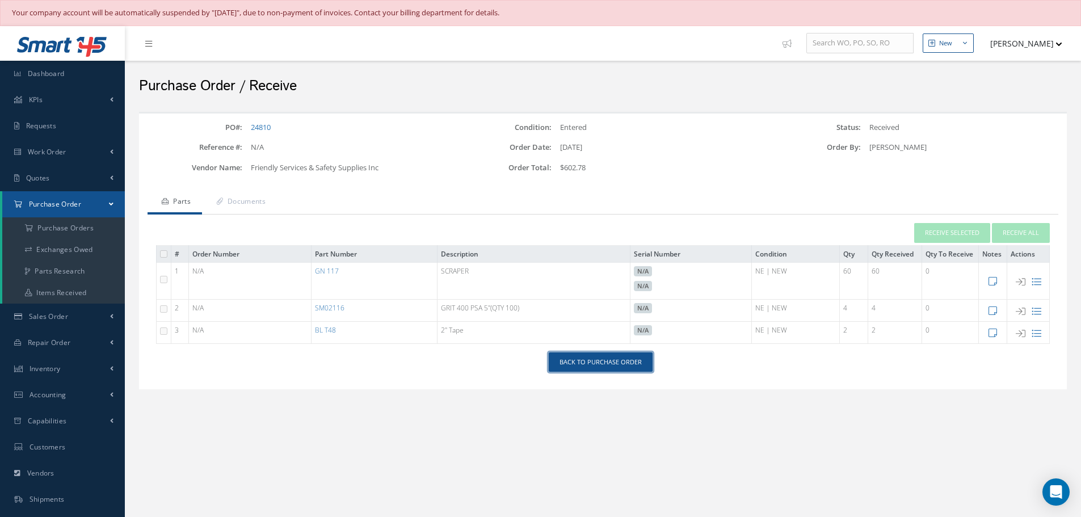
click at [581, 357] on link "Back to Purchase Order" at bounding box center [601, 363] width 104 height 20
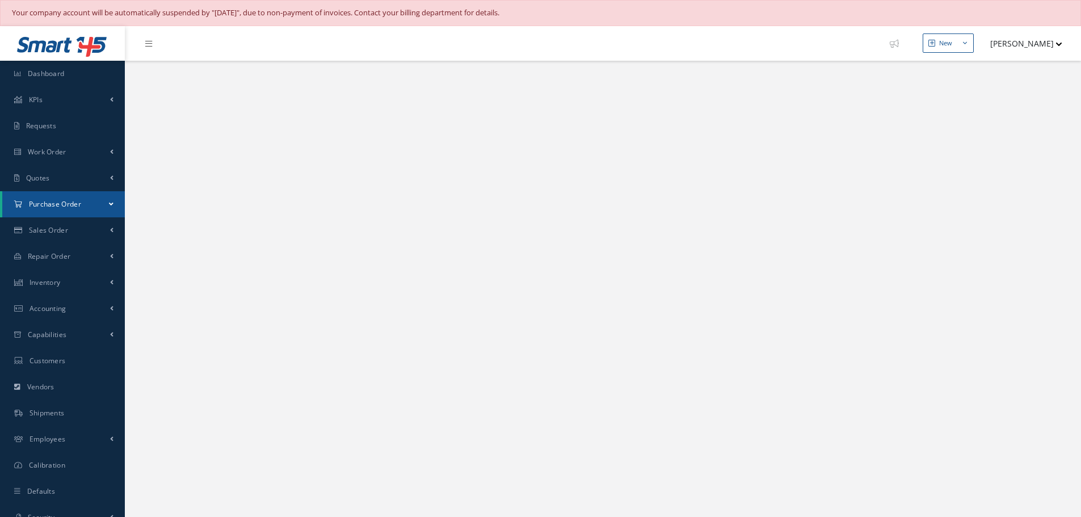
select select "25"
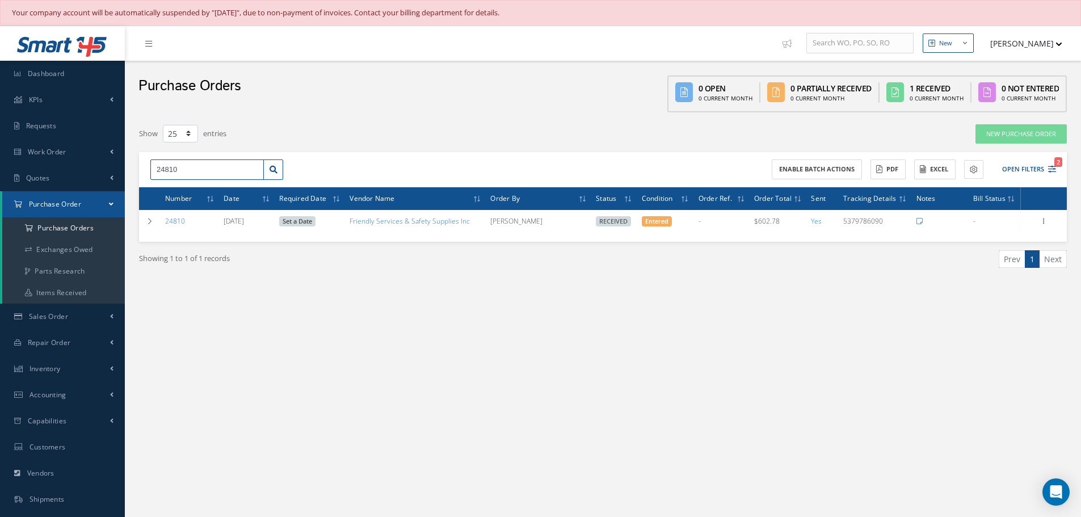
click at [192, 172] on input "24810" at bounding box center [207, 170] width 114 height 20
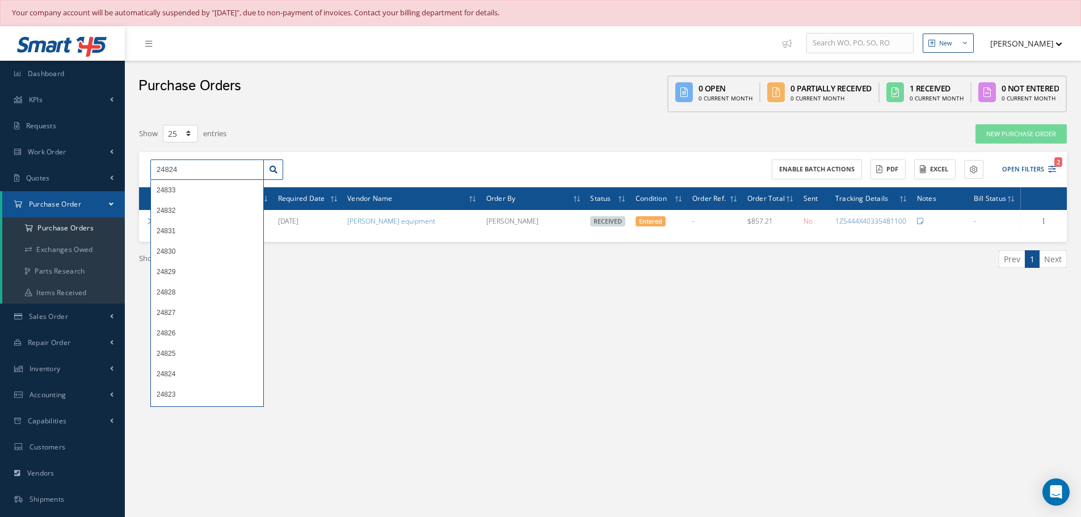
type input "24824"
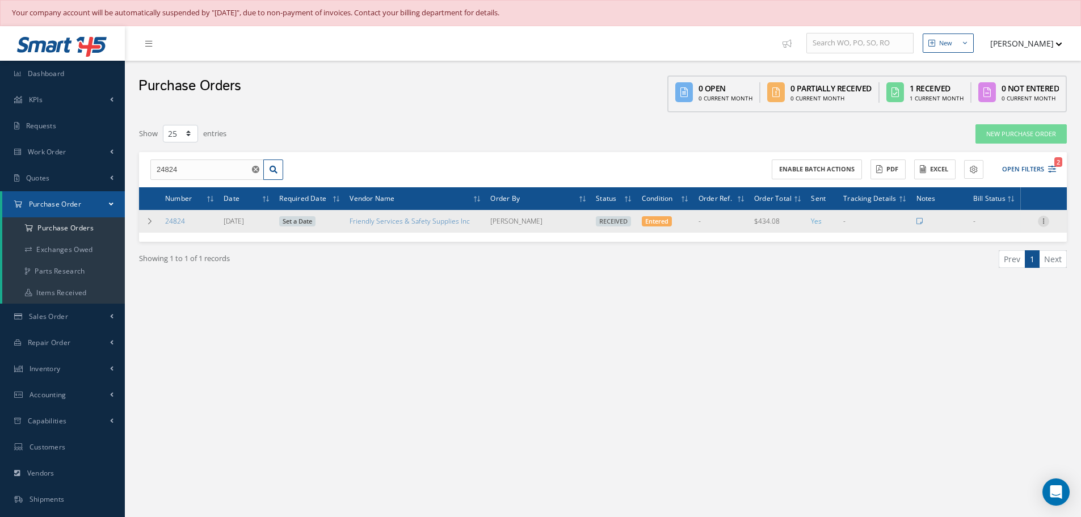
click at [1045, 219] on icon at bounding box center [1043, 220] width 11 height 9
click at [989, 229] on link "Receiving Details" at bounding box center [992, 228] width 90 height 15
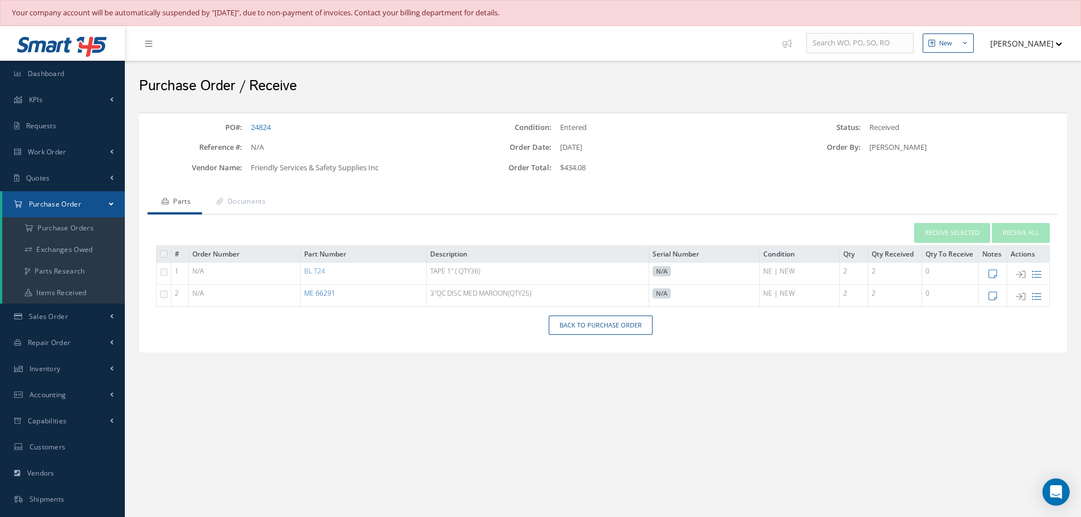
click at [322, 292] on link "ME 66291" at bounding box center [319, 293] width 31 height 10
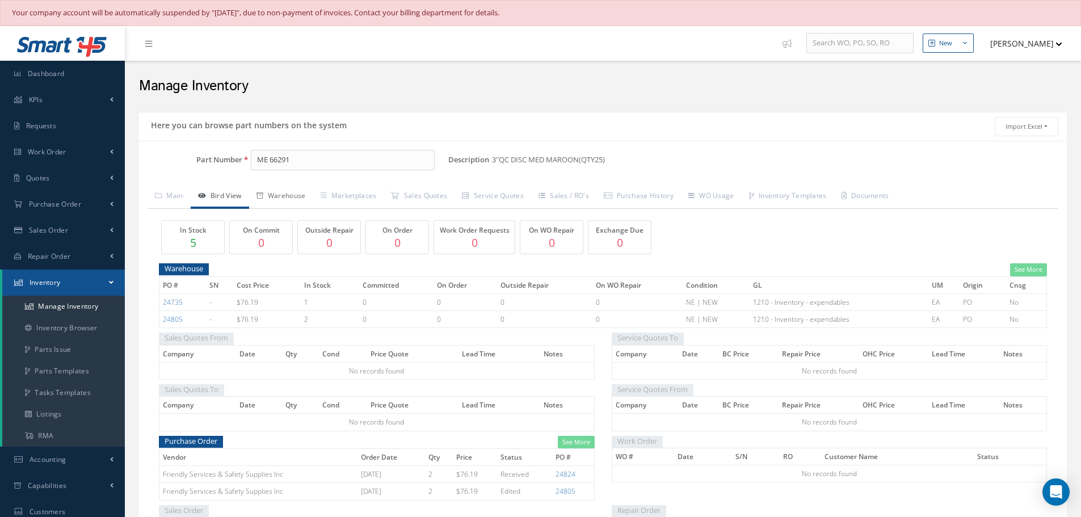
click at [292, 190] on link "Warehouse" at bounding box center [281, 197] width 64 height 24
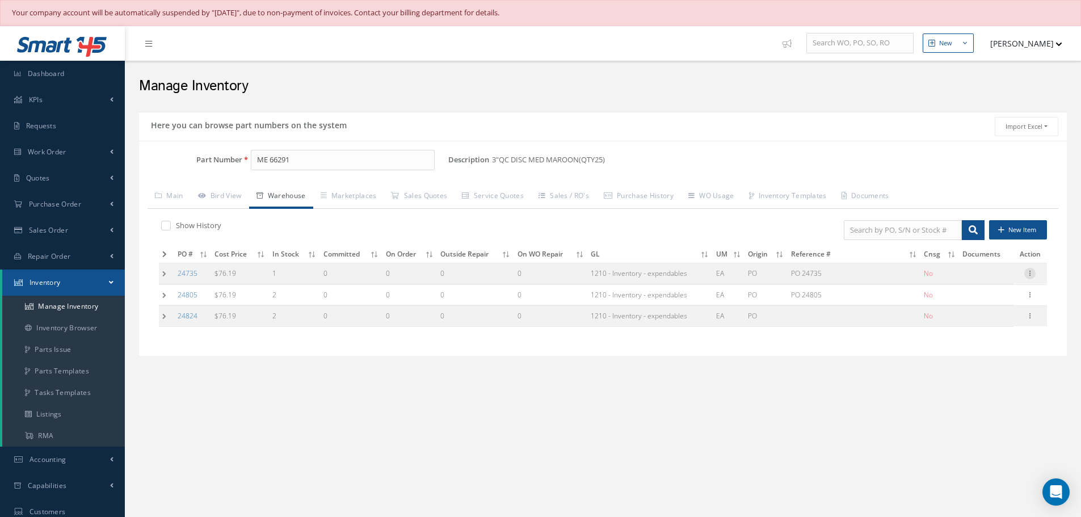
click at [1032, 275] on icon at bounding box center [1030, 272] width 11 height 9
click at [980, 284] on link "Edit" at bounding box center [978, 281] width 90 height 15
type input "76.19"
type input "08/28/2025"
type input "PO 24735"
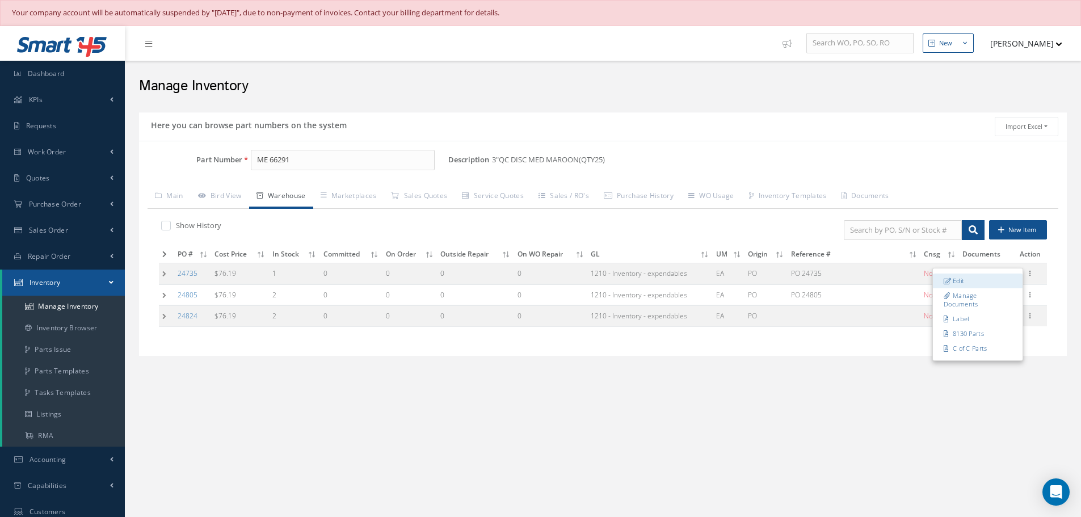
type input "08/28/2025"
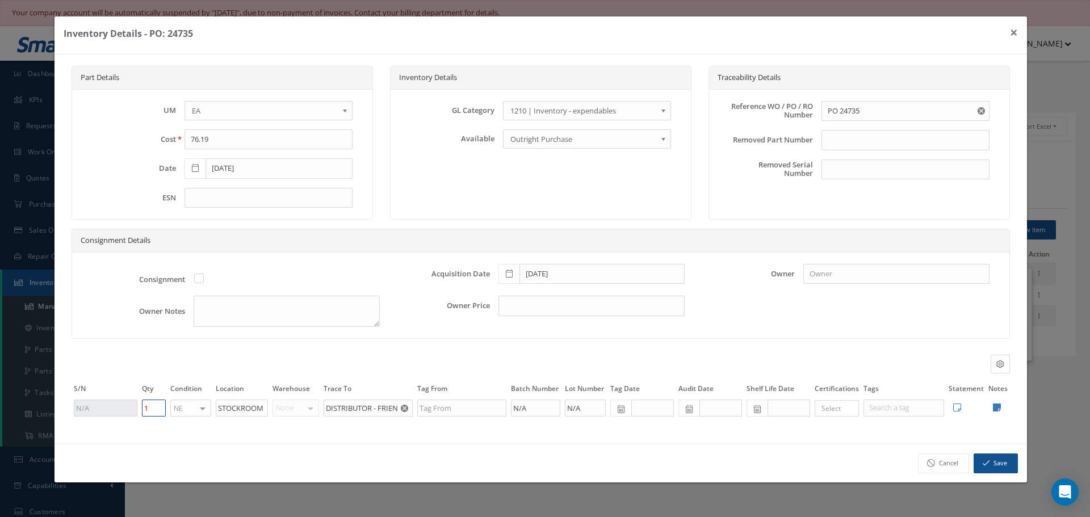
click at [155, 407] on input "1" at bounding box center [154, 408] width 24 height 17
type input "0"
click at [993, 459] on button "Save" at bounding box center [996, 464] width 44 height 20
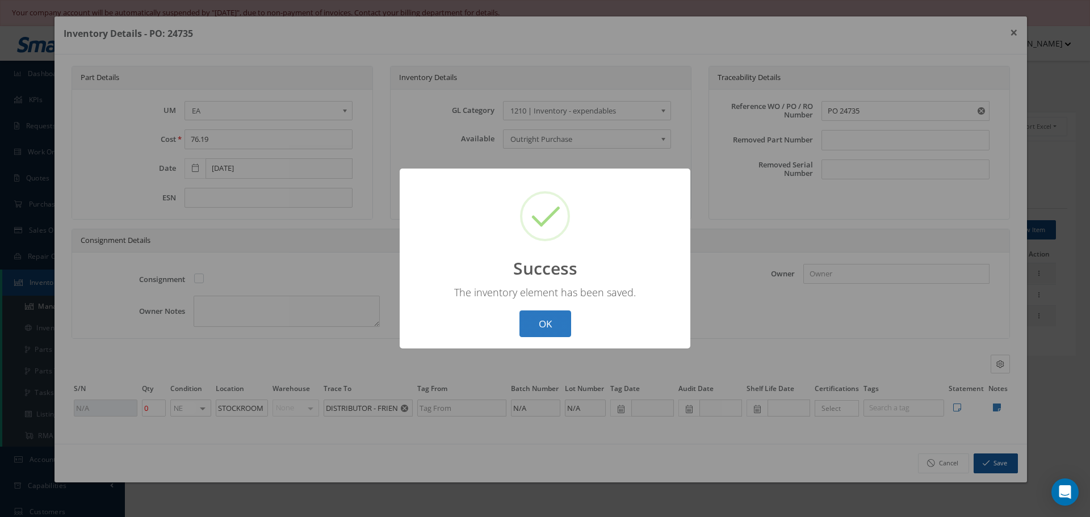
click at [536, 322] on button "OK" at bounding box center [545, 324] width 52 height 27
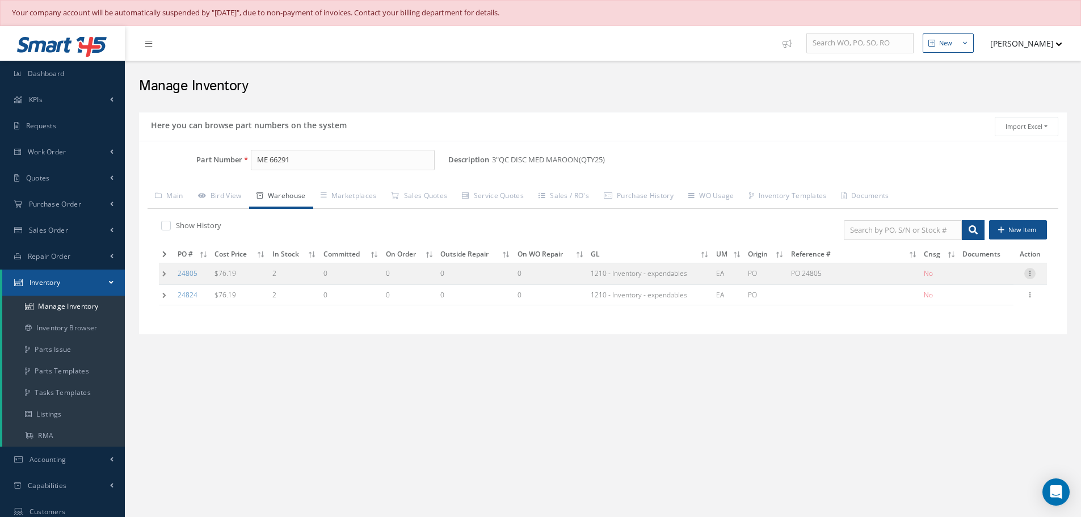
click at [1031, 272] on icon at bounding box center [1030, 272] width 11 height 9
click at [170, 226] on label at bounding box center [171, 225] width 3 height 10
click at [165, 226] on input "checkbox" at bounding box center [164, 226] width 7 height 7
checkbox input "true"
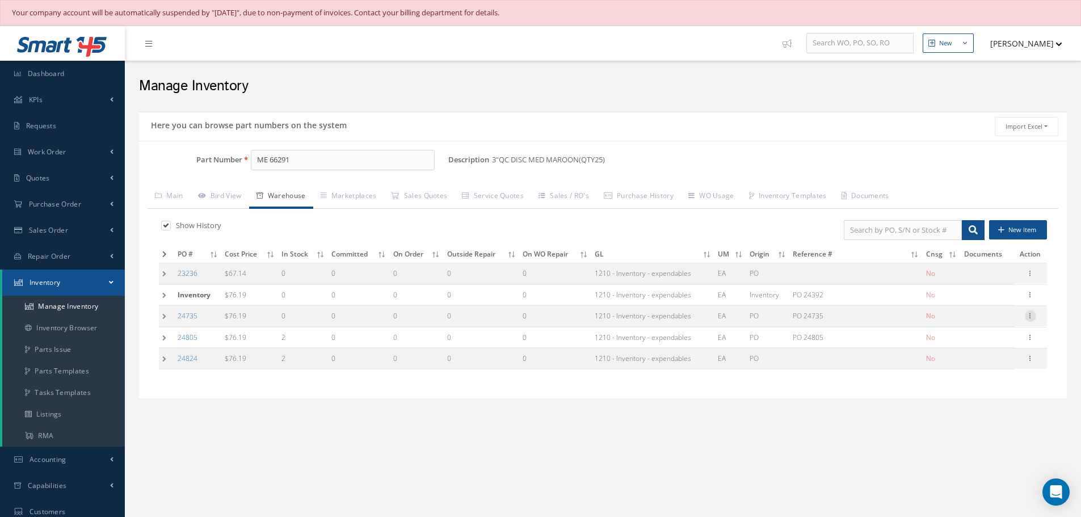
click at [1030, 312] on icon at bounding box center [1030, 315] width 11 height 9
click at [979, 320] on link "Edit" at bounding box center [979, 323] width 90 height 15
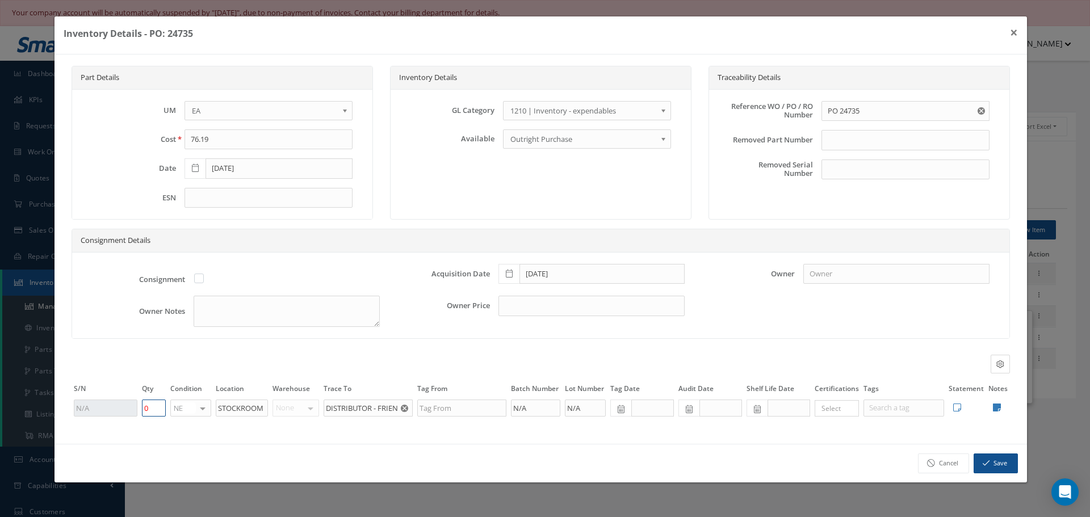
click at [156, 406] on input "0" at bounding box center [154, 408] width 24 height 17
type input "1"
click at [999, 460] on button "Save" at bounding box center [996, 464] width 44 height 20
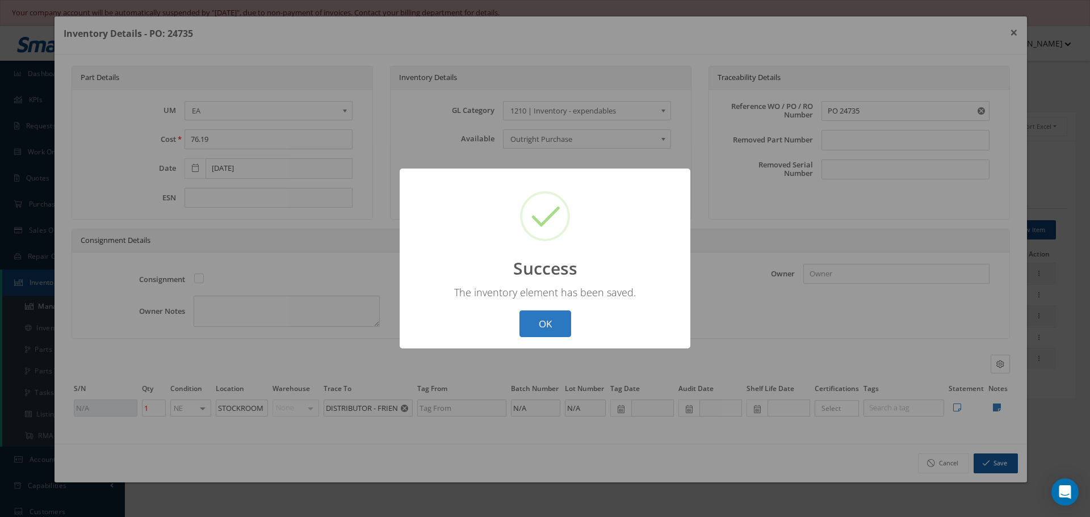
click at [532, 321] on button "OK" at bounding box center [545, 324] width 52 height 27
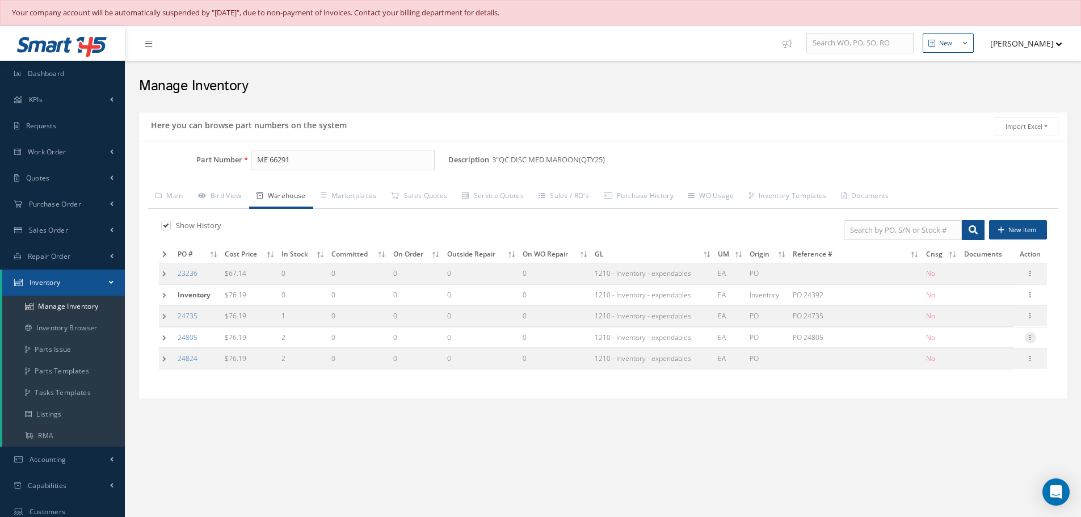
click at [1033, 338] on icon at bounding box center [1030, 336] width 11 height 9
click at [986, 344] on link "Edit" at bounding box center [979, 345] width 90 height 15
type input "10/02/2025"
type input "PO 24805"
type input "10/02/2025"
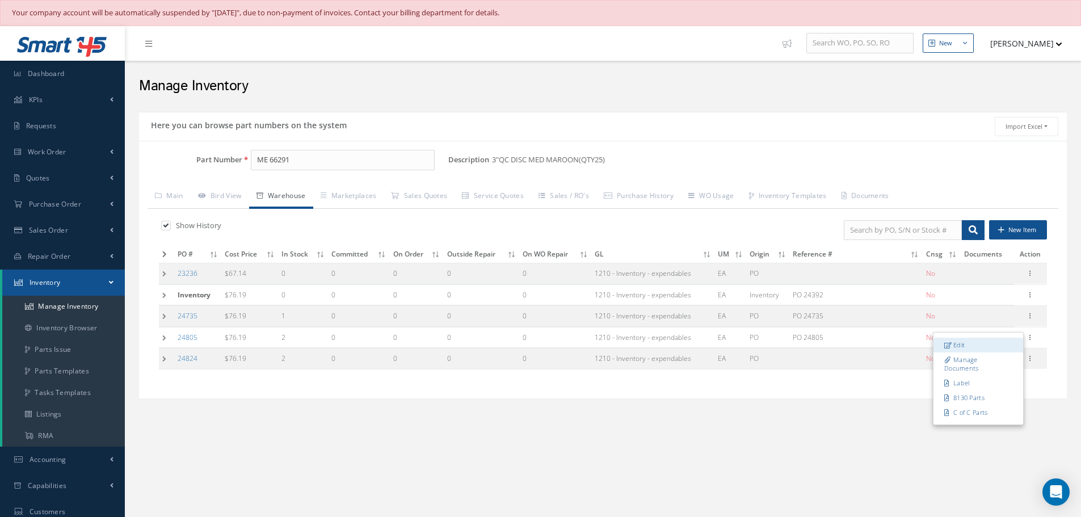
type input "2"
type input "STOCK ROOM"
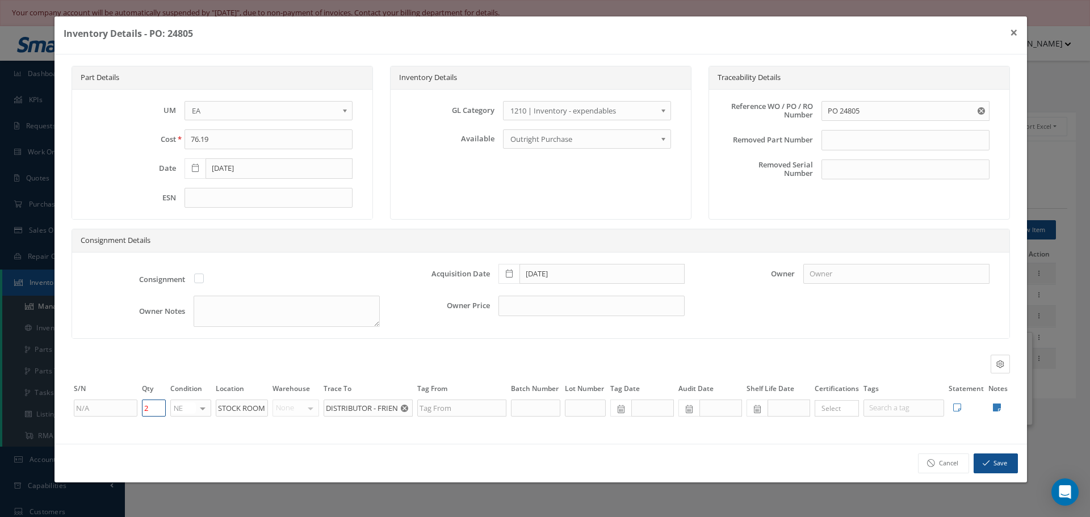
click at [149, 408] on input "2" at bounding box center [154, 408] width 24 height 17
click at [1015, 32] on button "×" at bounding box center [1014, 32] width 26 height 32
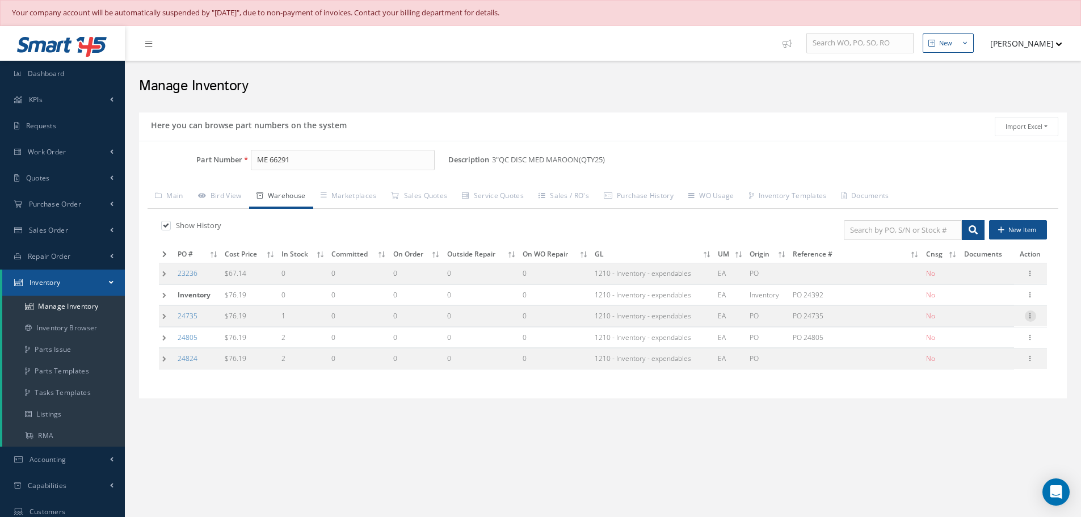
click at [1031, 316] on icon at bounding box center [1030, 315] width 11 height 9
click at [991, 325] on link "Edit" at bounding box center [979, 323] width 90 height 15
type input "08/28/2025"
type input "PO 24735"
type input "08/28/2025"
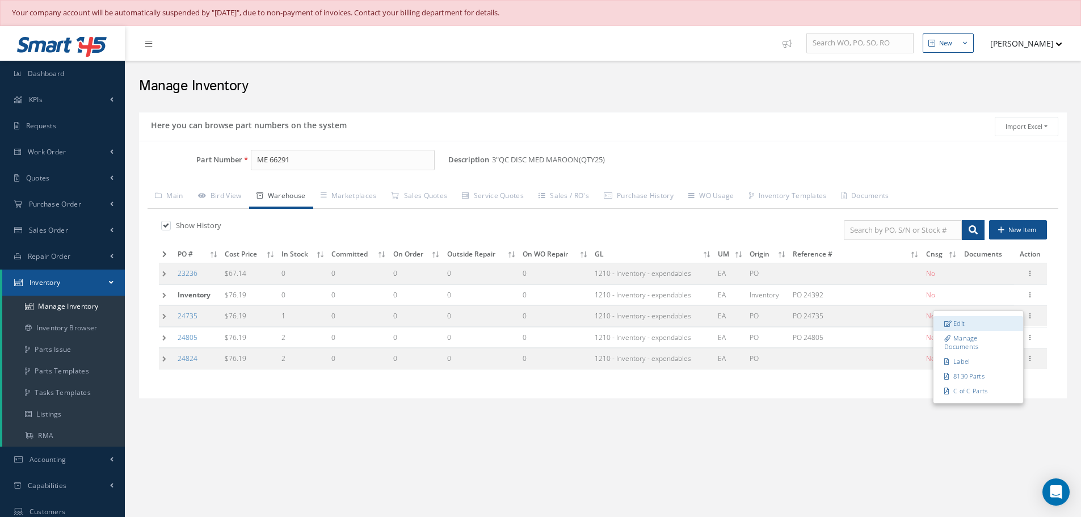
type input "1"
type input "STOCKROOM"
type input "N/A"
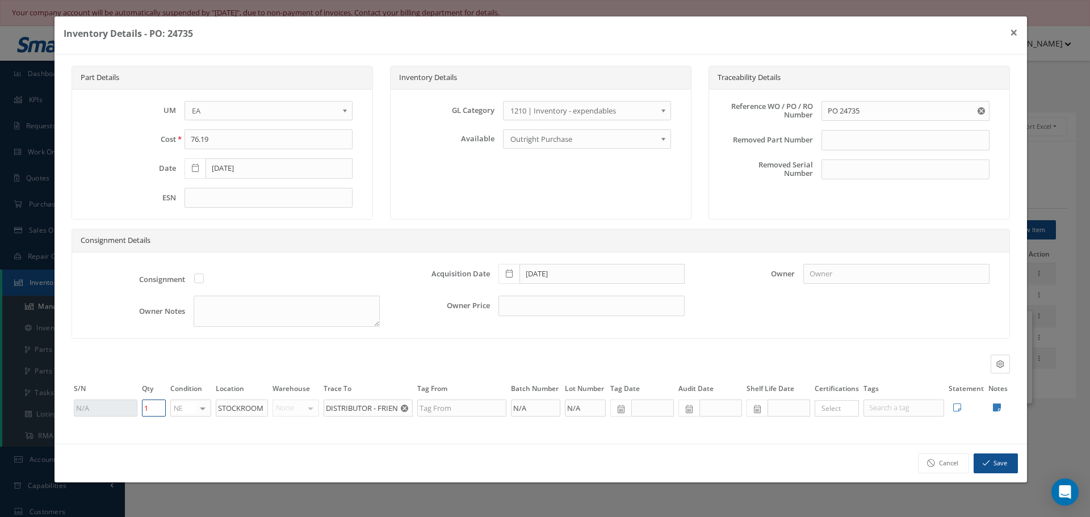
click at [152, 412] on input "1" at bounding box center [154, 408] width 24 height 17
type input "0"
click at [1003, 457] on button "Save" at bounding box center [996, 464] width 44 height 20
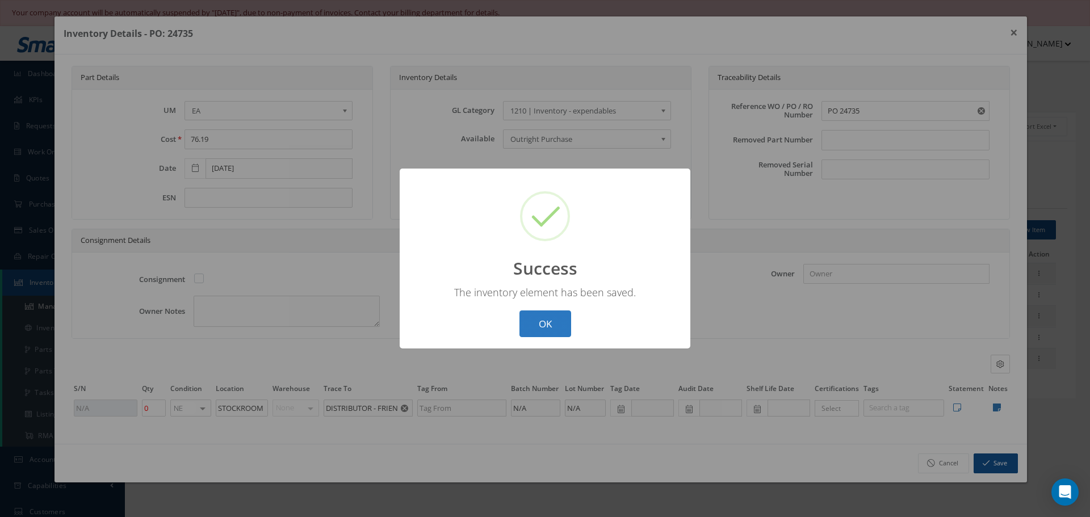
click at [550, 320] on button "OK" at bounding box center [545, 324] width 52 height 27
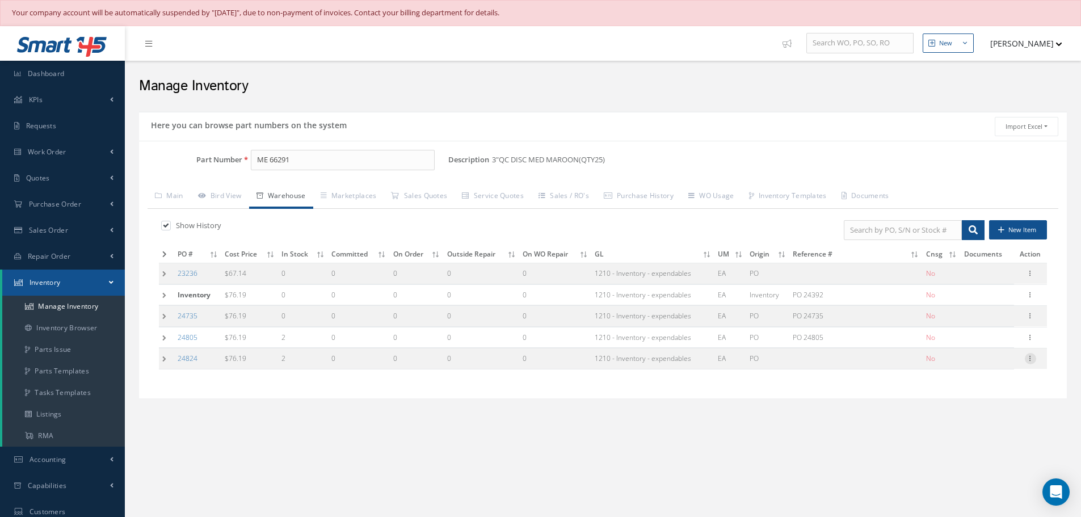
click at [1033, 359] on icon at bounding box center [1030, 357] width 11 height 9
click at [886, 422] on div "Here you can browse part numbers on the system Import Excel to undefined Column…" at bounding box center [603, 270] width 940 height 329
click at [1031, 357] on icon at bounding box center [1030, 357] width 11 height 9
click at [992, 368] on link "Edit" at bounding box center [979, 366] width 90 height 15
type input "10/07/2025"
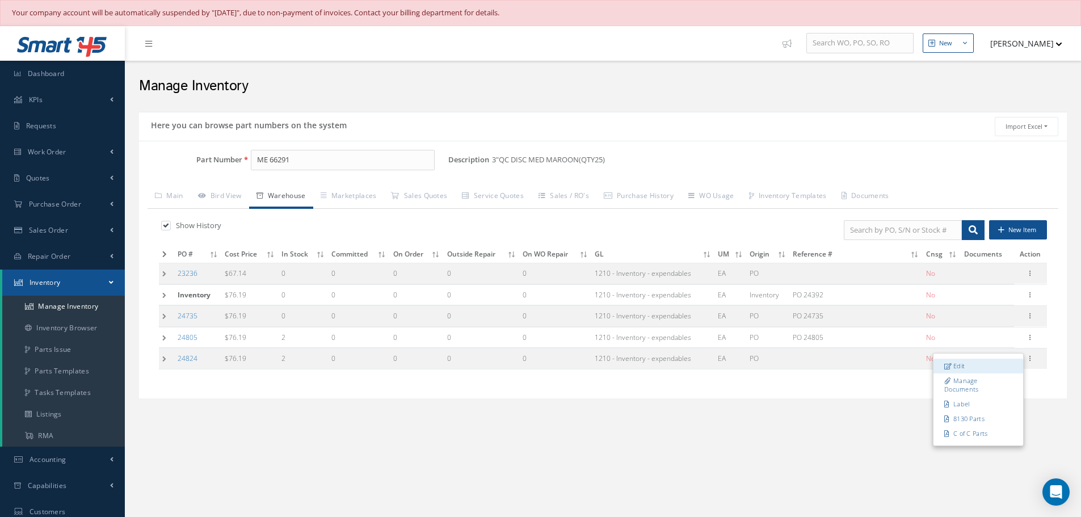
type input "2"
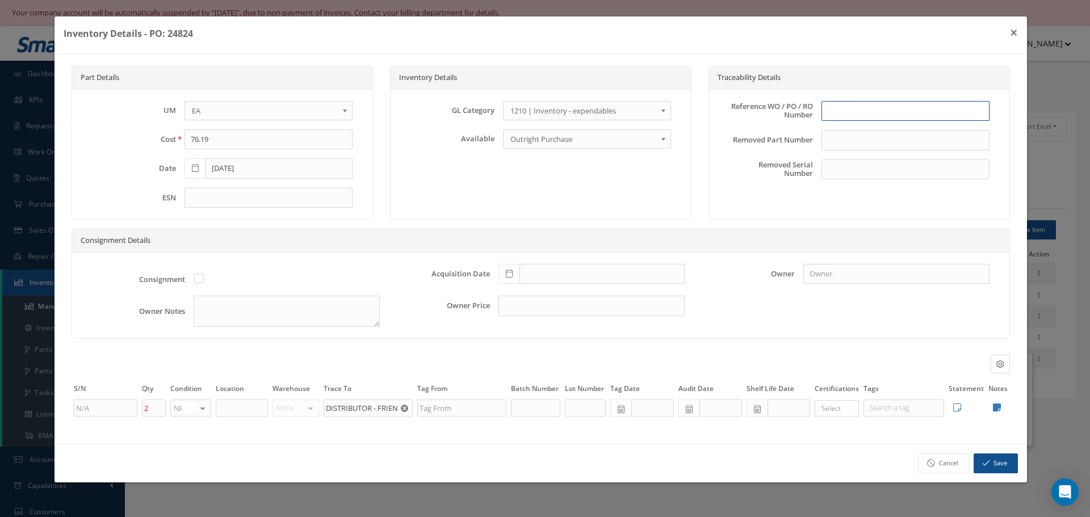
click at [844, 113] on input "text" at bounding box center [905, 111] width 168 height 20
type input "PO 24824"
click at [507, 271] on icon at bounding box center [509, 274] width 7 height 8
click at [537, 168] on td "7" at bounding box center [540, 171] width 17 height 17
type input "10/07/2025"
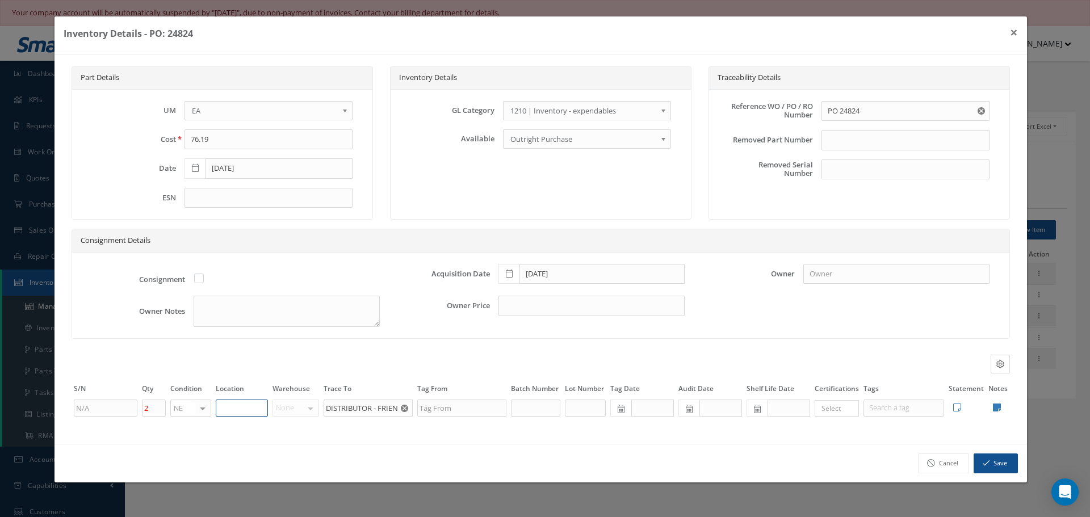
click at [228, 410] on input "text" at bounding box center [242, 408] width 52 height 17
type input "STOCK ROOM"
click at [996, 406] on icon at bounding box center [997, 407] width 8 height 9
type textarea "TOOLING"
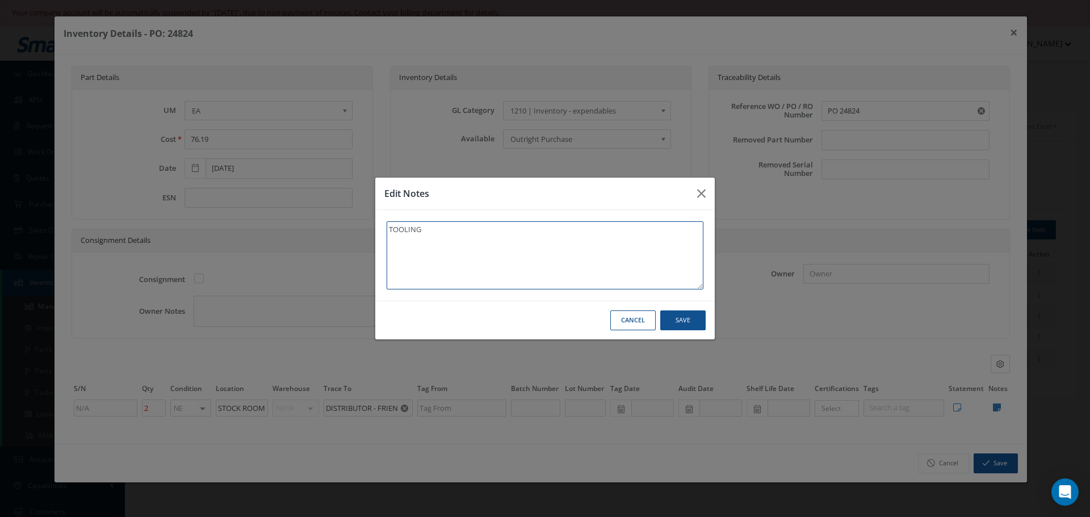
click at [480, 245] on textarea "TOOLING" at bounding box center [545, 255] width 317 height 68
type textarea "TOOLING"
type textarea "TOOLING *"
type textarea "TOOLING **"
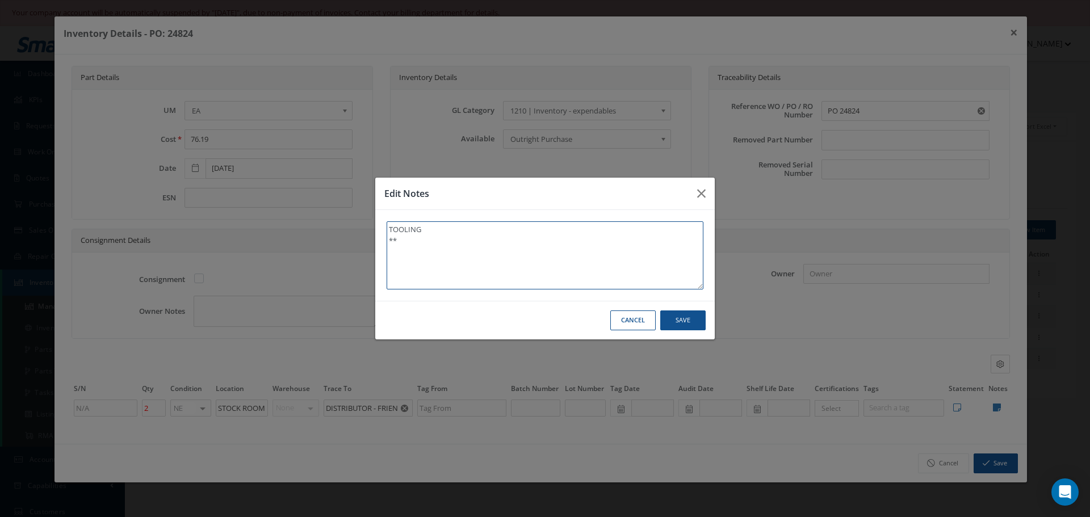
type textarea "TOOLING **"
type textarea "TOOLING ** R"
type textarea "TOOLING ** RE"
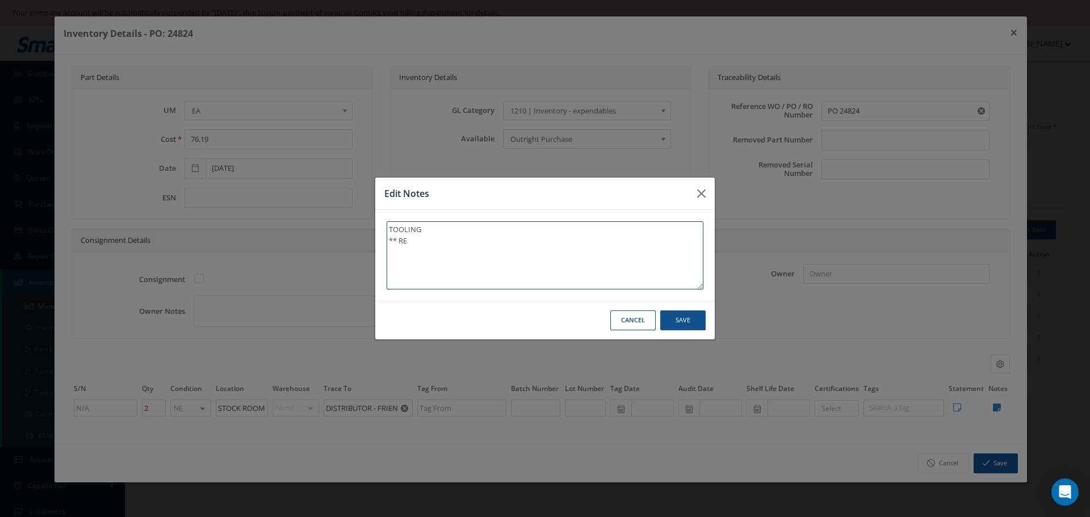
type textarea "TOOLING ** REC"
type textarea "TOOLING ** RECE"
type textarea "TOOLING ** RECEI"
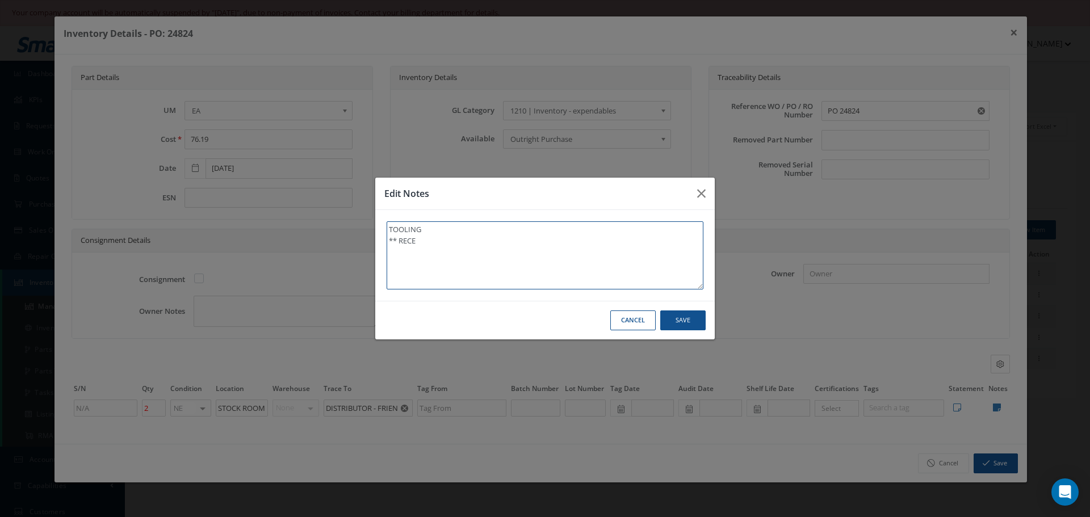
type textarea "TOOLING ** RECEI"
type textarea "TOOLING ** RECEIV"
type textarea "TOOLING ** RECEIVE"
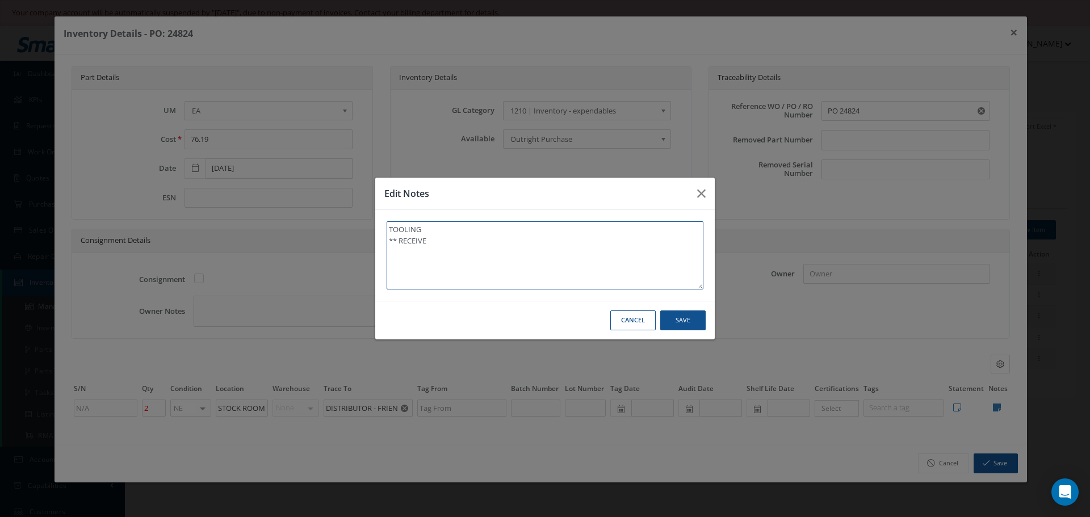
type textarea "TOOLING ** RECEIVED"
type textarea "TOOLING ** RECEIVED S"
type textarea "TOOLING ** RECEIVED ST"
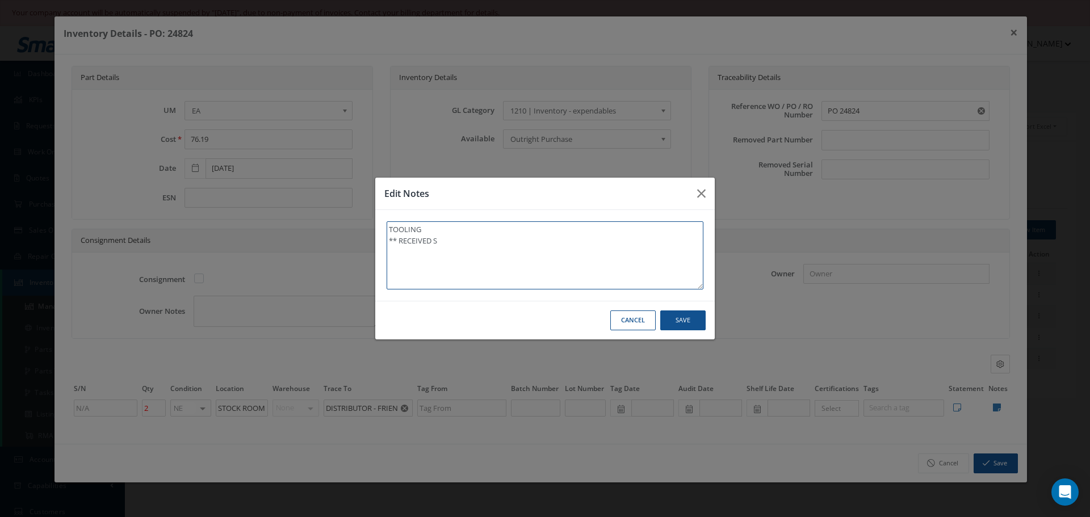
type textarea "TOOLING ** RECEIVED ST"
type textarea "TOOLING ** RECEIVED STO"
type textarea "TOOLING ** RECEIVED STOC"
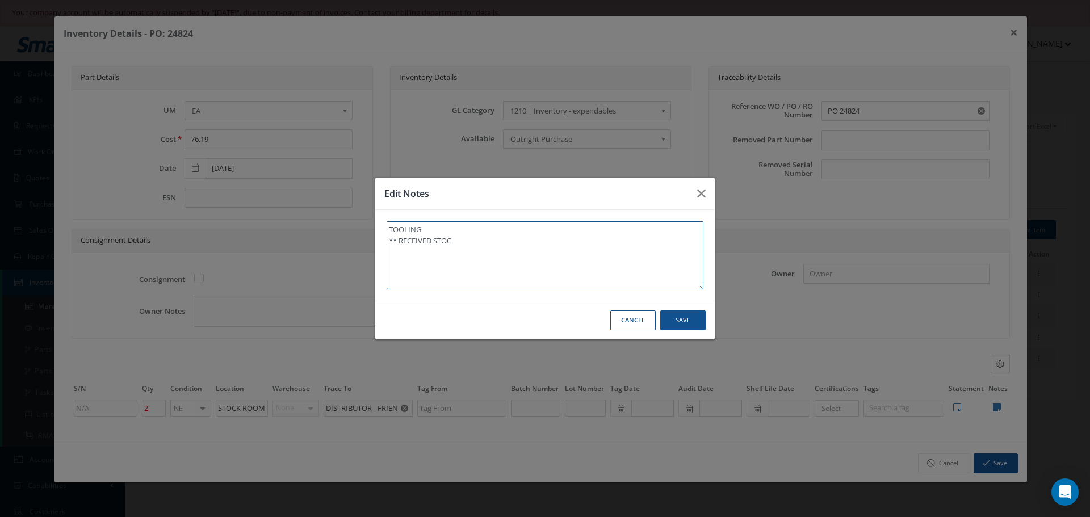
type textarea "TOOLING ** RECEIVED STOCK"
type textarea "TOOLING ** RECEIVED STOCK 1"
type textarea "TOOLING ** RECEIVED STOCK 10"
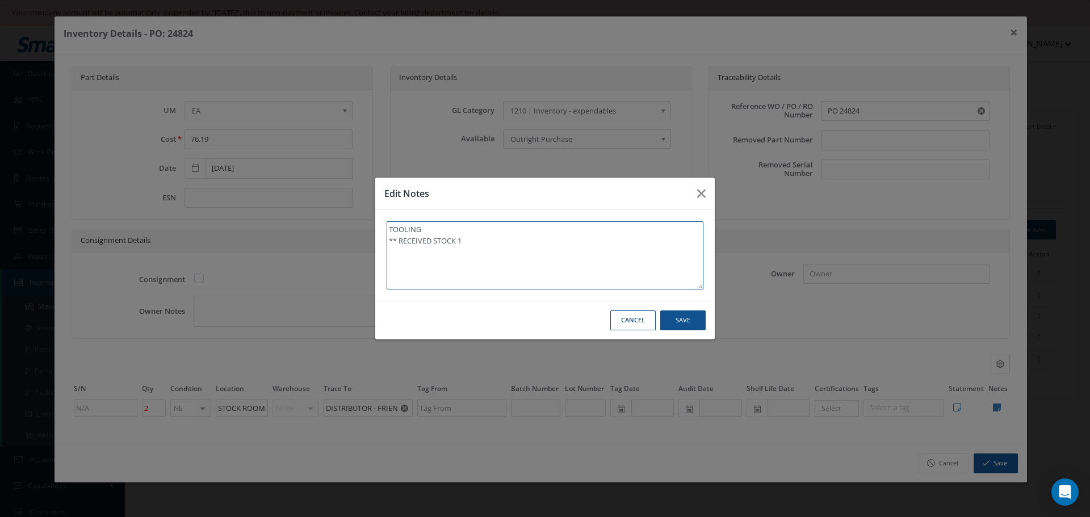
type textarea "TOOLING ** RECEIVED STOCK 10"
type textarea "TOOLING ** RECEIVED STOCK 10/"
type textarea "TOOLING ** RECEIVED STOCK 10/0"
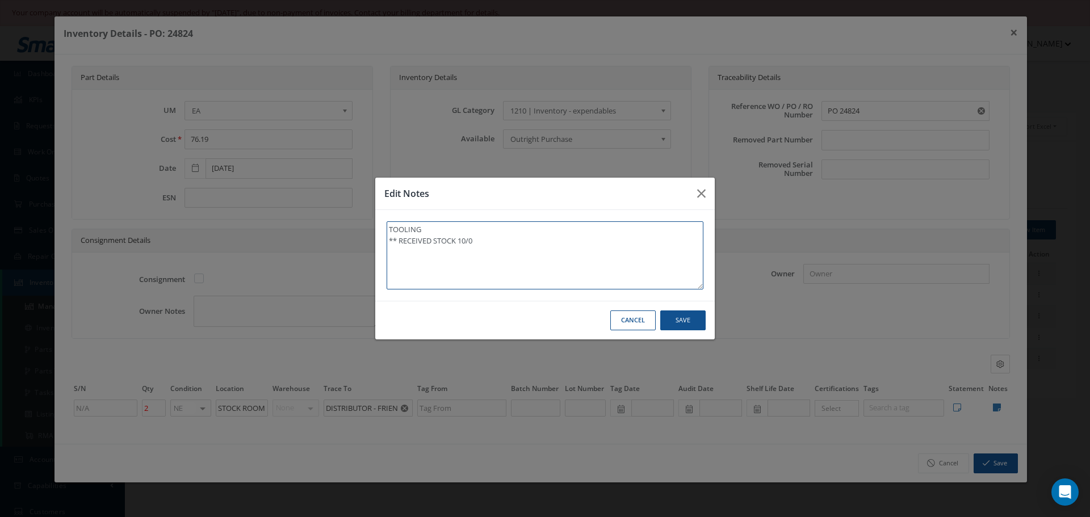
type textarea "TOOLING ** RECEIVED STOCK 10/08"
type textarea "TOOLING ** RECEIVED STOCK 10/08/"
type textarea "TOOLING ** RECEIVED STOCK 10/08/2"
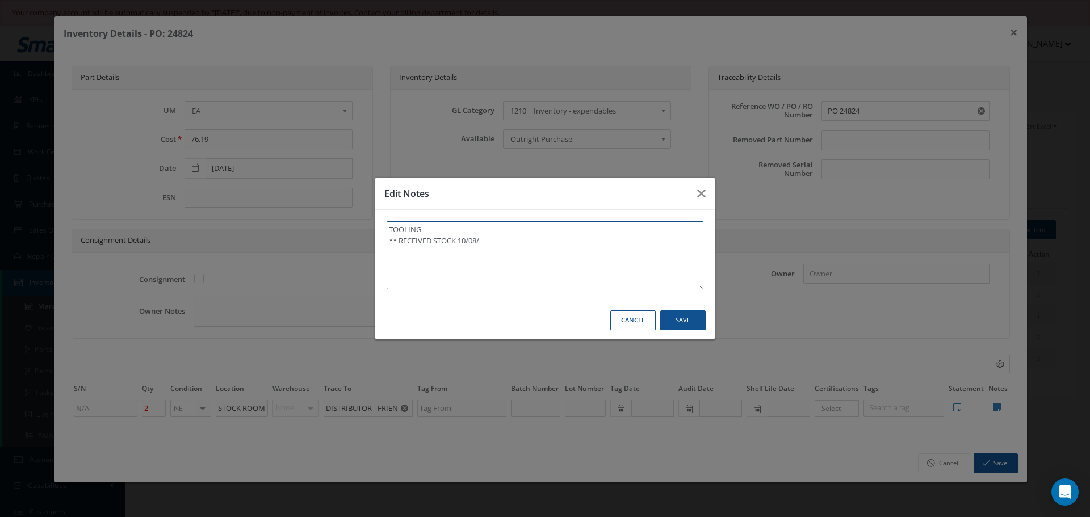
type textarea "TOOLING ** RECEIVED STOCK 10/08/2"
type textarea "TOOLING ** RECEIVED STOCK 10/08/20"
type textarea "TOOLING ** RECEIVED STOCK 10/08/202"
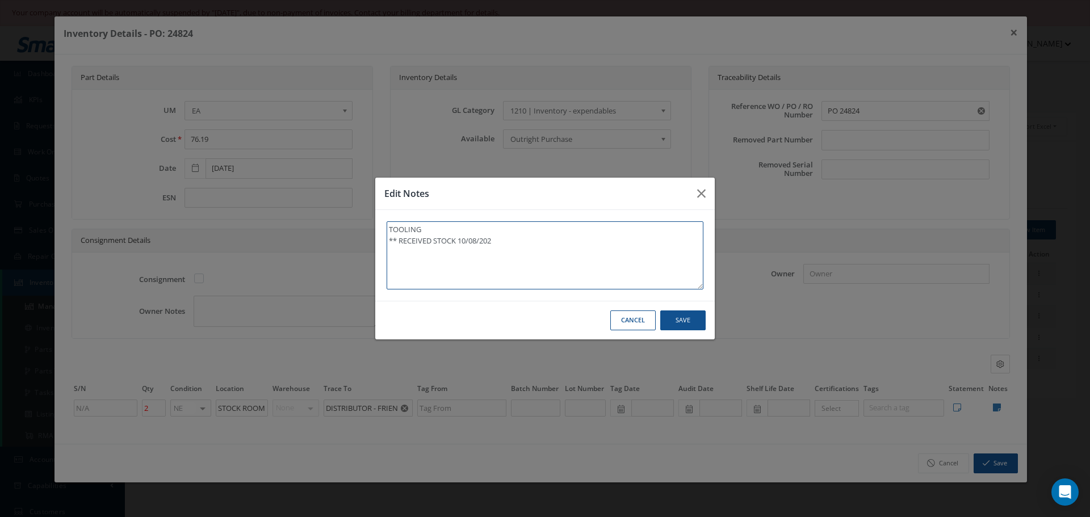
type textarea "TOOLING ** RECEIVED STOCK 10/08/2025"
type textarea "TOOLING ** RECEIVED STOCK 10/08/2025."
click at [686, 323] on button "Save" at bounding box center [682, 321] width 45 height 20
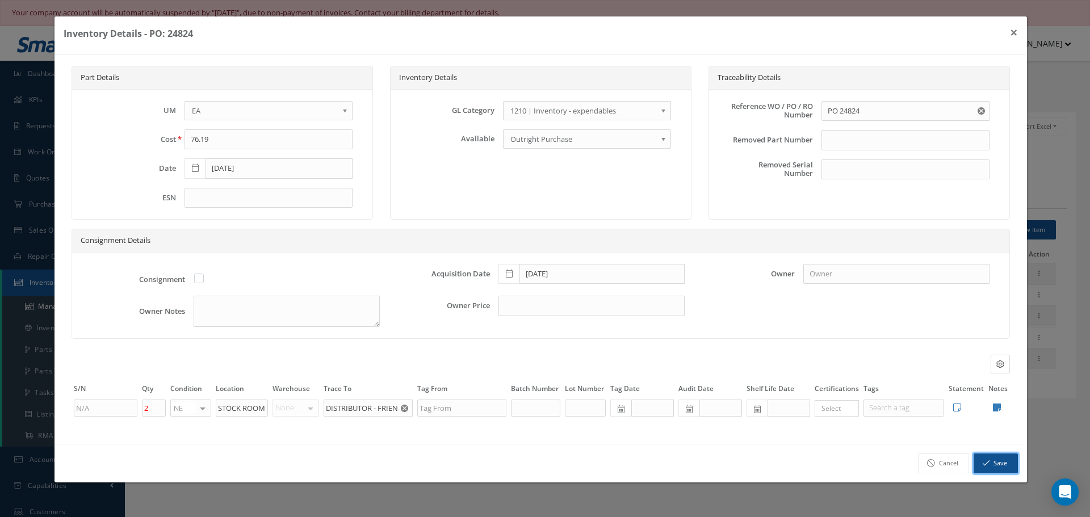
click at [1001, 461] on button "Save" at bounding box center [996, 464] width 44 height 20
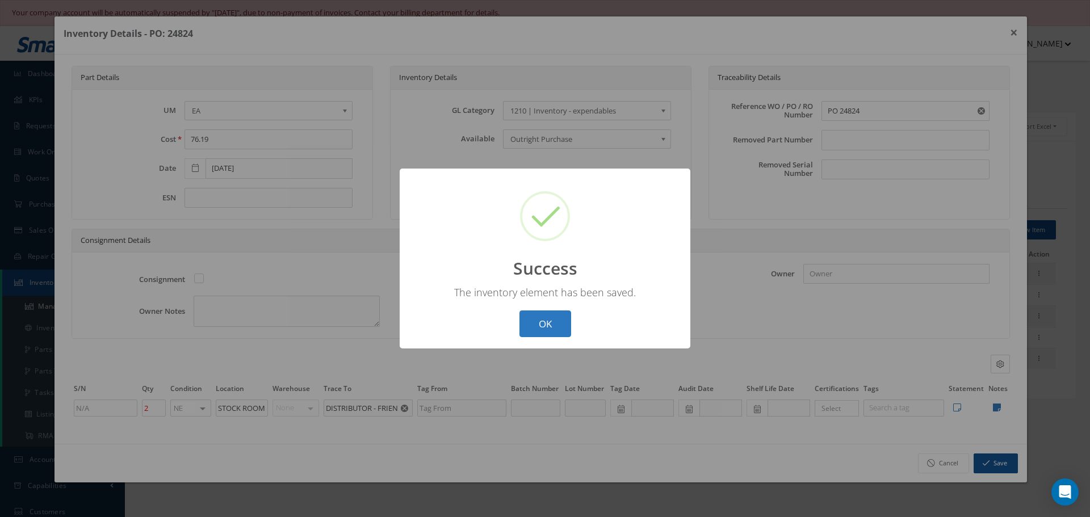
drag, startPoint x: 550, startPoint y: 320, endPoint x: 556, endPoint y: 313, distance: 8.9
click at [556, 320] on button "OK" at bounding box center [545, 324] width 52 height 27
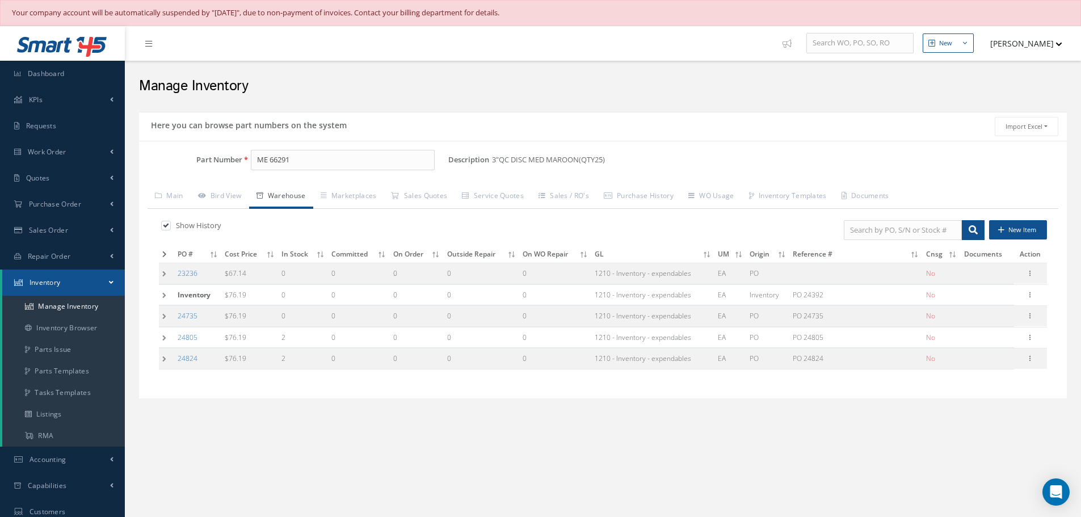
click at [170, 227] on label at bounding box center [171, 225] width 3 height 10
click at [168, 227] on input "checkbox" at bounding box center [164, 226] width 7 height 7
checkbox input "false"
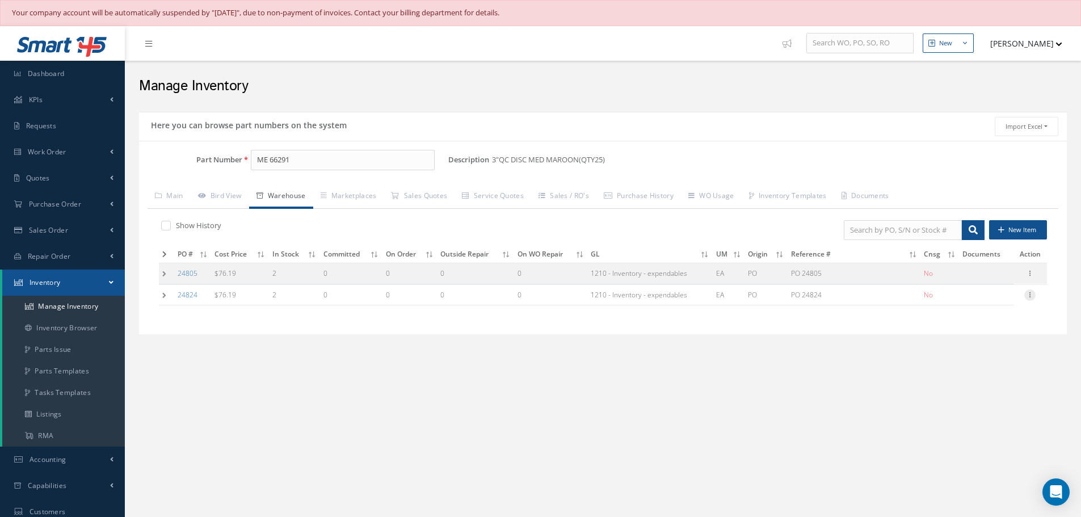
click at [1032, 296] on icon at bounding box center [1030, 294] width 11 height 9
click at [957, 344] on link "Label" at bounding box center [978, 340] width 90 height 15
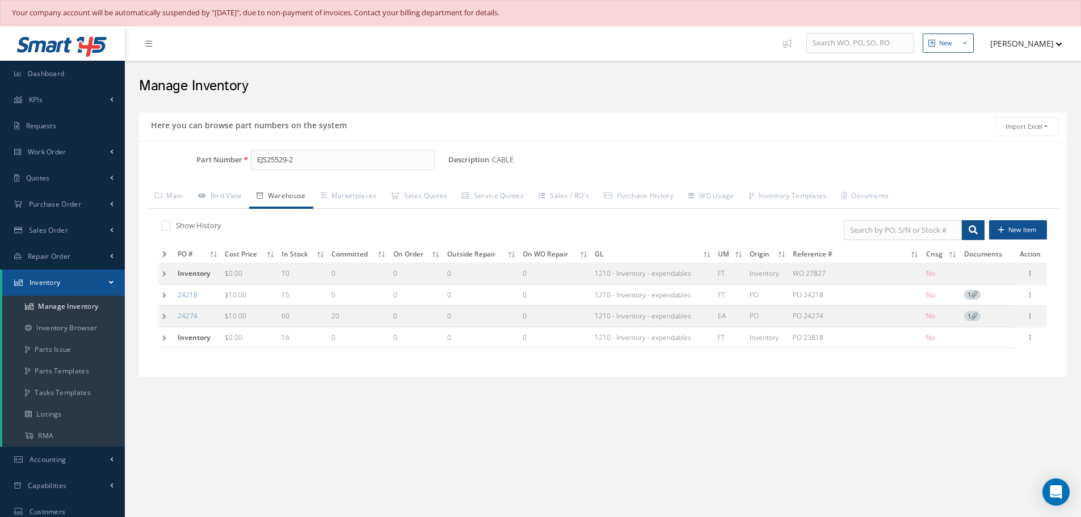
click at [309, 166] on input "EJS25529-2" at bounding box center [343, 160] width 184 height 20
type input "E"
click at [323, 191] on span "D38999/26KG41PB" at bounding box center [305, 190] width 102 height 12
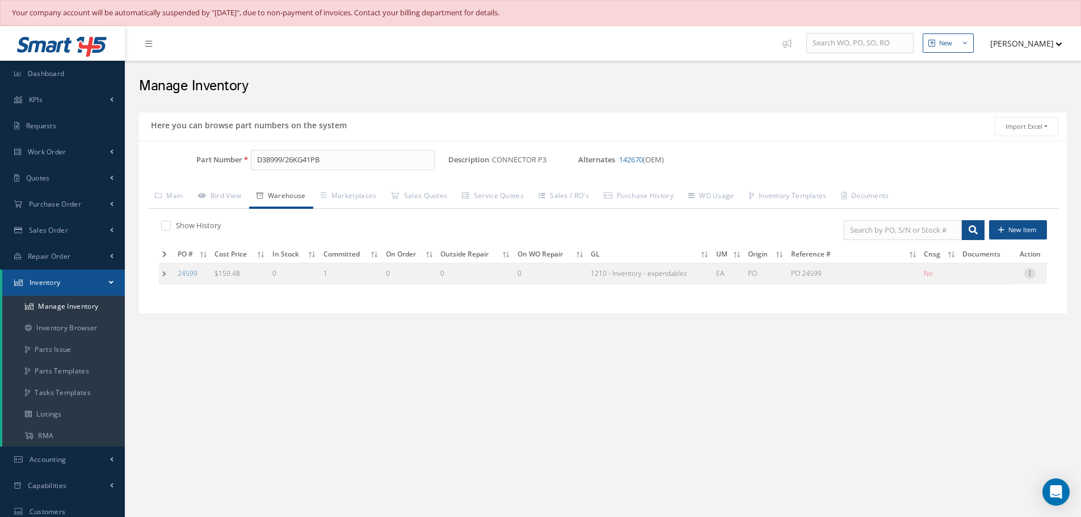
type input "D38999/26KG41PB"
click at [1030, 272] on icon at bounding box center [1030, 272] width 11 height 9
click at [985, 277] on link "Edit" at bounding box center [978, 281] width 90 height 15
type input "159.48"
type input "[DATE]"
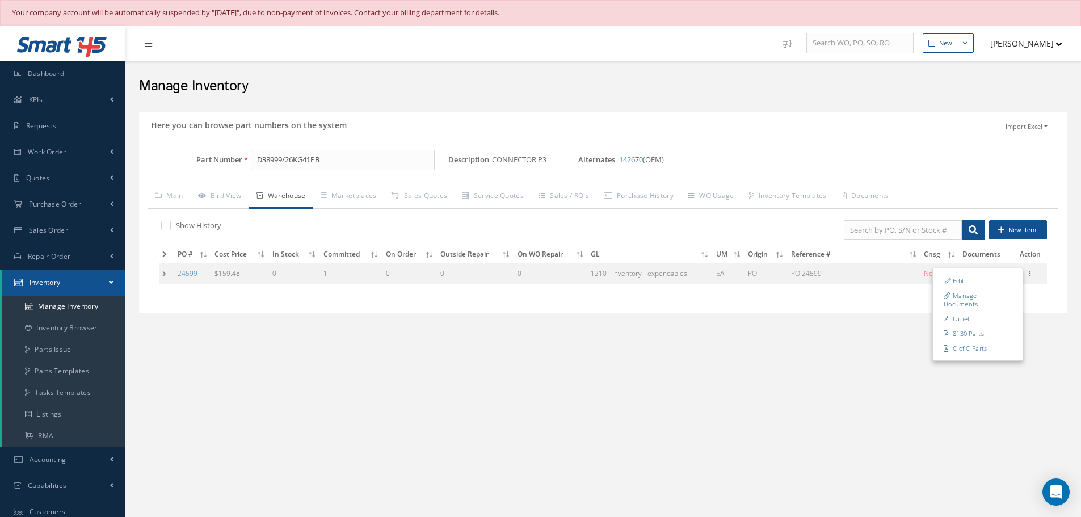
type input "PO 24599"
type input "[DATE]"
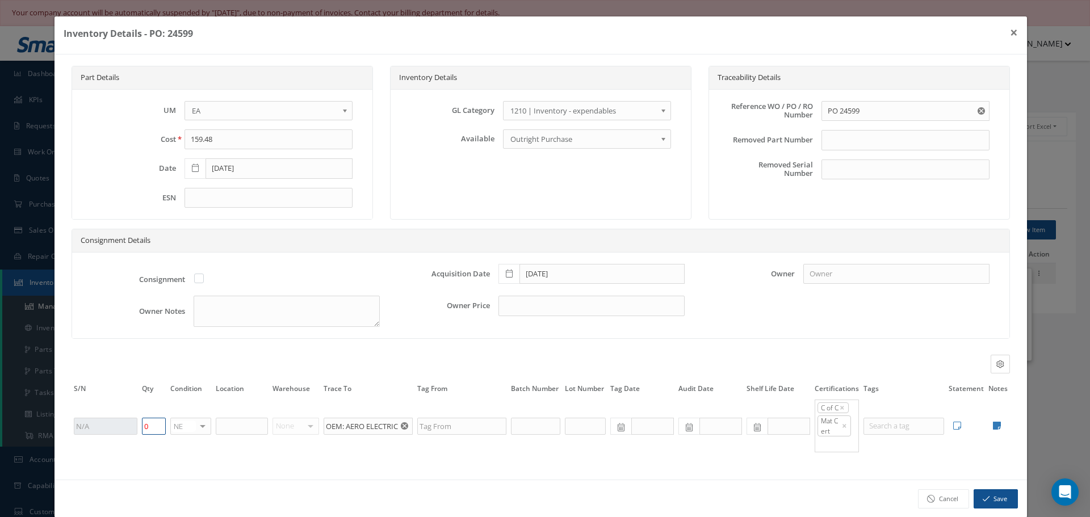
click at [146, 428] on input "0" at bounding box center [154, 426] width 24 height 17
type input "1"
click at [991, 502] on button "Save" at bounding box center [996, 499] width 44 height 20
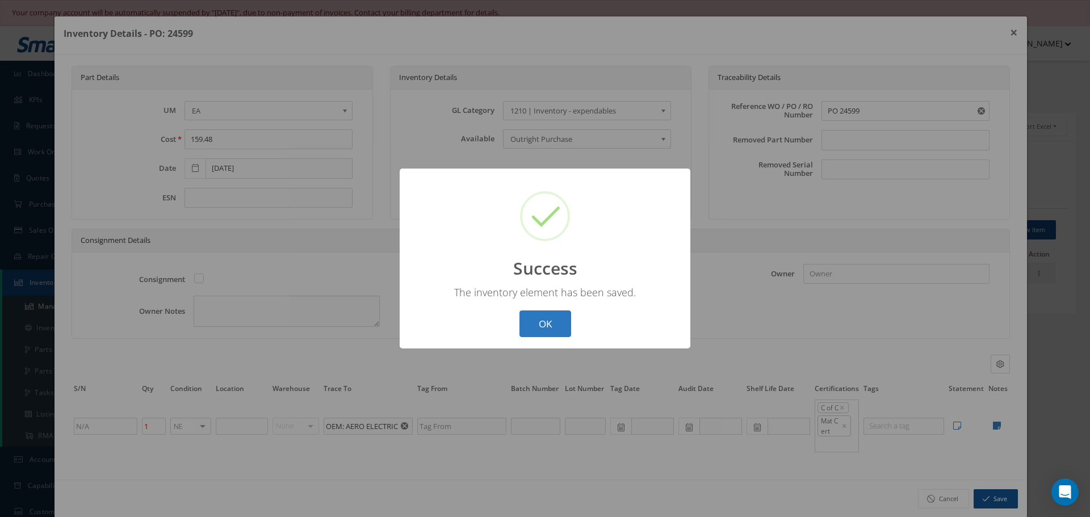
click at [548, 328] on button "OK" at bounding box center [545, 324] width 52 height 27
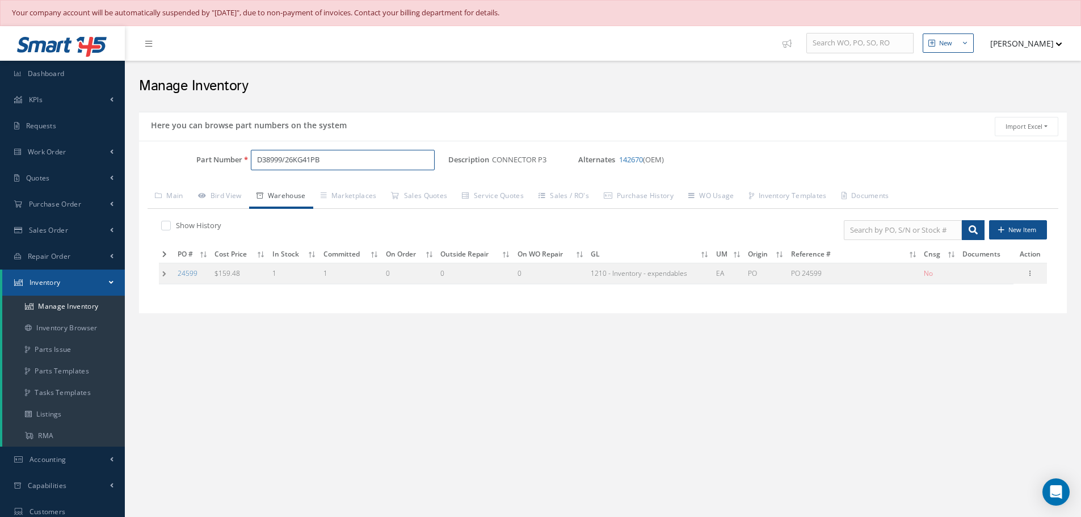
click at [353, 163] on input "D38999/26KG41PB" at bounding box center [343, 160] width 184 height 20
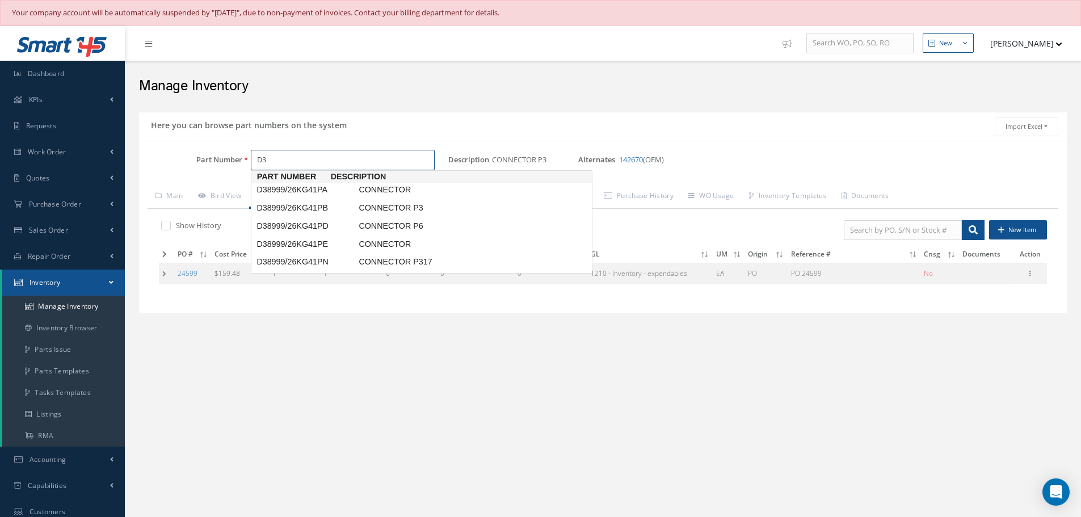
type input "D"
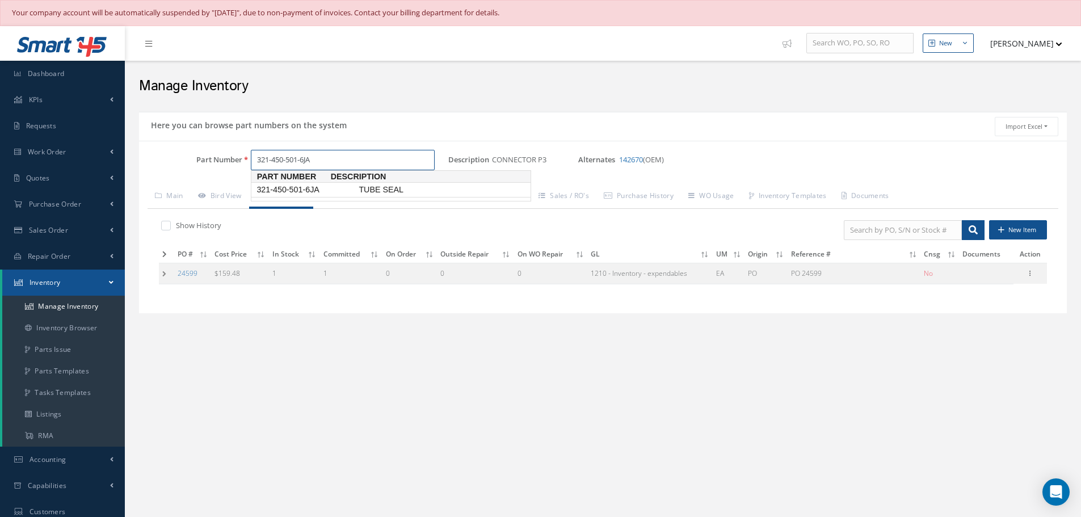
click at [300, 190] on span "321-450-501-6JA" at bounding box center [305, 190] width 102 height 12
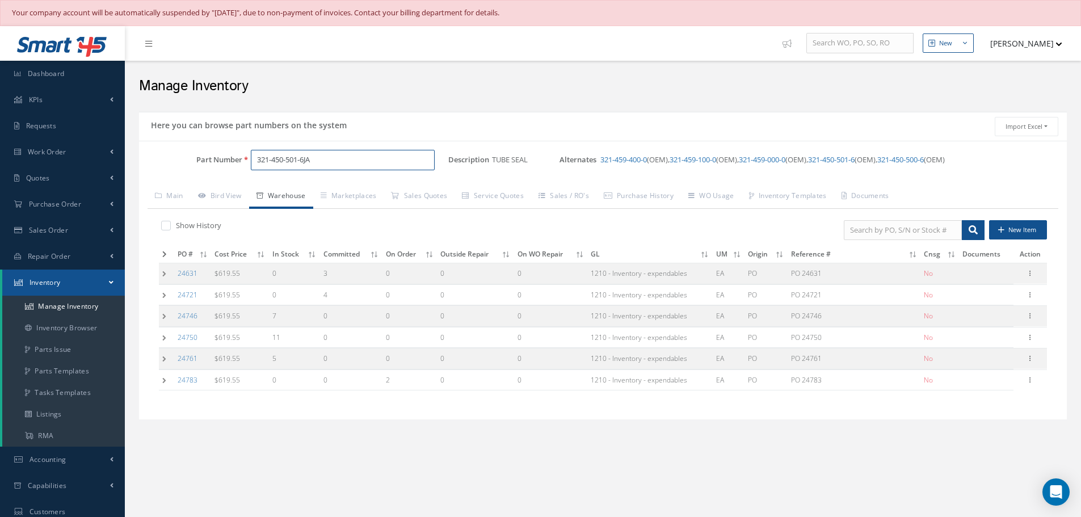
type input "321-450-501-6JA"
click at [165, 312] on td at bounding box center [166, 316] width 15 height 21
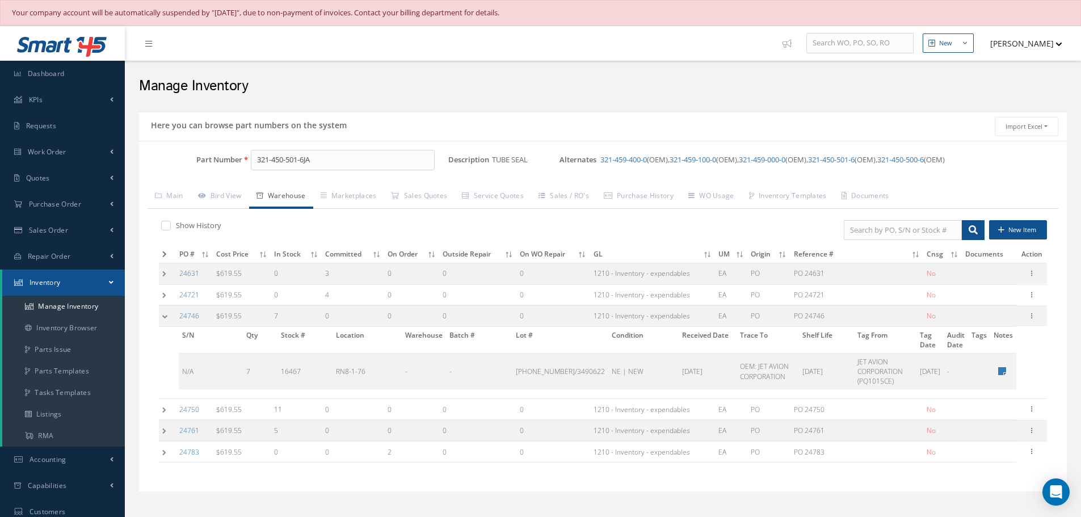
click at [165, 312] on td at bounding box center [167, 316] width 17 height 21
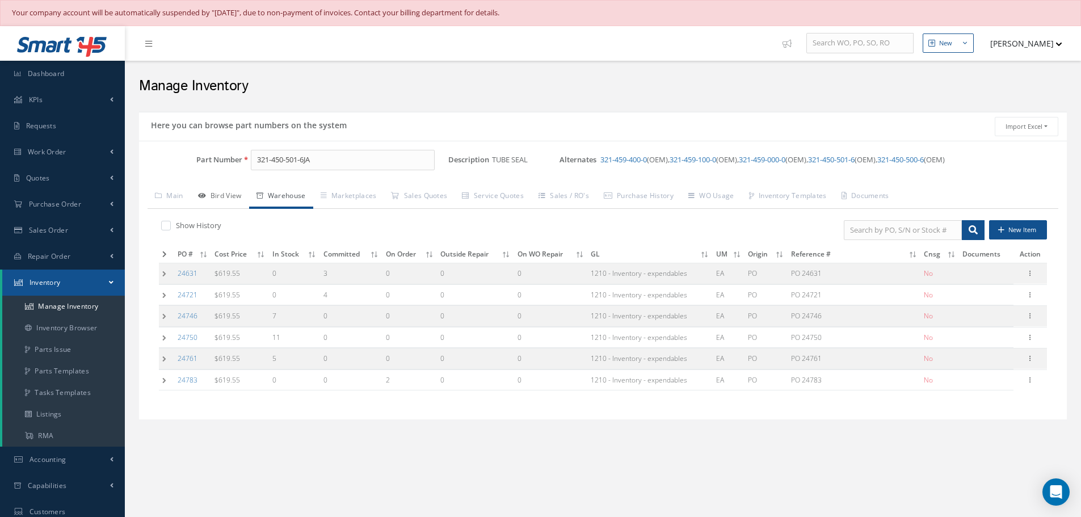
click at [221, 194] on link "Bird View" at bounding box center [220, 197] width 58 height 24
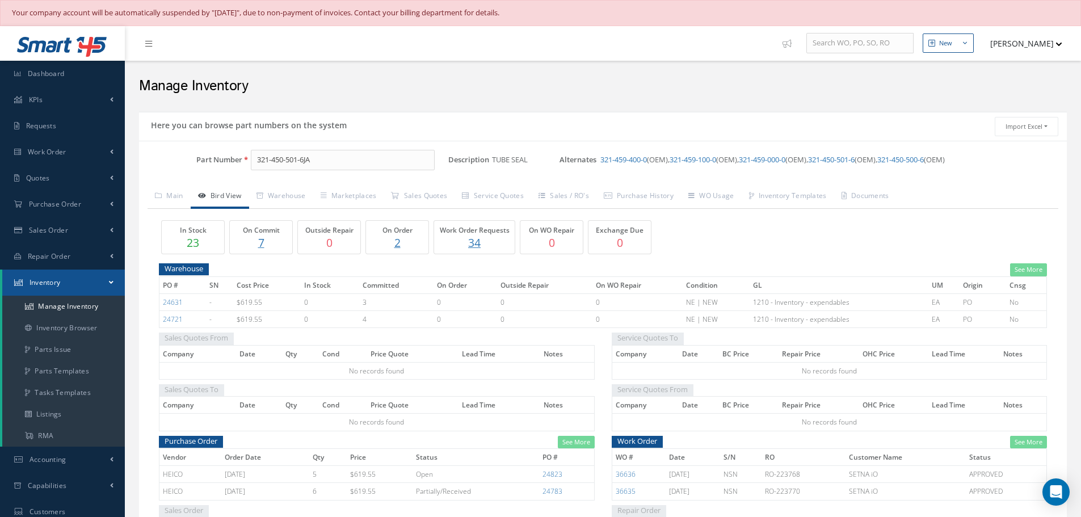
click at [258, 240] on p "7" at bounding box center [261, 242] width 57 height 16
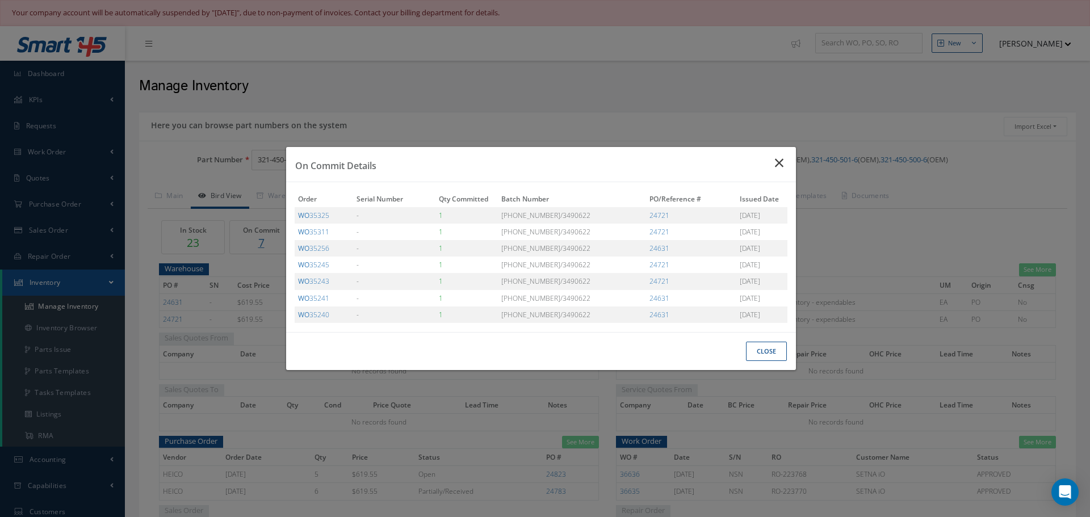
click at [783, 158] on icon "Close" at bounding box center [781, 163] width 12 height 14
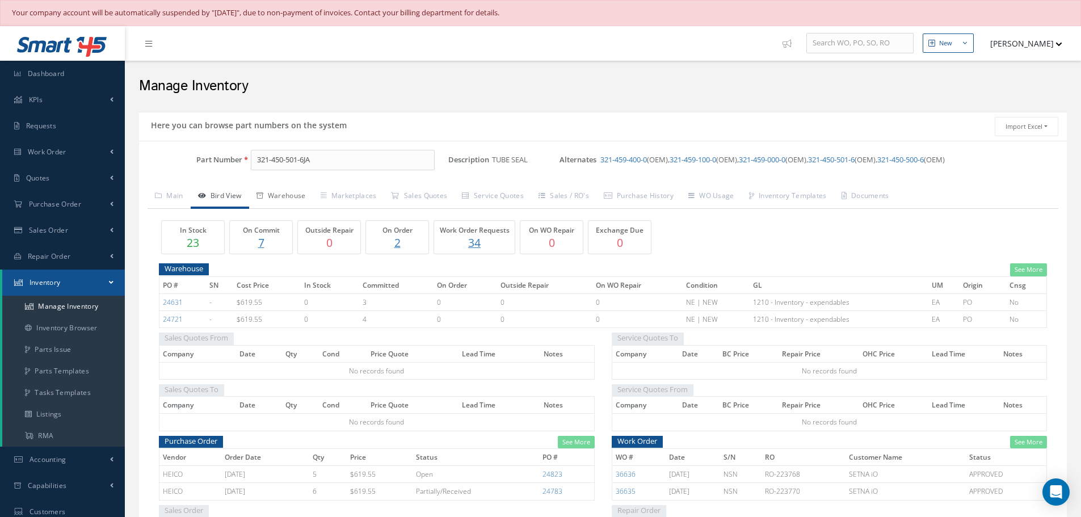
click at [285, 187] on link "Warehouse" at bounding box center [281, 197] width 64 height 24
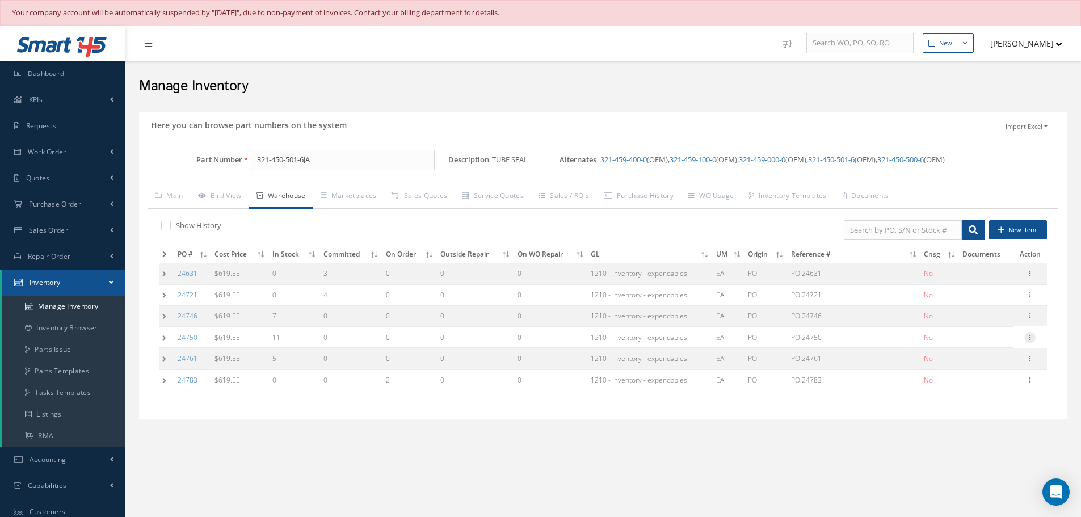
click at [1034, 337] on icon at bounding box center [1030, 336] width 11 height 9
click at [996, 343] on link "Edit" at bounding box center [978, 345] width 90 height 15
type input "619.55"
type input "[DATE]"
type input "PO 24750"
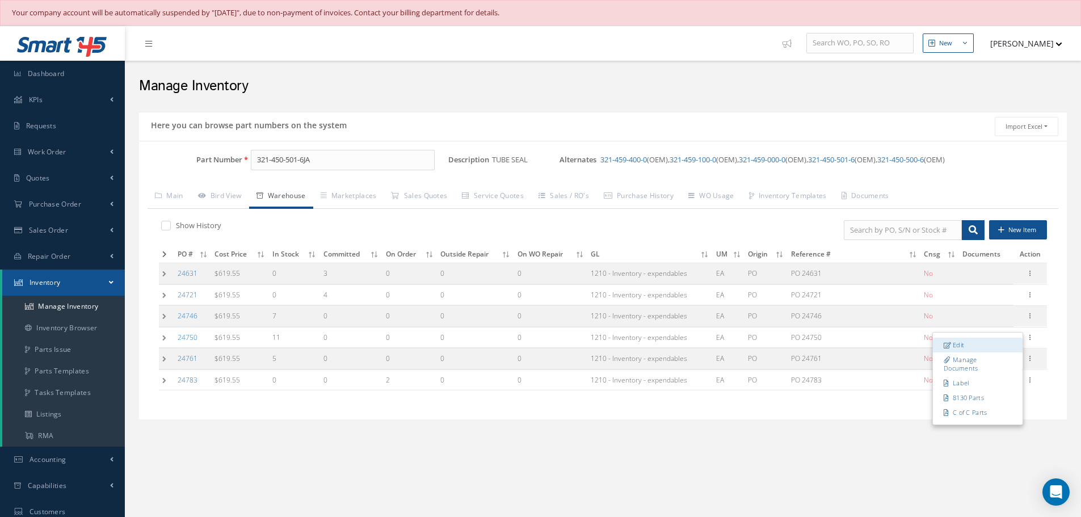
type input "[DATE]"
type input "11"
type input "RN8-1-76"
type input "OEM: JET AVION CORPORATION"
type input "JET AVION CORPORATION (PQ1015CE)"
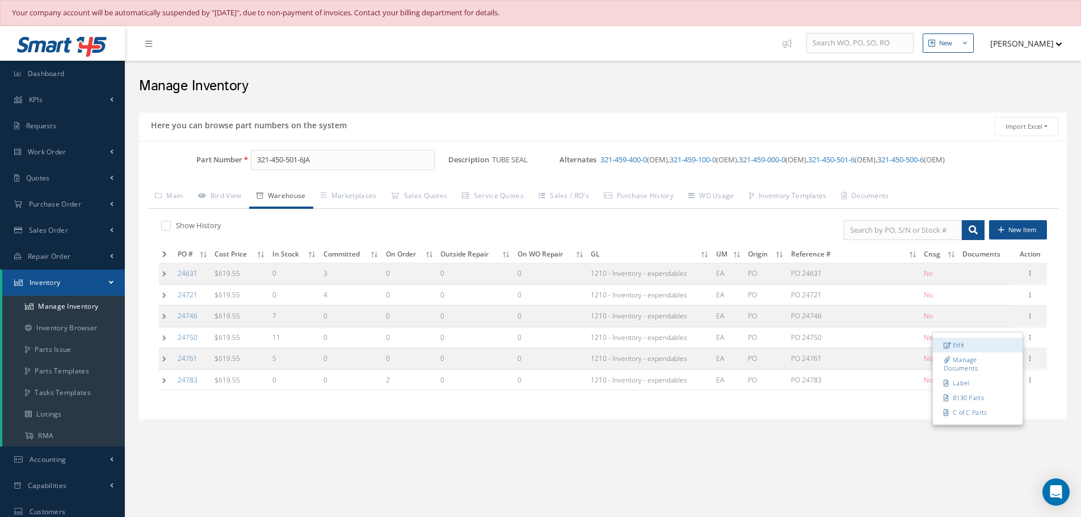
type input "[PHONE_NUMBER]/3490622"
type input "[DATE]"
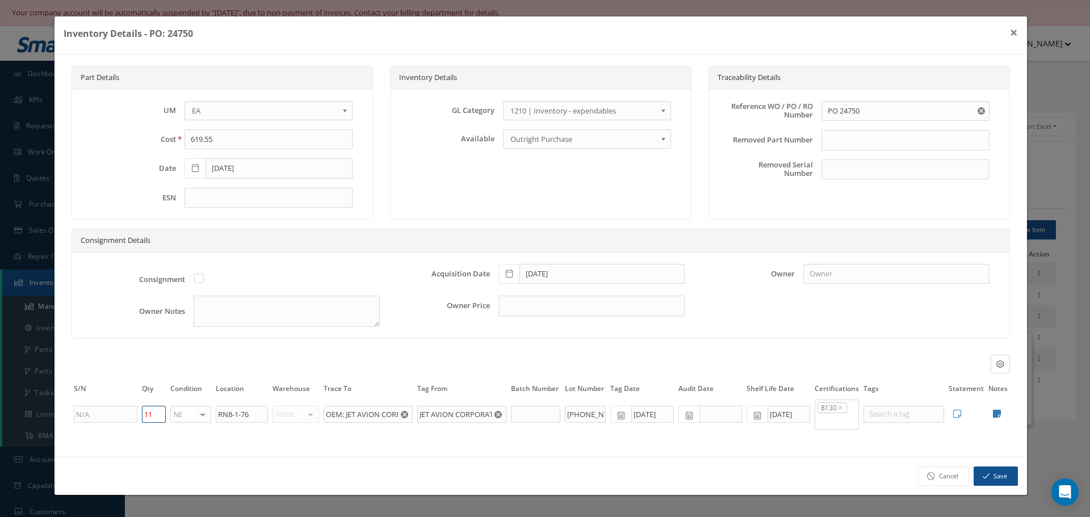
click at [157, 417] on input "11" at bounding box center [154, 414] width 24 height 17
type input "1"
type input "6"
click at [999, 477] on button "Save" at bounding box center [996, 477] width 44 height 20
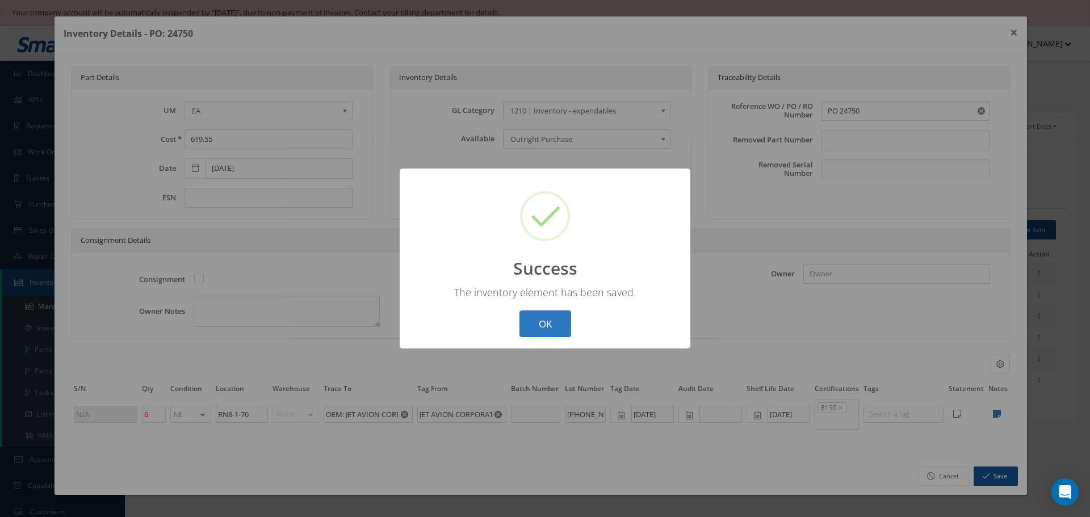
click at [561, 320] on button "OK" at bounding box center [545, 324] width 52 height 27
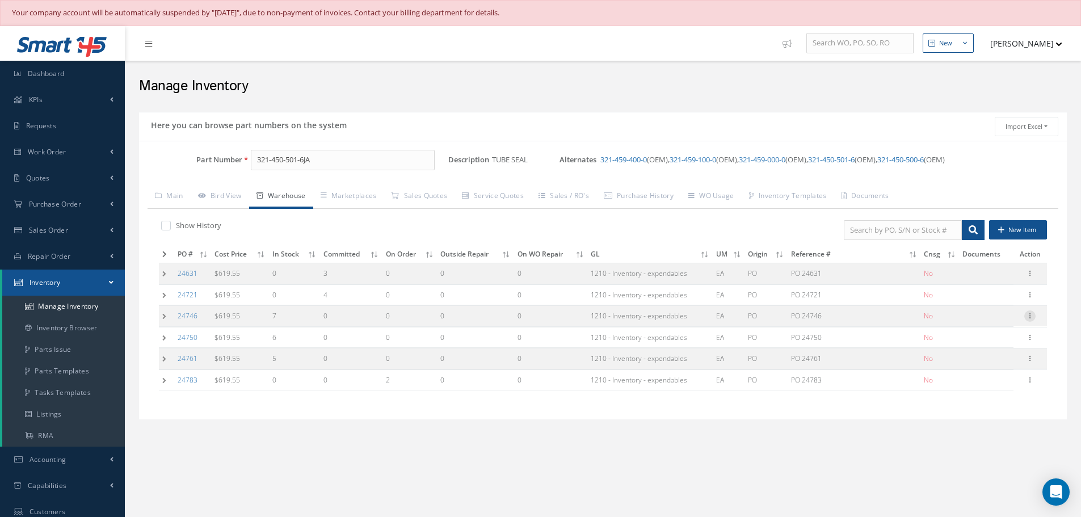
click at [1032, 317] on icon at bounding box center [1030, 315] width 11 height 9
click at [993, 323] on link "Edit" at bounding box center [978, 323] width 90 height 15
type input "PO 24746"
type input "7"
type input "[DATE]"
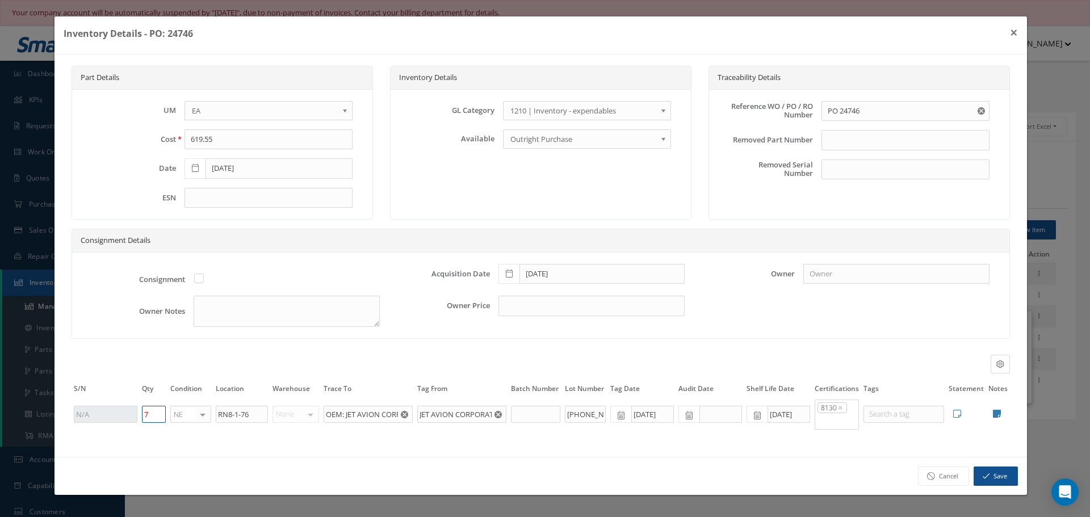
click at [149, 415] on input "7" at bounding box center [154, 414] width 24 height 17
type input "0"
click at [987, 479] on icon "button" at bounding box center [986, 476] width 7 height 8
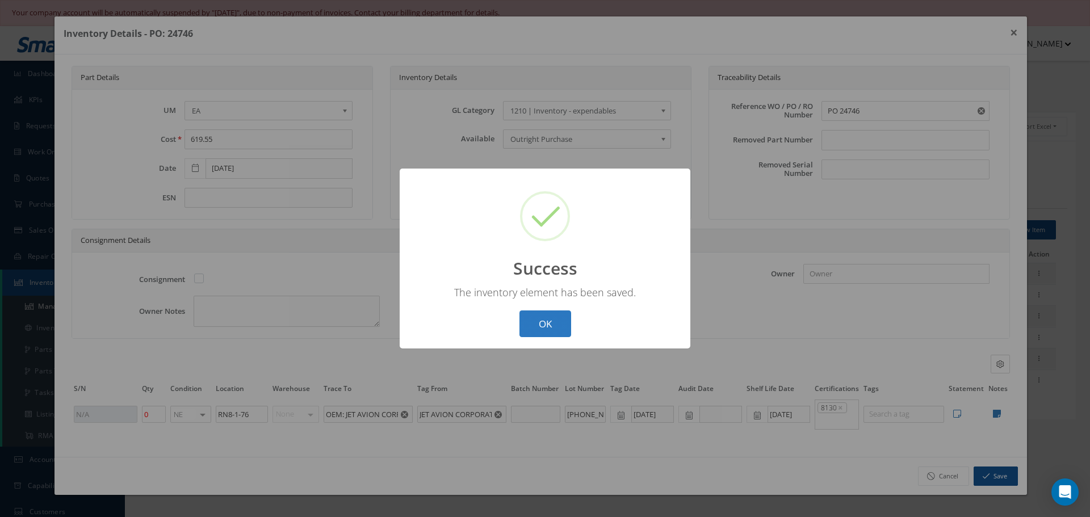
click at [536, 321] on button "OK" at bounding box center [545, 324] width 52 height 27
